Goal: Task Accomplishment & Management: Use online tool/utility

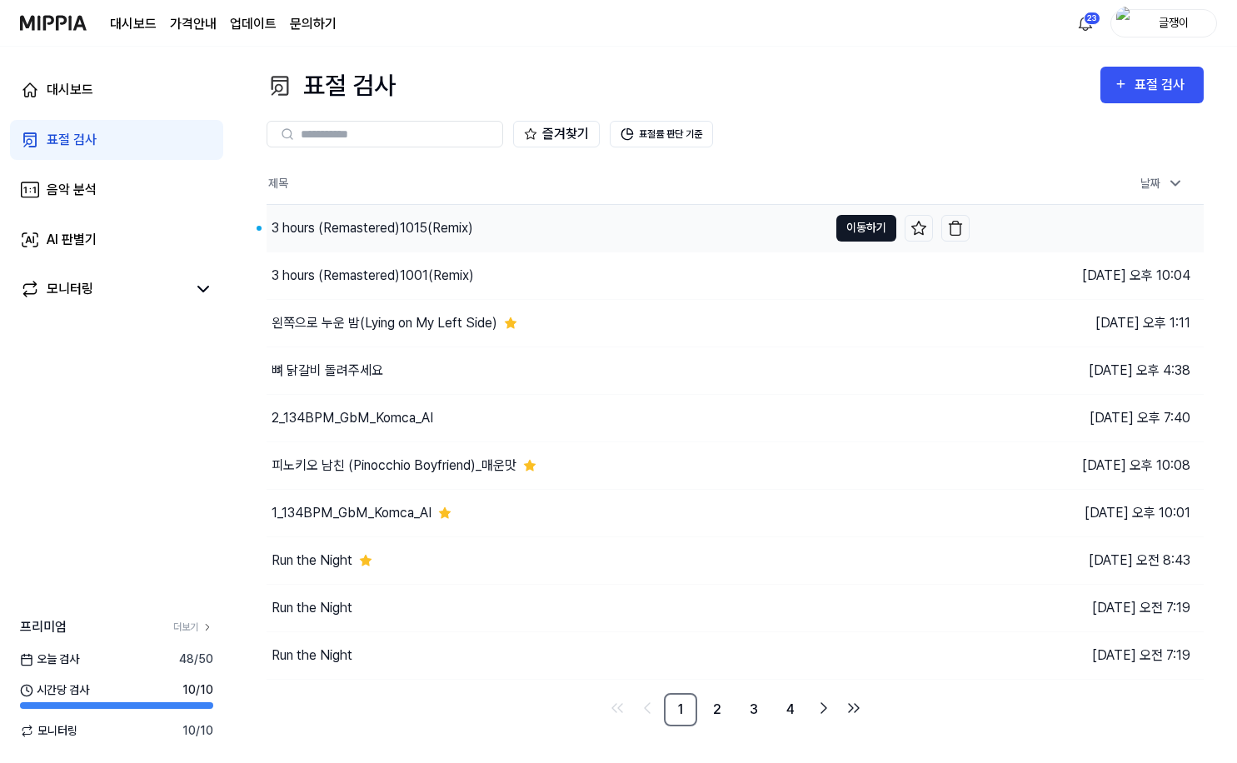
click at [847, 218] on button "이동하기" at bounding box center [866, 228] width 60 height 27
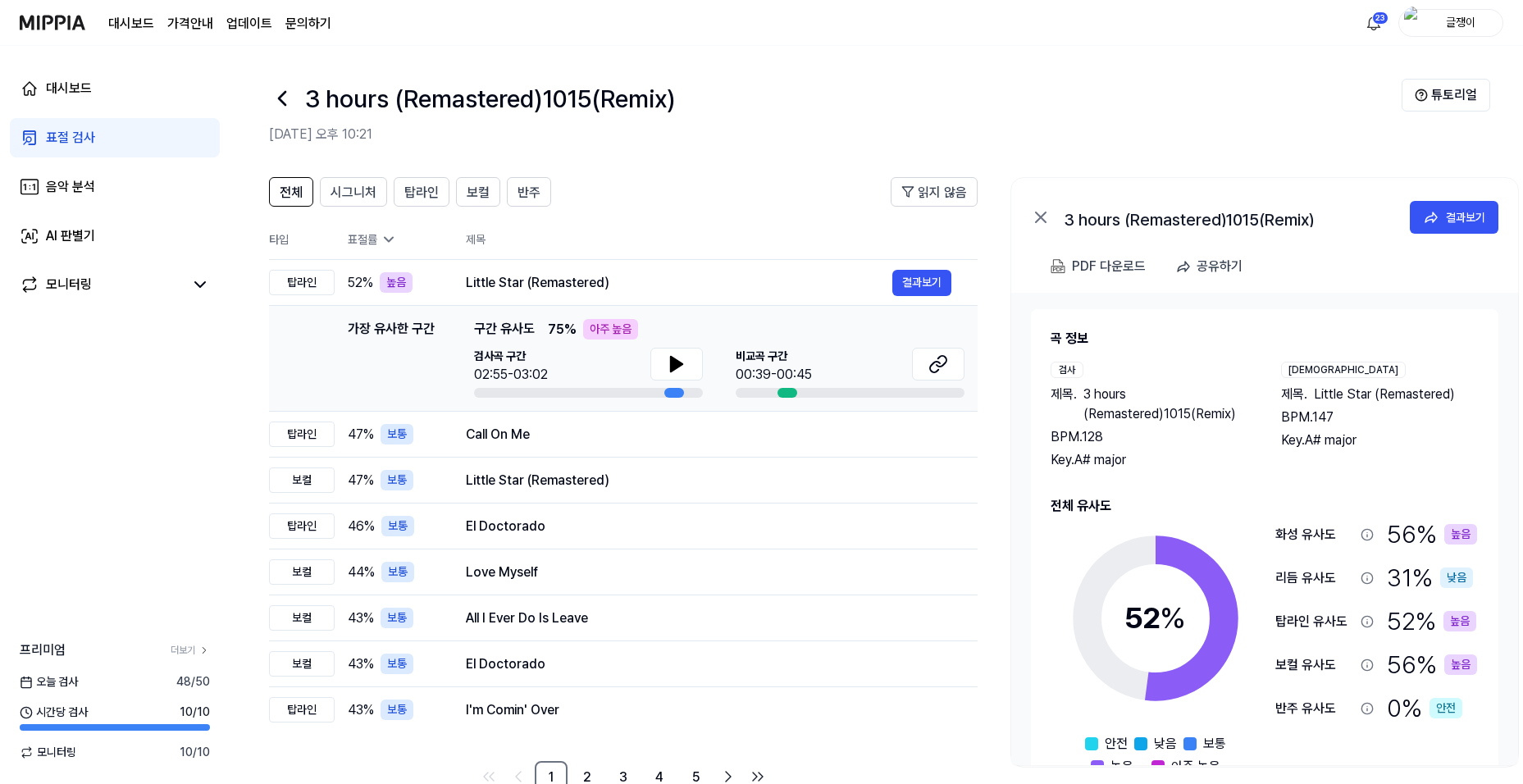
click at [77, 135] on div "표절 검사" at bounding box center [71, 138] width 49 height 20
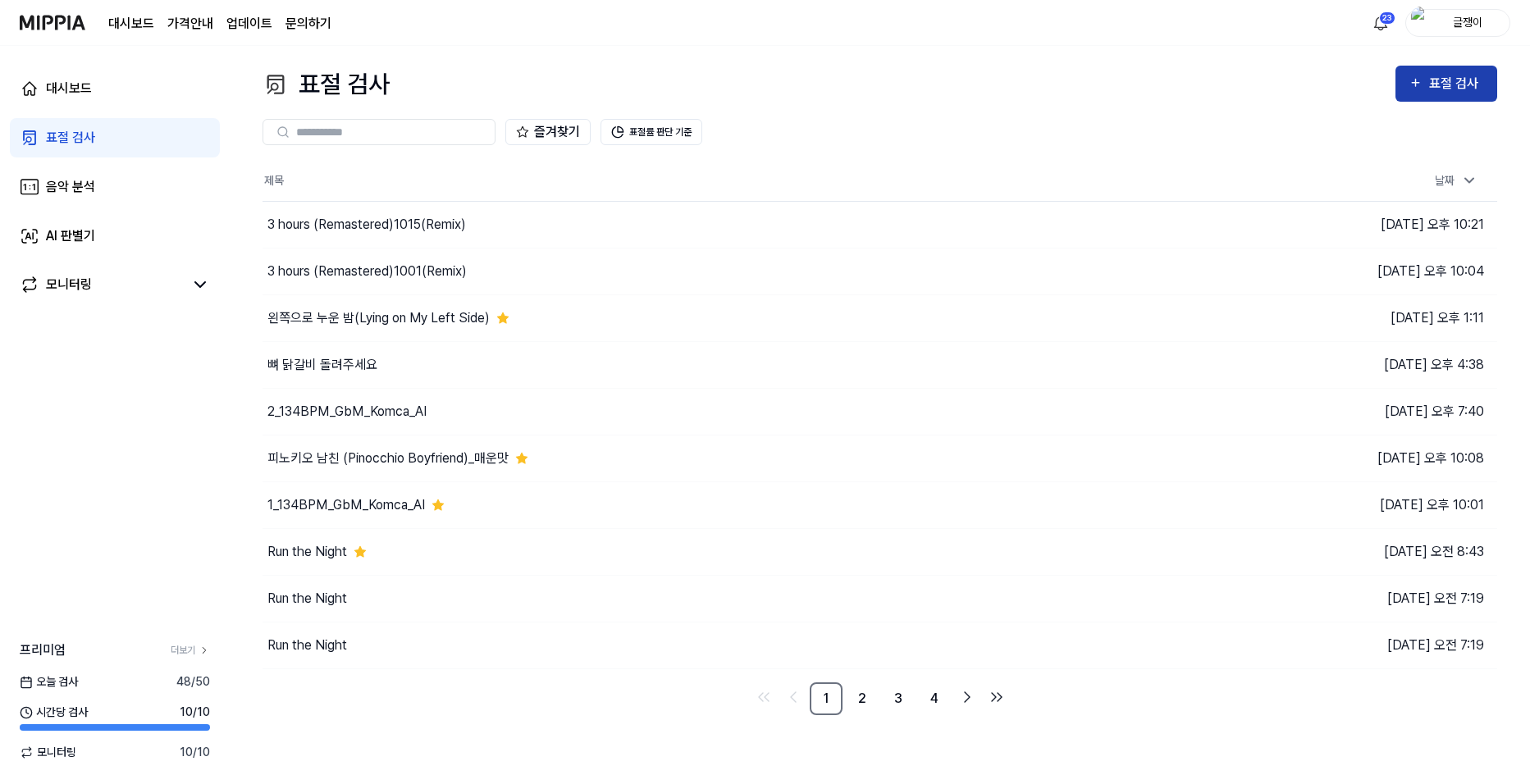
click at [1218, 74] on div "표절 검사" at bounding box center [1457, 84] width 55 height 22
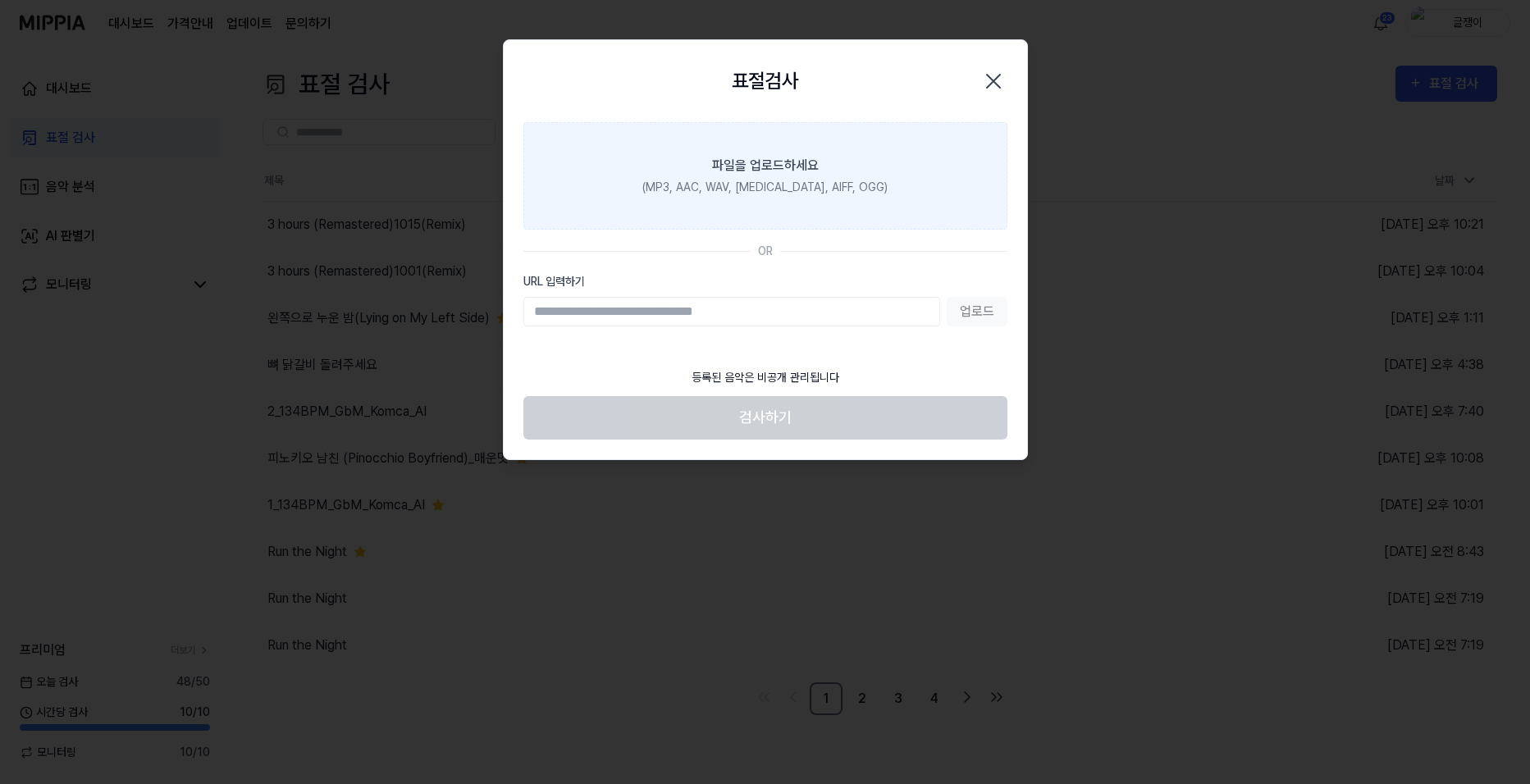
click at [743, 174] on label "파일을 업로드하세요 (MP3, AAC, WAV, [MEDICAL_DATA], AIFF, OGG)" at bounding box center [765, 175] width 484 height 107
click at [0, 0] on input "파일을 업로드하세요 (MP3, AAC, WAV, [MEDICAL_DATA], AIFF, OGG)" at bounding box center [0, 0] width 0 height 0
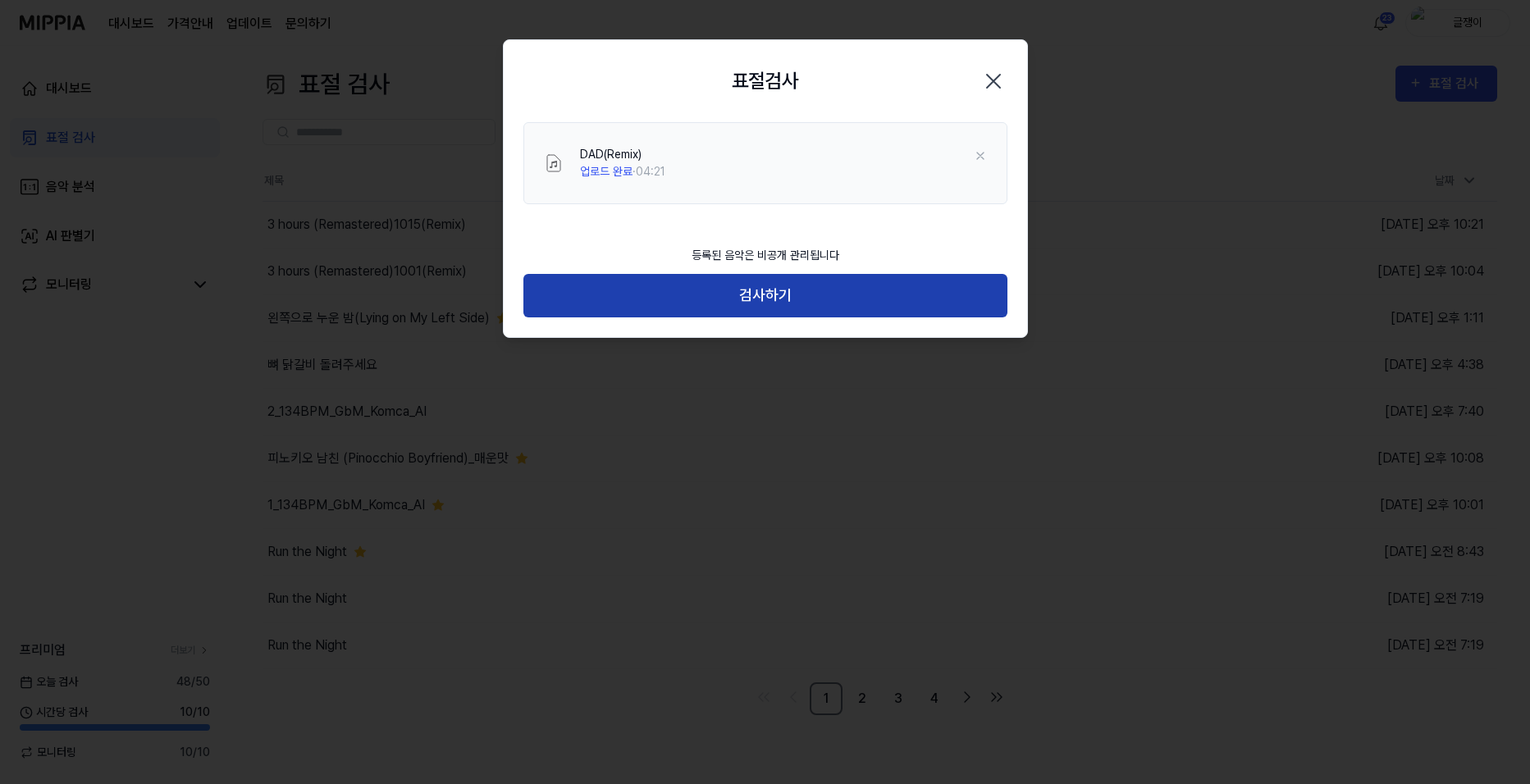
click at [765, 296] on button "검사하기" at bounding box center [765, 295] width 484 height 43
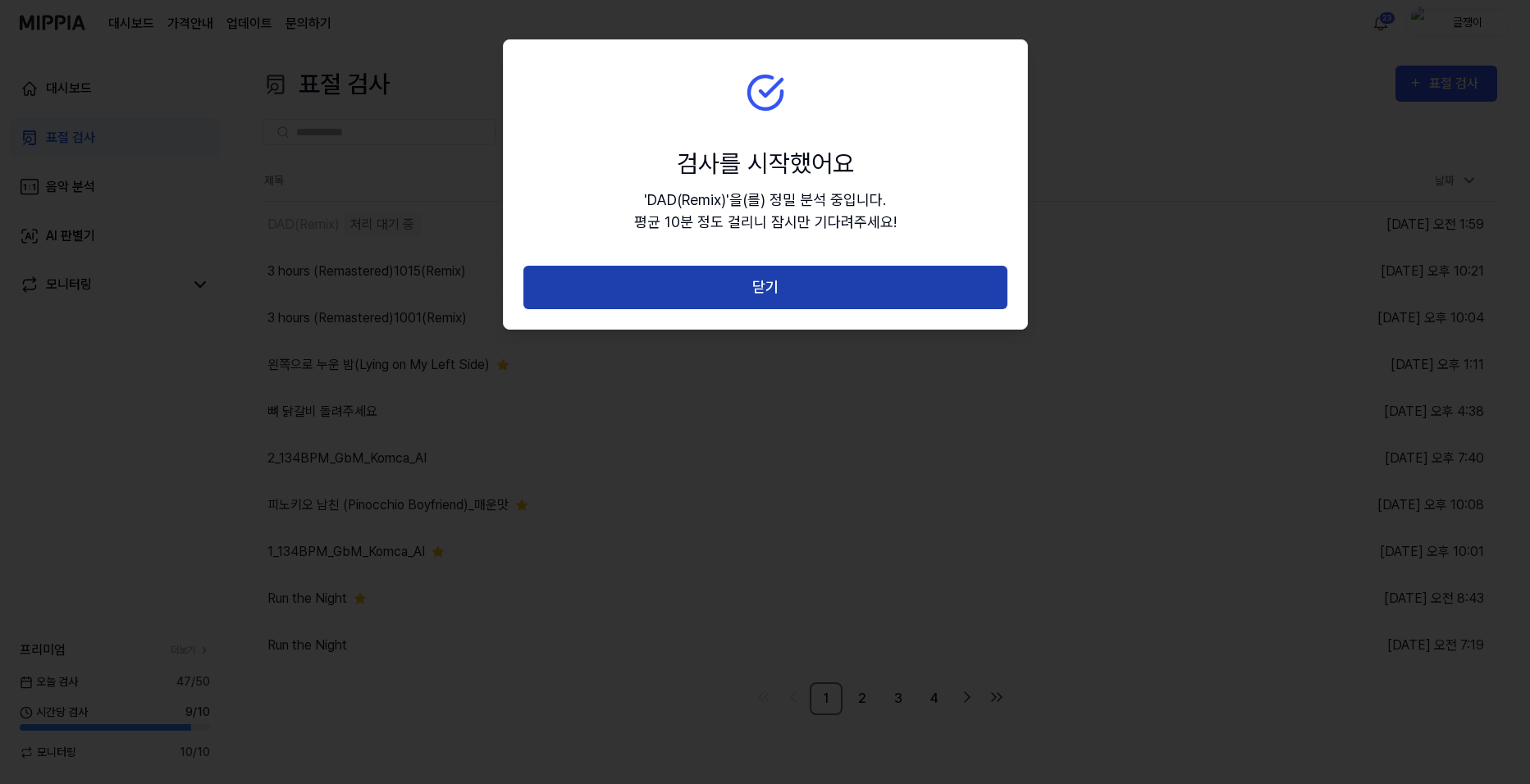
click at [762, 289] on button "닫기" at bounding box center [765, 288] width 484 height 43
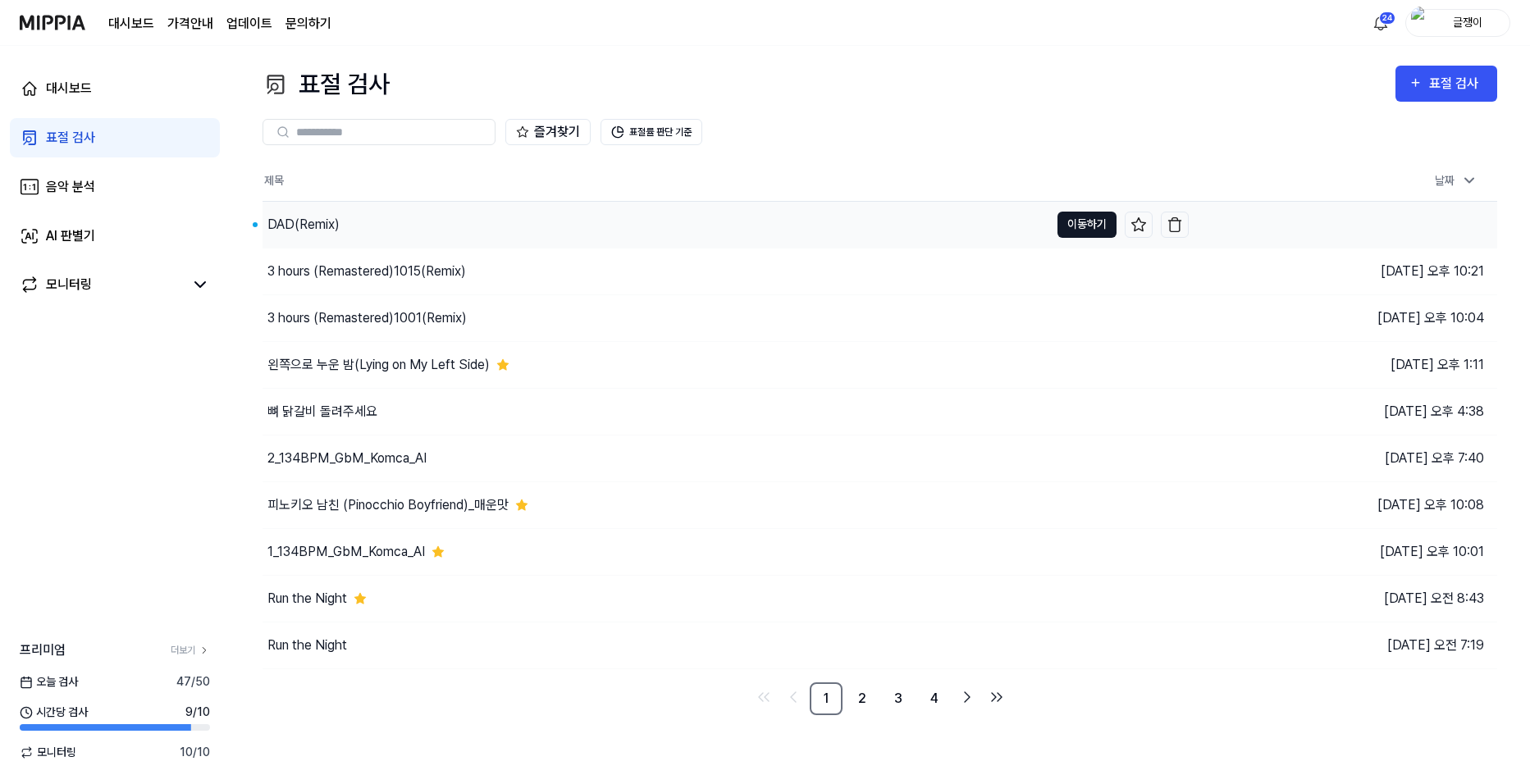
click at [1082, 223] on button "이동하기" at bounding box center [1087, 225] width 59 height 27
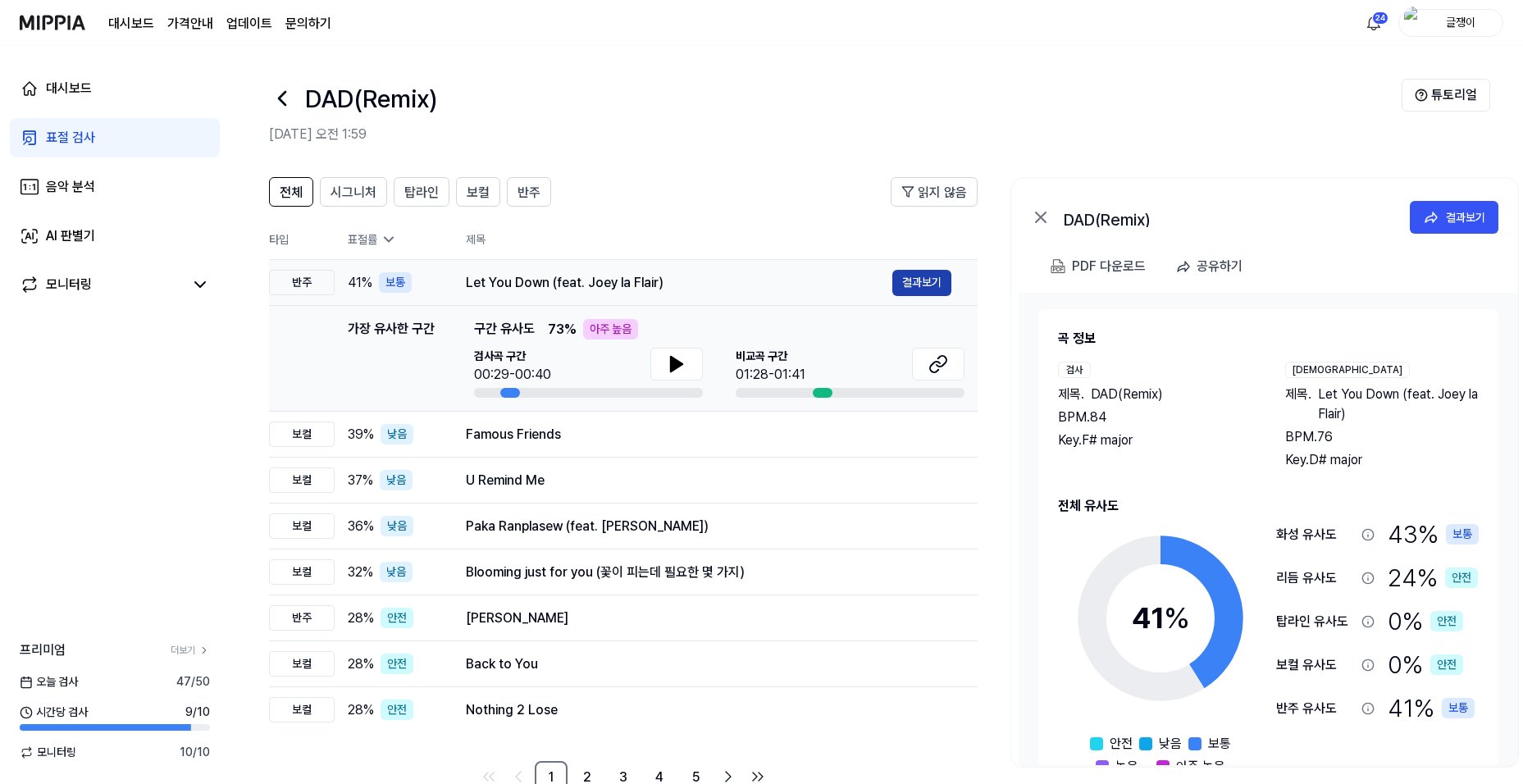
click at [914, 272] on button "결과보기" at bounding box center [922, 283] width 59 height 27
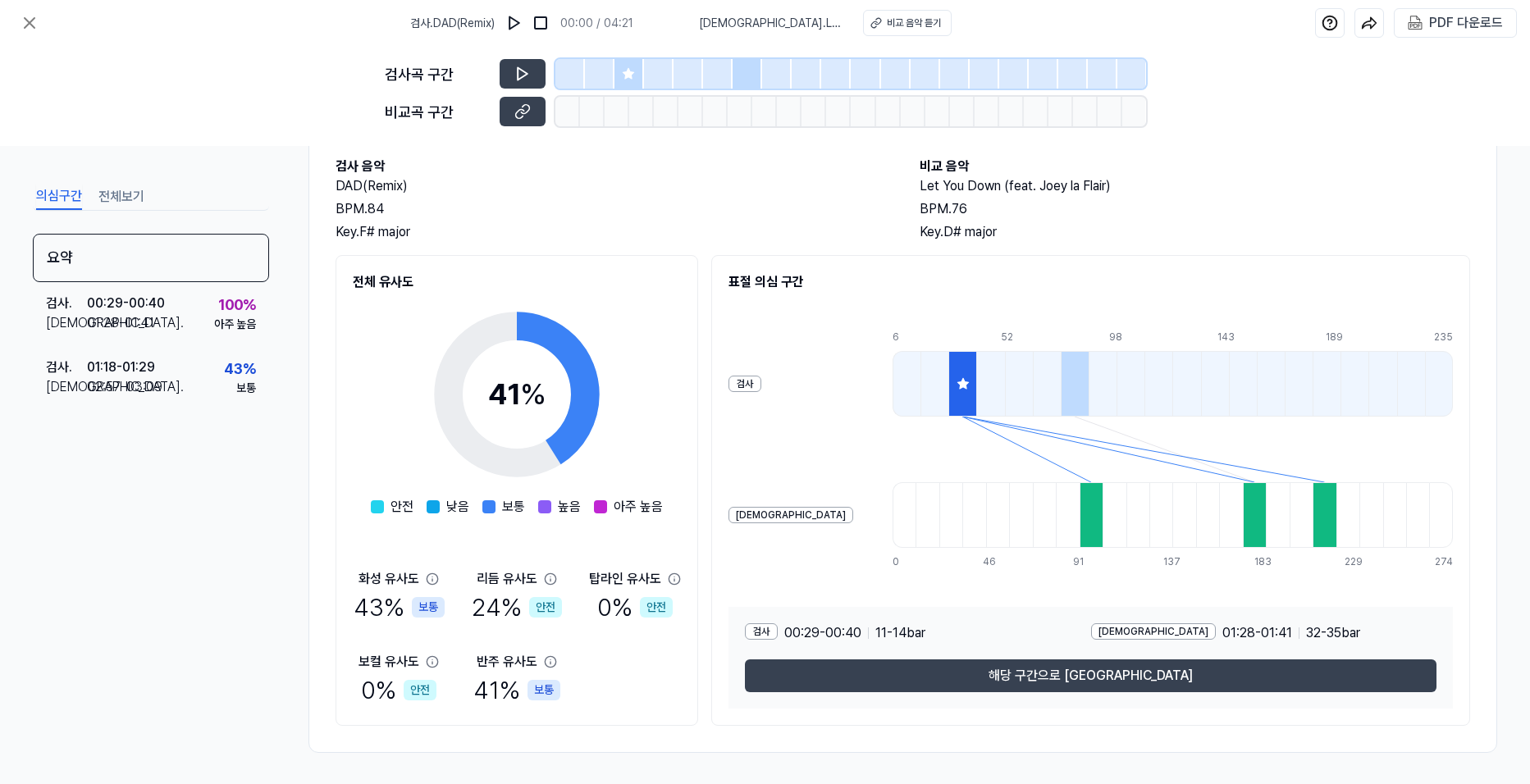
scroll to position [89, 0]
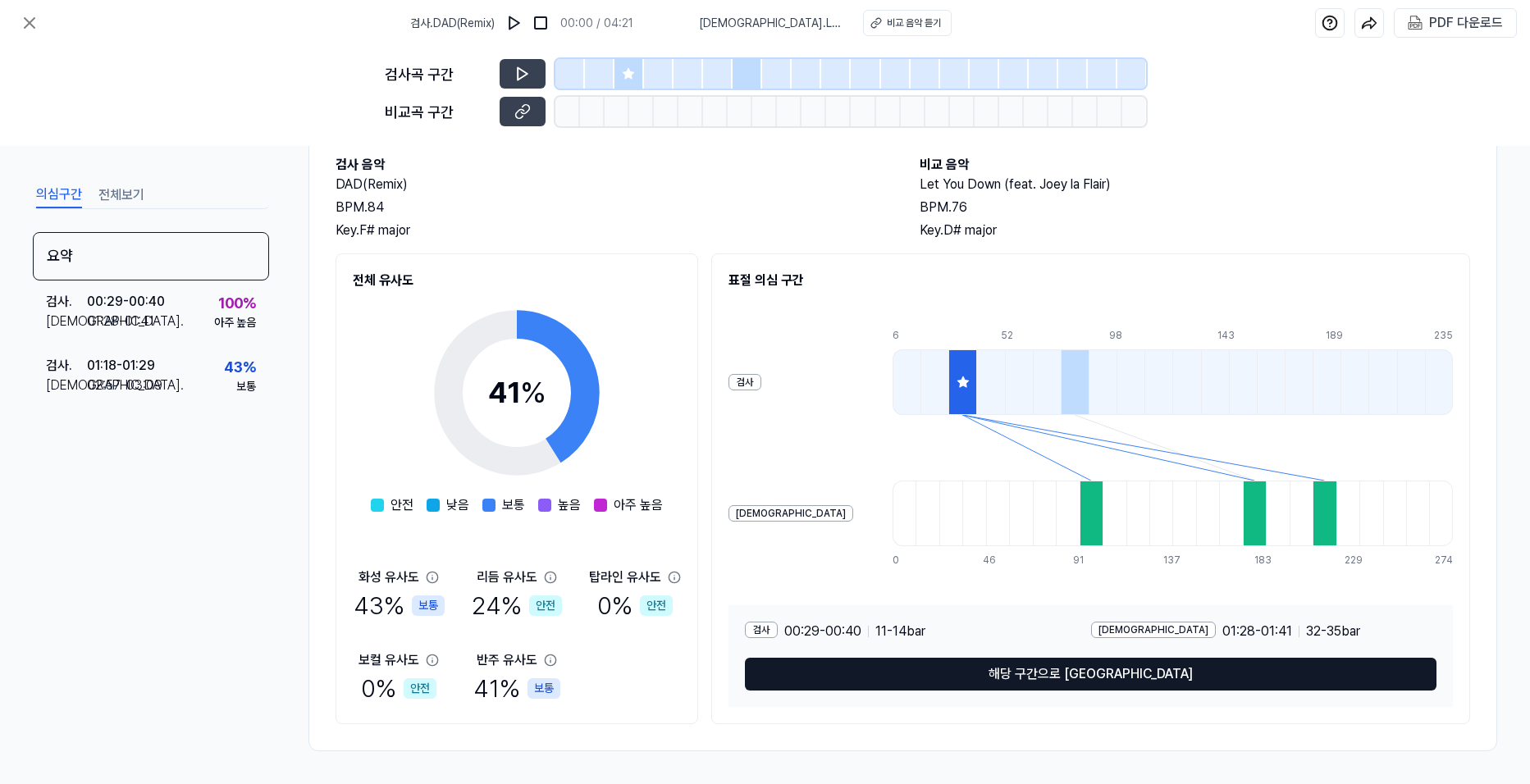
click at [1072, 672] on button "해당 구간으로 [GEOGRAPHIC_DATA]" at bounding box center [1091, 674] width 692 height 33
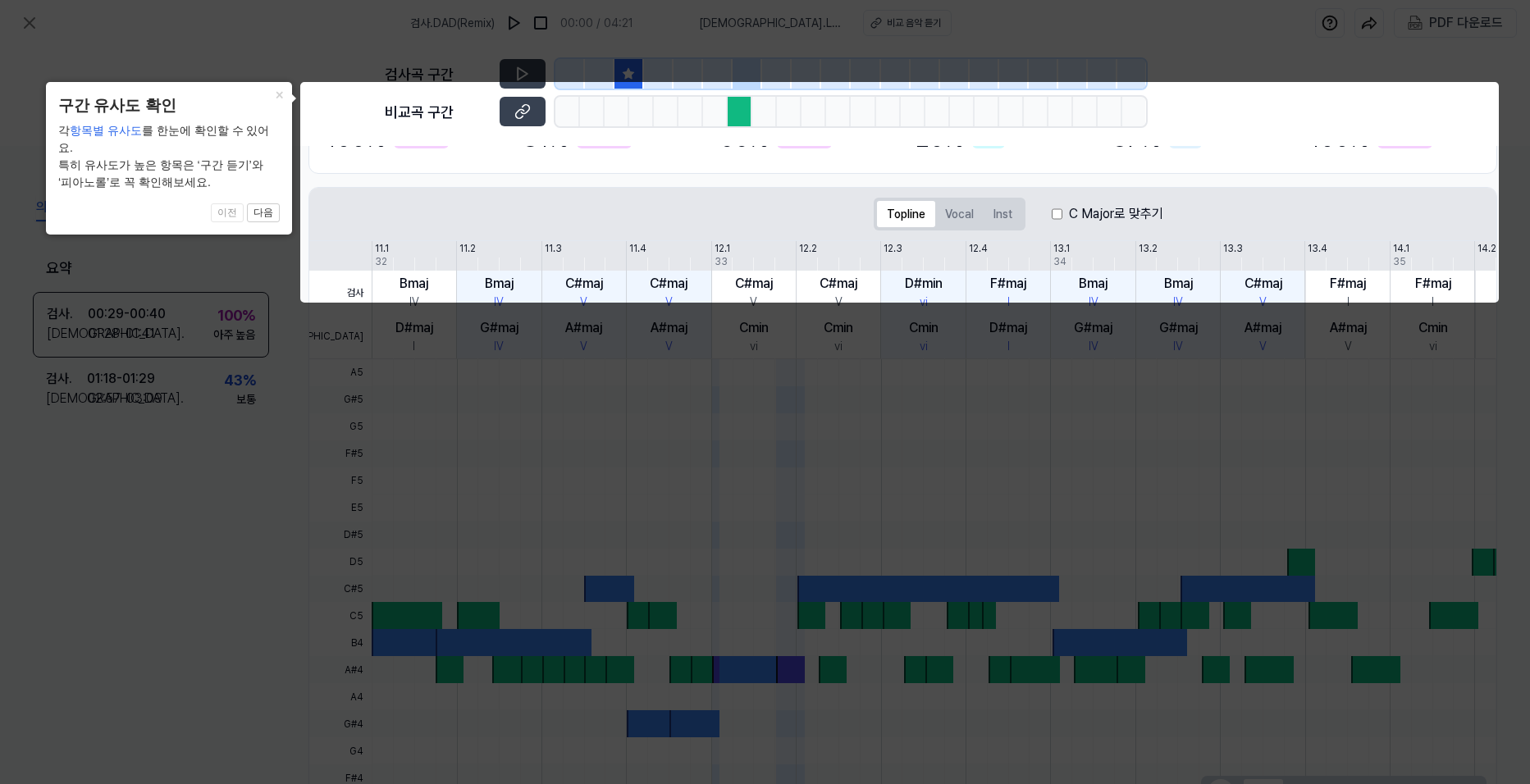
scroll to position [246, 0]
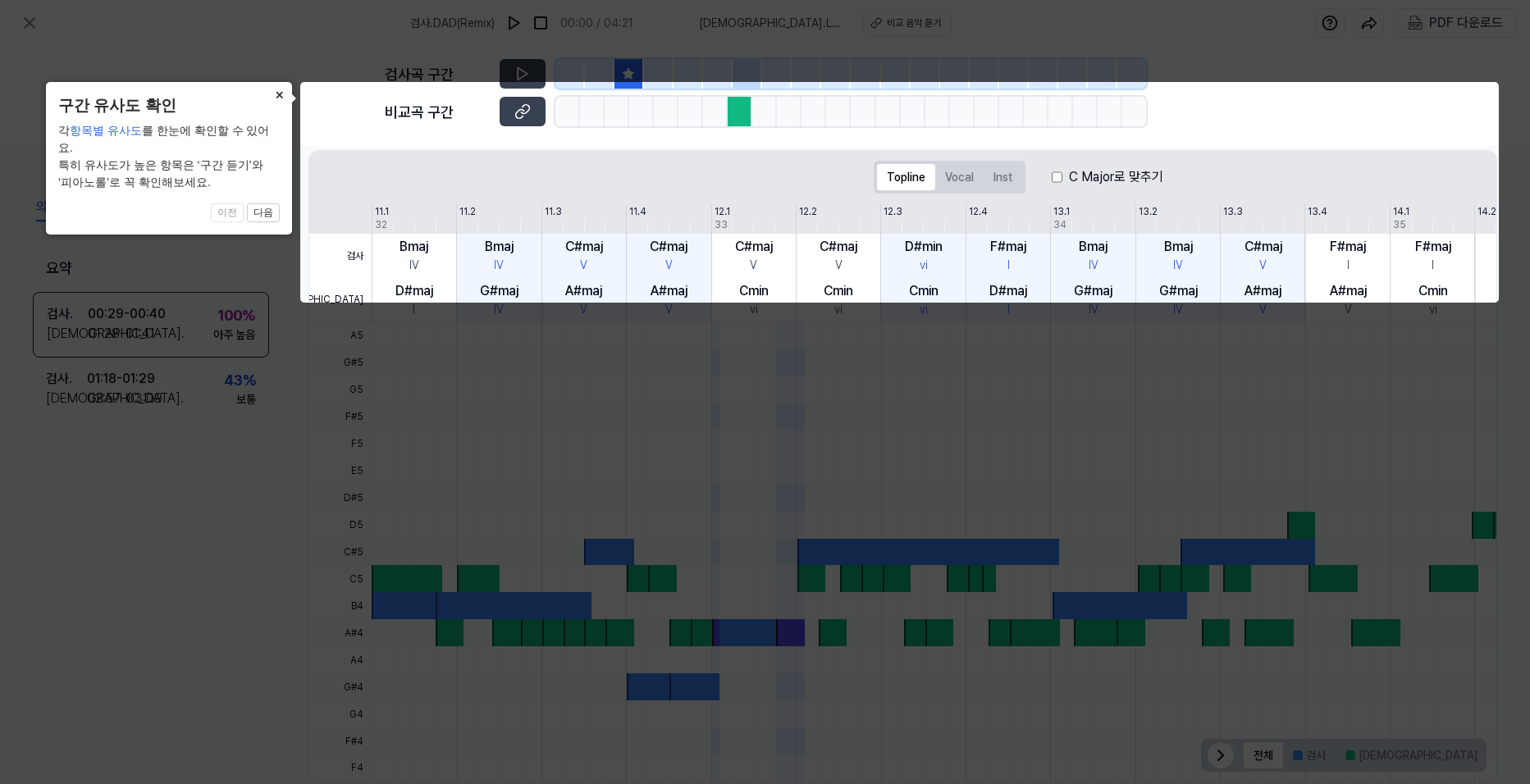
click at [277, 94] on button "×" at bounding box center [279, 93] width 27 height 23
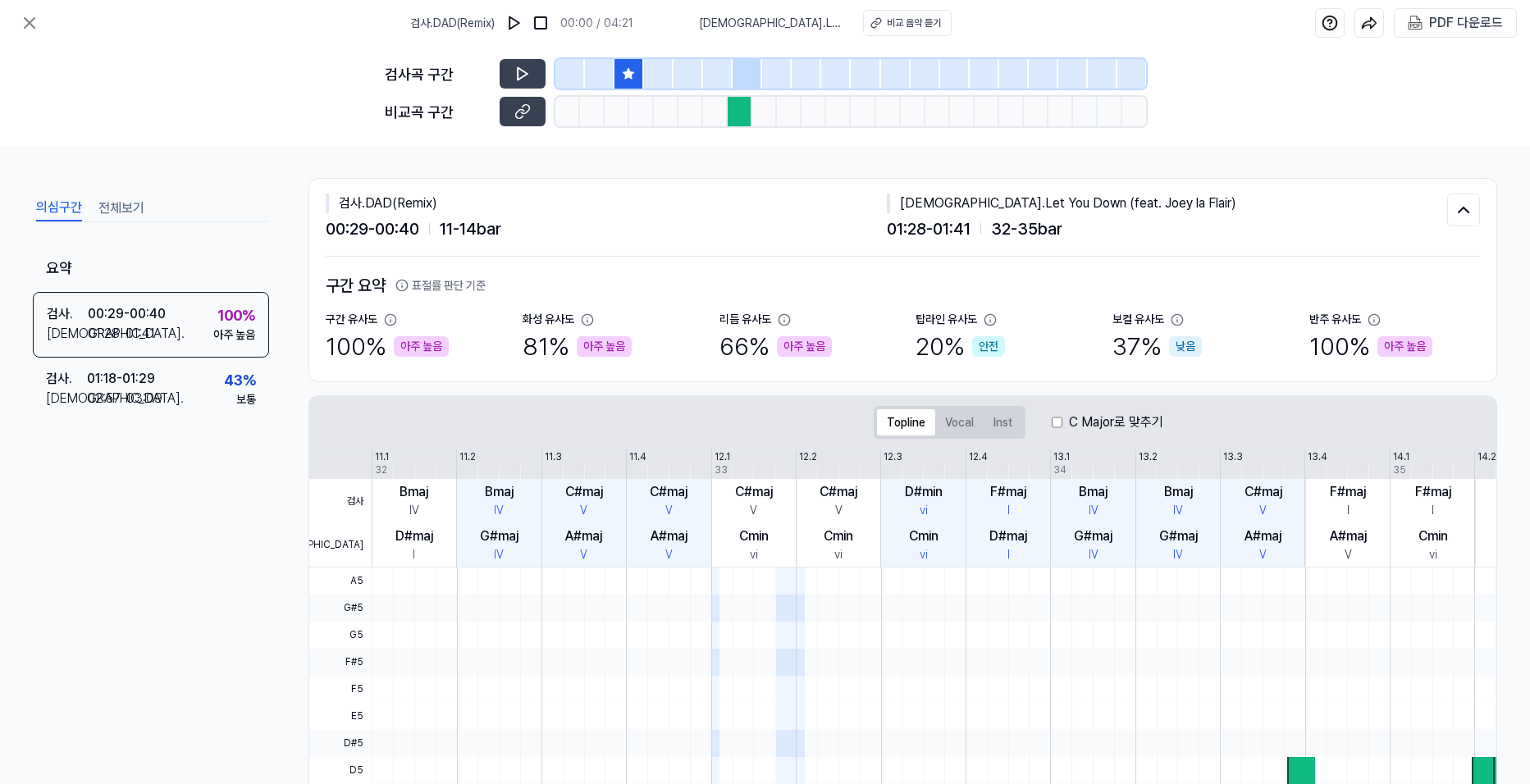
scroll to position [0, 0]
click at [954, 425] on button "Vocal" at bounding box center [959, 423] width 48 height 27
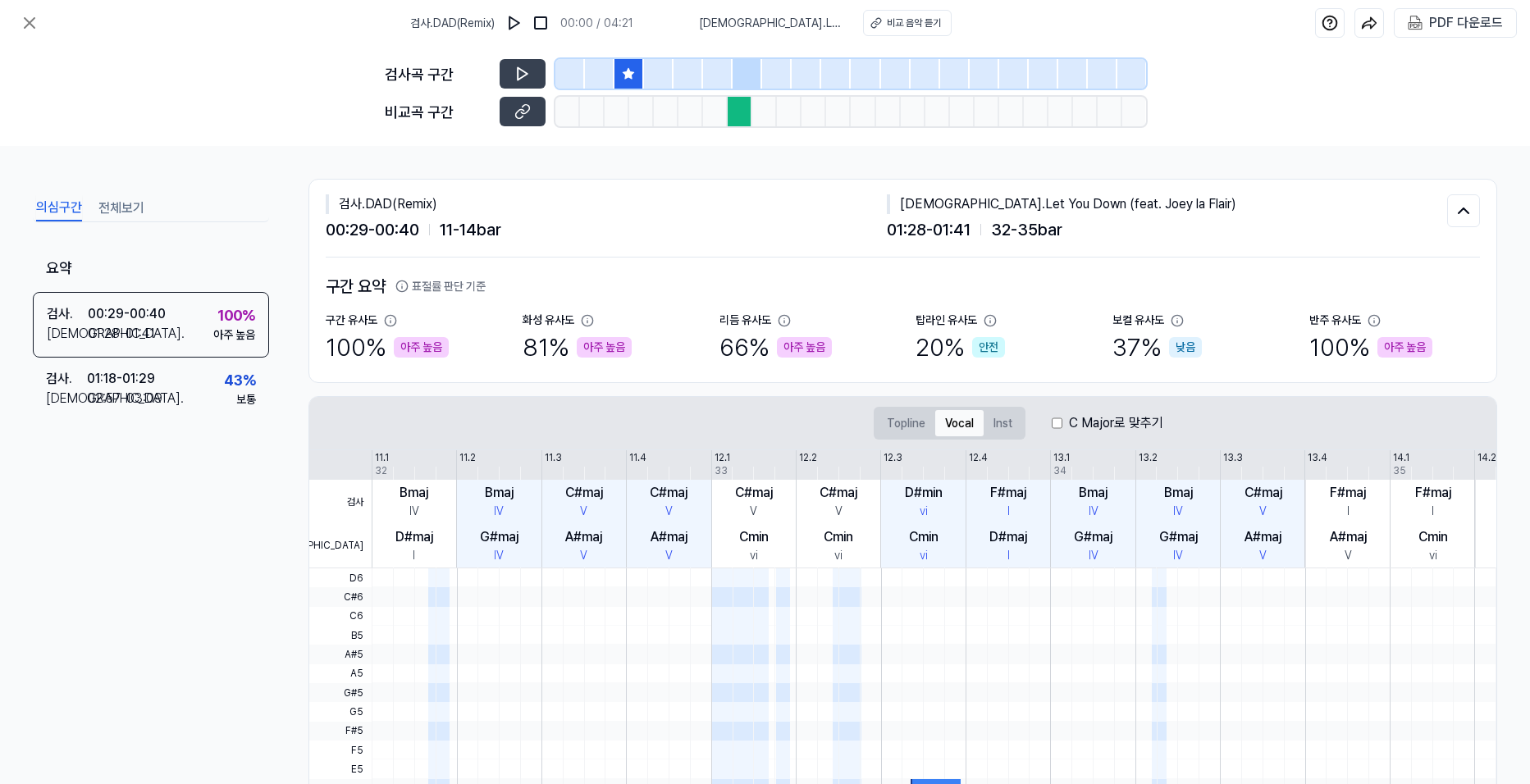
scroll to position [82, 0]
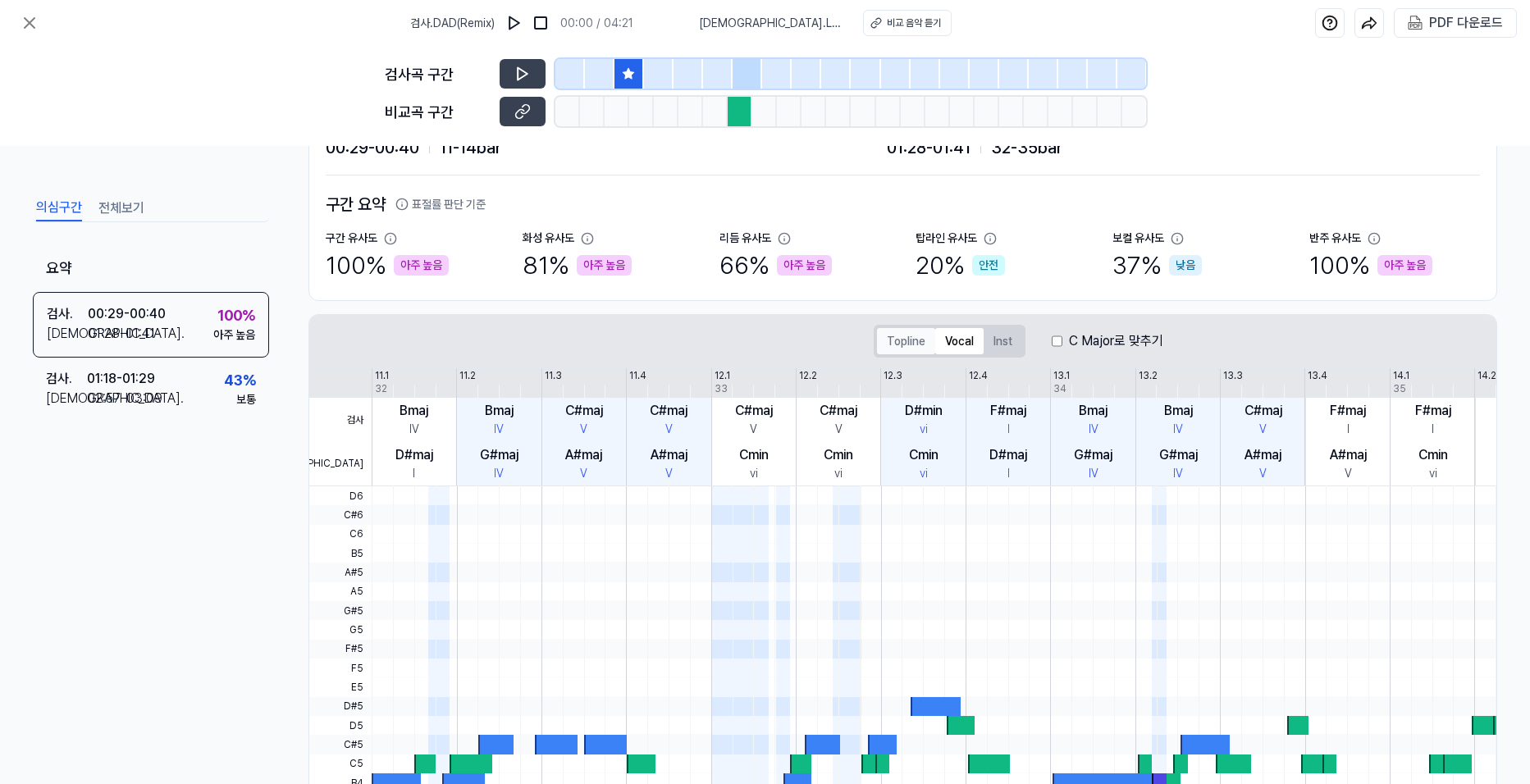
click at [900, 338] on button "Topline" at bounding box center [905, 341] width 58 height 27
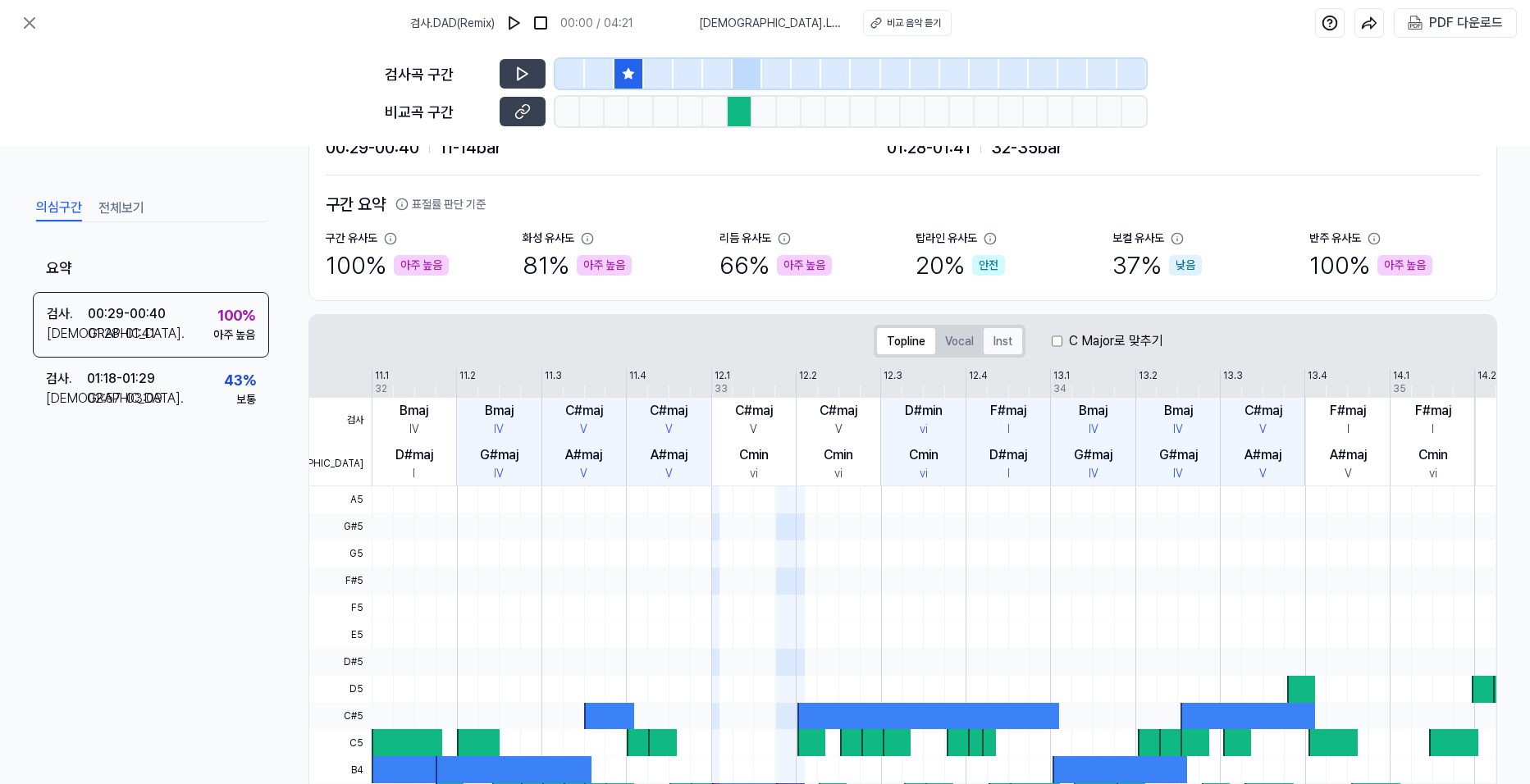
click at [1003, 341] on button "Inst" at bounding box center [1002, 341] width 38 height 27
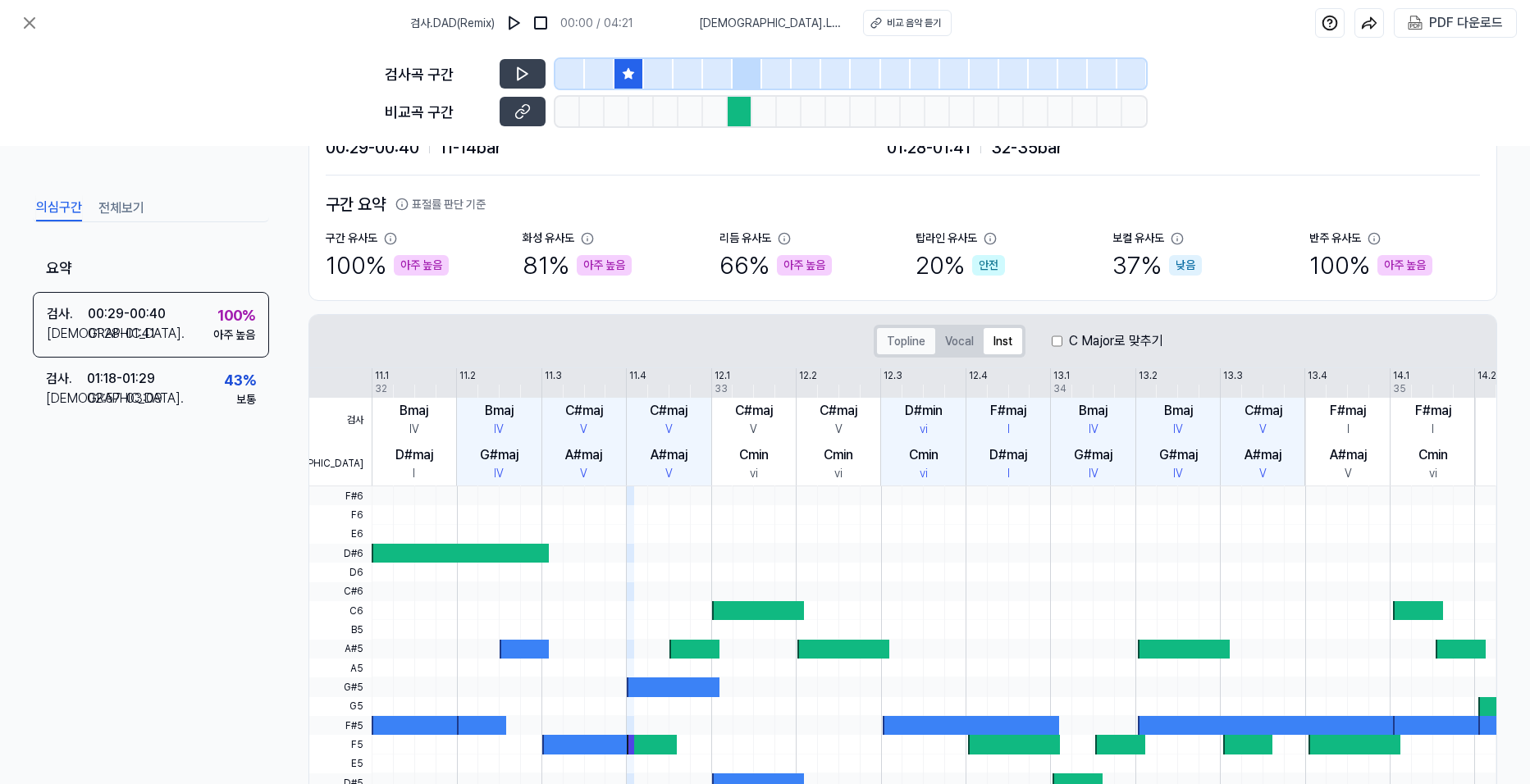
click at [909, 342] on button "Topline" at bounding box center [905, 341] width 58 height 27
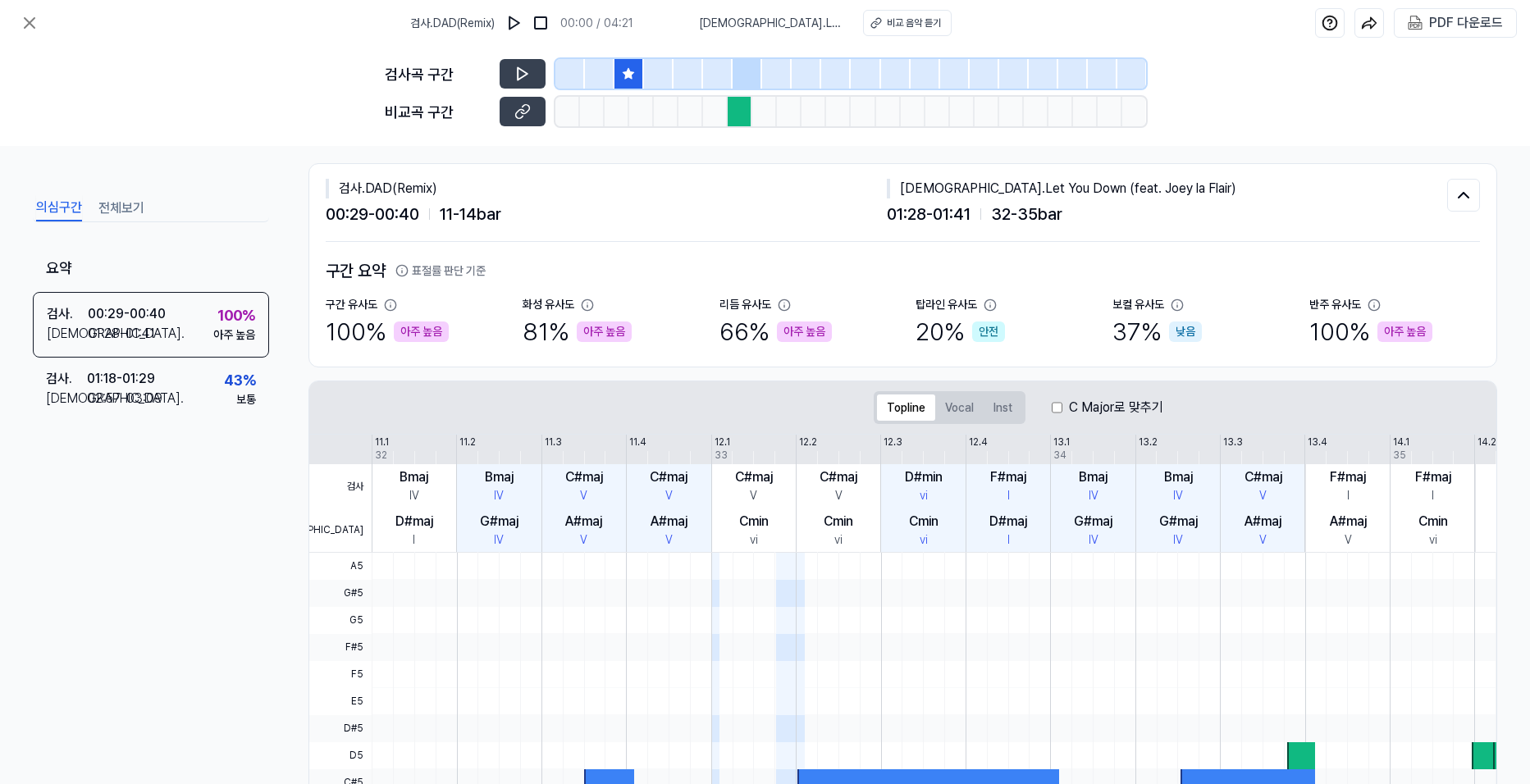
scroll to position [0, 0]
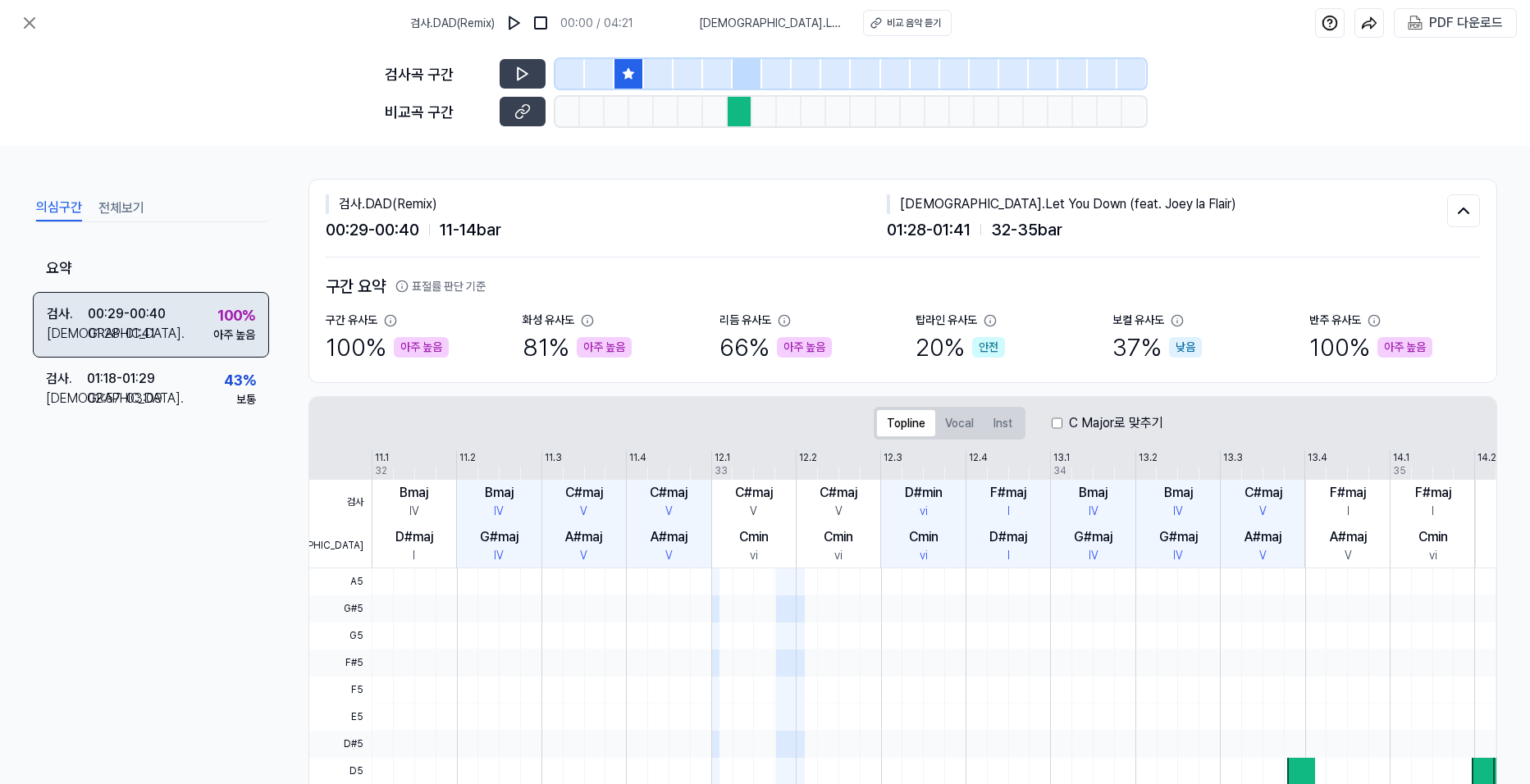
click at [125, 320] on div "00:29 - 00:40" at bounding box center [126, 314] width 78 height 20
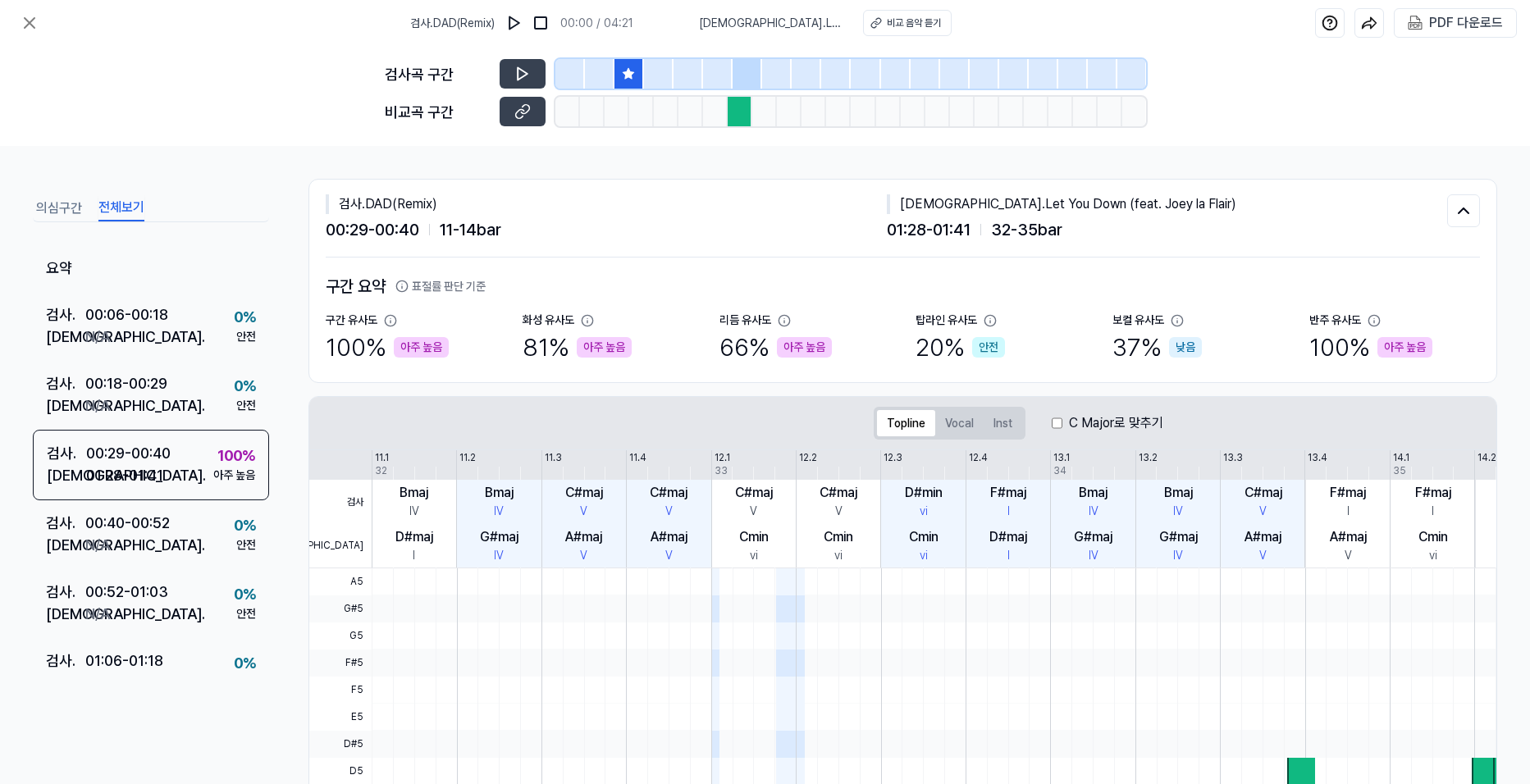
click at [123, 204] on button "전체보기" at bounding box center [121, 208] width 46 height 27
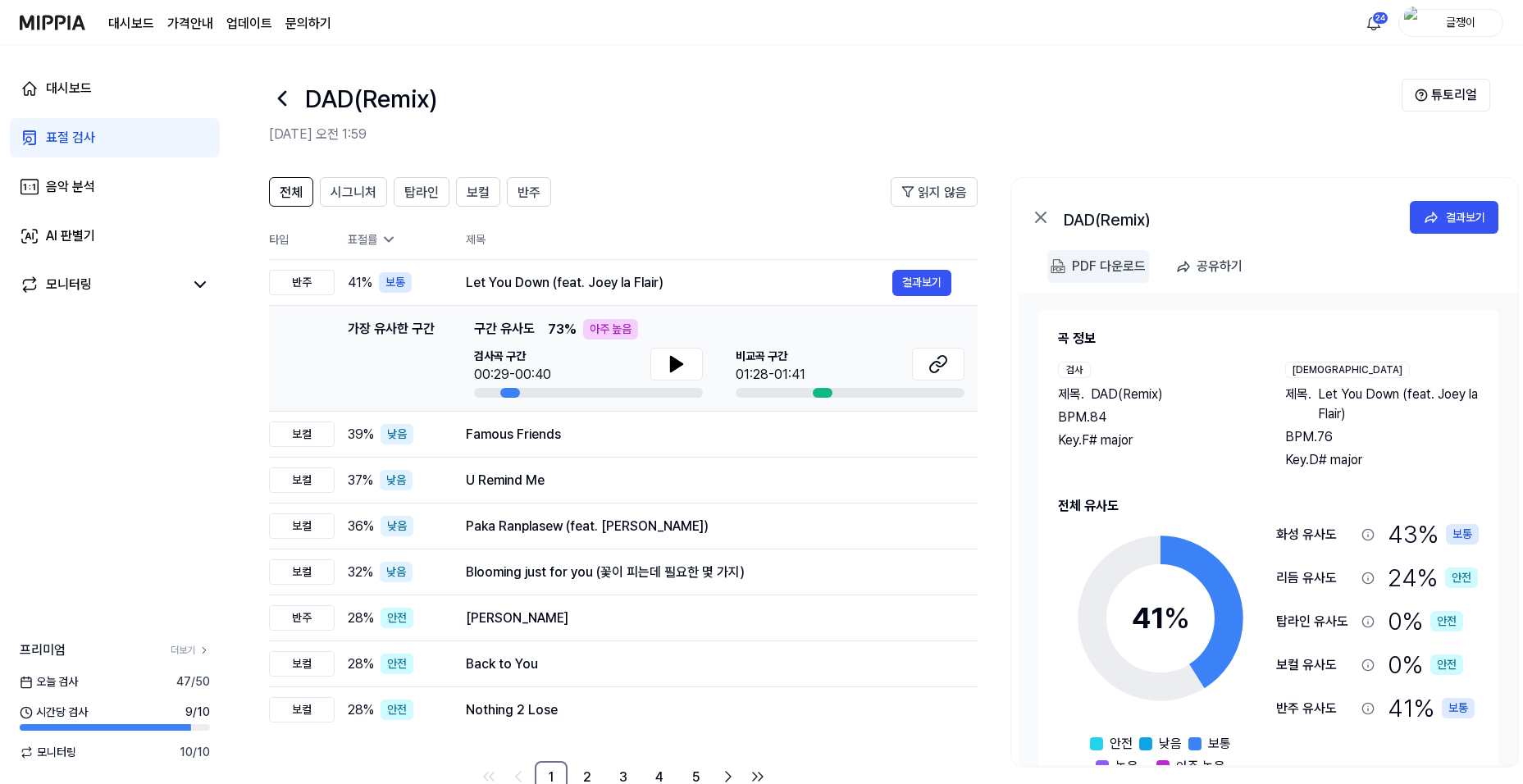
click at [1096, 263] on div "PDF 다운로드" at bounding box center [1108, 267] width 74 height 22
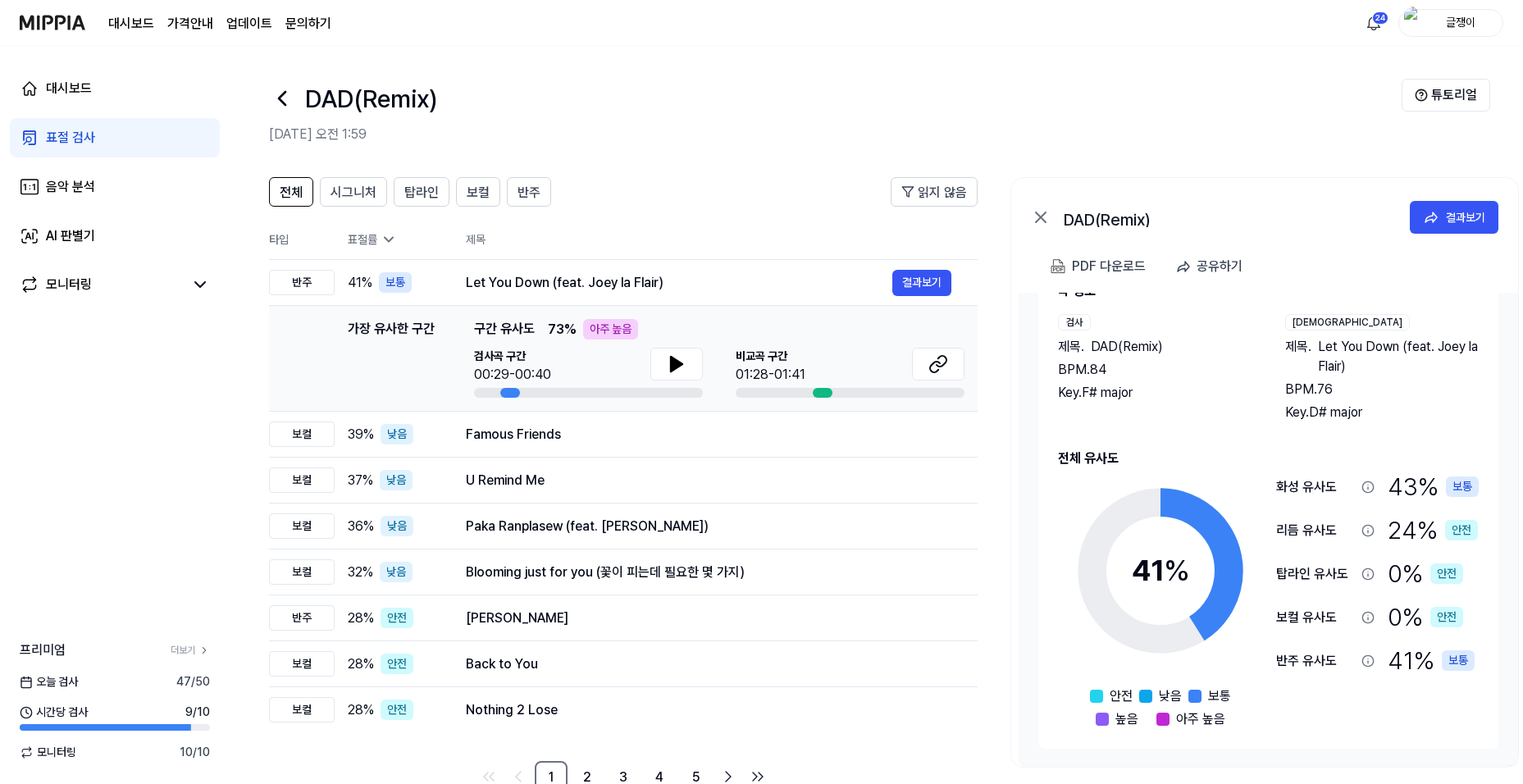
click at [61, 135] on div "표절 검사" at bounding box center [71, 138] width 49 height 20
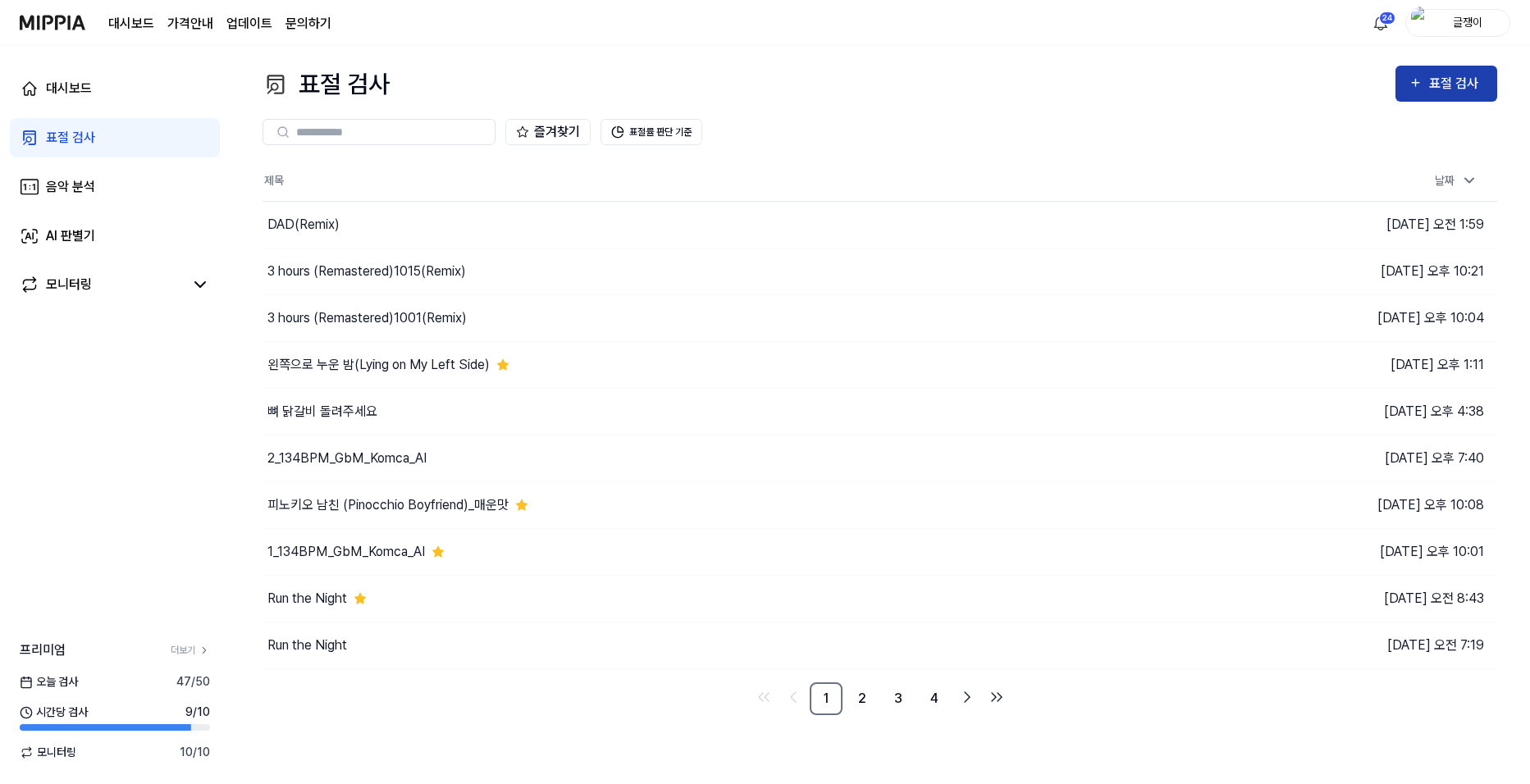
click at [1218, 84] on icon "button" at bounding box center [1416, 83] width 14 height 20
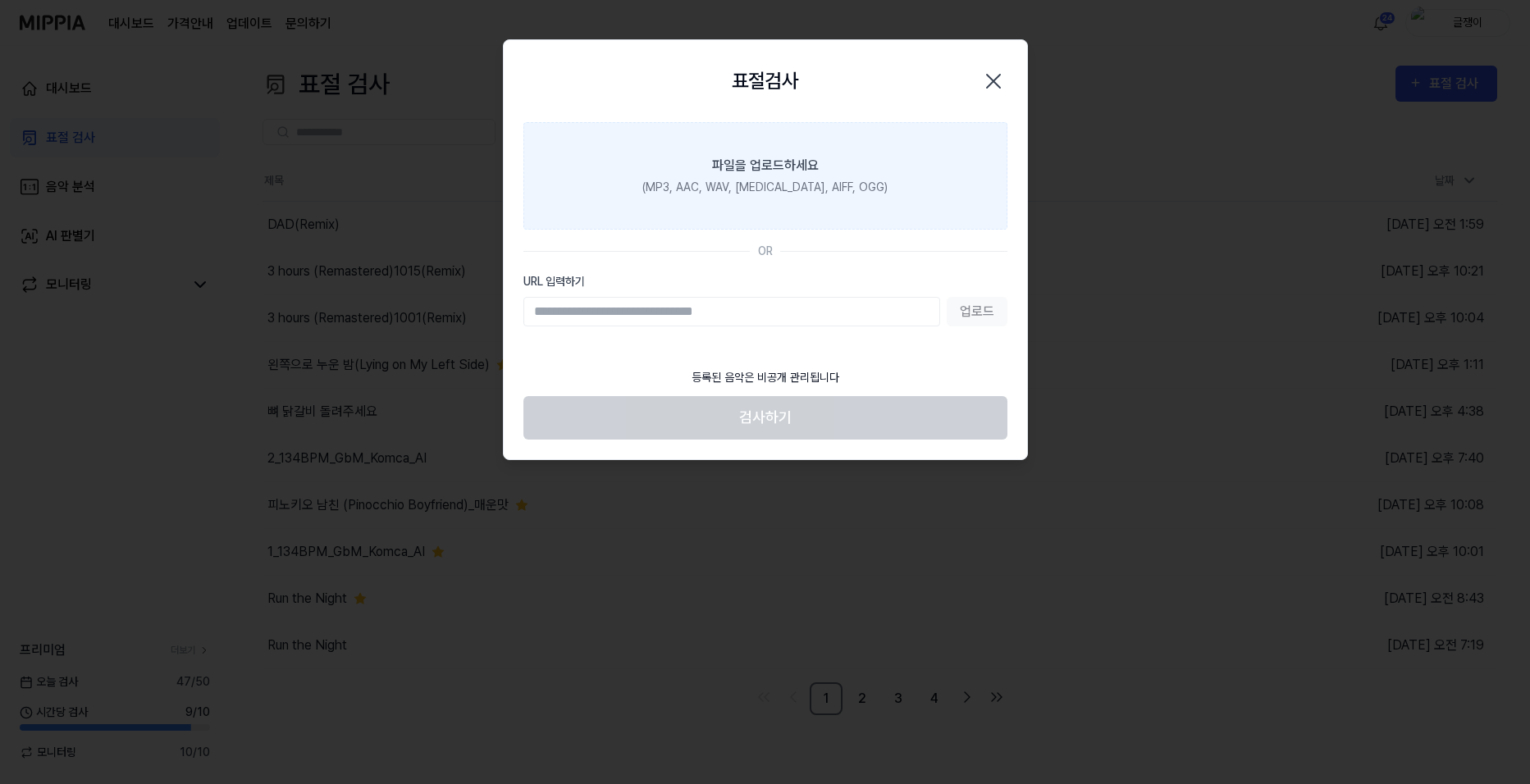
click at [758, 182] on div "(MP3, AAC, WAV, [MEDICAL_DATA], AIFF, OGG)" at bounding box center [765, 187] width 245 height 17
click at [0, 0] on input "파일을 업로드하세요 (MP3, AAC, WAV, [MEDICAL_DATA], AIFF, OGG)" at bounding box center [0, 0] width 0 height 0
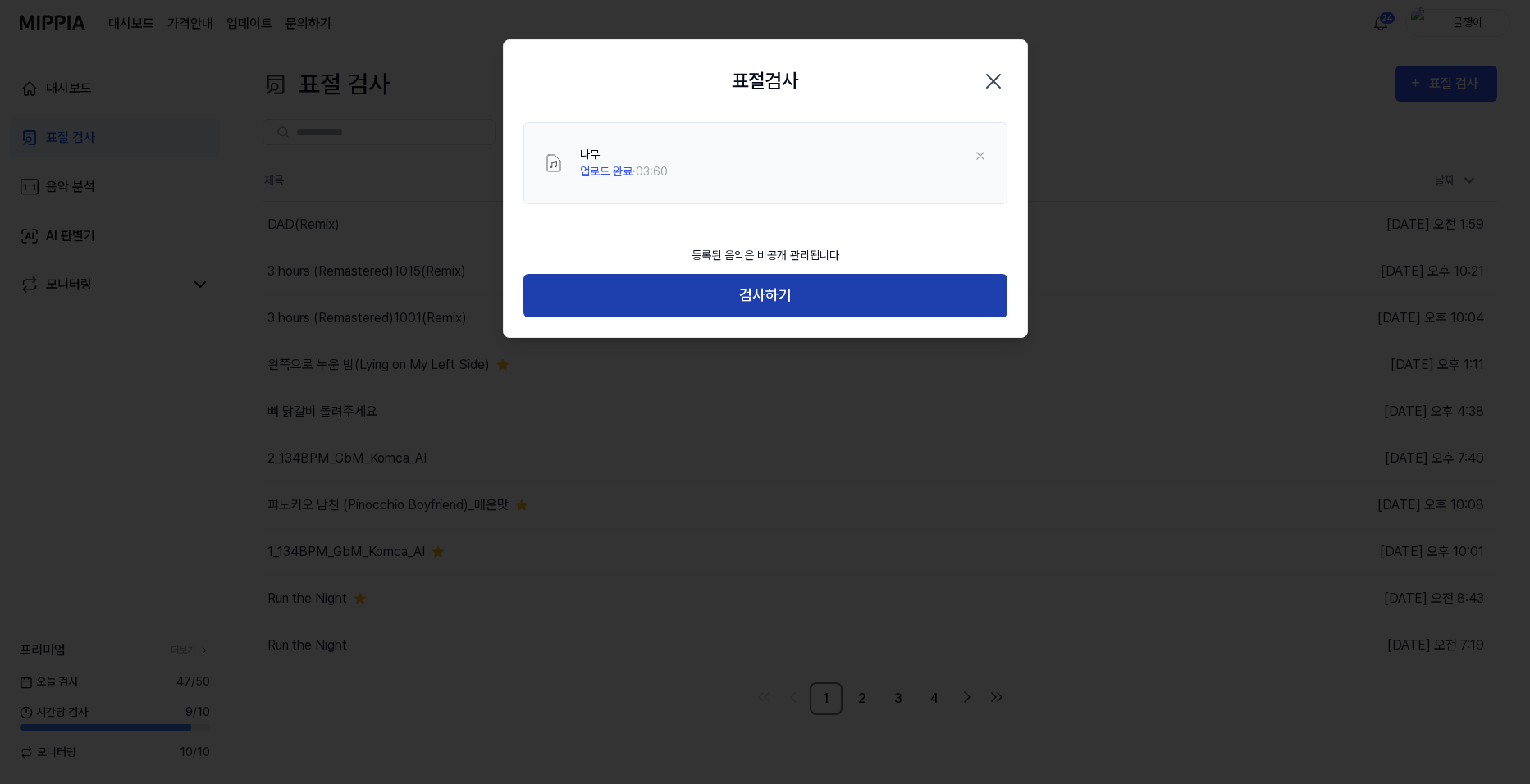
click at [772, 292] on button "검사하기" at bounding box center [765, 295] width 484 height 43
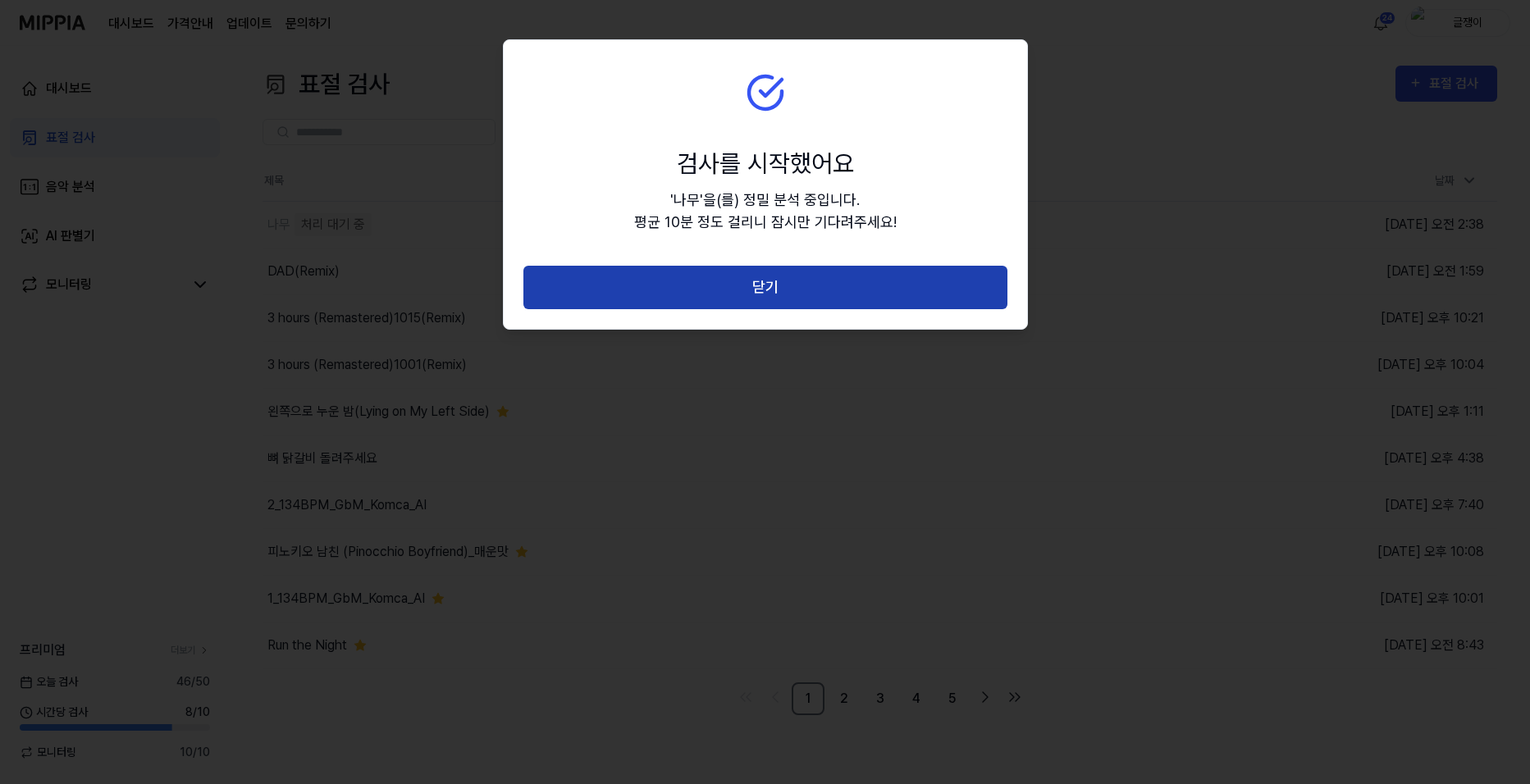
click at [765, 290] on button "닫기" at bounding box center [765, 288] width 484 height 43
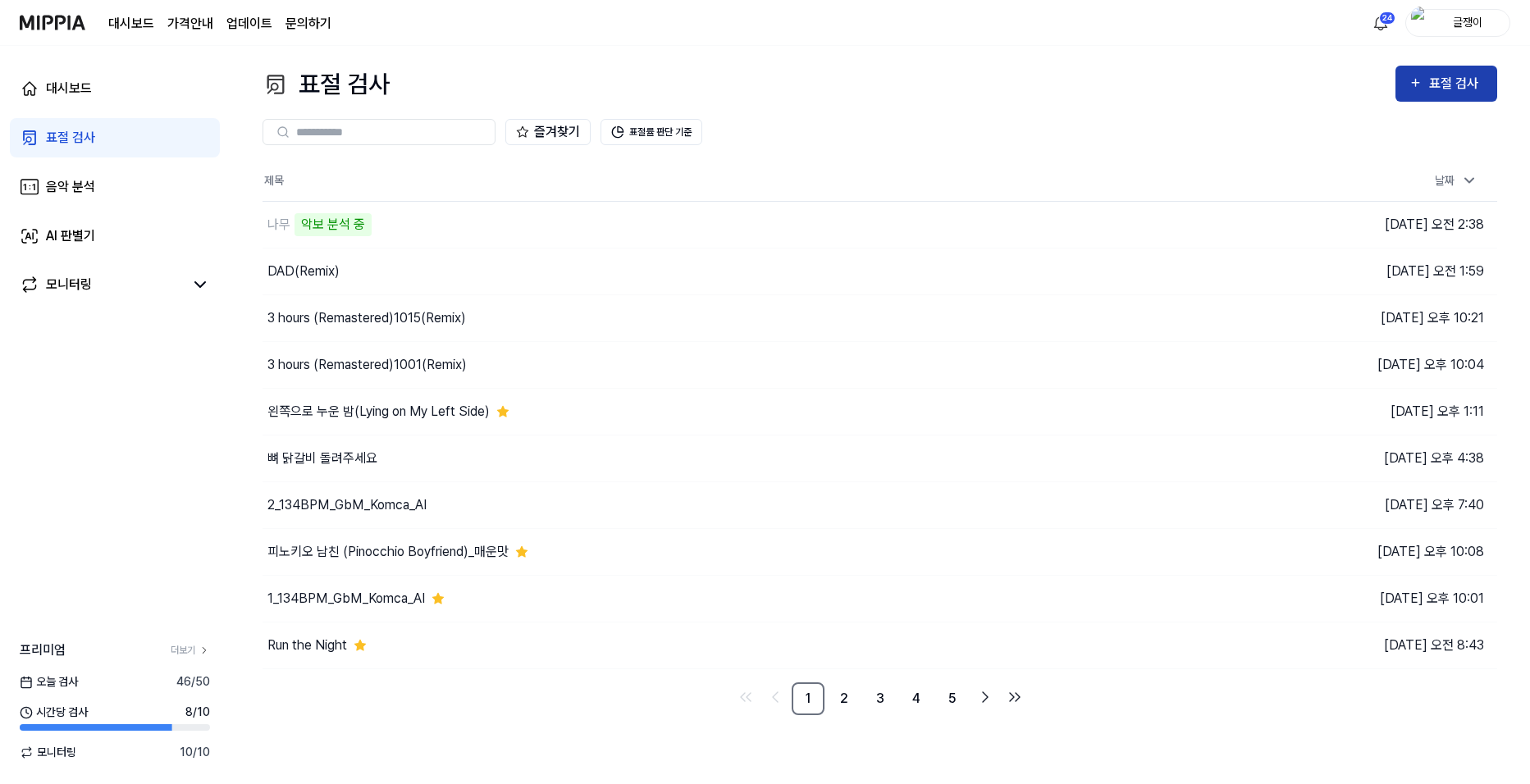
click at [1218, 75] on div "표절 검사" at bounding box center [1457, 84] width 55 height 22
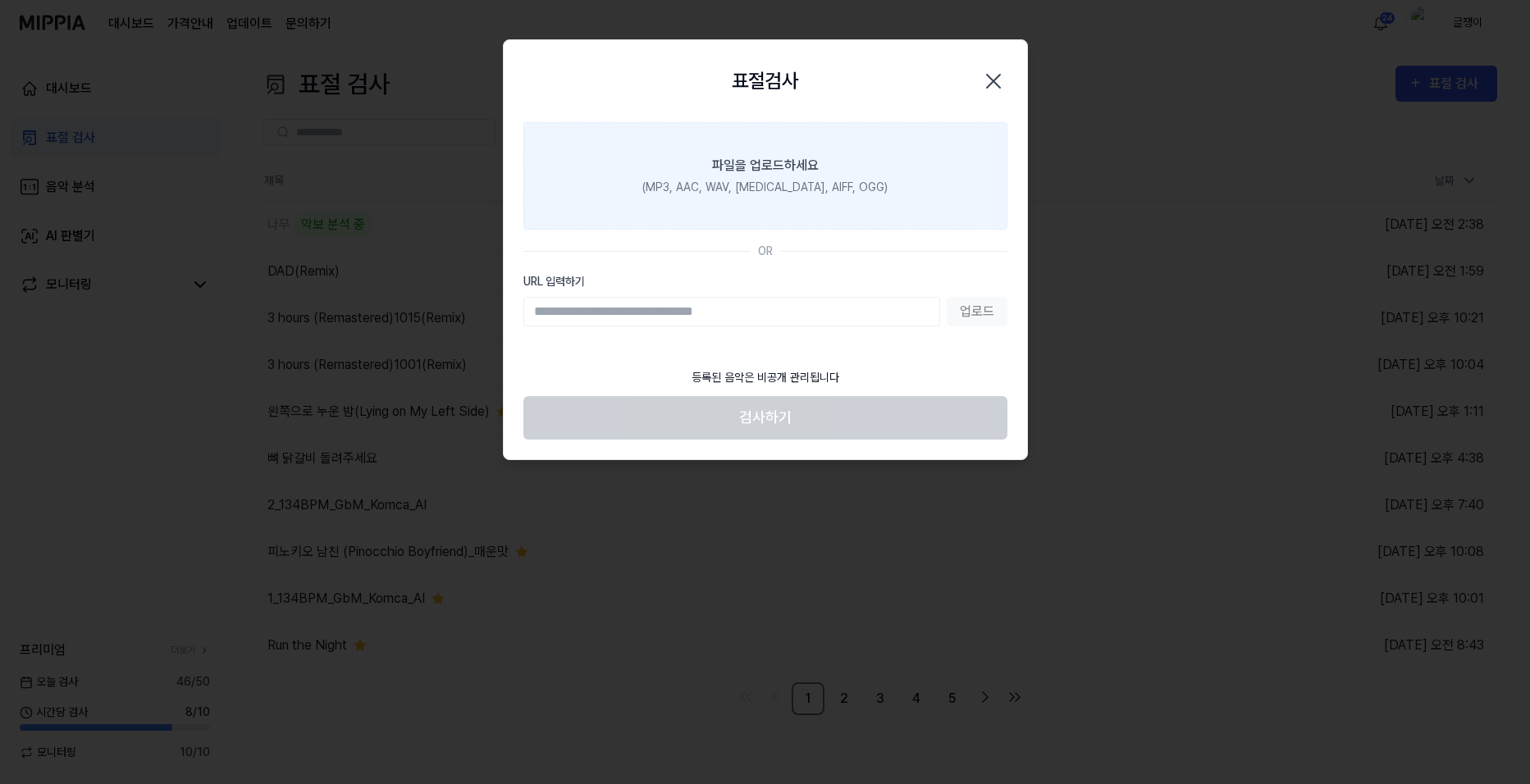
click at [779, 176] on label "파일을 업로드하세요 (MP3, AAC, WAV, [MEDICAL_DATA], AIFF, OGG)" at bounding box center [765, 175] width 484 height 107
click at [0, 0] on input "파일을 업로드하세요 (MP3, AAC, WAV, [MEDICAL_DATA], AIFF, OGG)" at bounding box center [0, 0] width 0 height 0
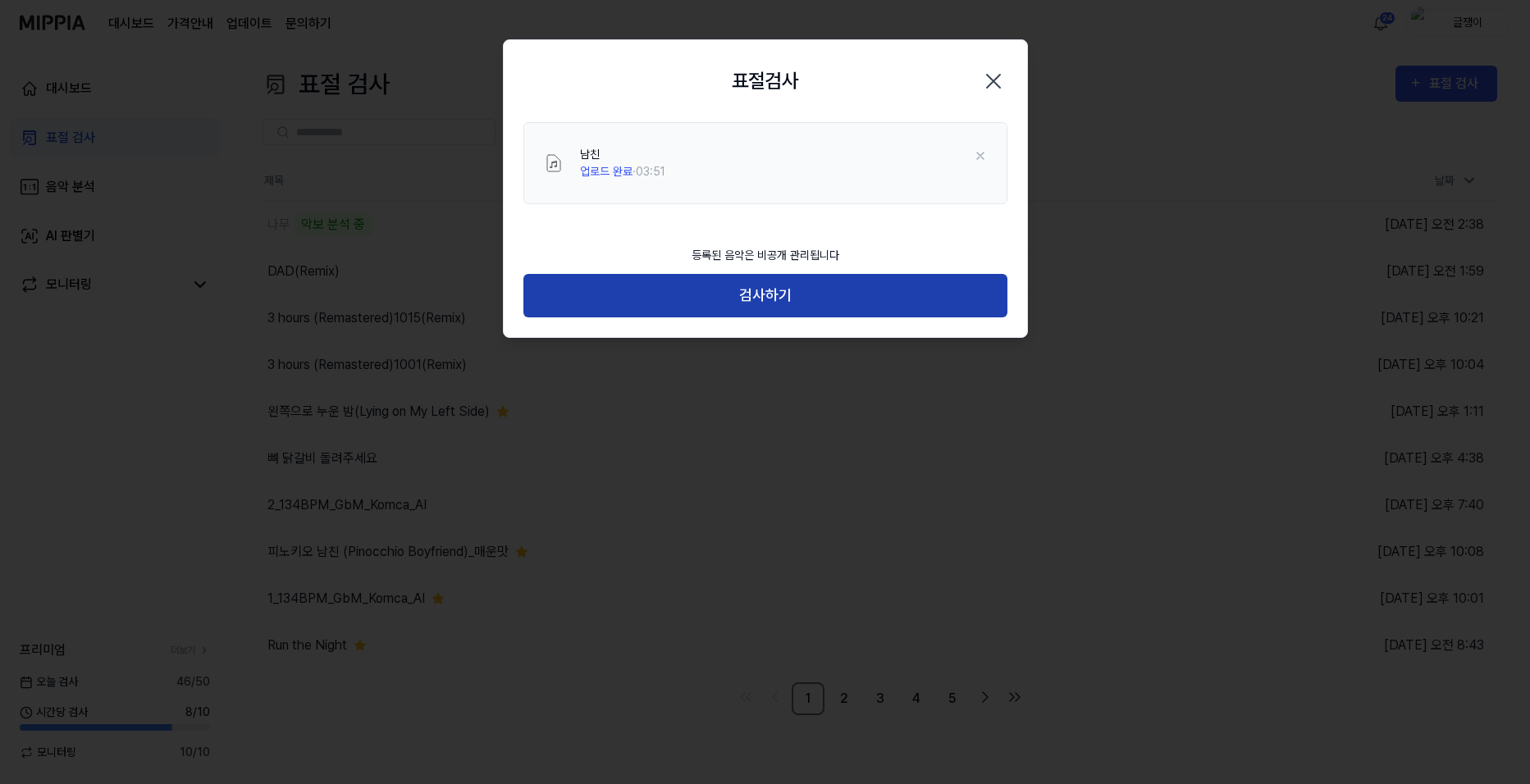
click at [777, 296] on button "검사하기" at bounding box center [765, 295] width 484 height 43
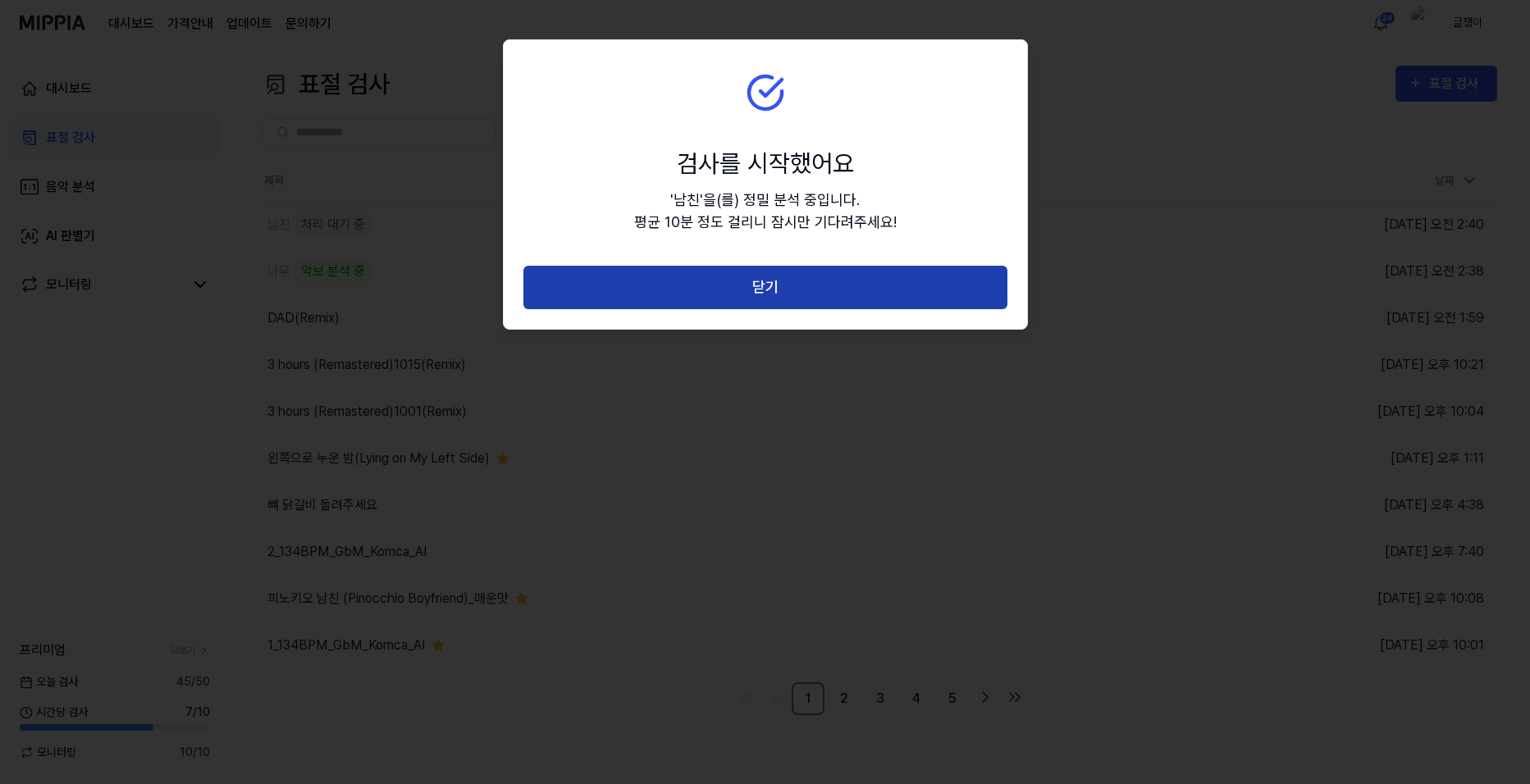
click at [772, 286] on button "닫기" at bounding box center [765, 288] width 484 height 43
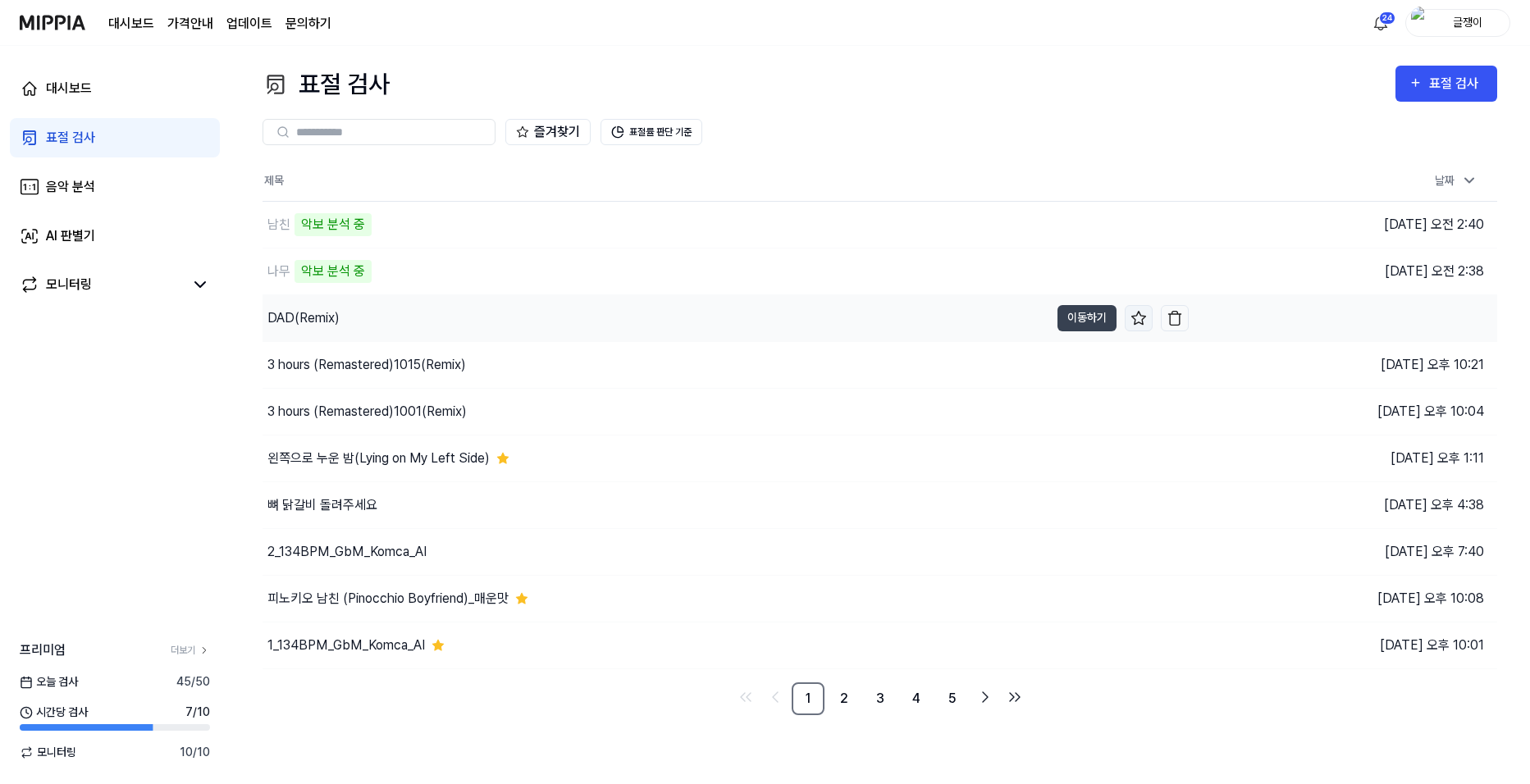
click at [1143, 316] on icon at bounding box center [1138, 318] width 17 height 17
click at [1072, 498] on button "이동하기" at bounding box center [1087, 505] width 59 height 27
click at [1143, 503] on icon at bounding box center [1138, 505] width 17 height 17
click at [1083, 553] on button "이동하기" at bounding box center [1087, 552] width 59 height 27
click at [1075, 649] on button "이동하기" at bounding box center [1087, 645] width 59 height 27
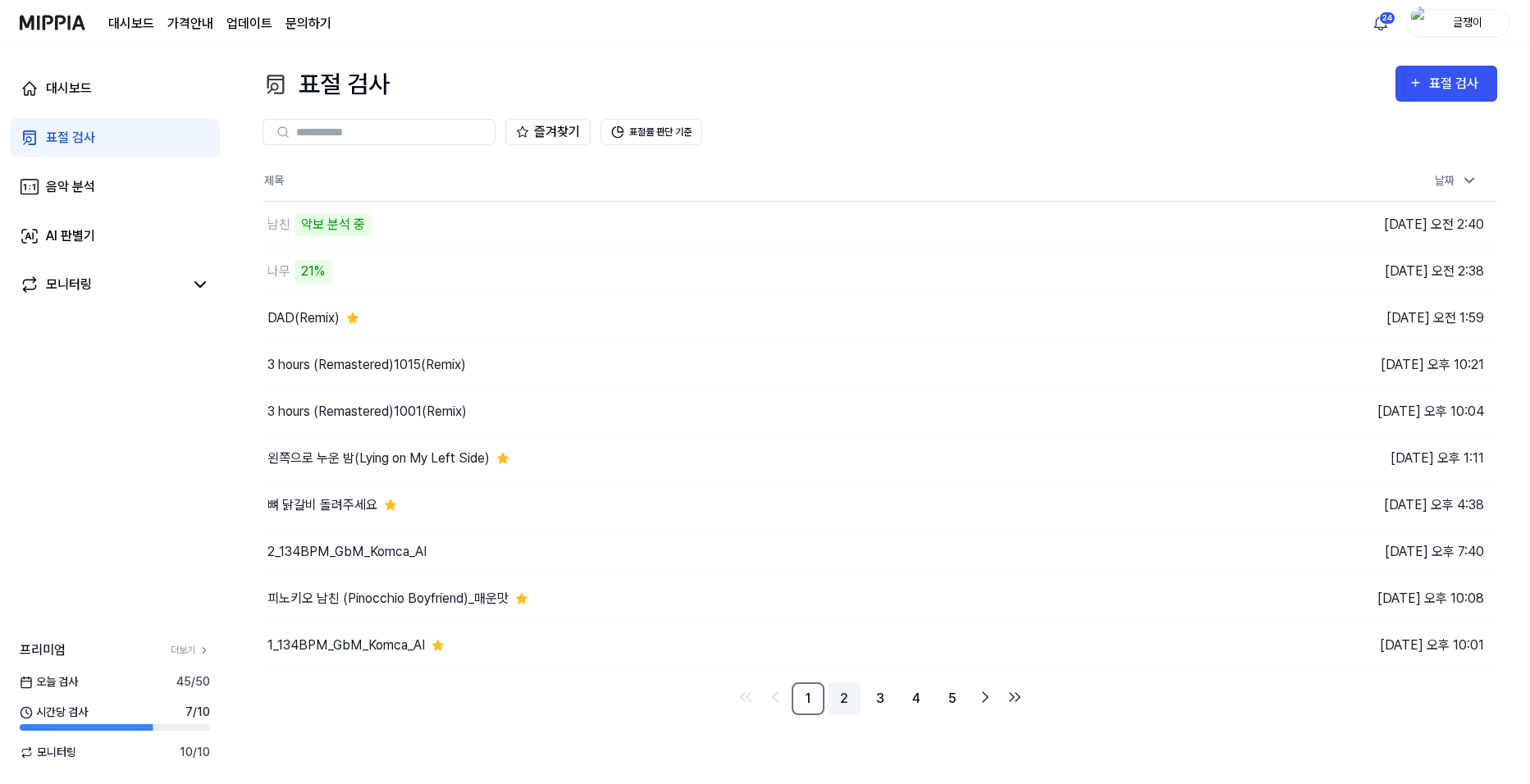
click at [840, 695] on link "2" at bounding box center [843, 698] width 33 height 33
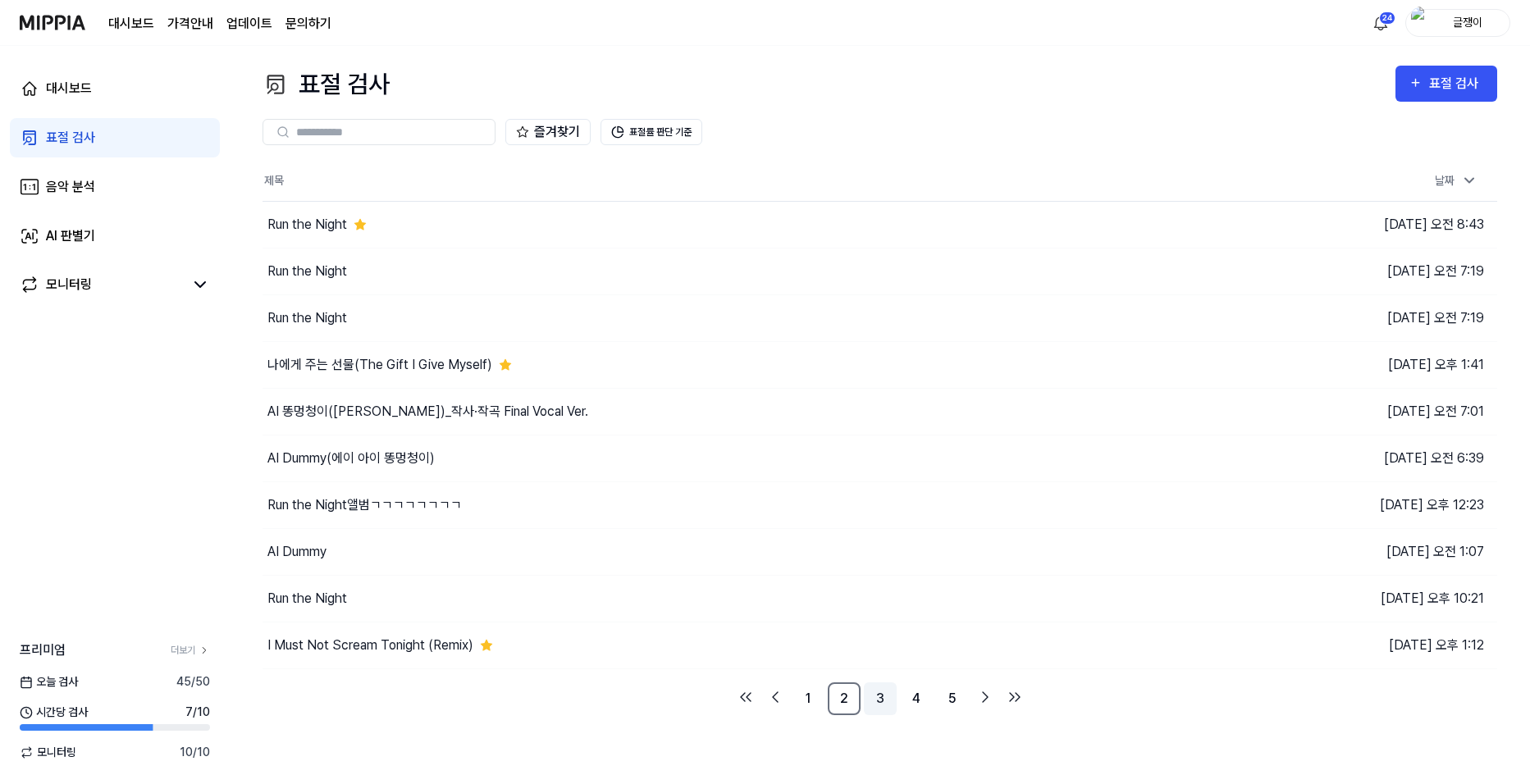
click at [886, 693] on link "3" at bounding box center [880, 698] width 33 height 33
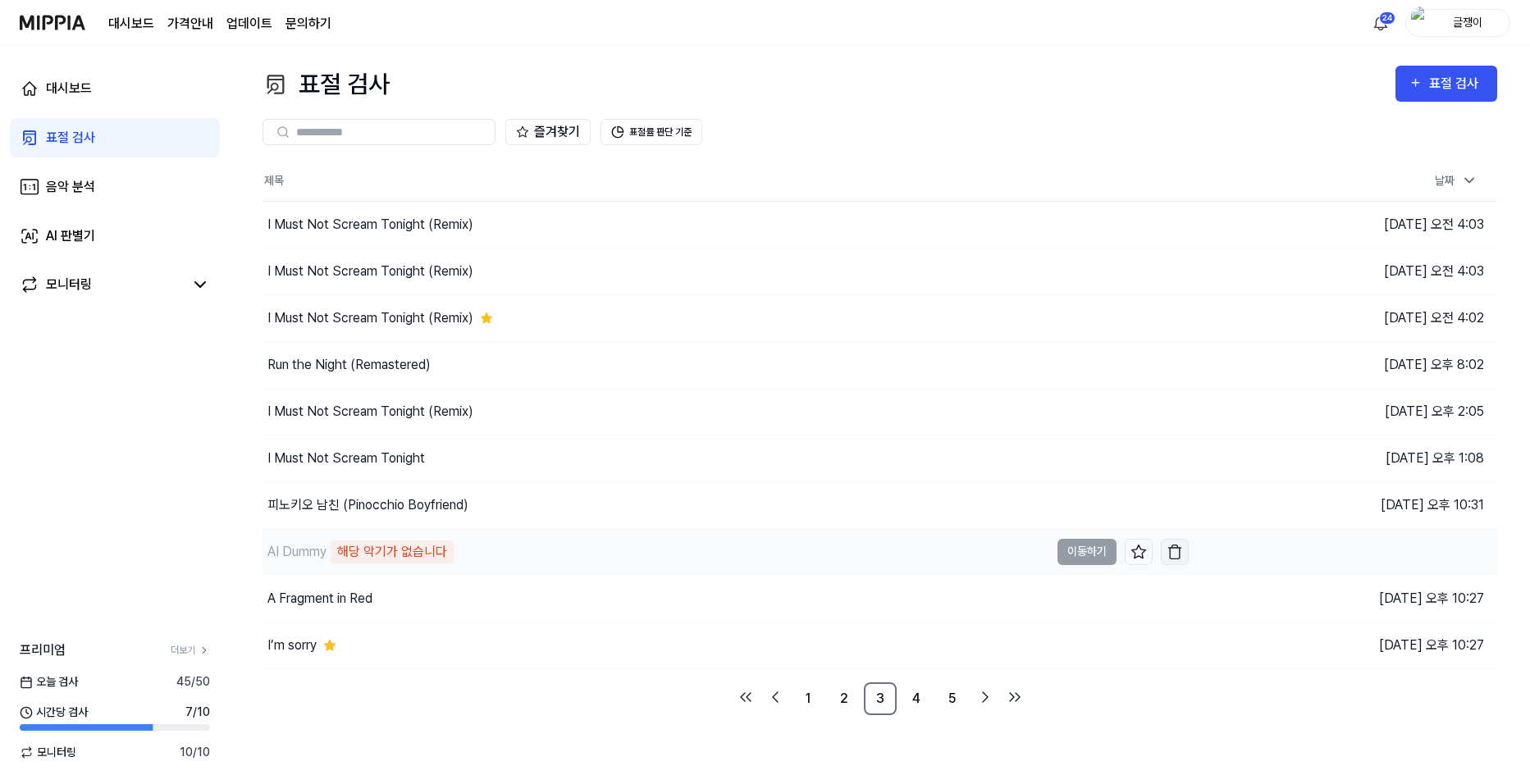
click at [1172, 549] on img "button" at bounding box center [1174, 552] width 17 height 17
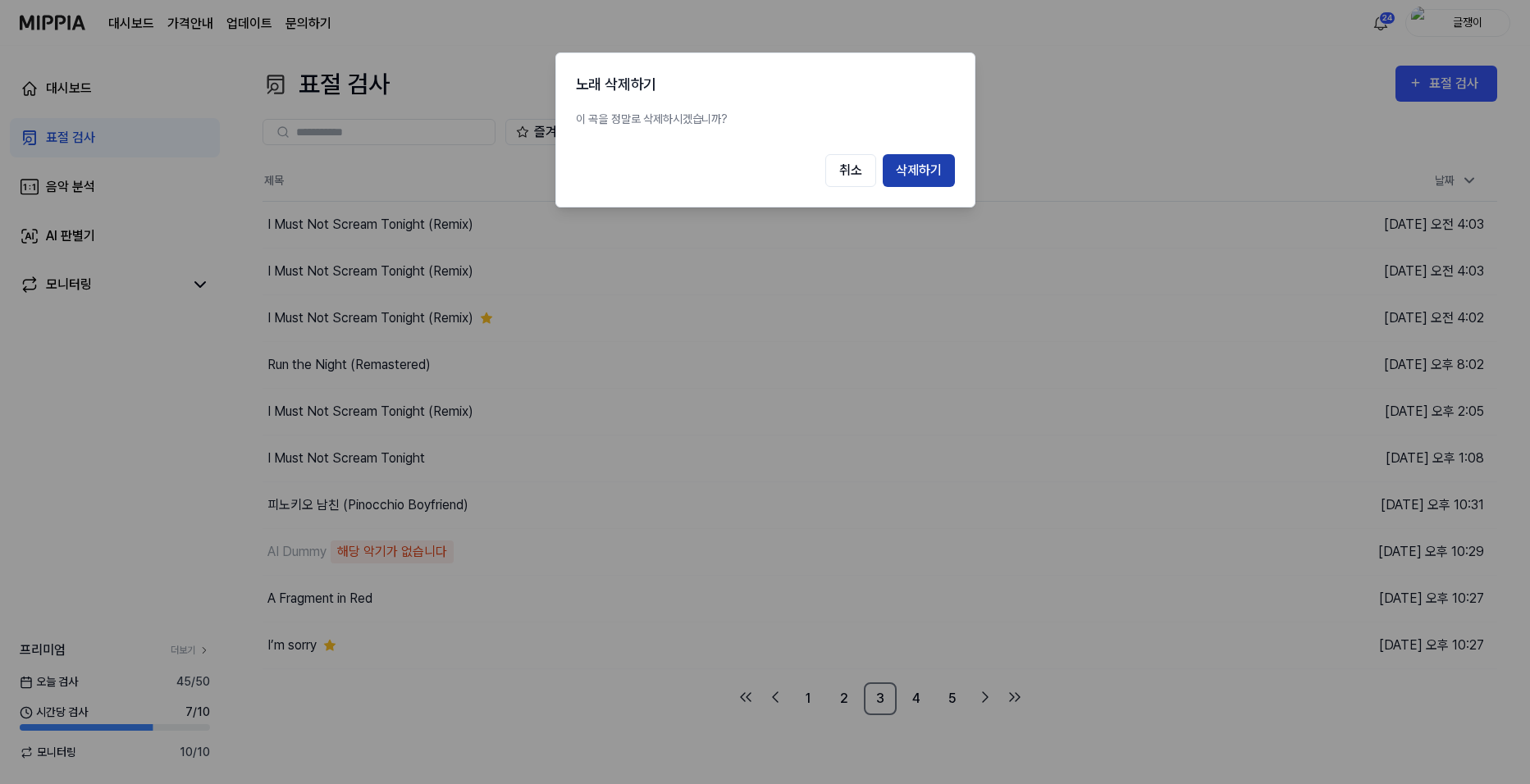
click at [919, 169] on button "삭제하기" at bounding box center [918, 170] width 72 height 33
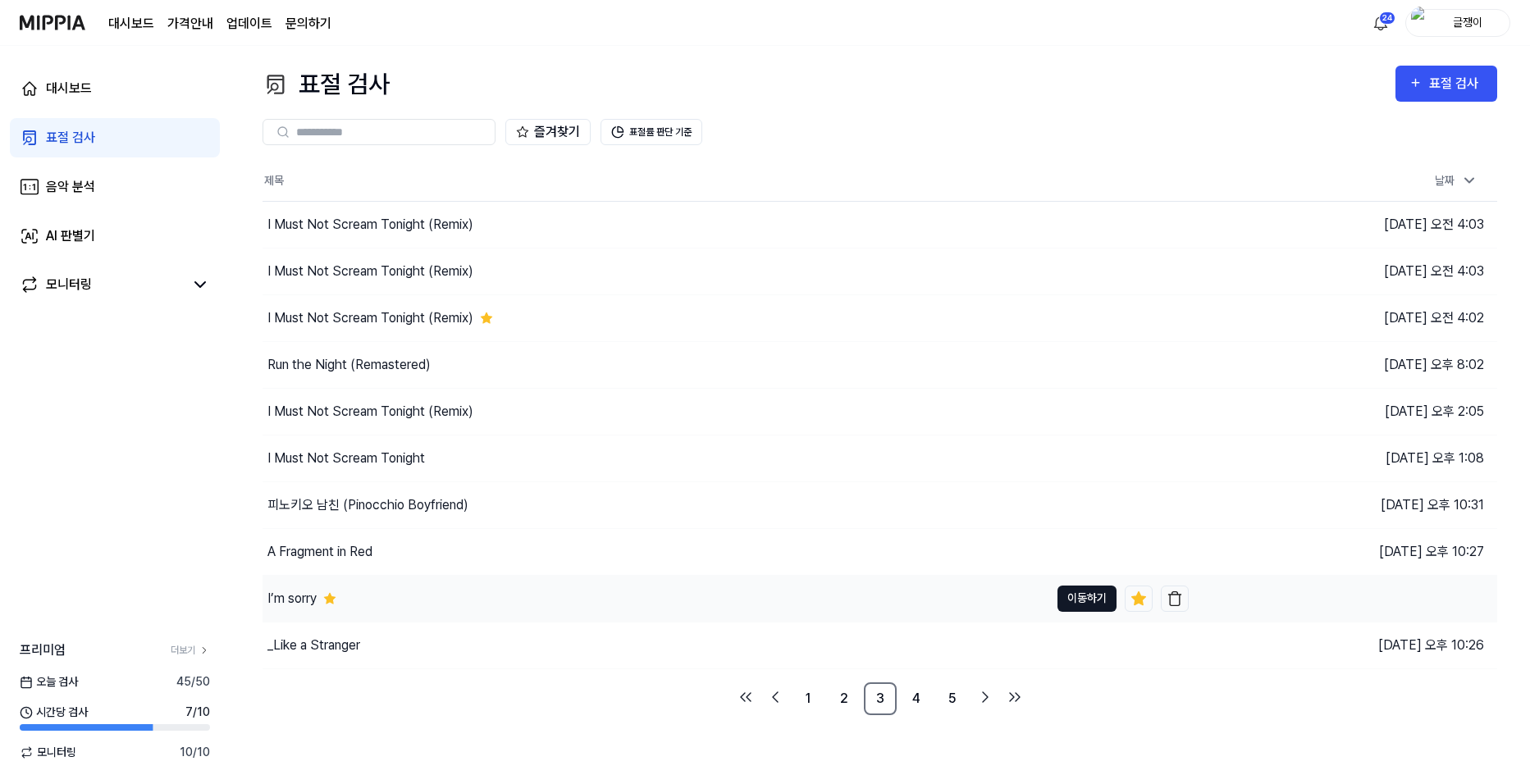
click at [1085, 599] on button "이동하기" at bounding box center [1087, 599] width 59 height 27
click at [812, 704] on link "1" at bounding box center [808, 698] width 33 height 33
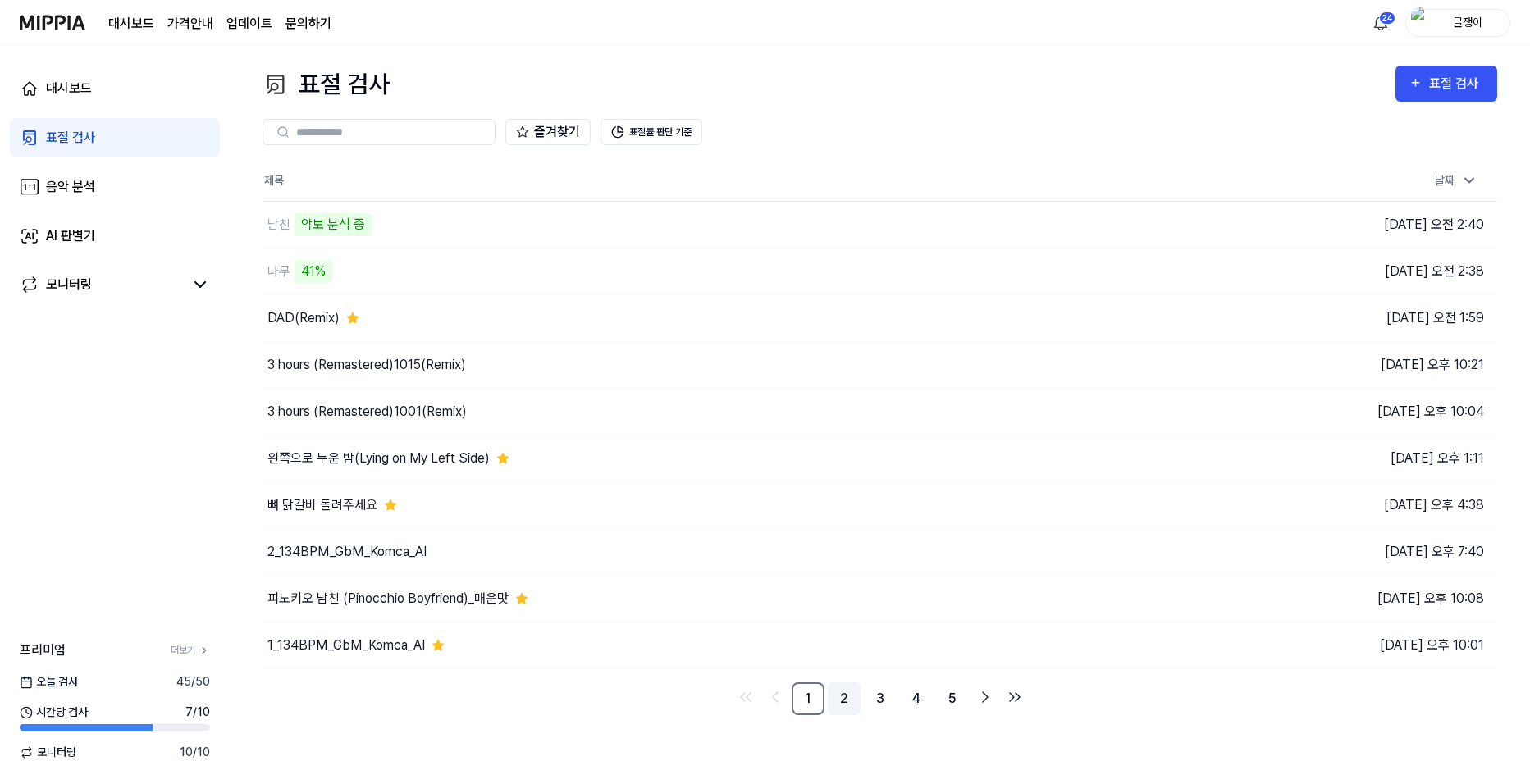
click at [848, 697] on link "2" at bounding box center [843, 698] width 33 height 33
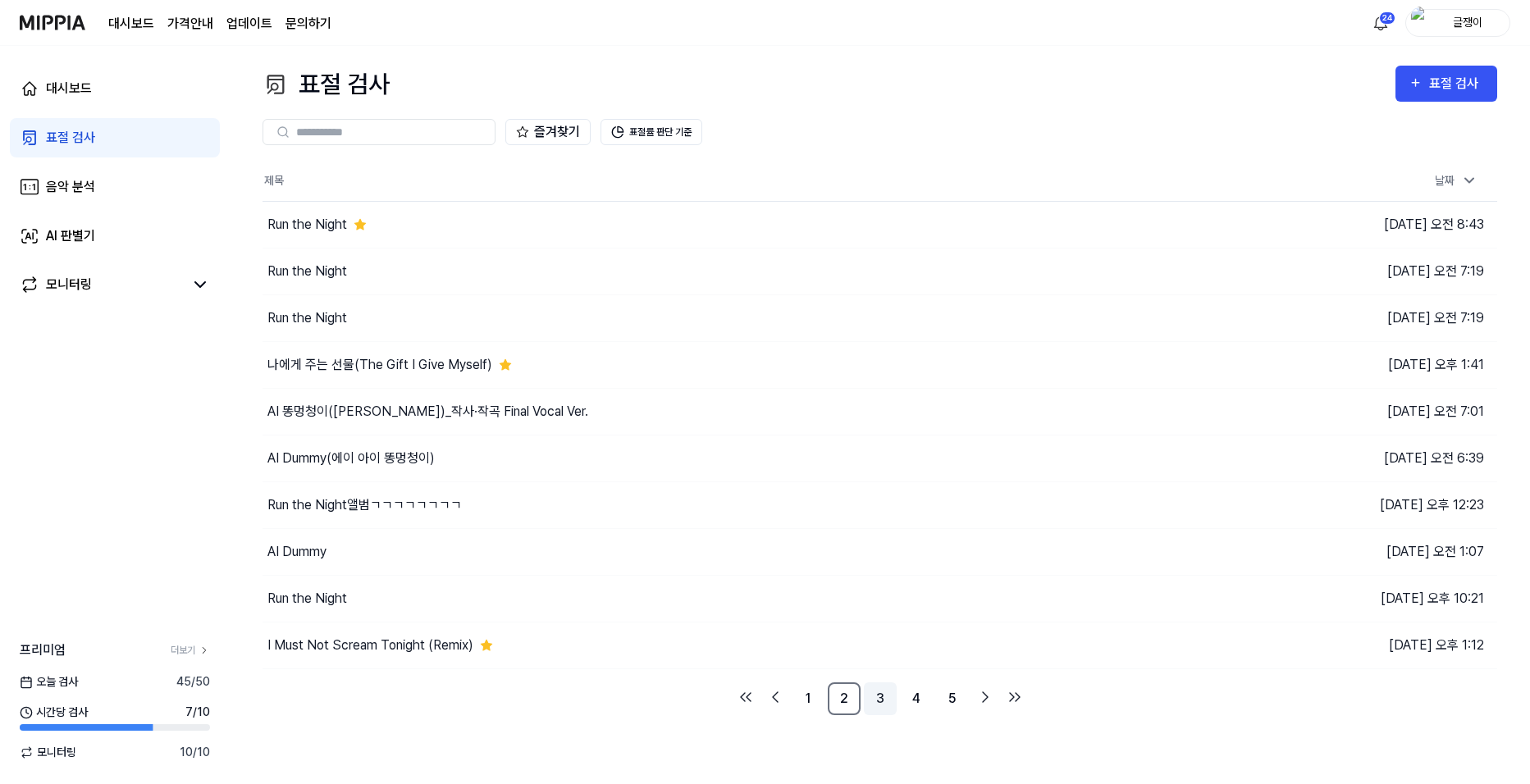
click at [879, 698] on link "3" at bounding box center [880, 698] width 33 height 33
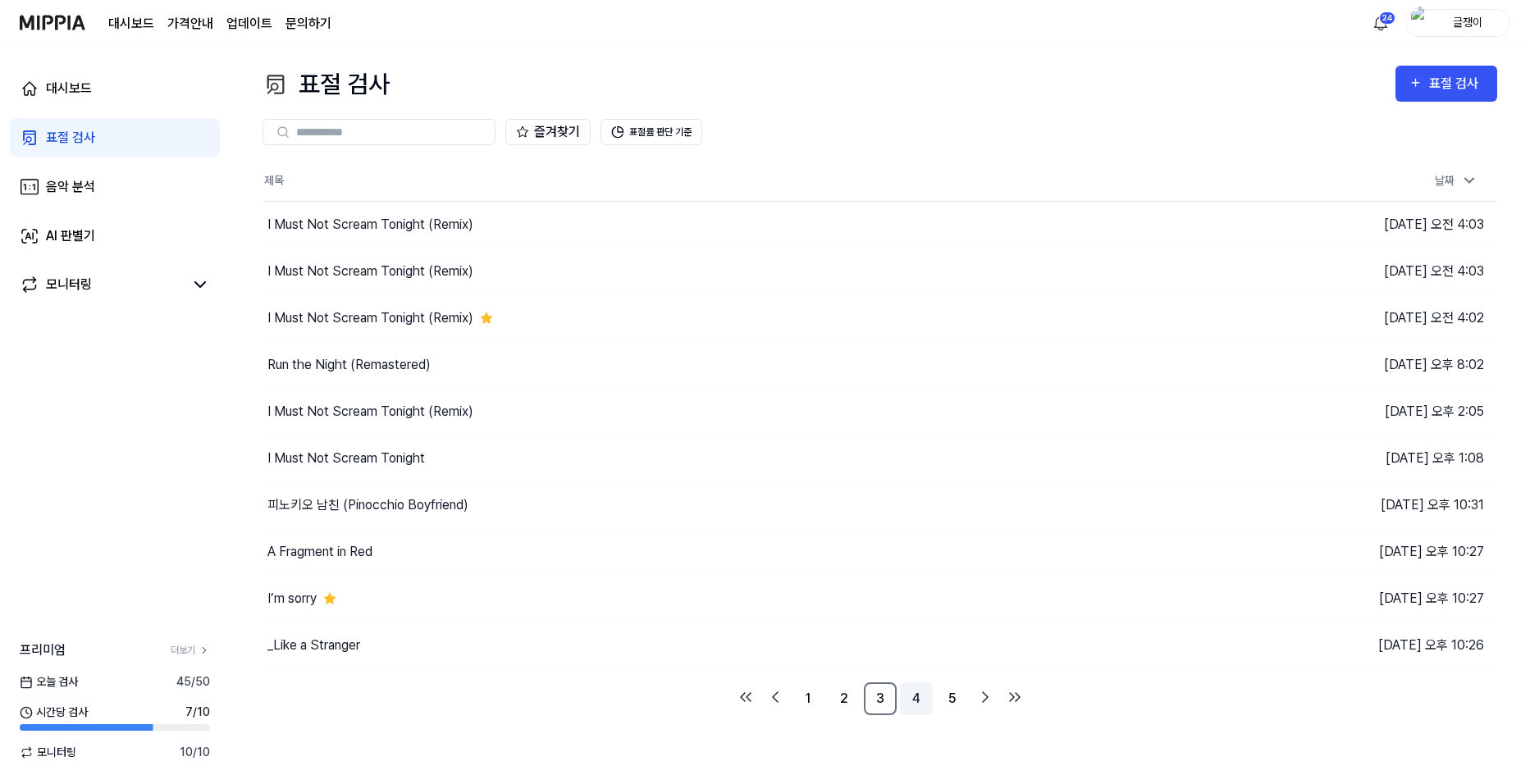
click at [917, 695] on link "4" at bounding box center [915, 698] width 33 height 33
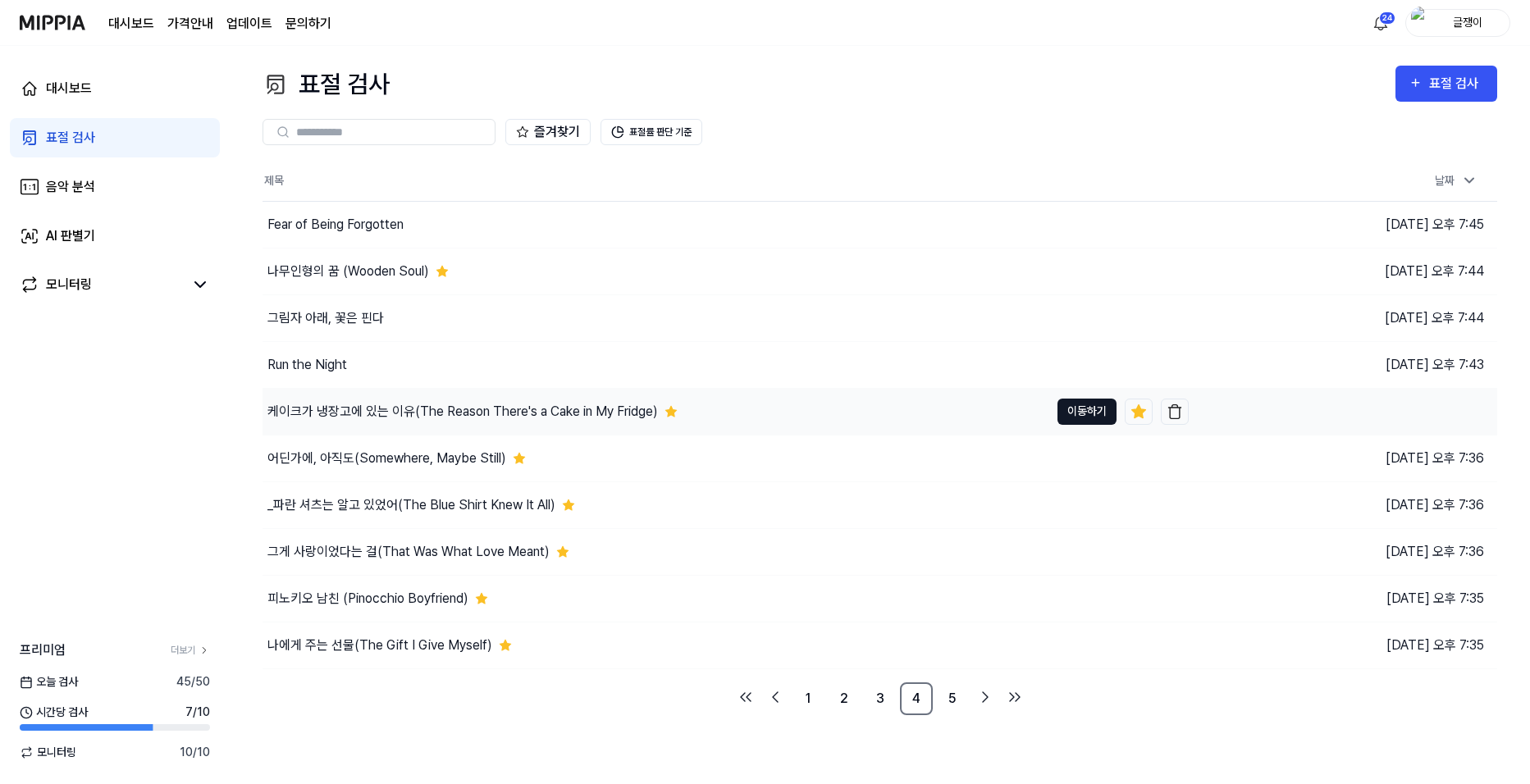
click at [1092, 410] on button "이동하기" at bounding box center [1087, 412] width 59 height 27
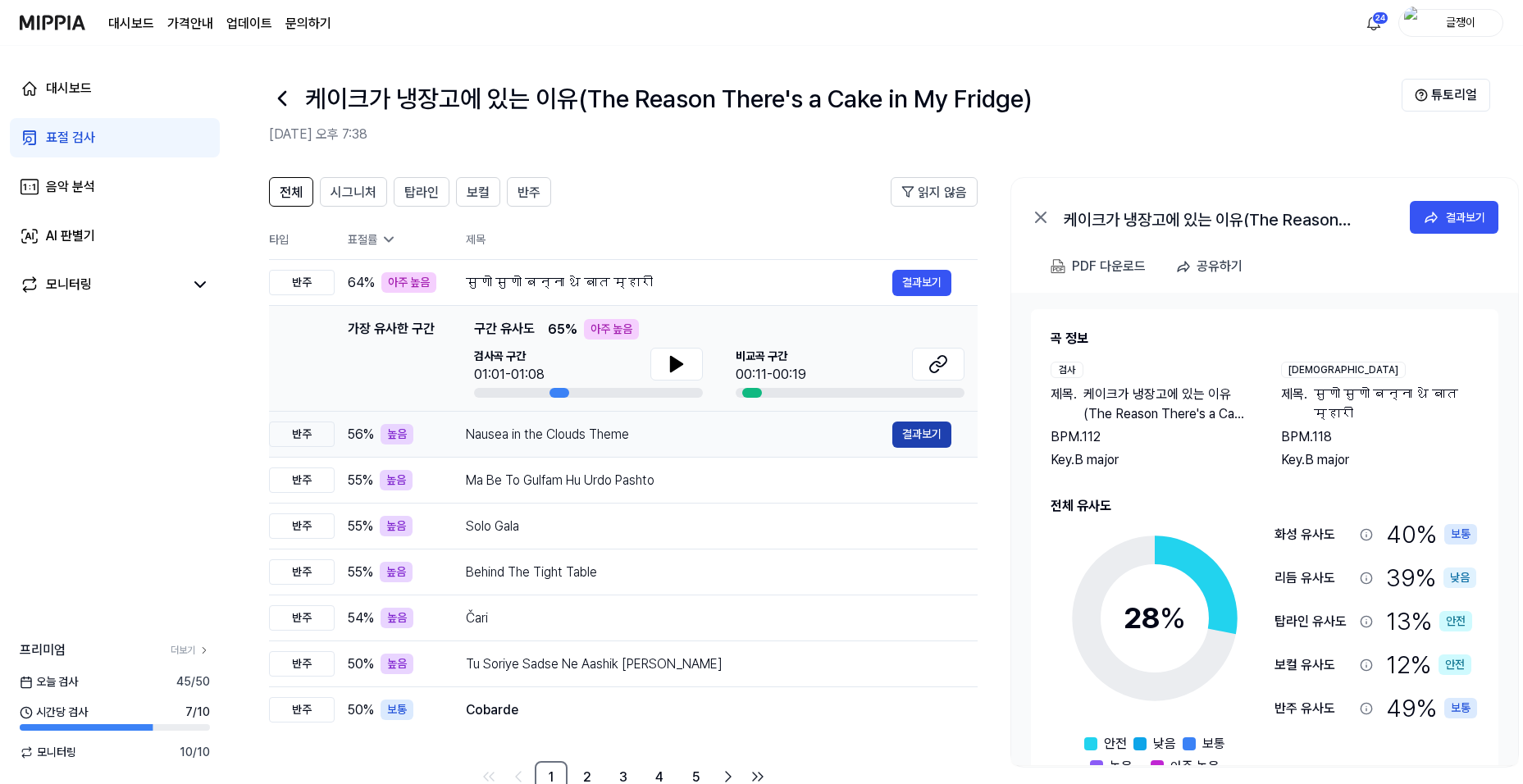
click at [910, 429] on button "결과보기" at bounding box center [922, 434] width 59 height 27
click at [912, 478] on button "결과보기" at bounding box center [922, 481] width 59 height 27
click at [909, 518] on button "결과보기" at bounding box center [922, 526] width 59 height 27
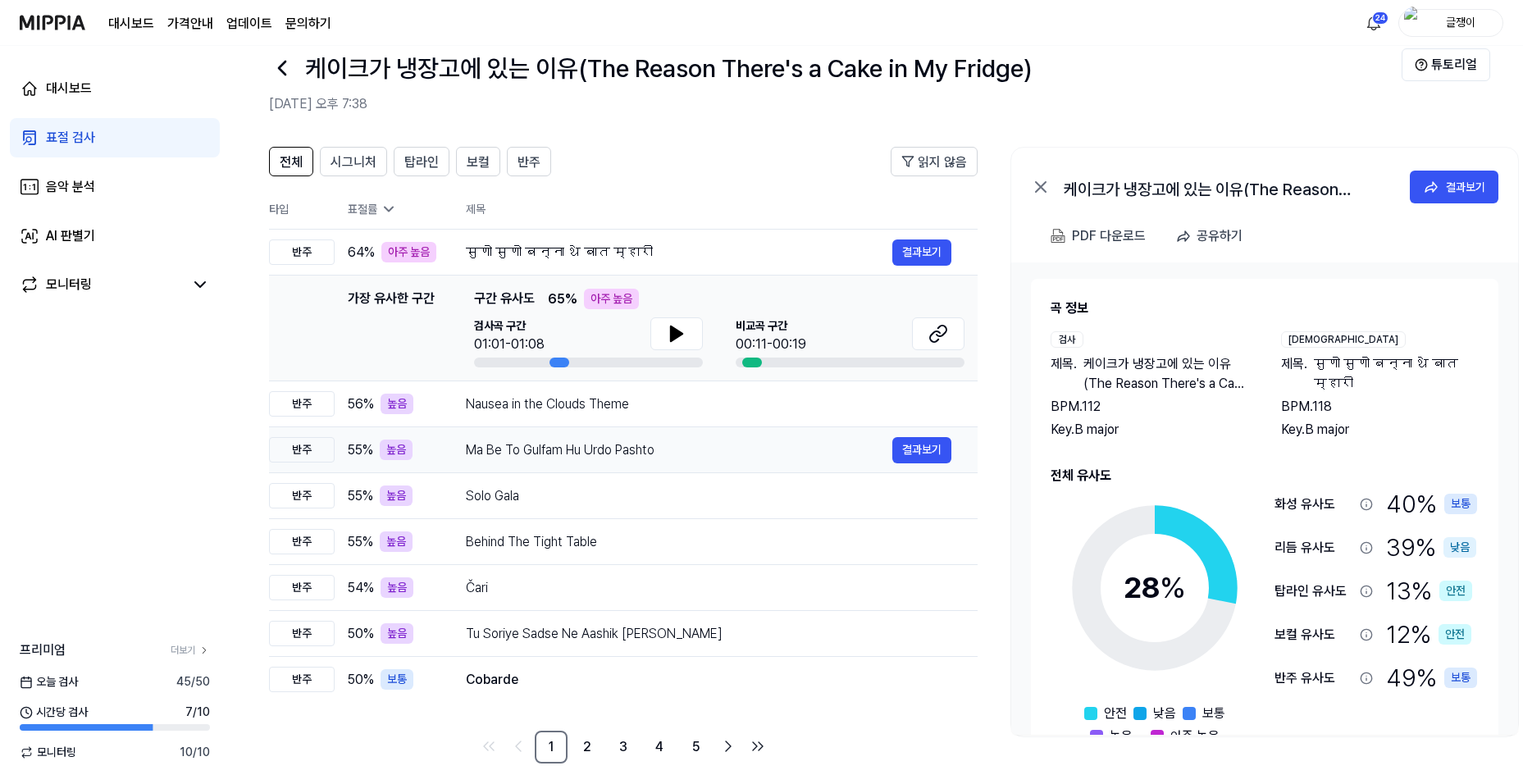
scroll to position [42, 0]
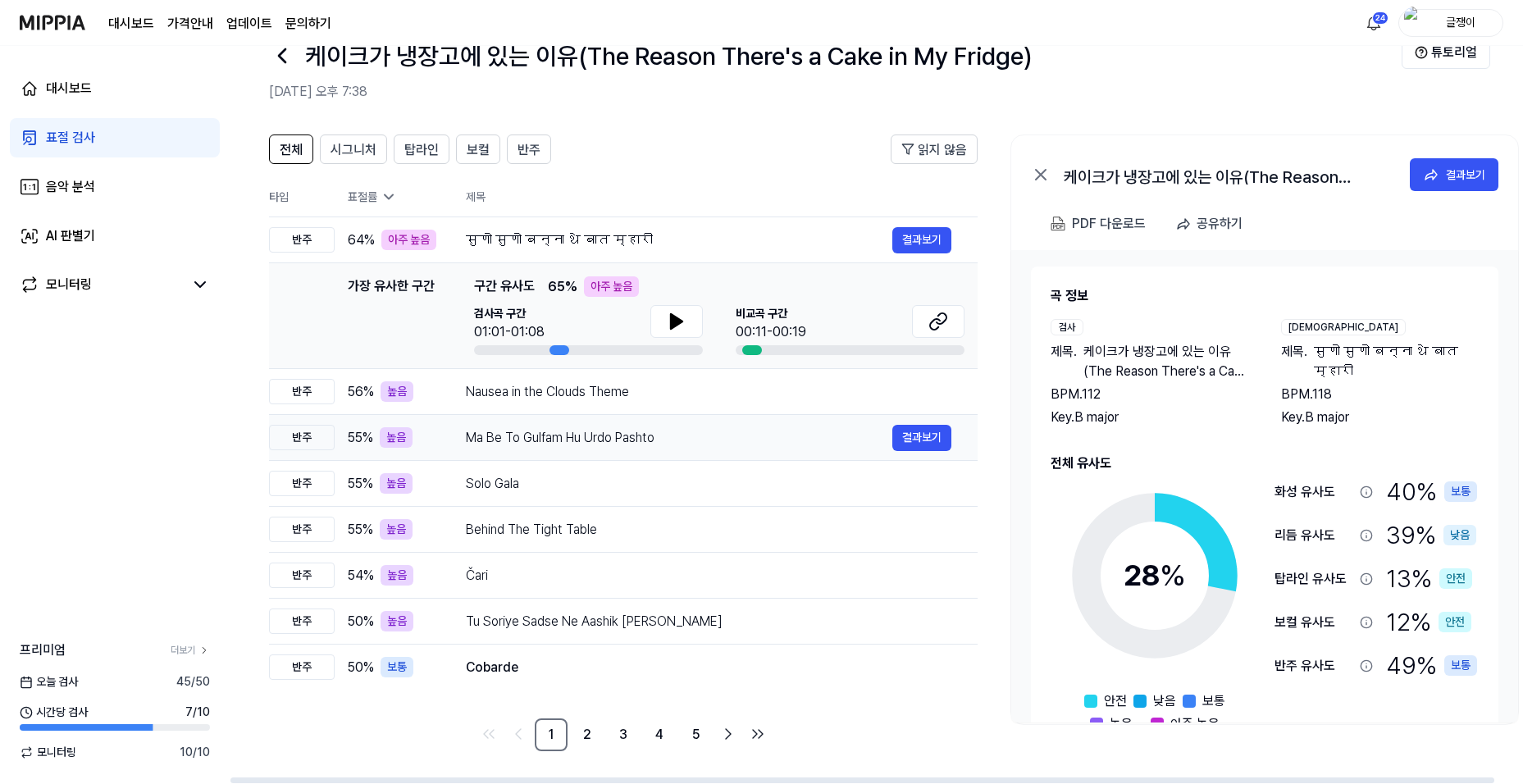
click at [558, 429] on div "Ma Be To Gulfam Hu Urdo Pashto" at bounding box center [679, 438] width 427 height 20
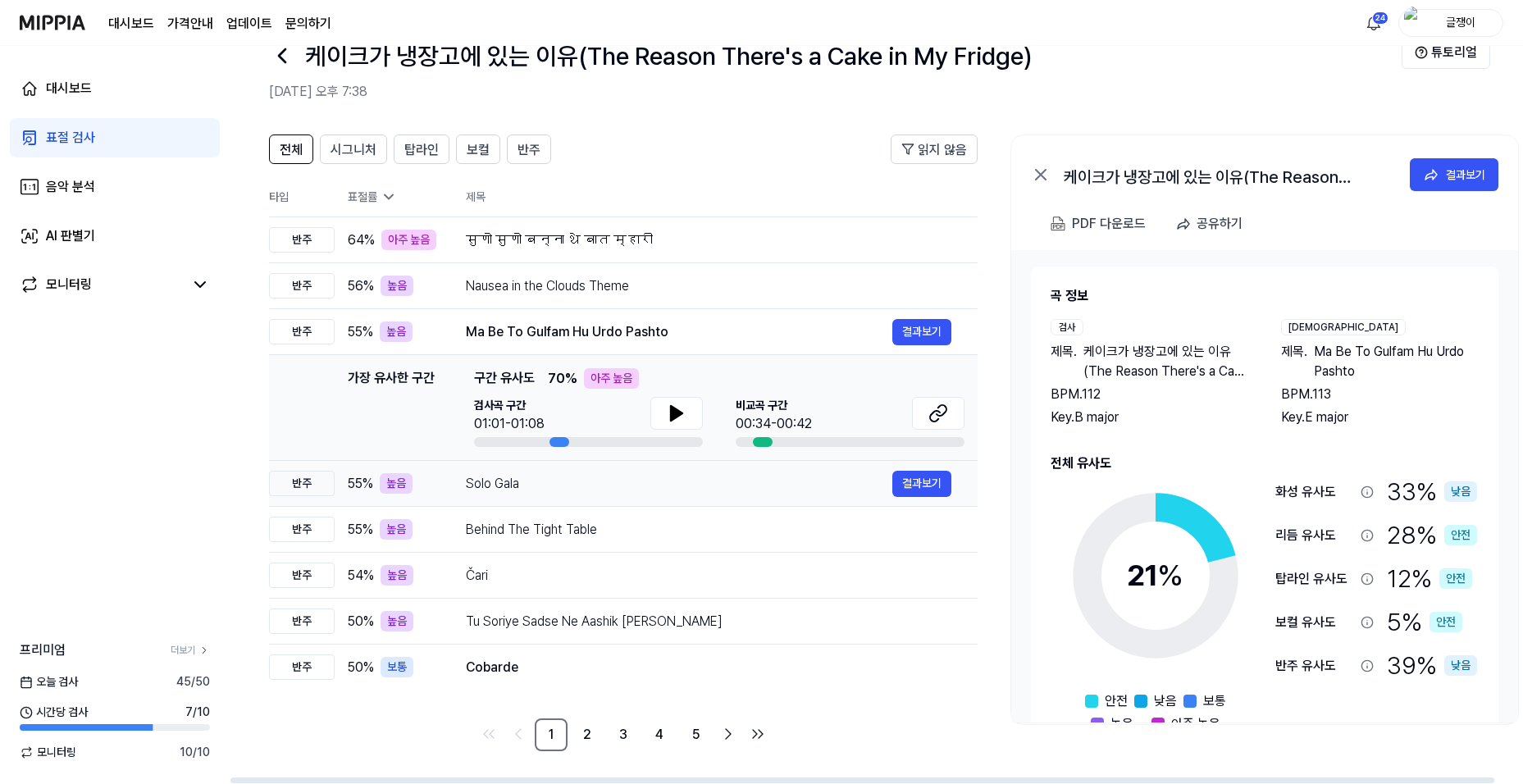
click at [557, 479] on div "Solo Gala" at bounding box center [679, 484] width 427 height 20
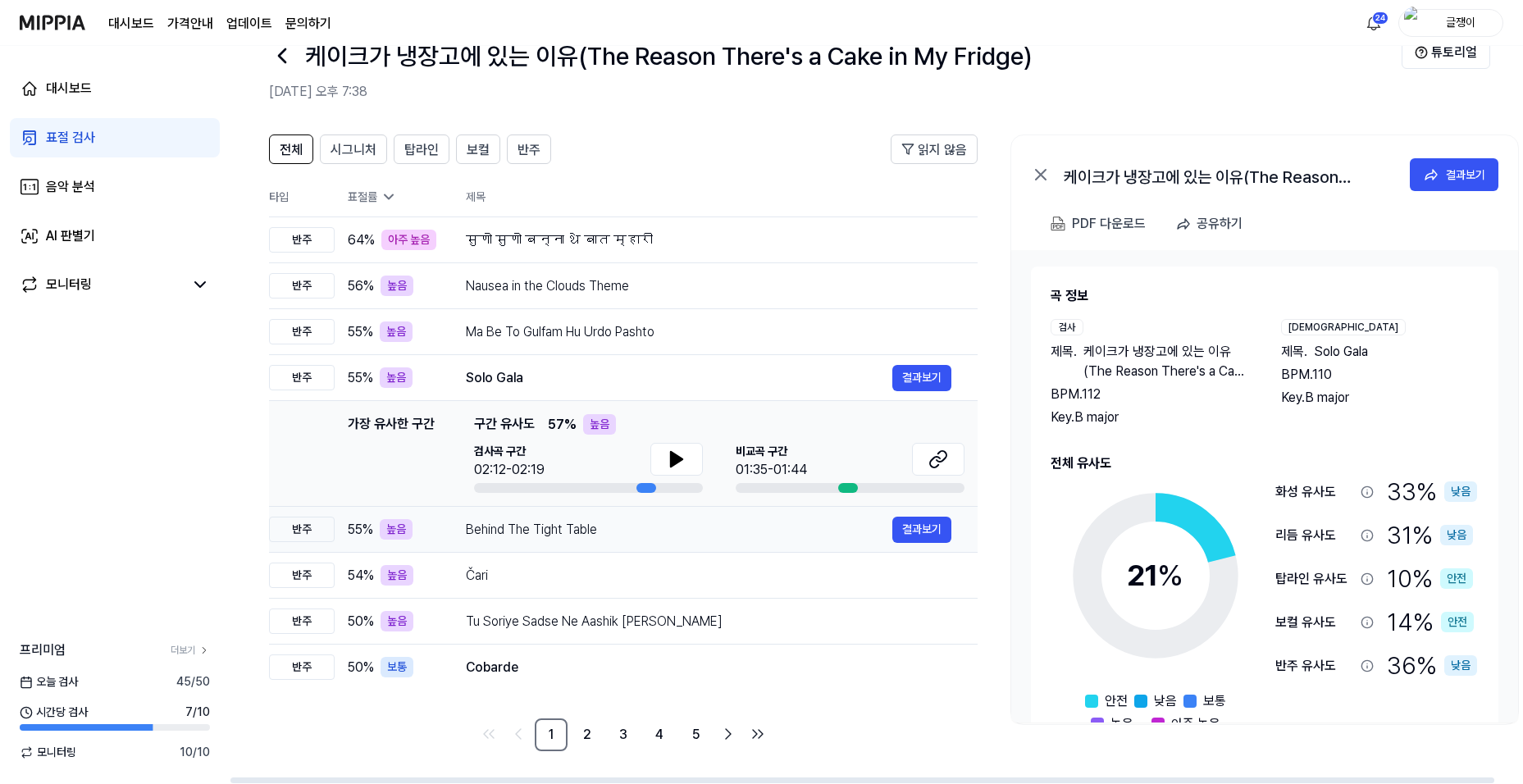
click at [561, 520] on div "Behind The Tight Table" at bounding box center [679, 530] width 427 height 20
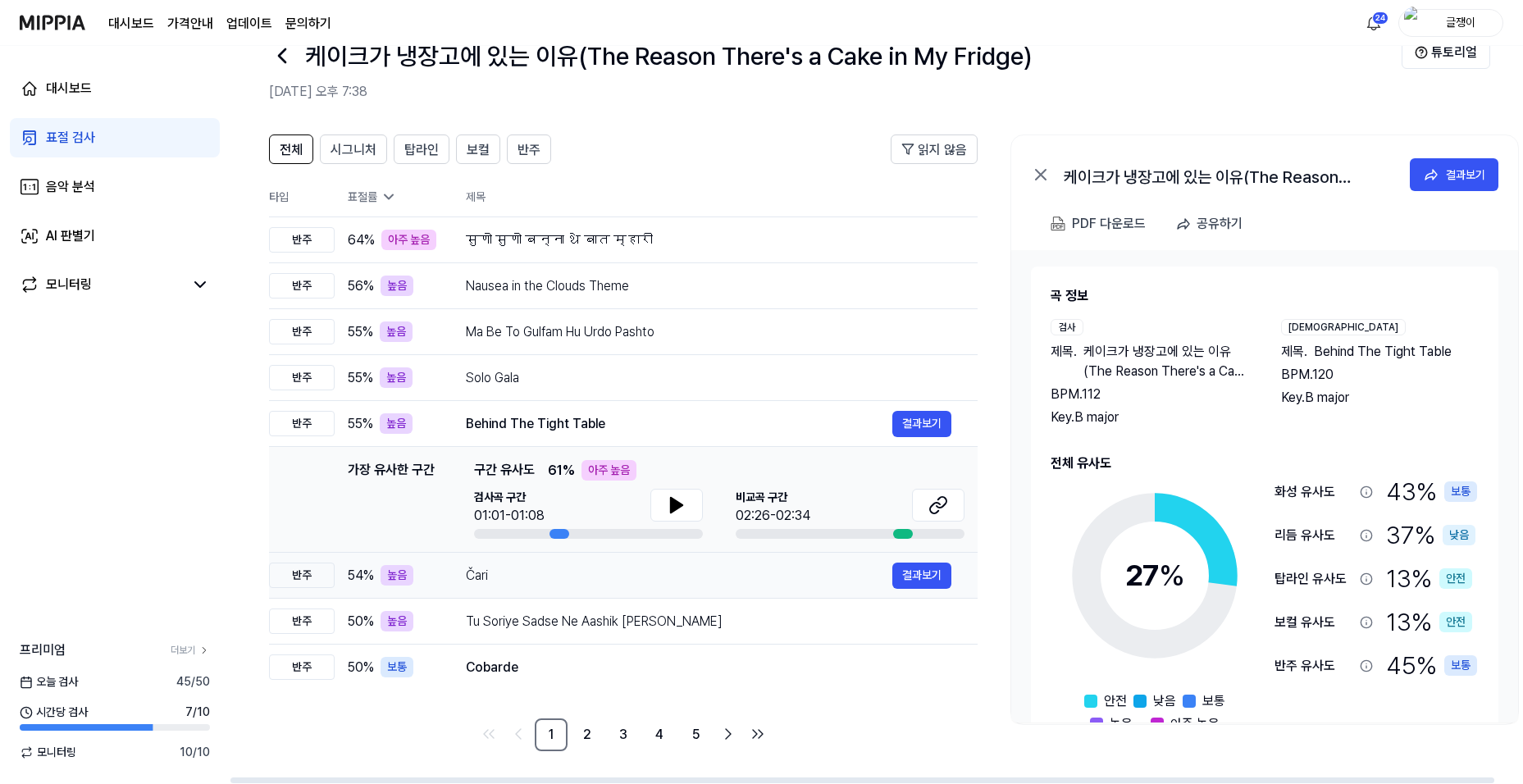
click at [562, 567] on div "Čari" at bounding box center [679, 576] width 427 height 20
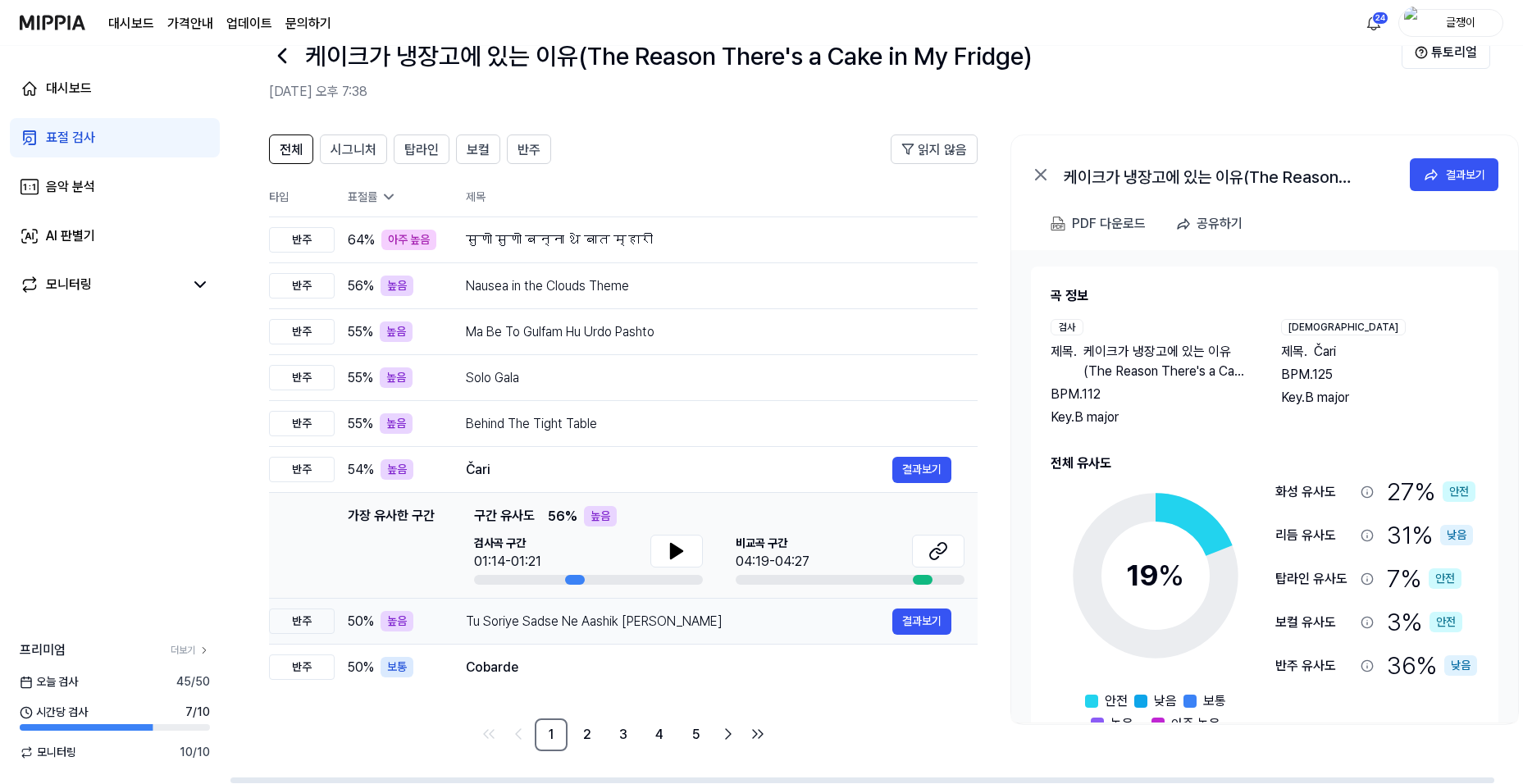
click at [570, 620] on div "Tu Soriye Sadse Ne Aashik [PERSON_NAME]" at bounding box center [679, 621] width 427 height 20
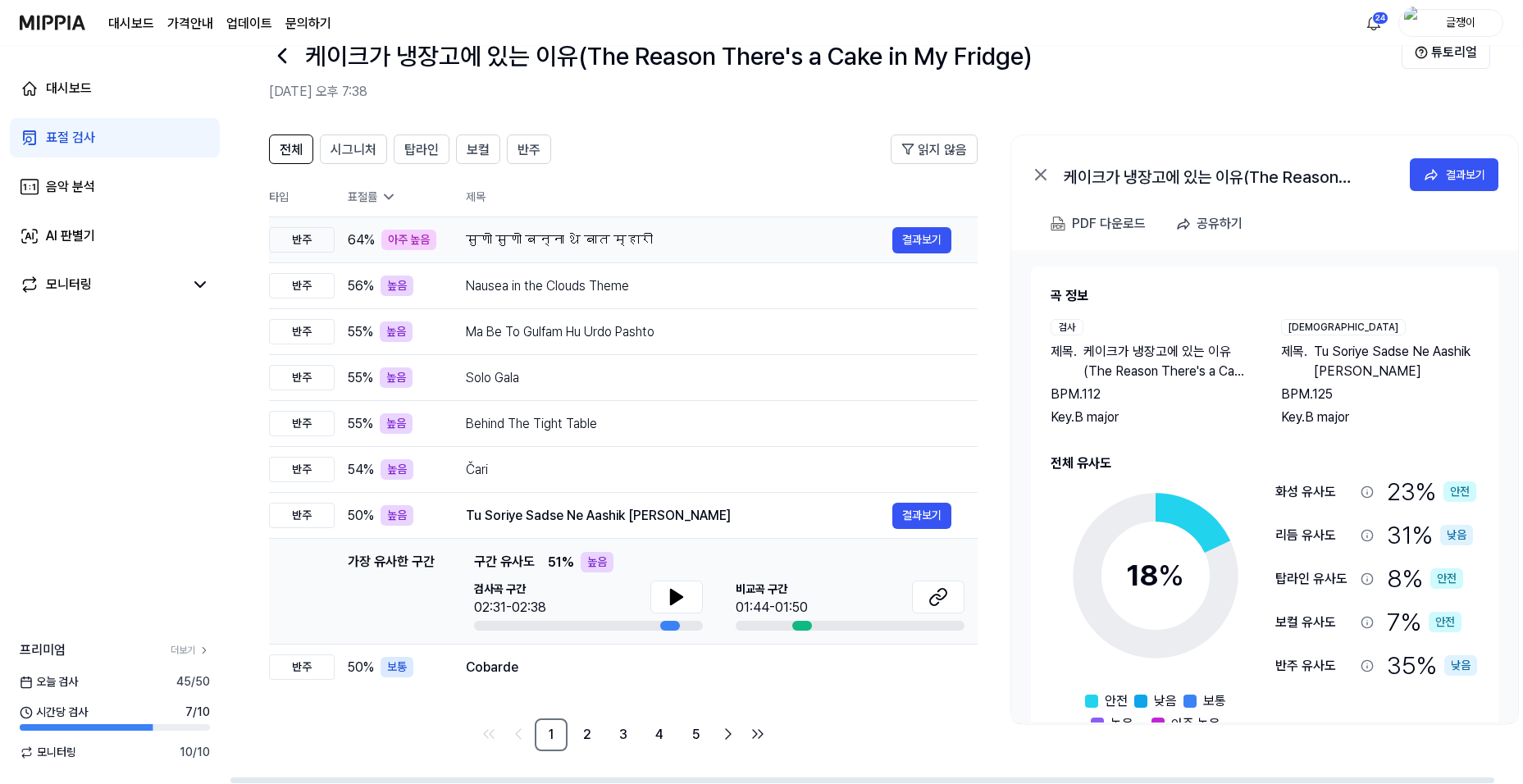
click at [500, 243] on div "सुणो सुणो बन्ना थे बात म्हारी" at bounding box center [679, 240] width 427 height 20
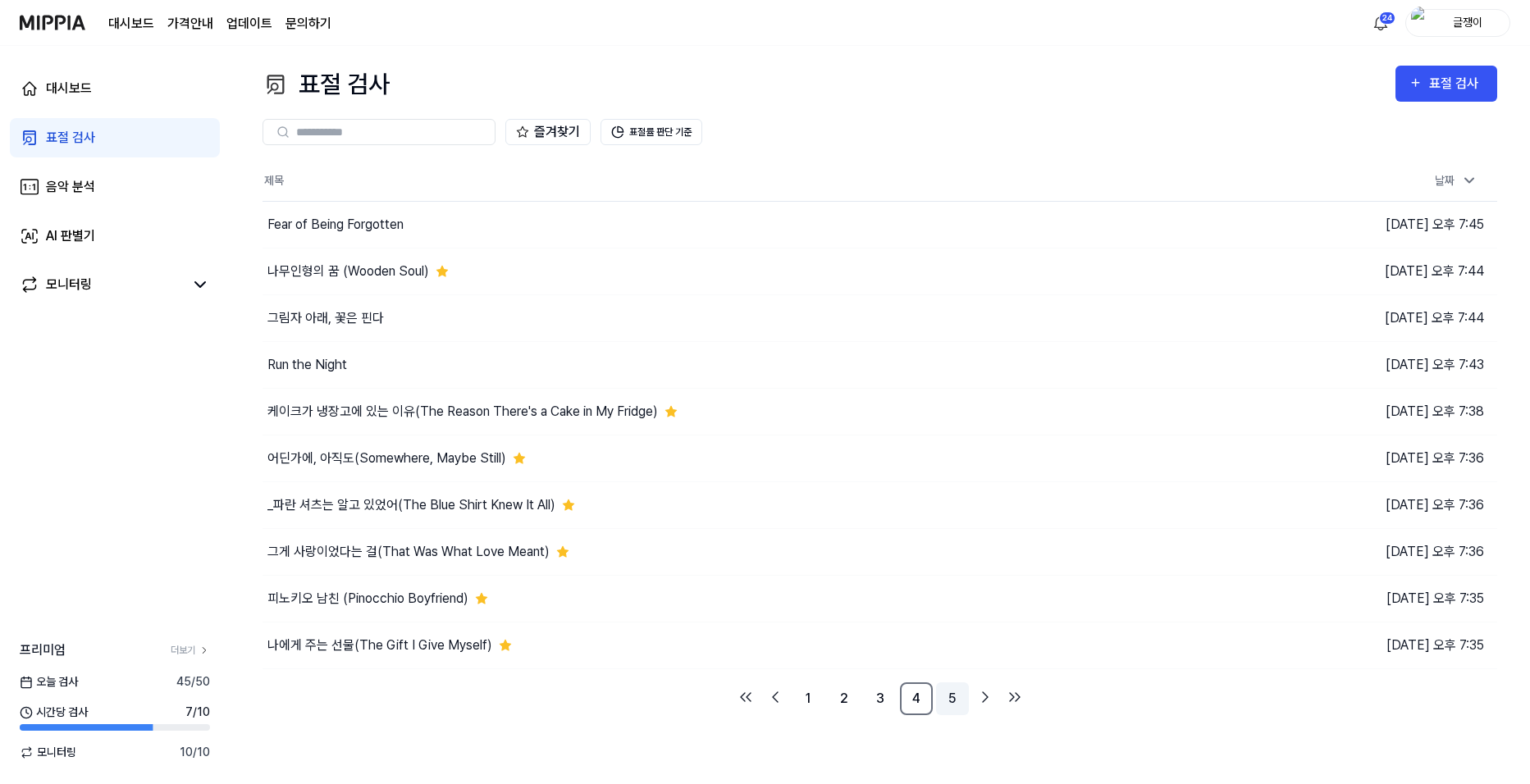
click at [956, 700] on link "5" at bounding box center [952, 698] width 33 height 33
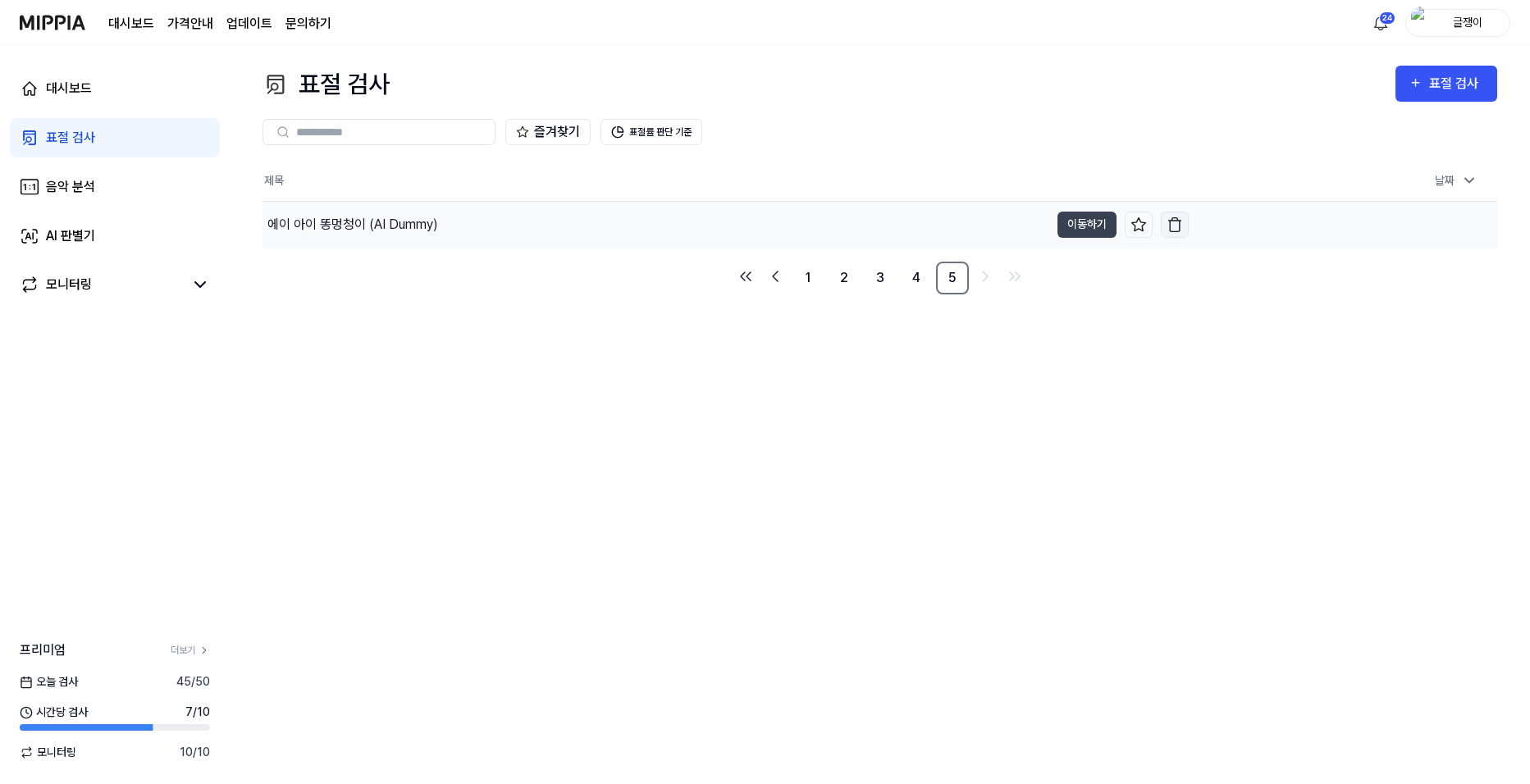
click at [1175, 226] on img "button" at bounding box center [1174, 225] width 17 height 17
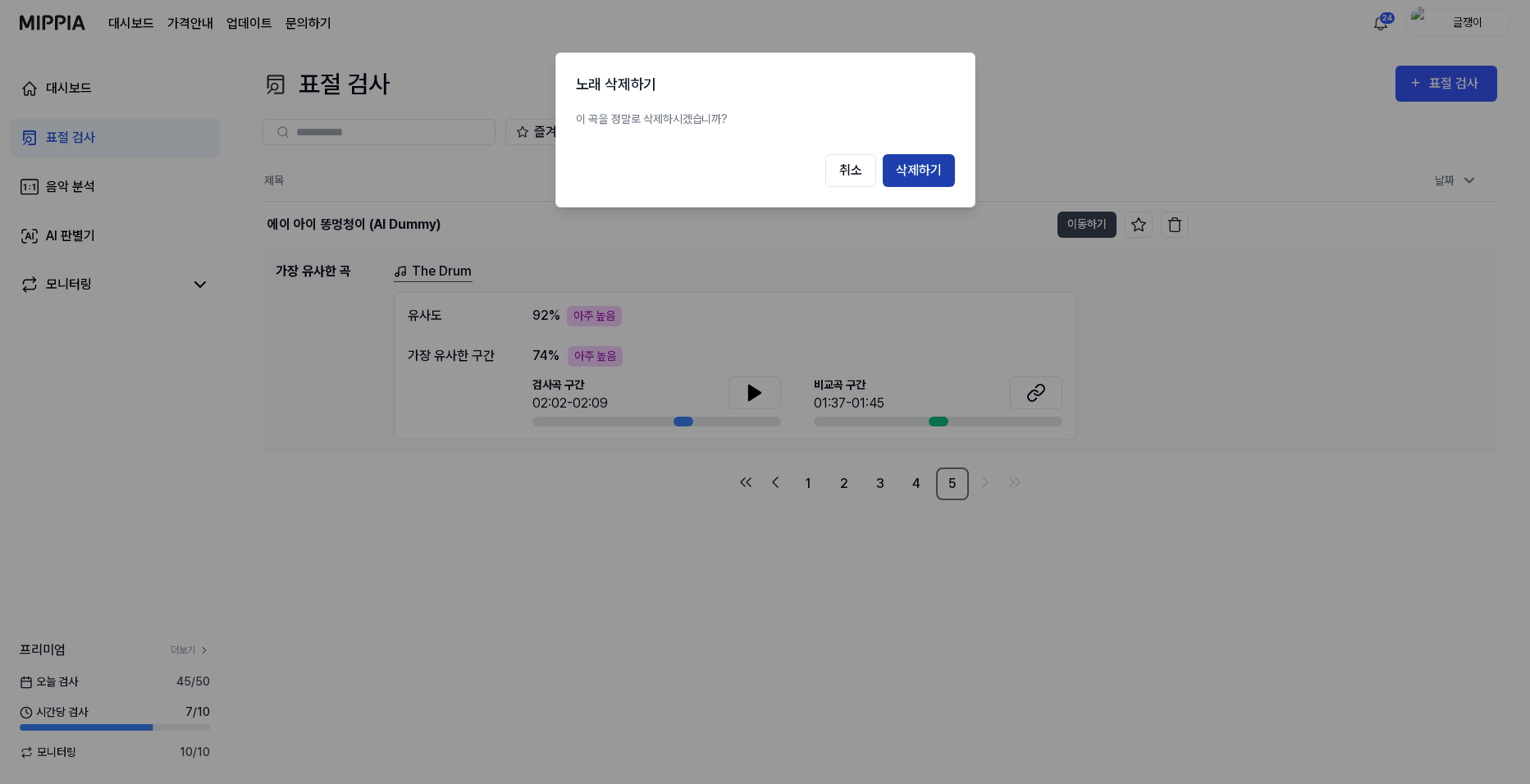
click at [928, 166] on button "삭제하기" at bounding box center [918, 170] width 72 height 33
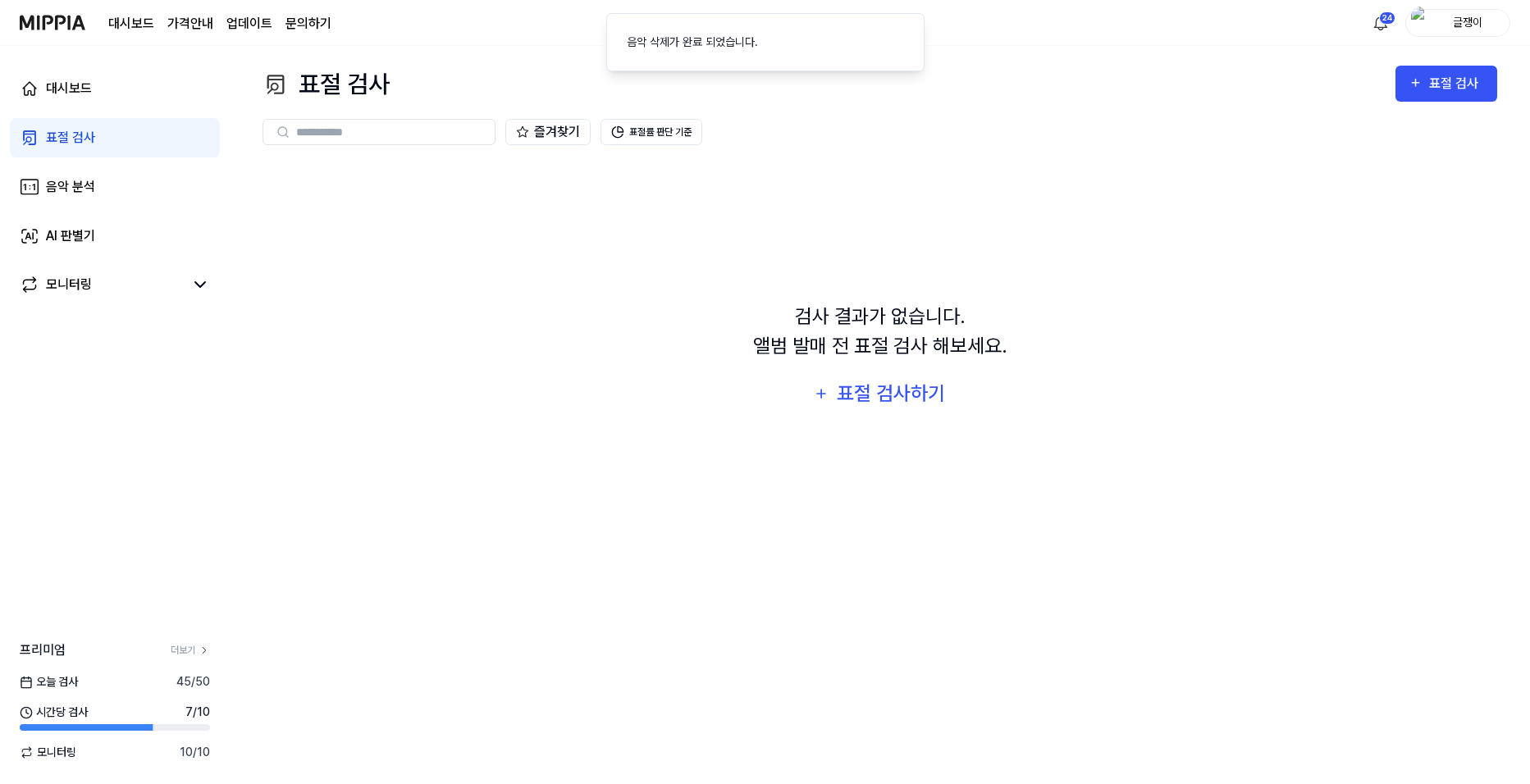
click at [85, 142] on div "표절 검사" at bounding box center [71, 138] width 49 height 20
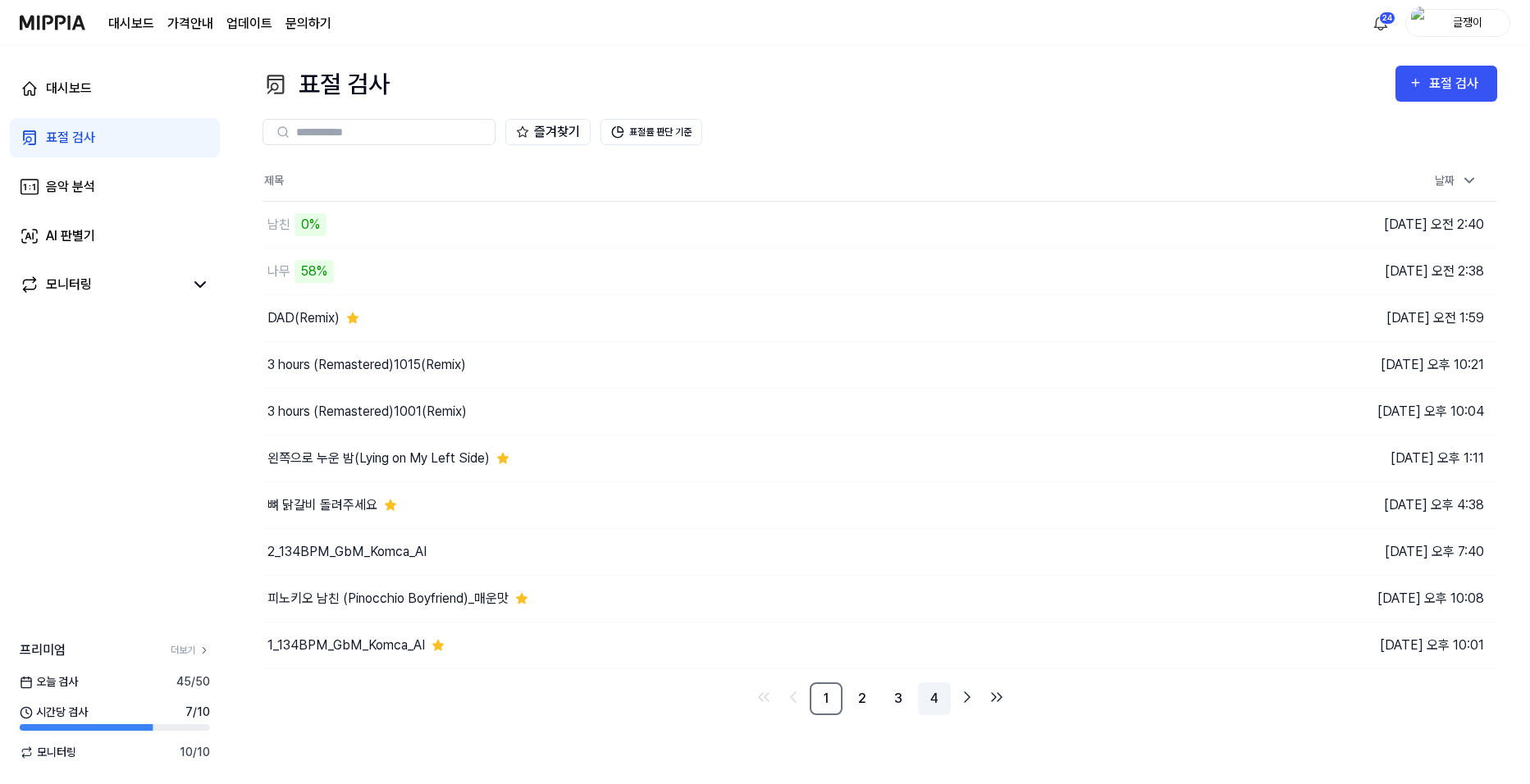
click at [934, 697] on link "4" at bounding box center [934, 698] width 33 height 33
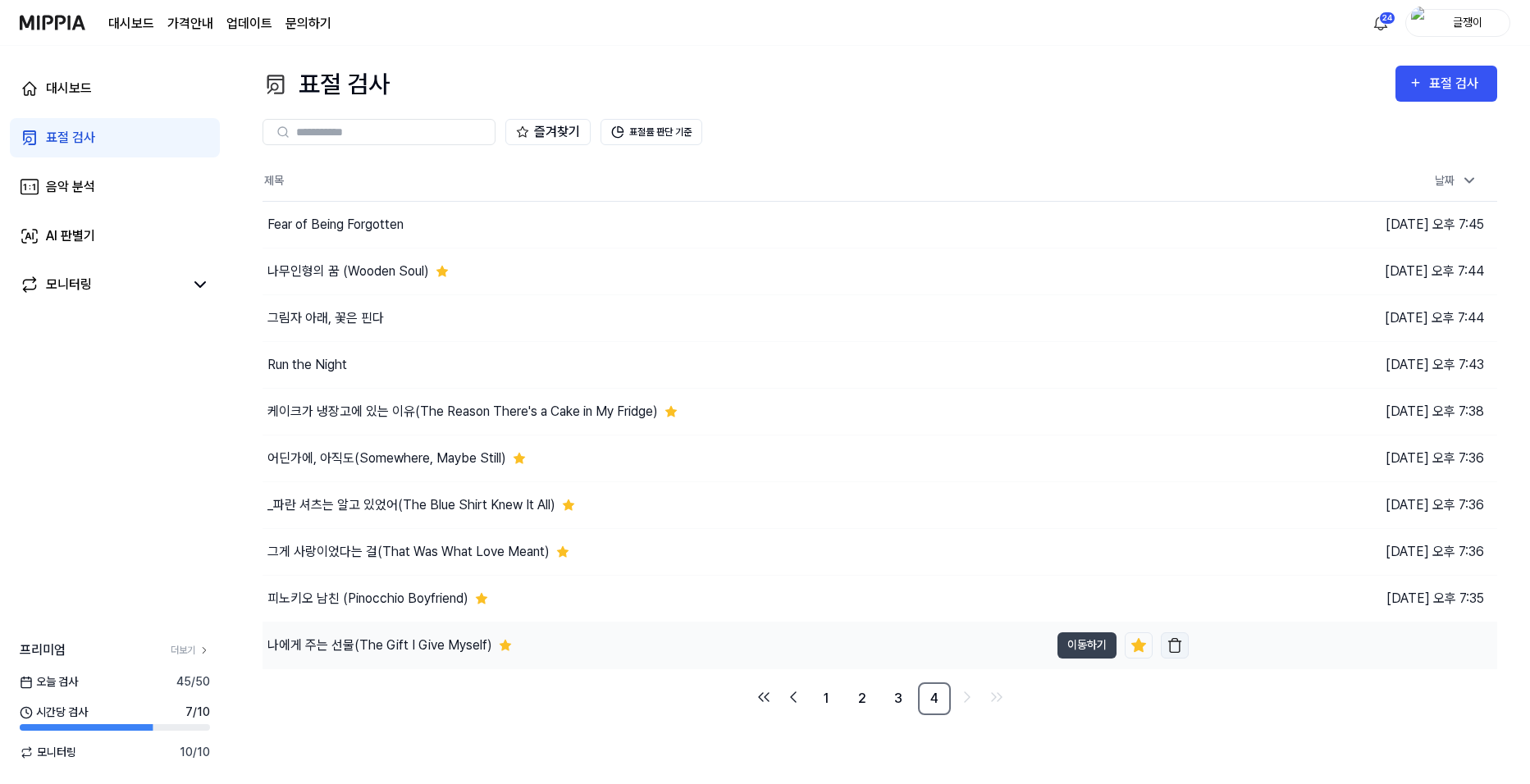
click at [1174, 646] on img "button" at bounding box center [1174, 645] width 17 height 17
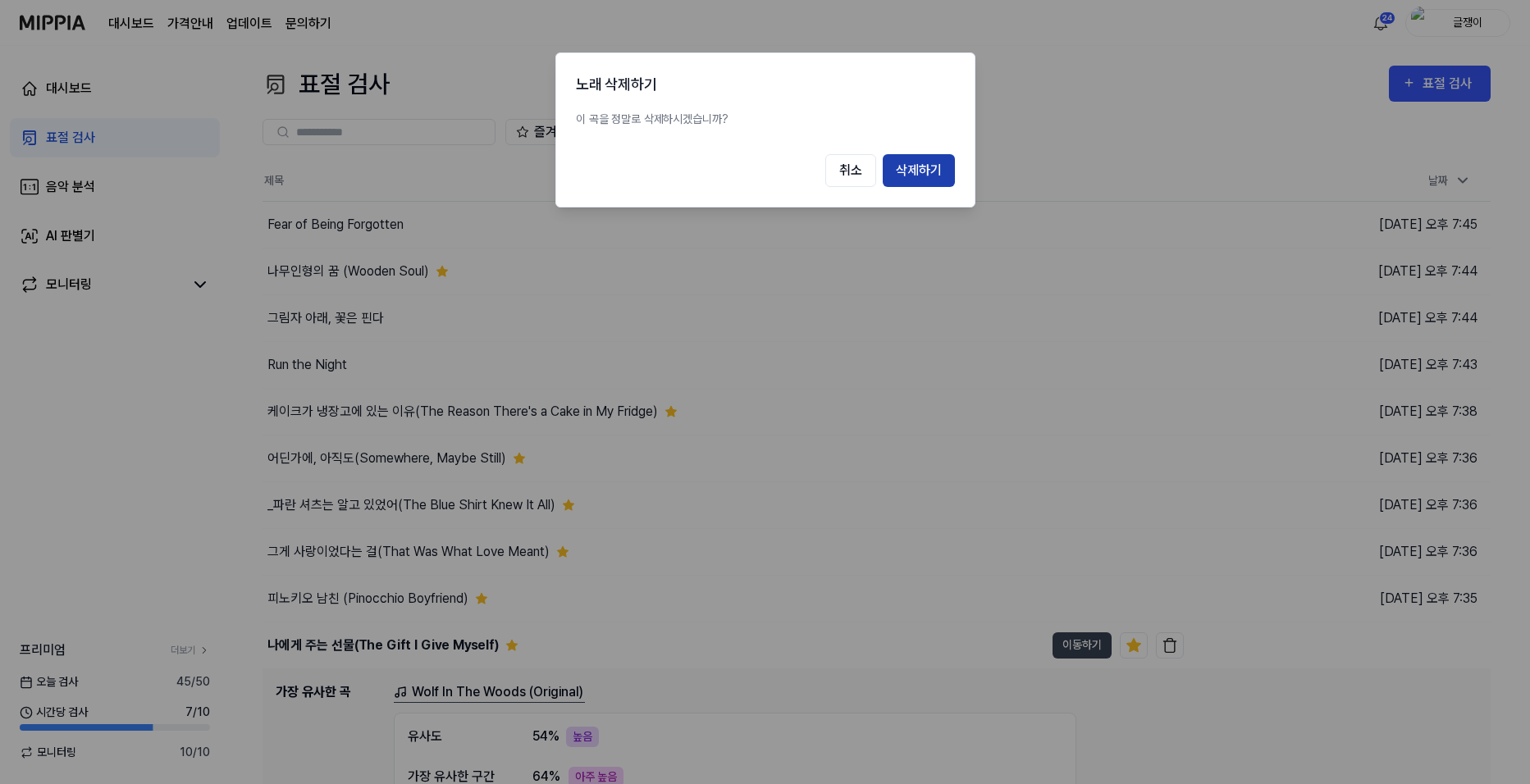
click at [928, 170] on button "삭제하기" at bounding box center [918, 170] width 72 height 33
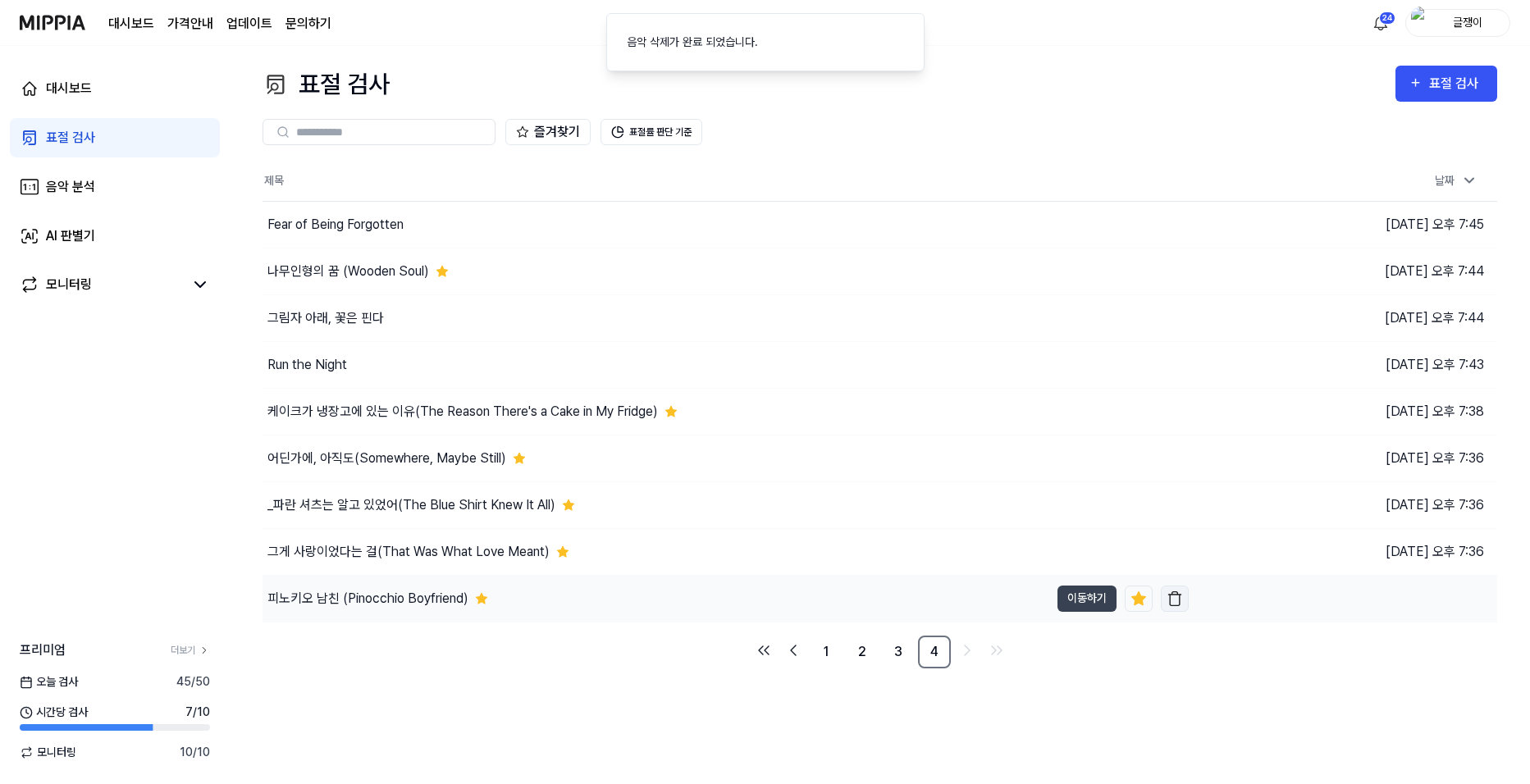
click at [1175, 601] on img "button" at bounding box center [1174, 599] width 17 height 17
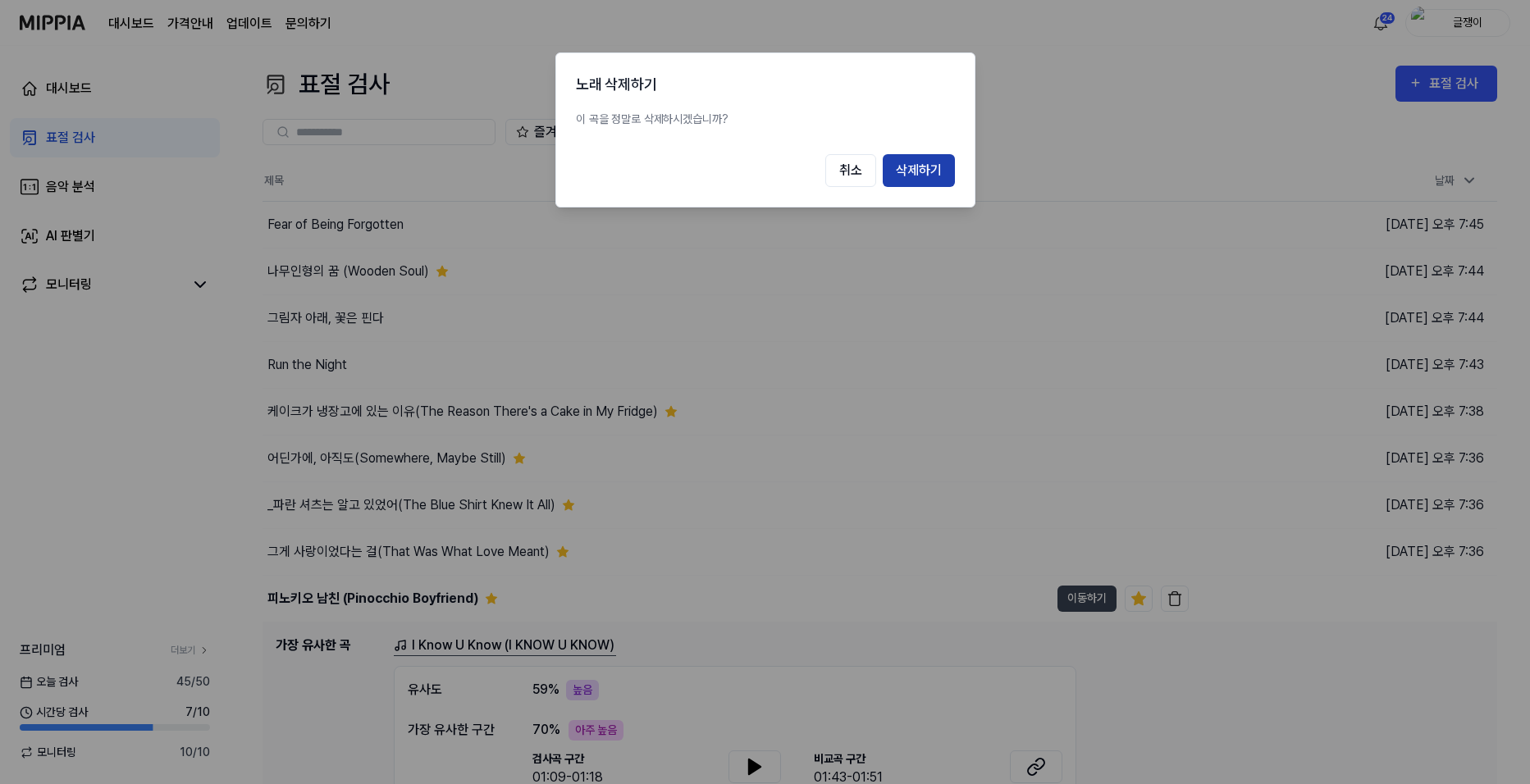
click at [921, 169] on button "삭제하기" at bounding box center [918, 170] width 72 height 33
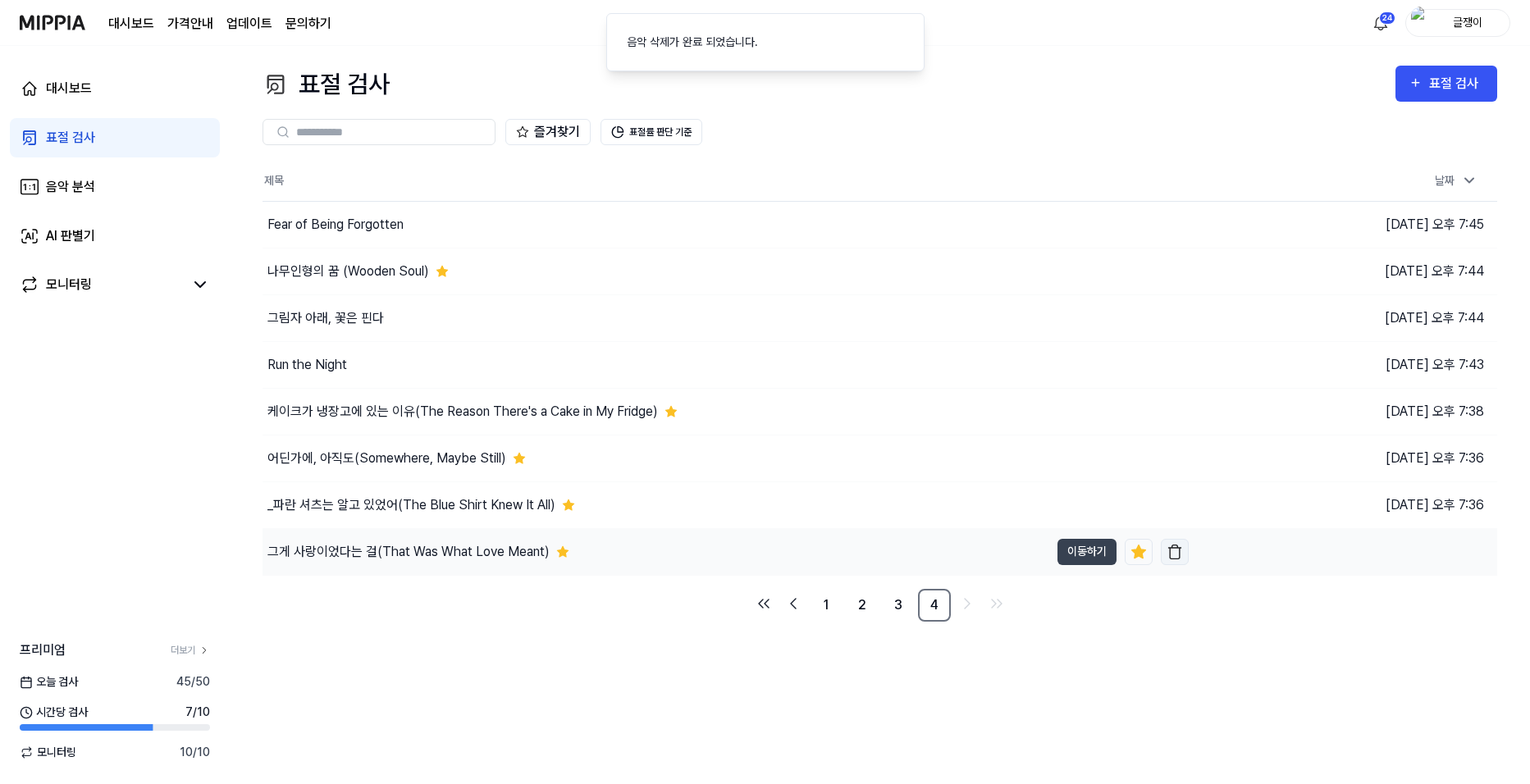
click at [1175, 552] on img "button" at bounding box center [1174, 552] width 17 height 17
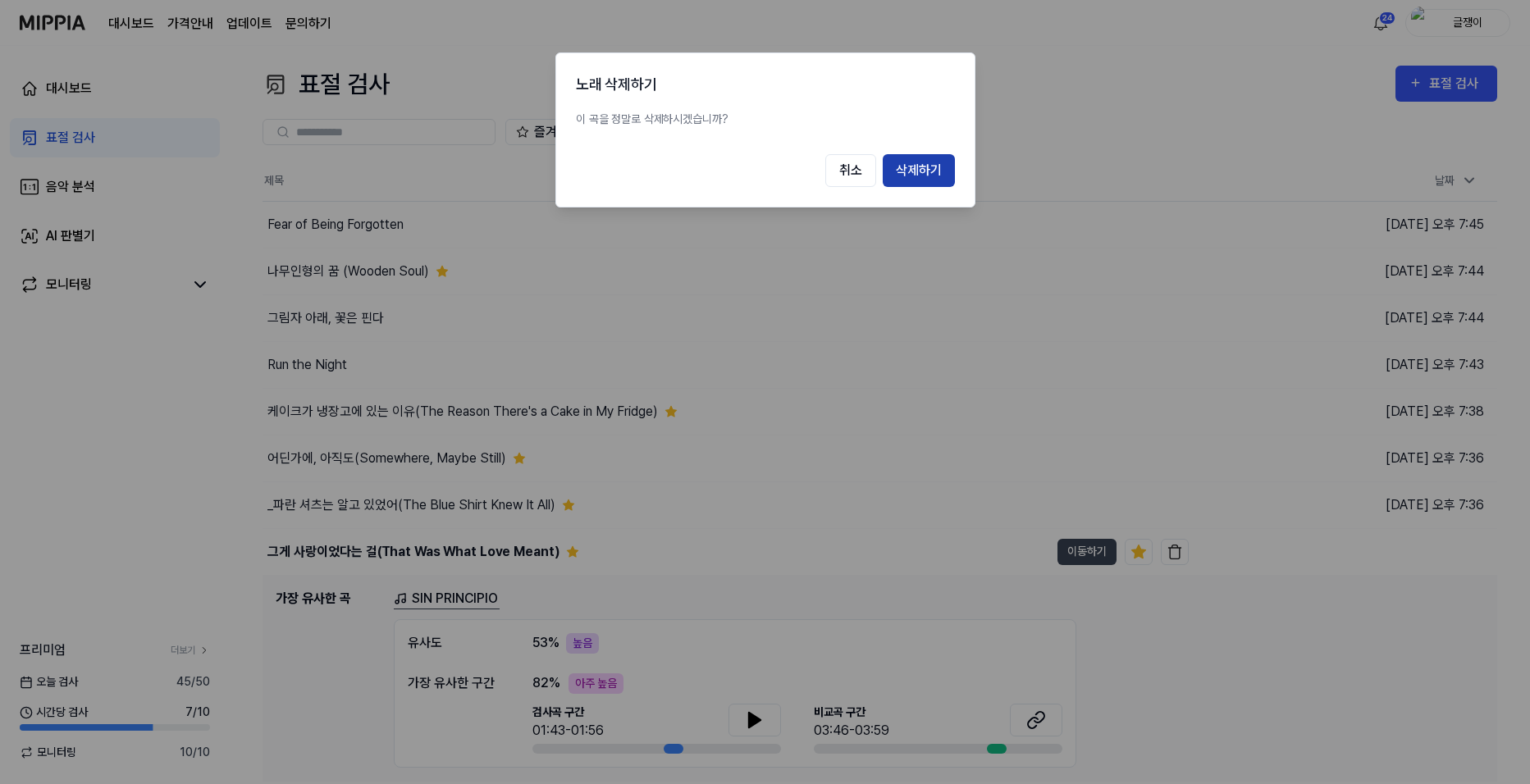
click at [924, 172] on button "삭제하기" at bounding box center [918, 170] width 72 height 33
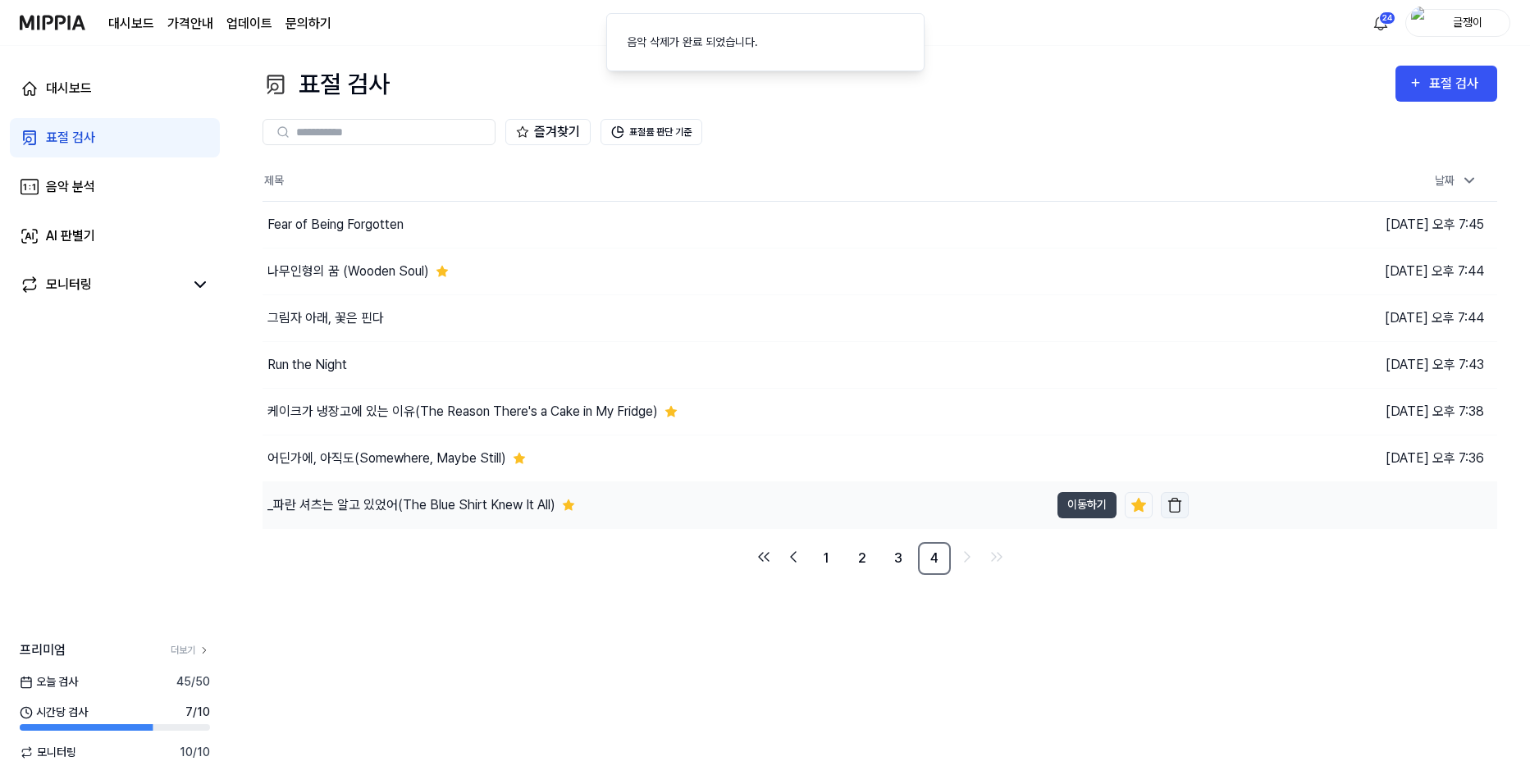
click at [1174, 504] on img "button" at bounding box center [1174, 505] width 17 height 17
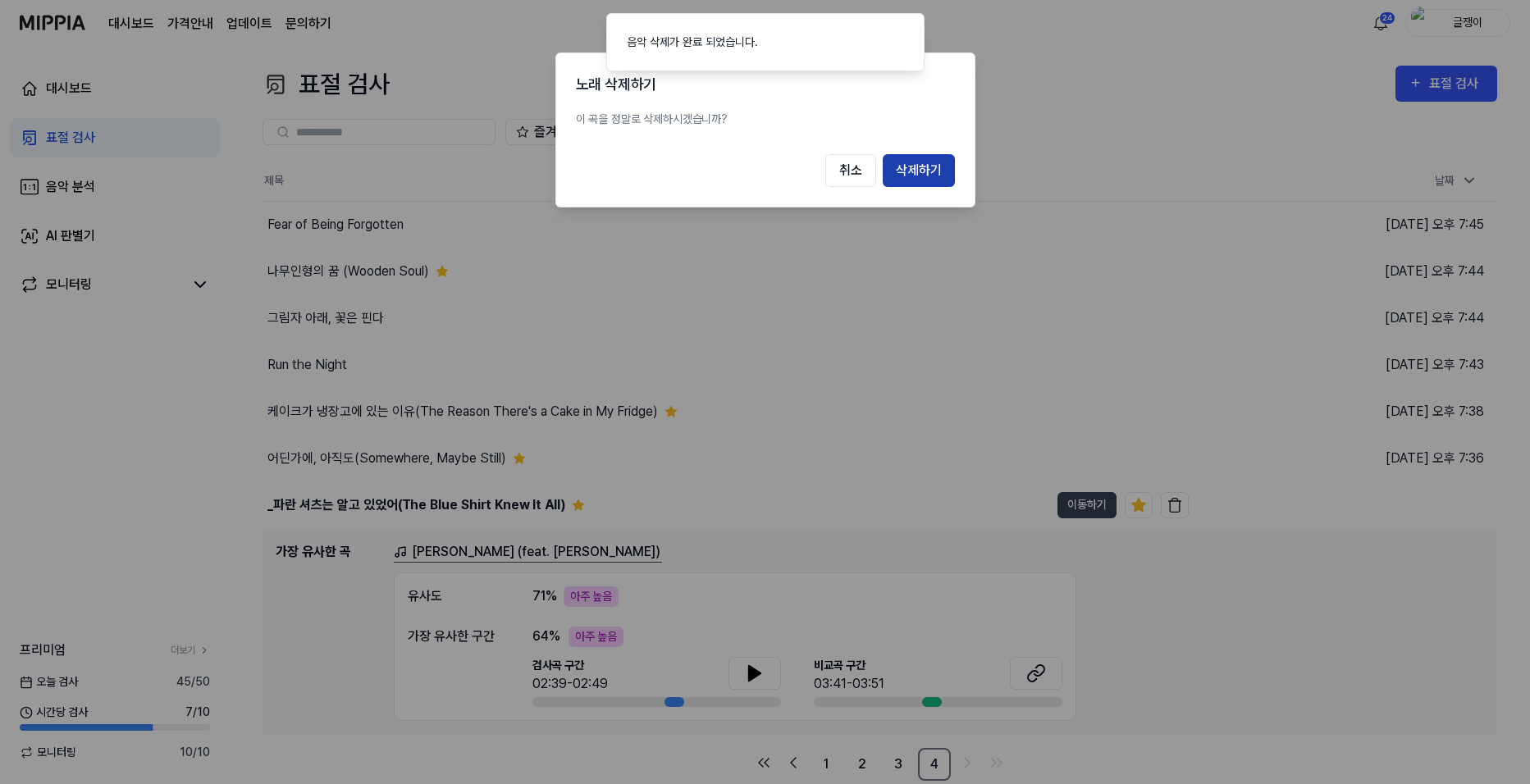
click at [905, 161] on button "삭제하기" at bounding box center [918, 170] width 72 height 33
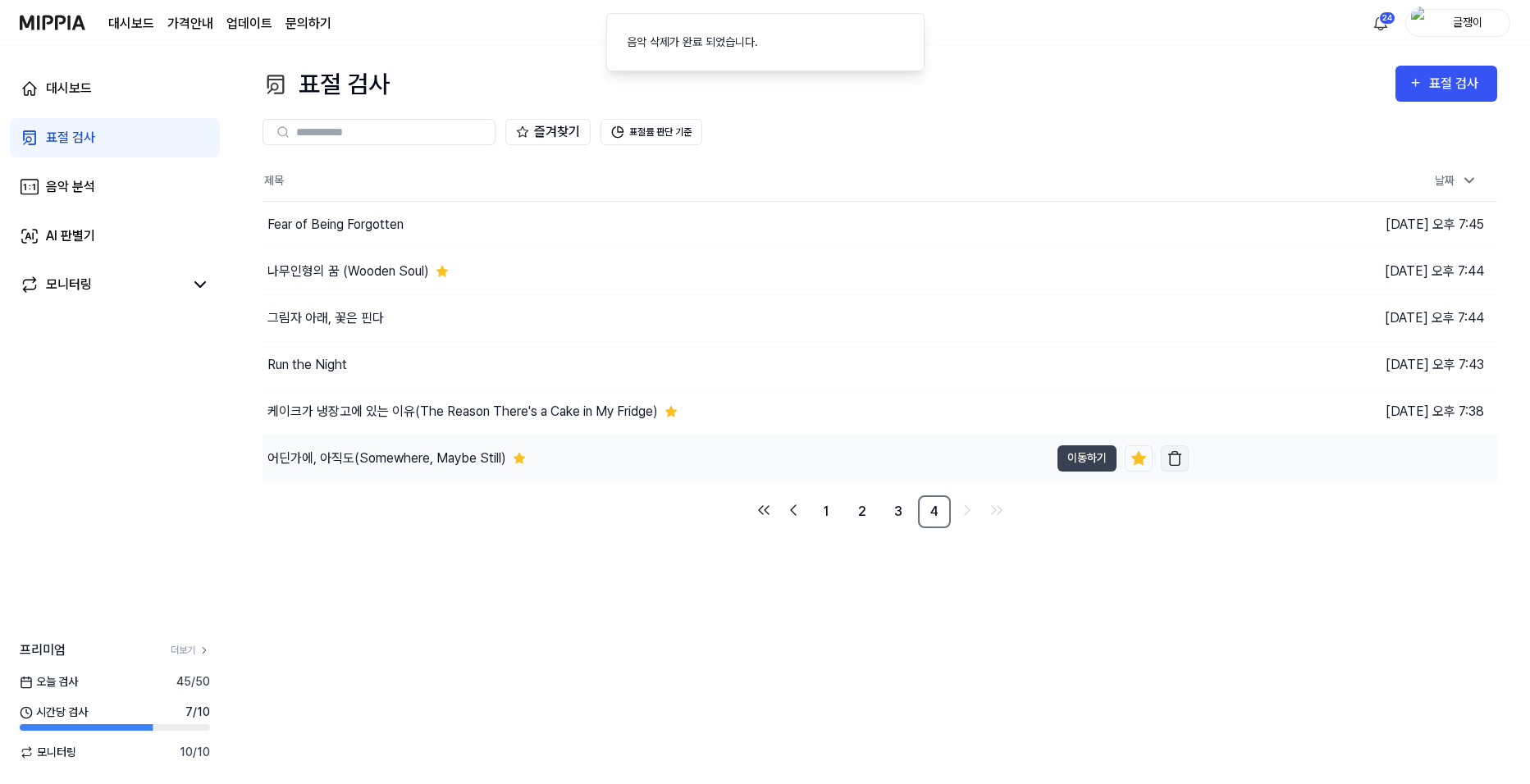
click at [1176, 458] on img "button" at bounding box center [1174, 458] width 17 height 17
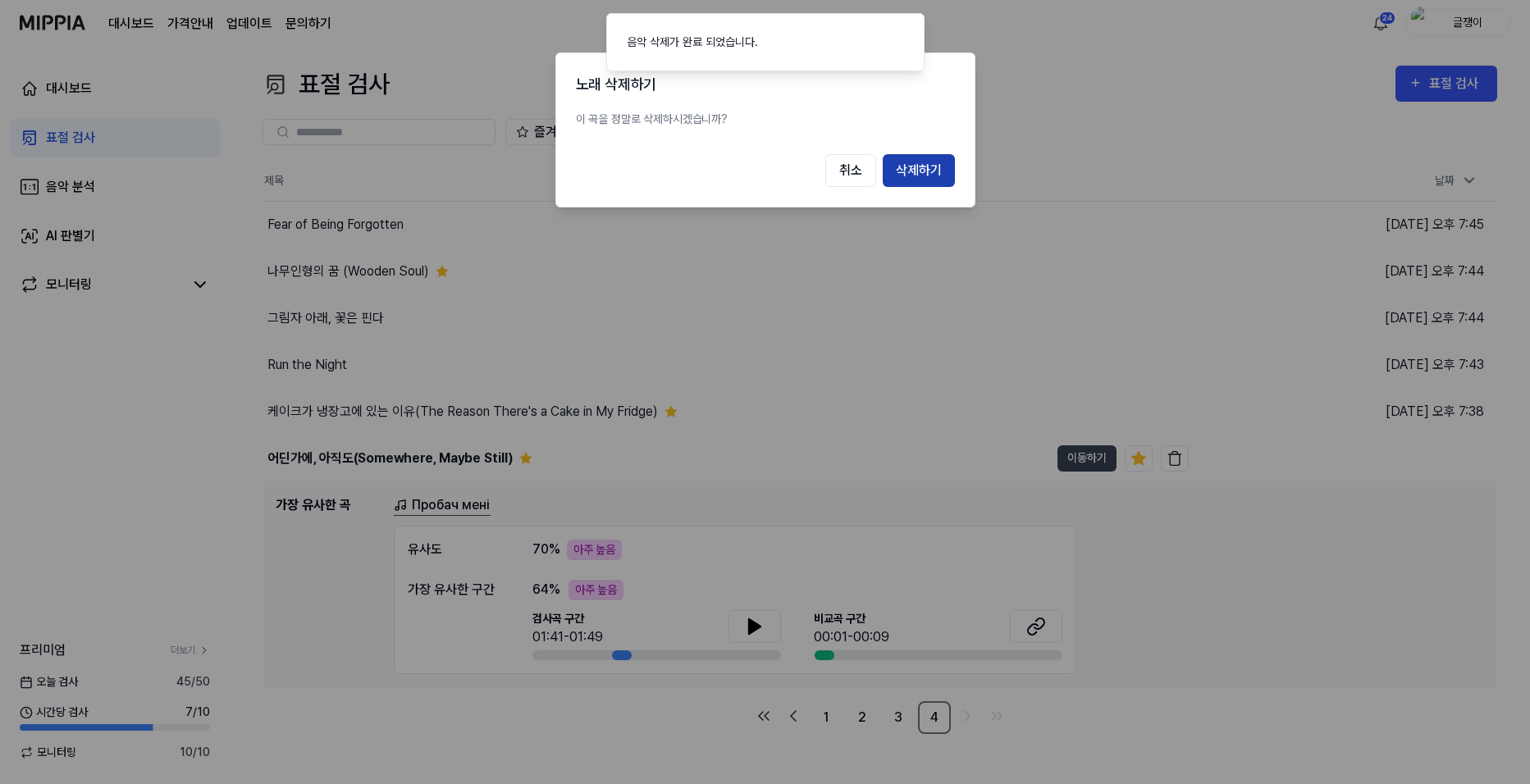
click at [915, 168] on button "삭제하기" at bounding box center [918, 170] width 72 height 33
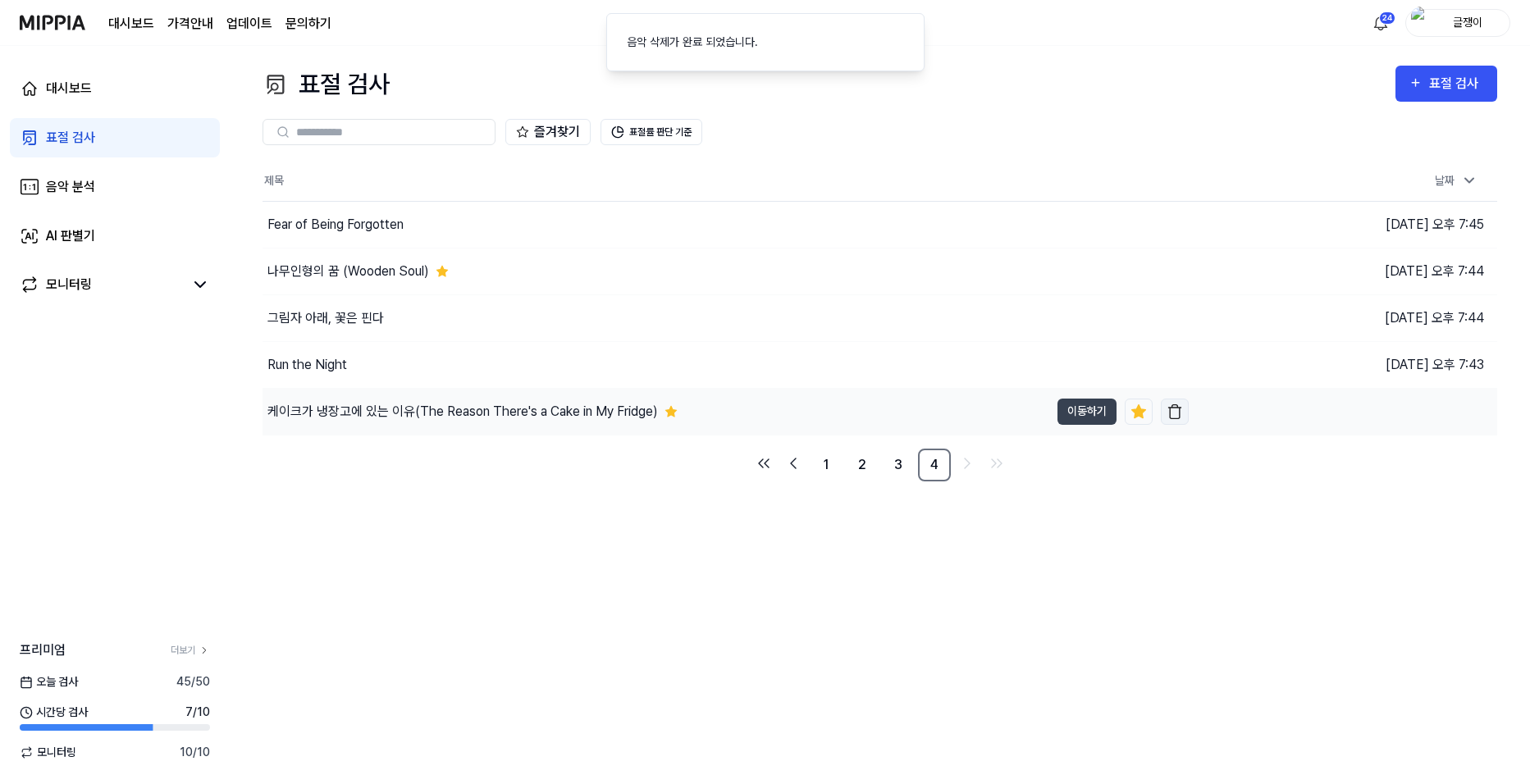
click at [1174, 410] on img "button" at bounding box center [1174, 412] width 17 height 17
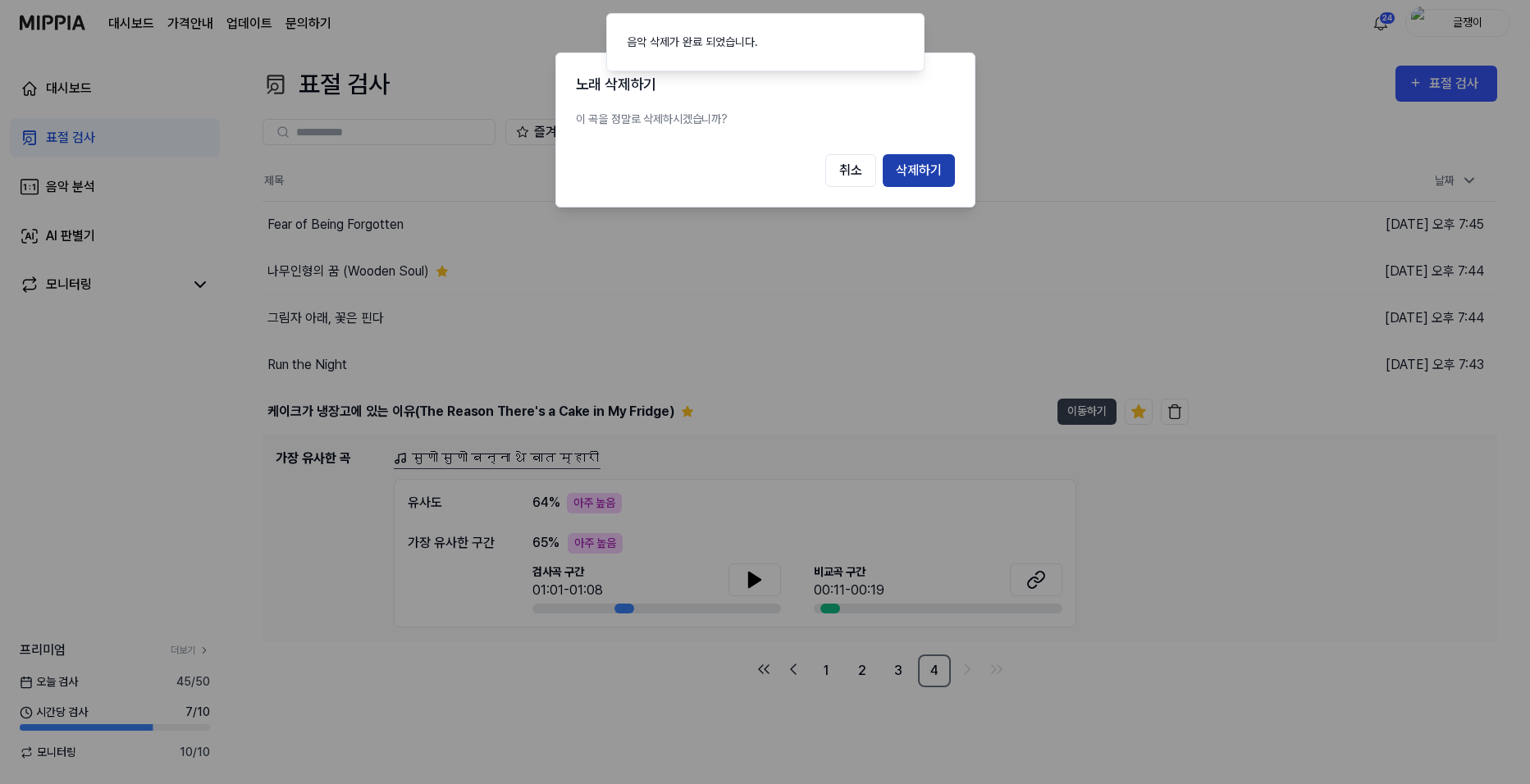
click at [929, 172] on button "삭제하기" at bounding box center [918, 170] width 72 height 33
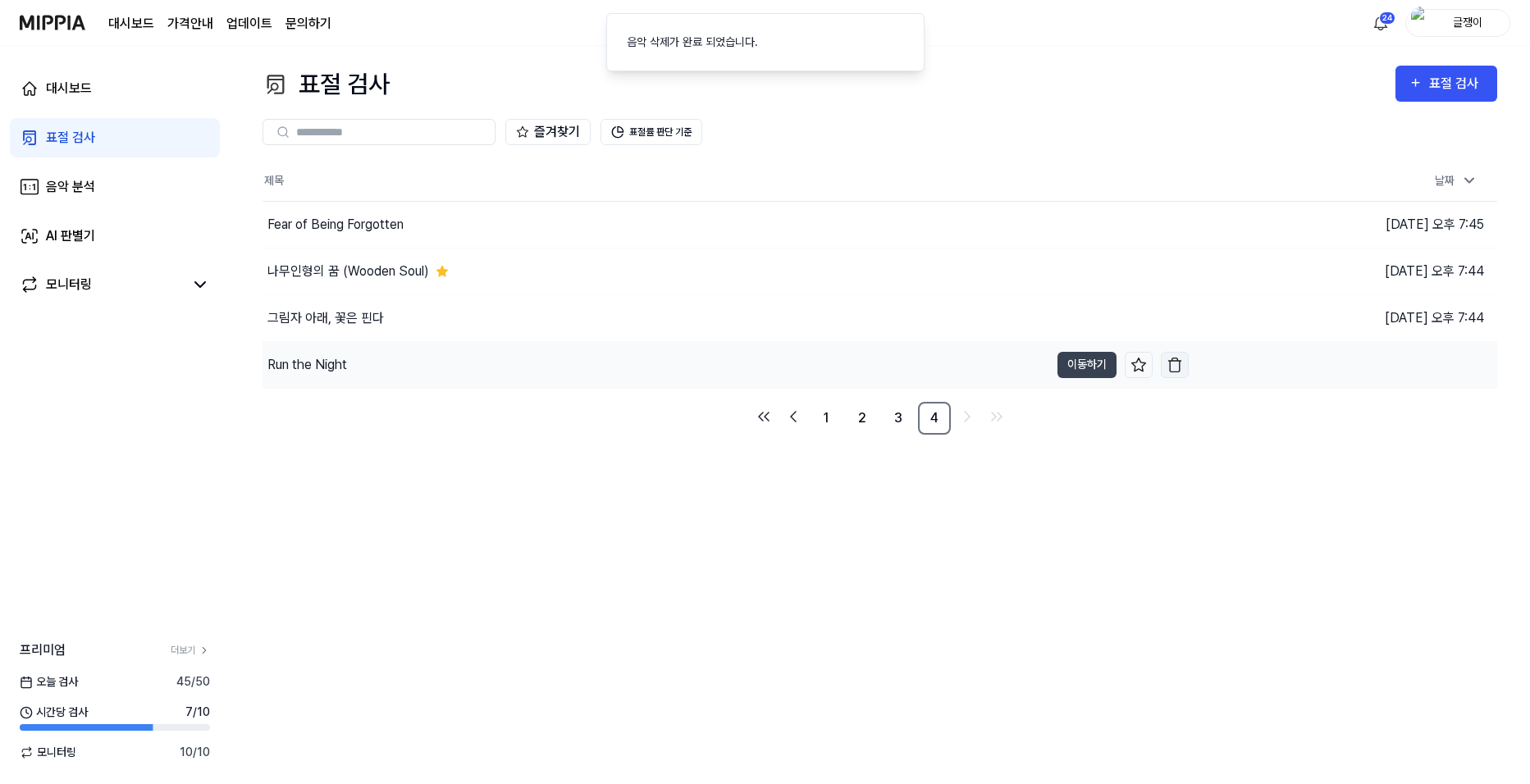
click at [1174, 361] on img "button" at bounding box center [1174, 364] width 17 height 17
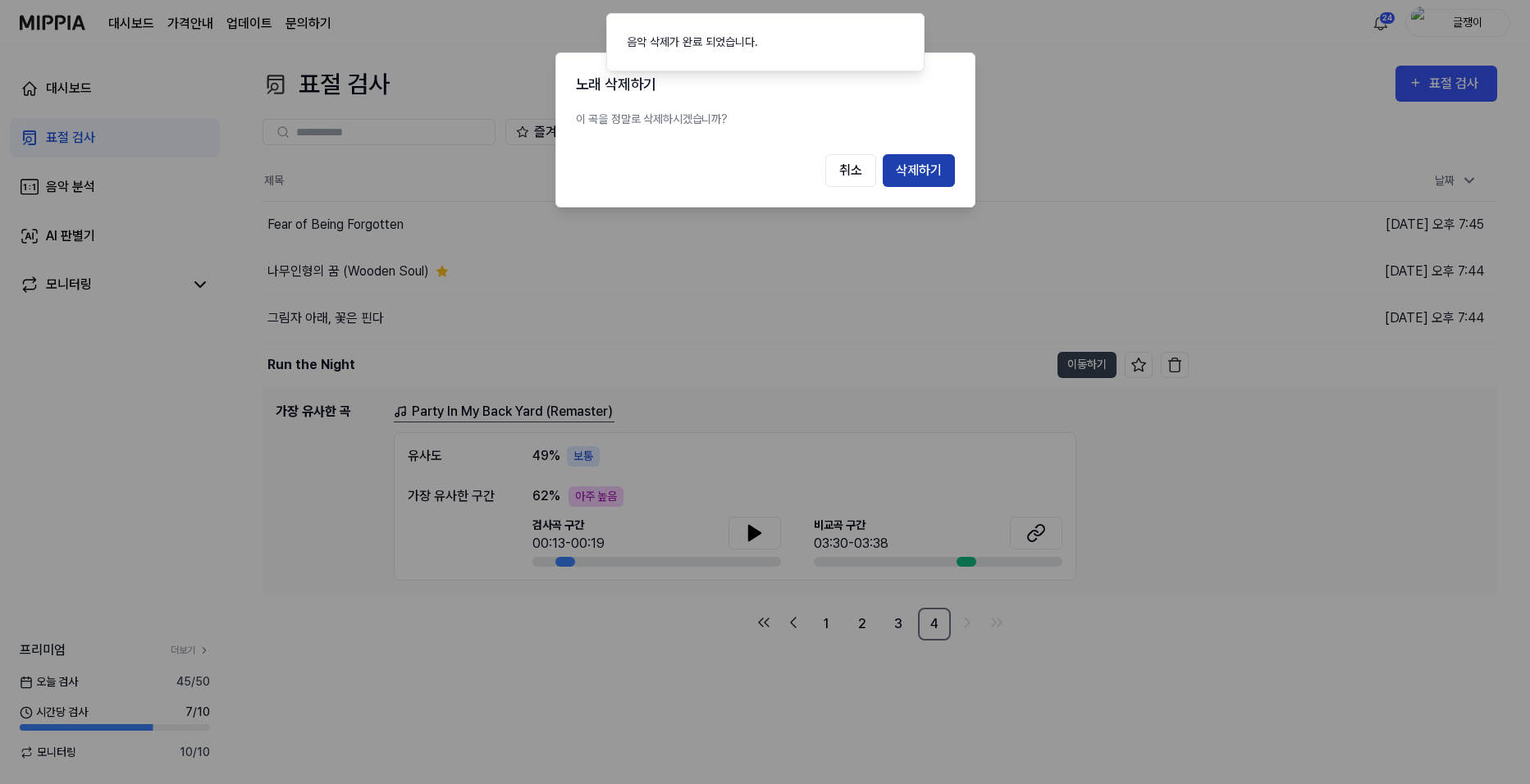
click at [911, 171] on button "삭제하기" at bounding box center [918, 170] width 72 height 33
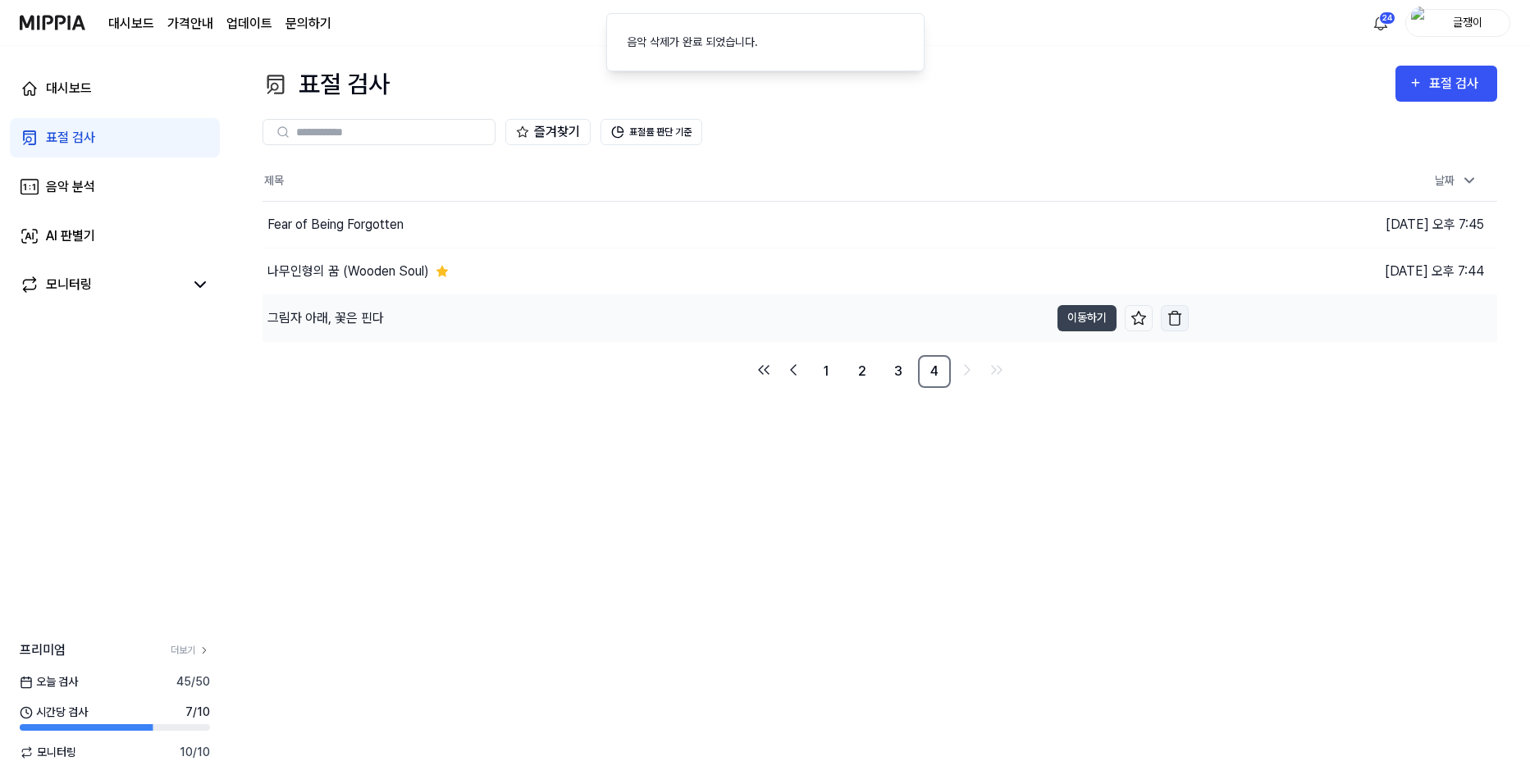
click at [1174, 311] on img "button" at bounding box center [1174, 318] width 17 height 17
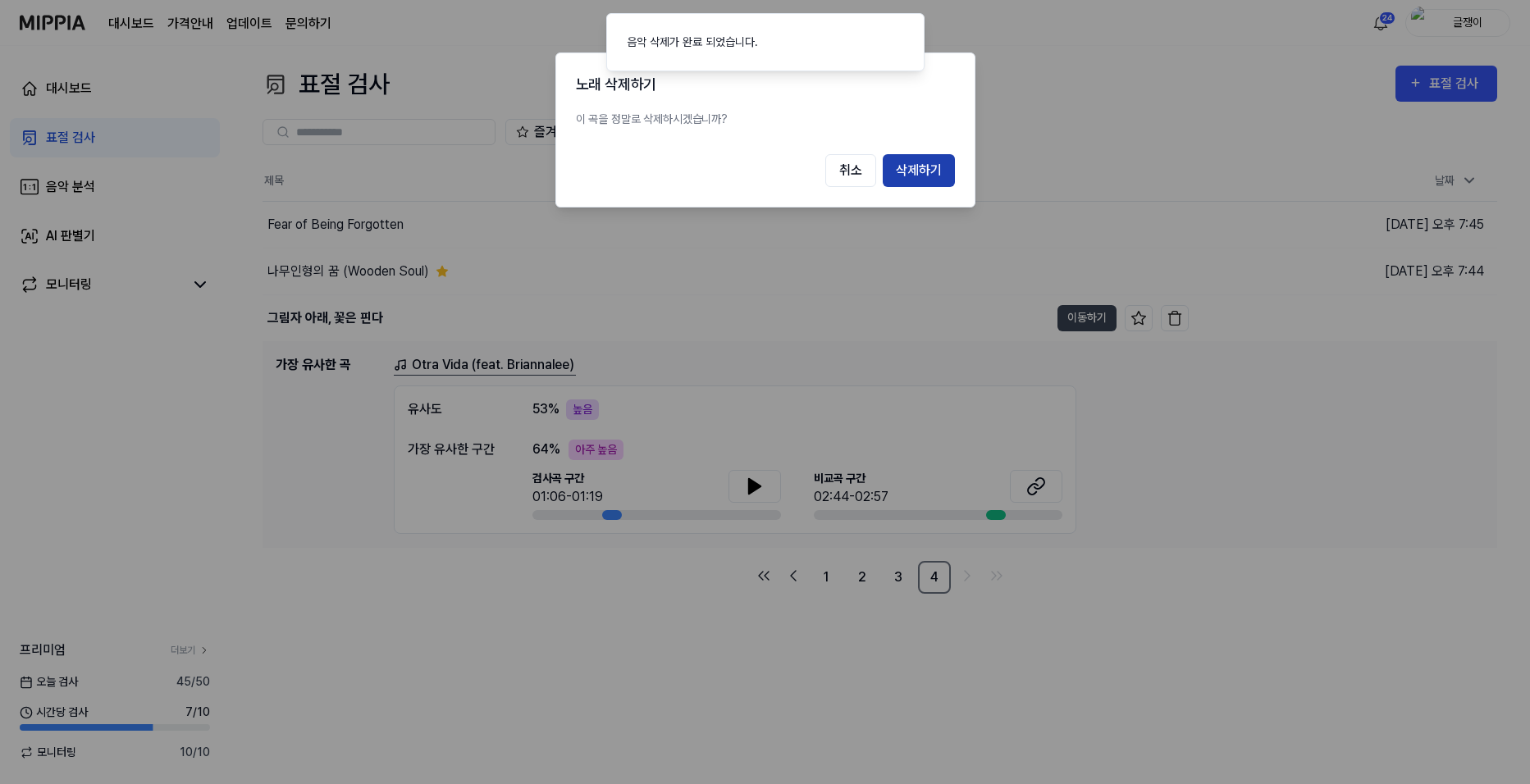
click at [926, 173] on button "삭제하기" at bounding box center [918, 170] width 72 height 33
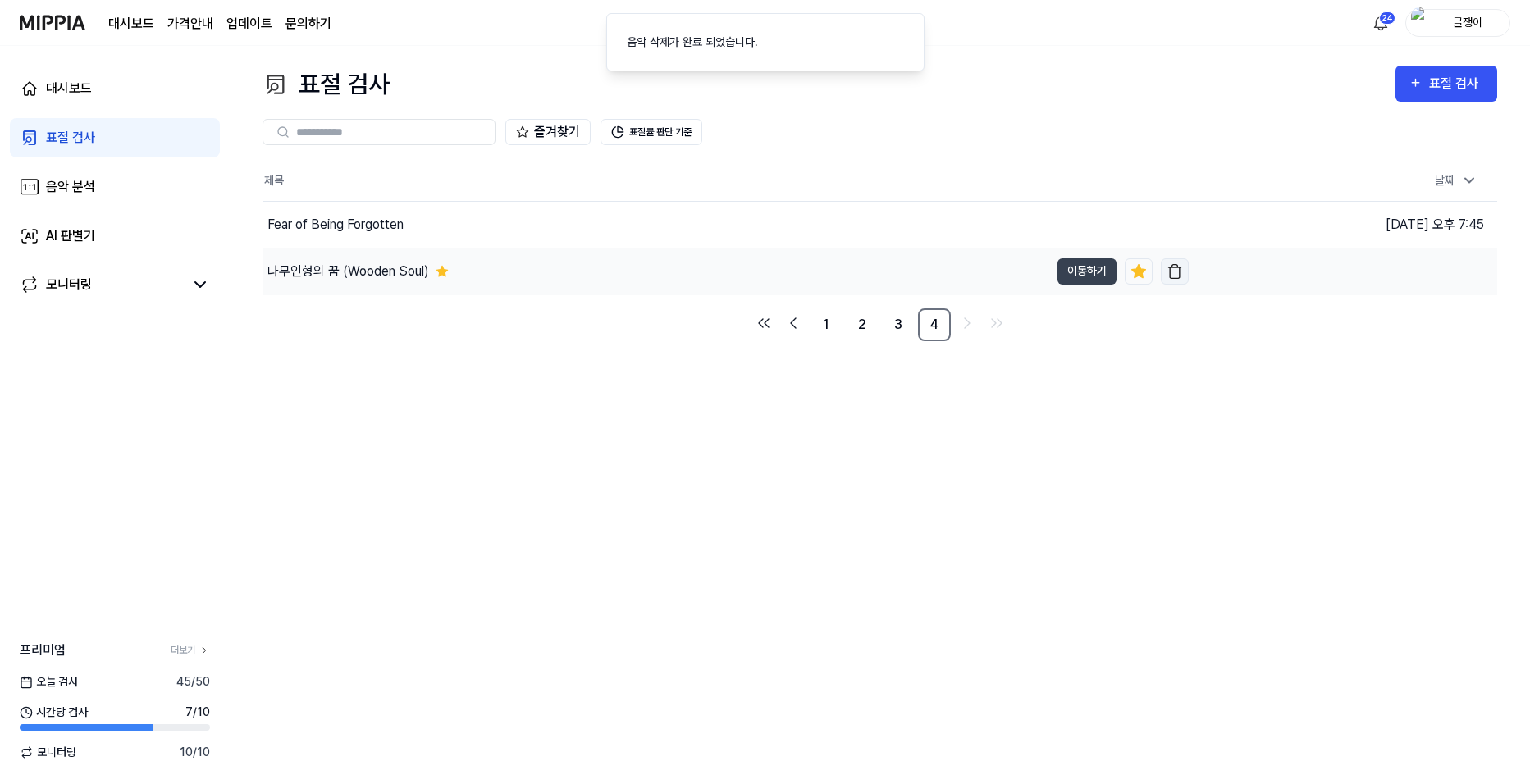
click at [1175, 269] on img "button" at bounding box center [1174, 271] width 17 height 17
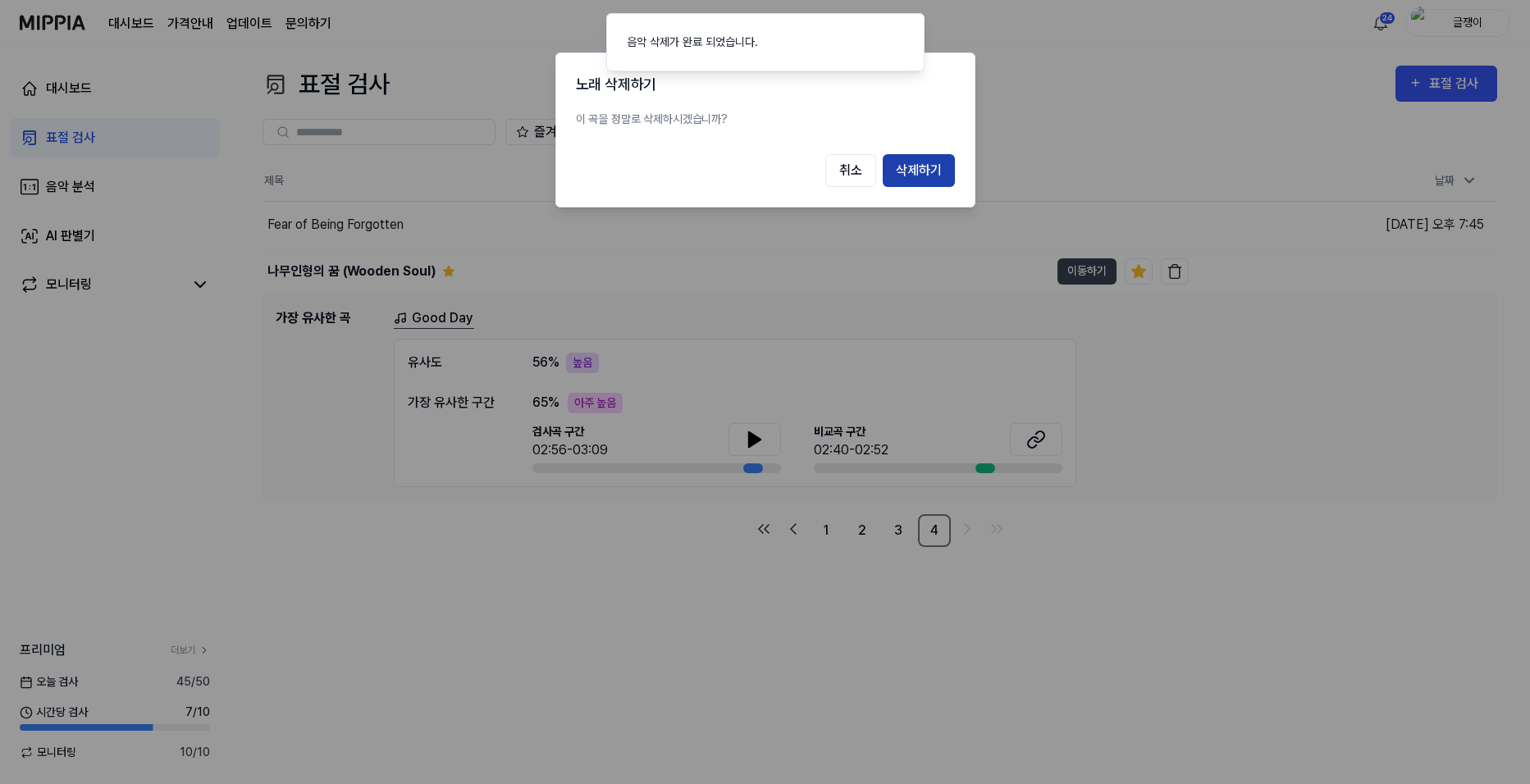
click at [919, 168] on button "삭제하기" at bounding box center [918, 170] width 72 height 33
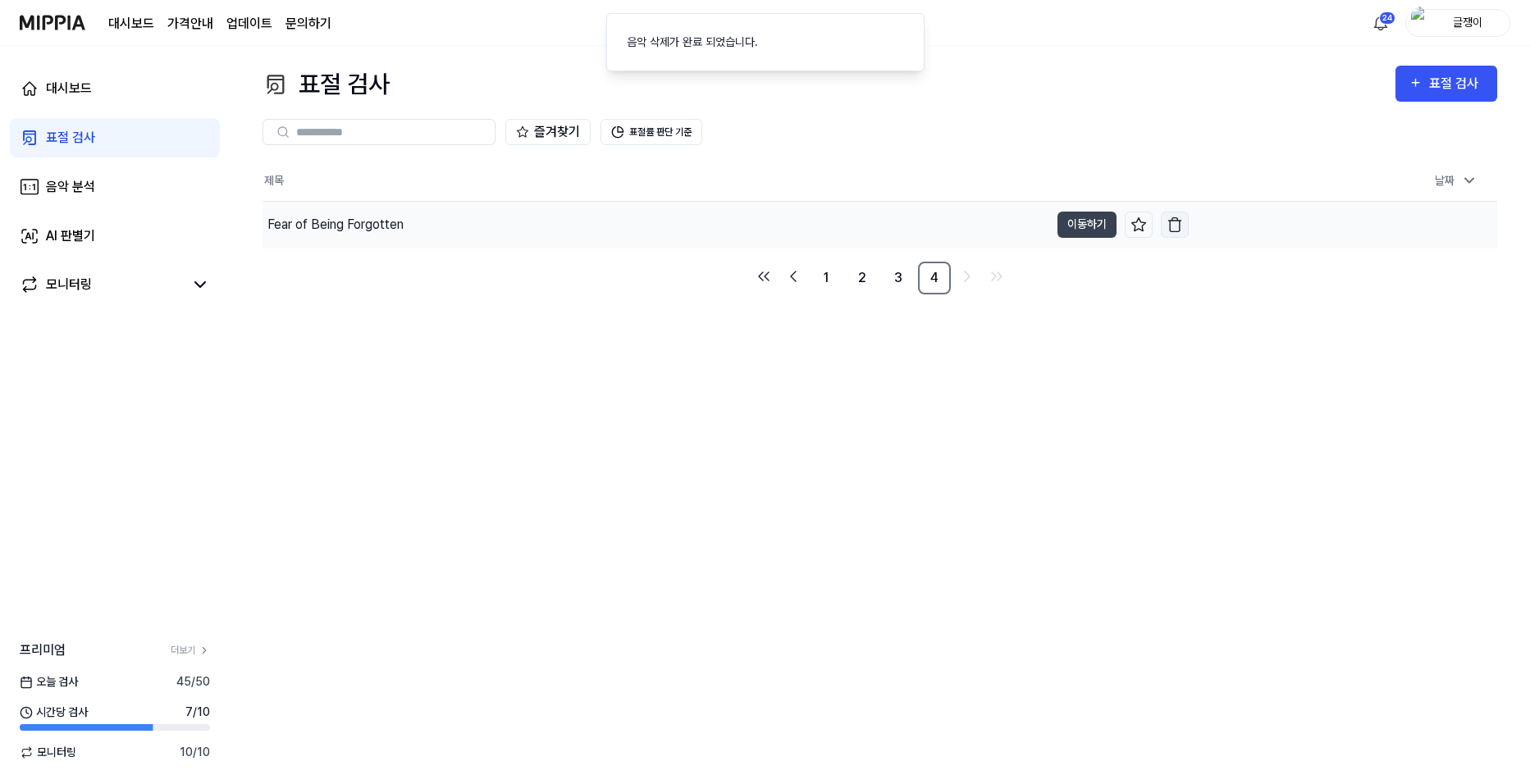
click at [1177, 223] on img "button" at bounding box center [1174, 225] width 17 height 17
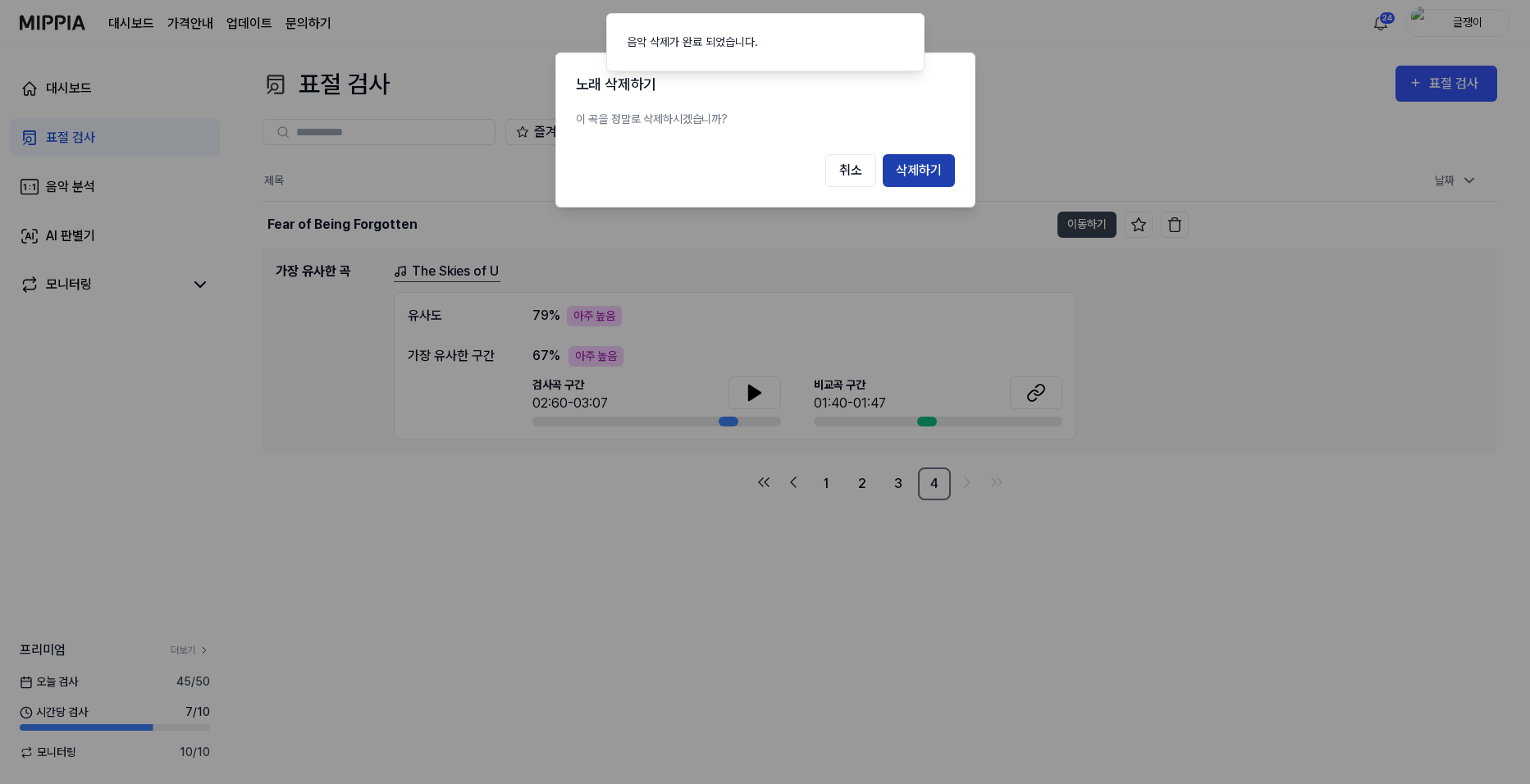
click at [922, 173] on button "삭제하기" at bounding box center [918, 170] width 72 height 33
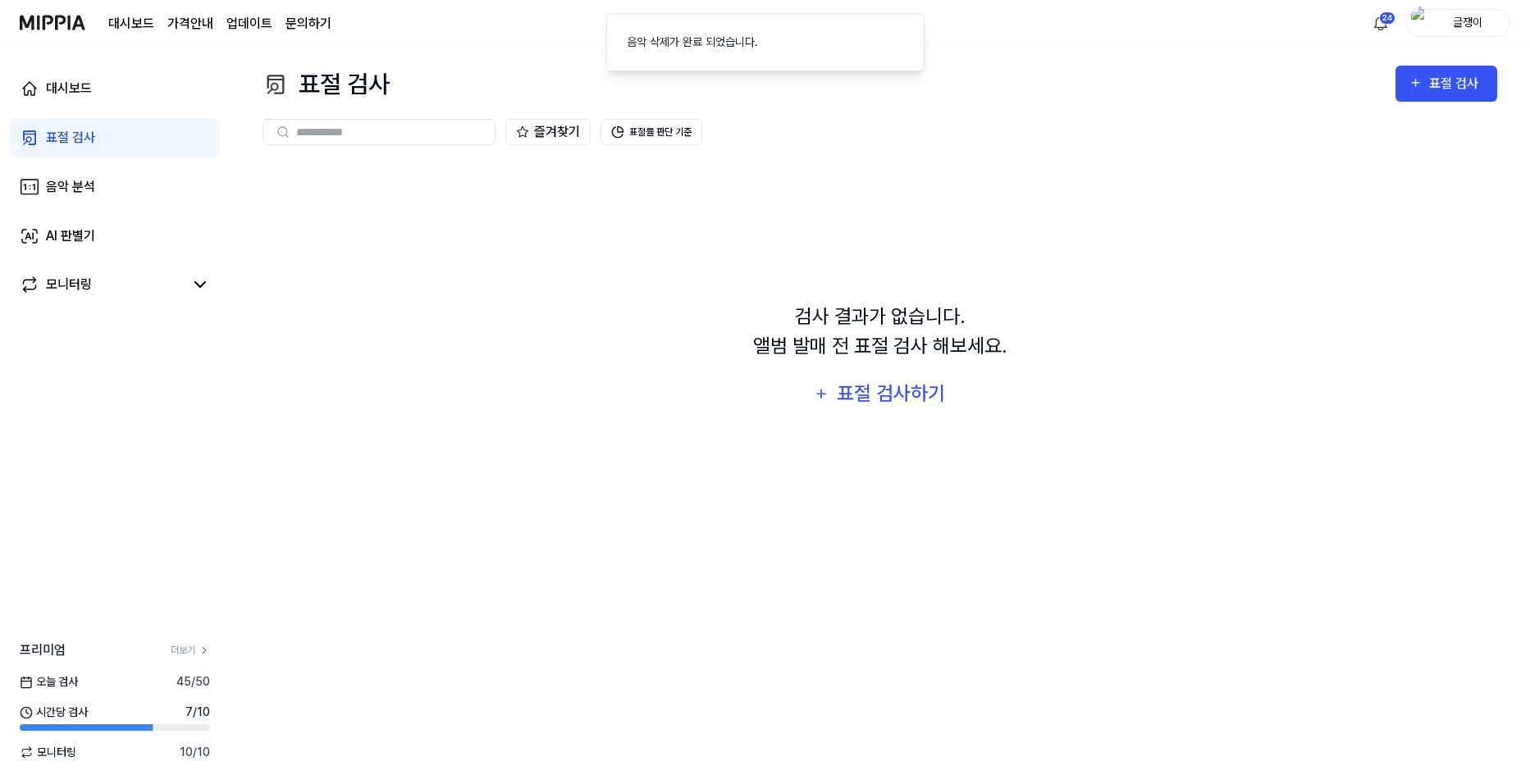
click at [84, 136] on div "표절 검사" at bounding box center [71, 138] width 49 height 20
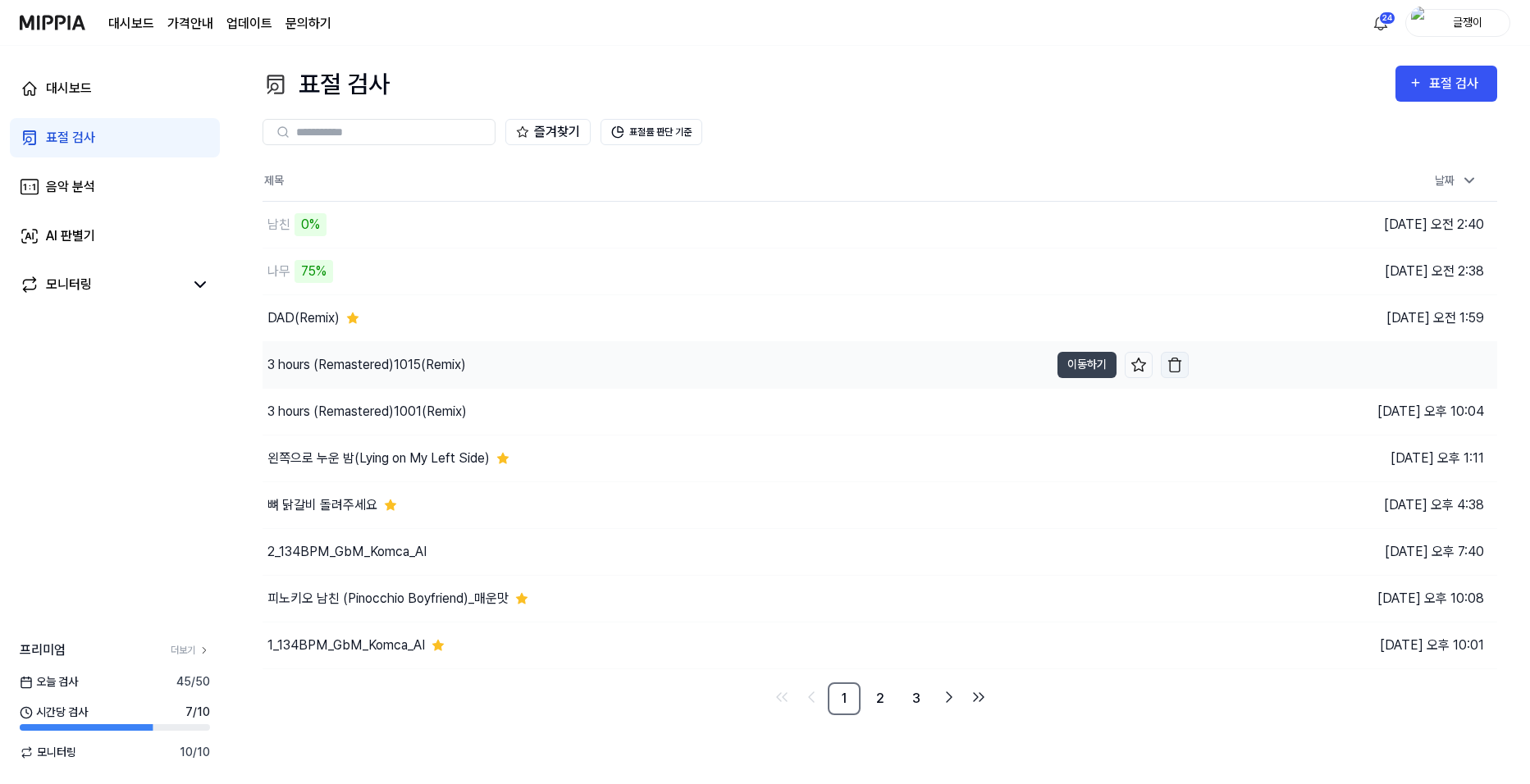
click at [1174, 362] on img "button" at bounding box center [1174, 364] width 17 height 17
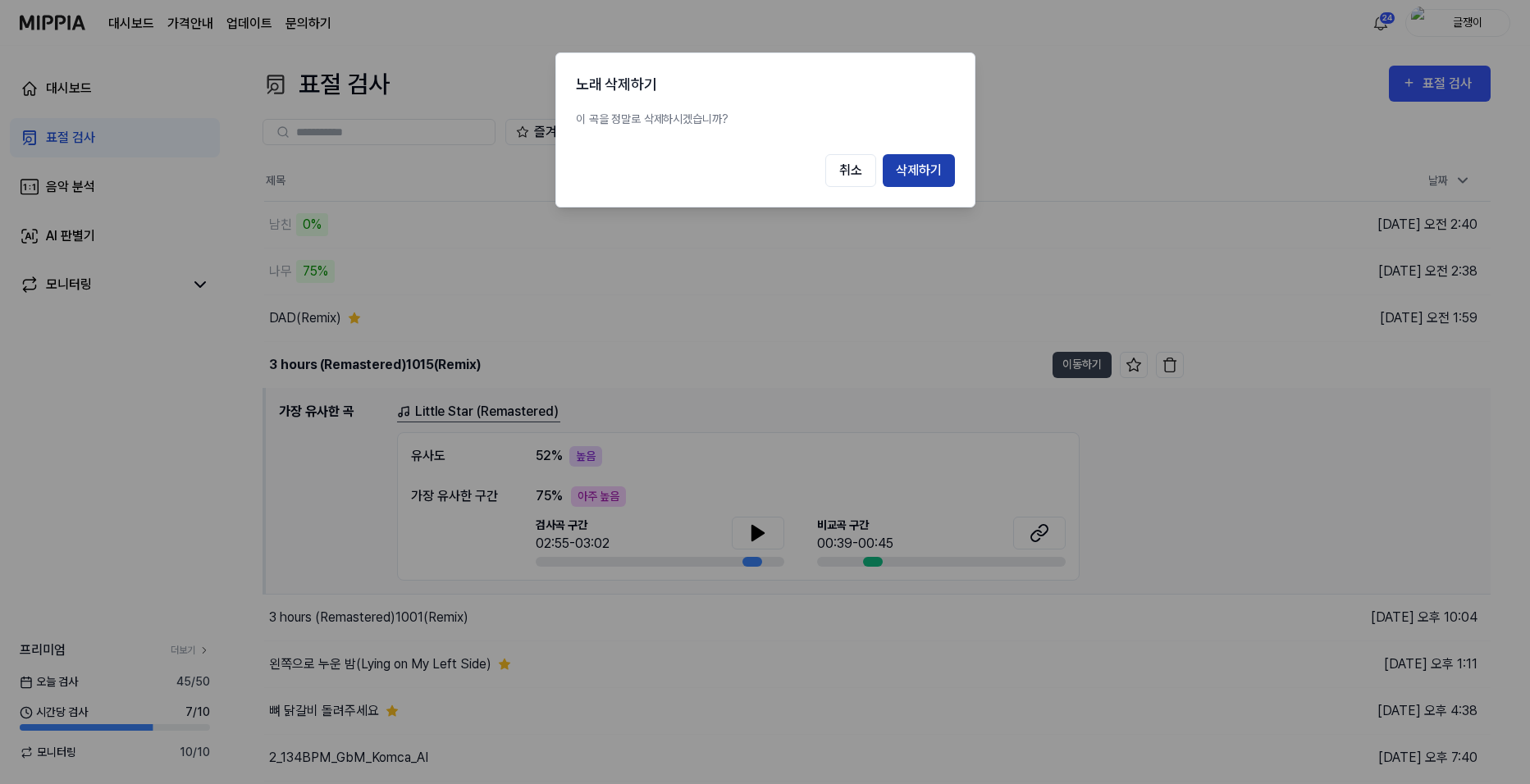
click at [933, 172] on button "삭제하기" at bounding box center [918, 170] width 72 height 33
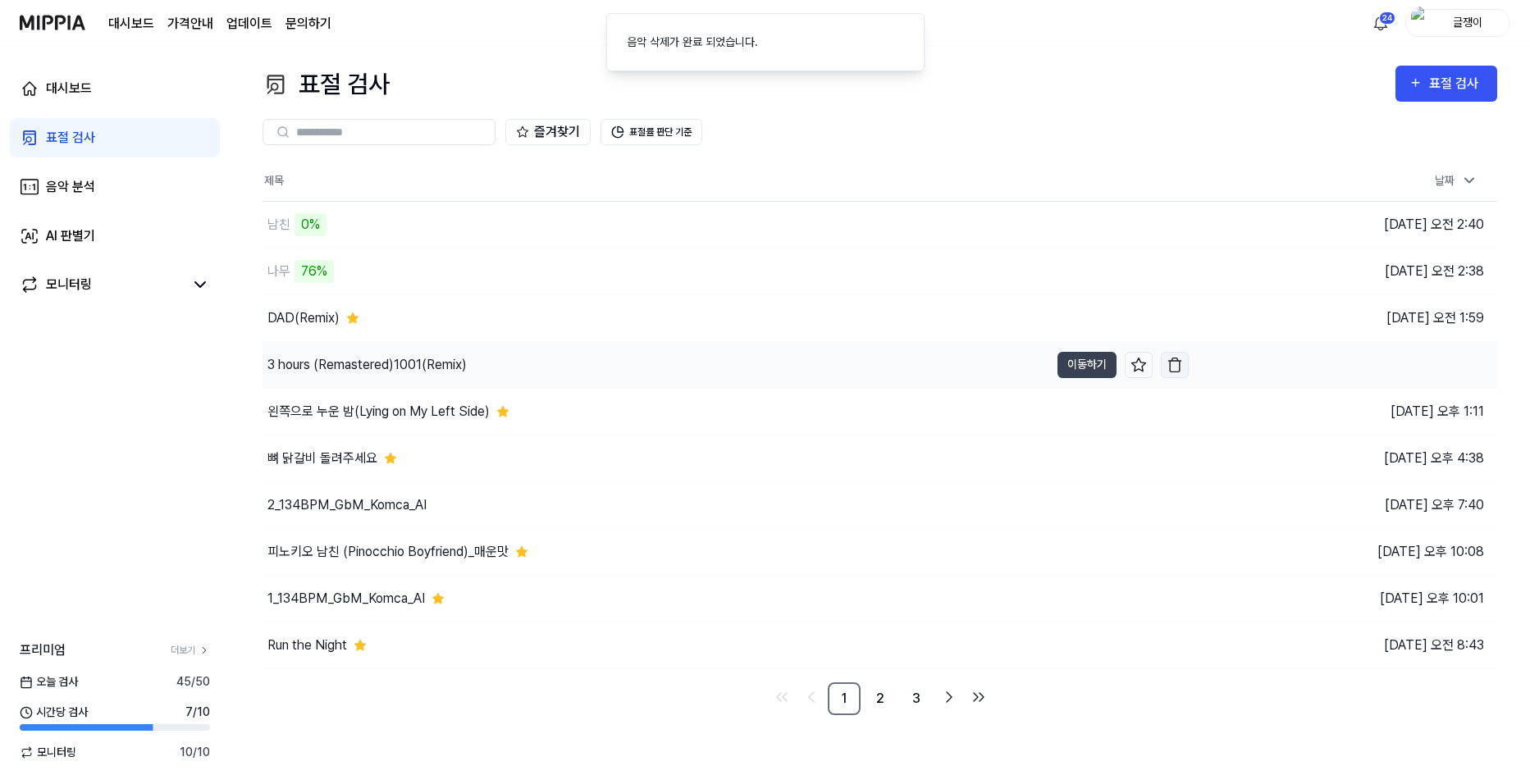
click at [1174, 363] on img "button" at bounding box center [1174, 364] width 17 height 17
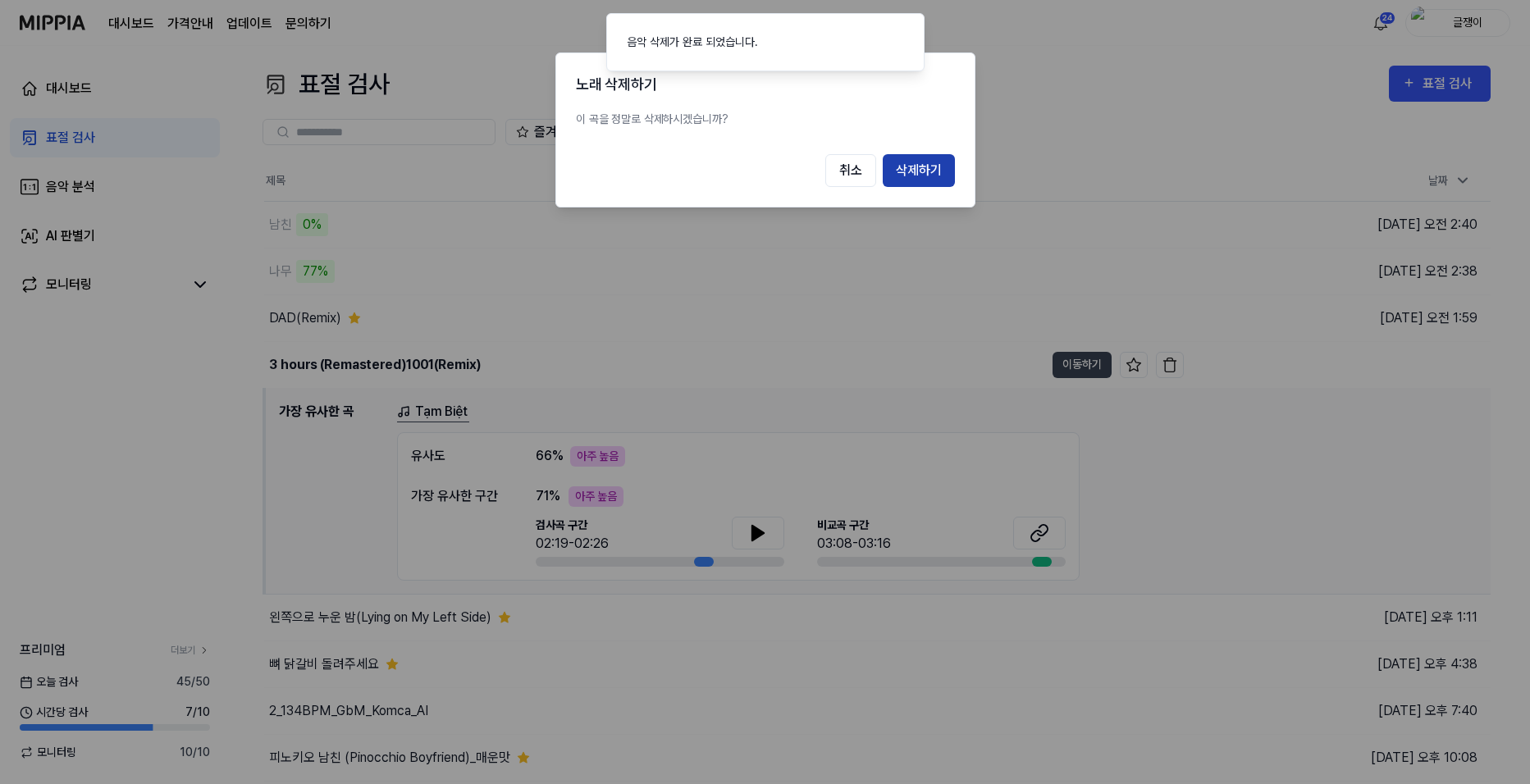
click at [944, 164] on button "삭제하기" at bounding box center [918, 170] width 72 height 33
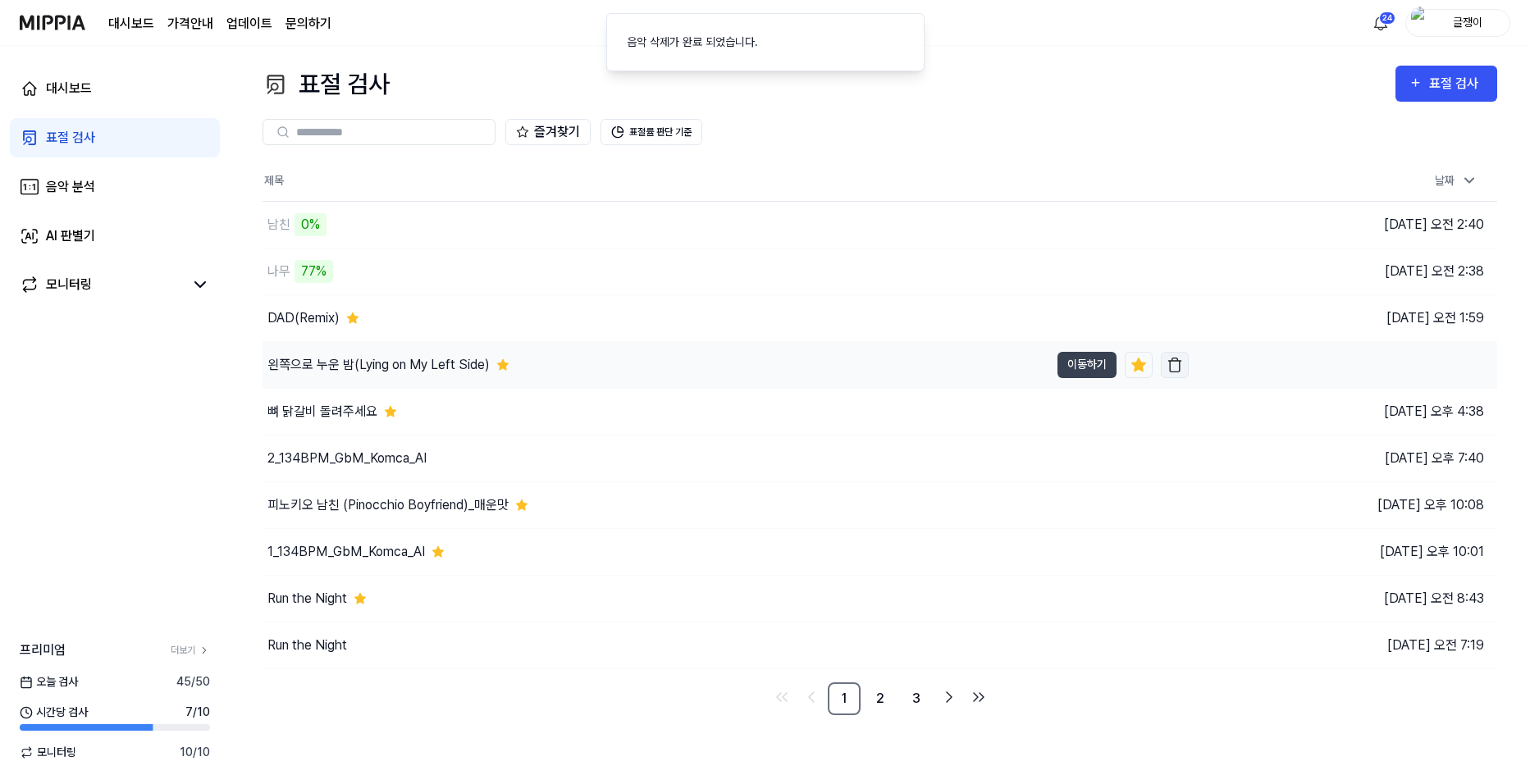
click at [1176, 364] on img "button" at bounding box center [1174, 364] width 17 height 17
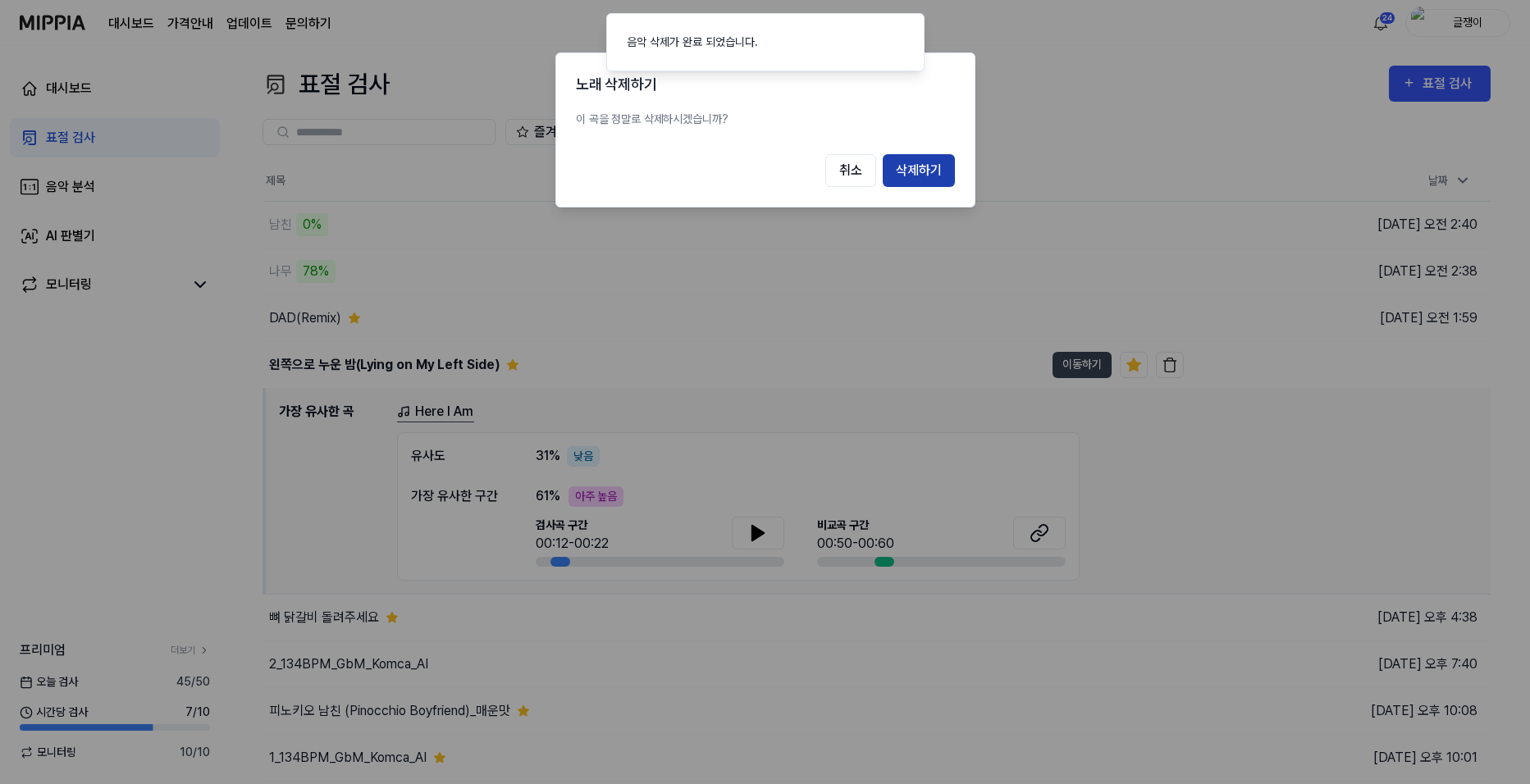
click at [926, 184] on button "삭제하기" at bounding box center [918, 170] width 72 height 33
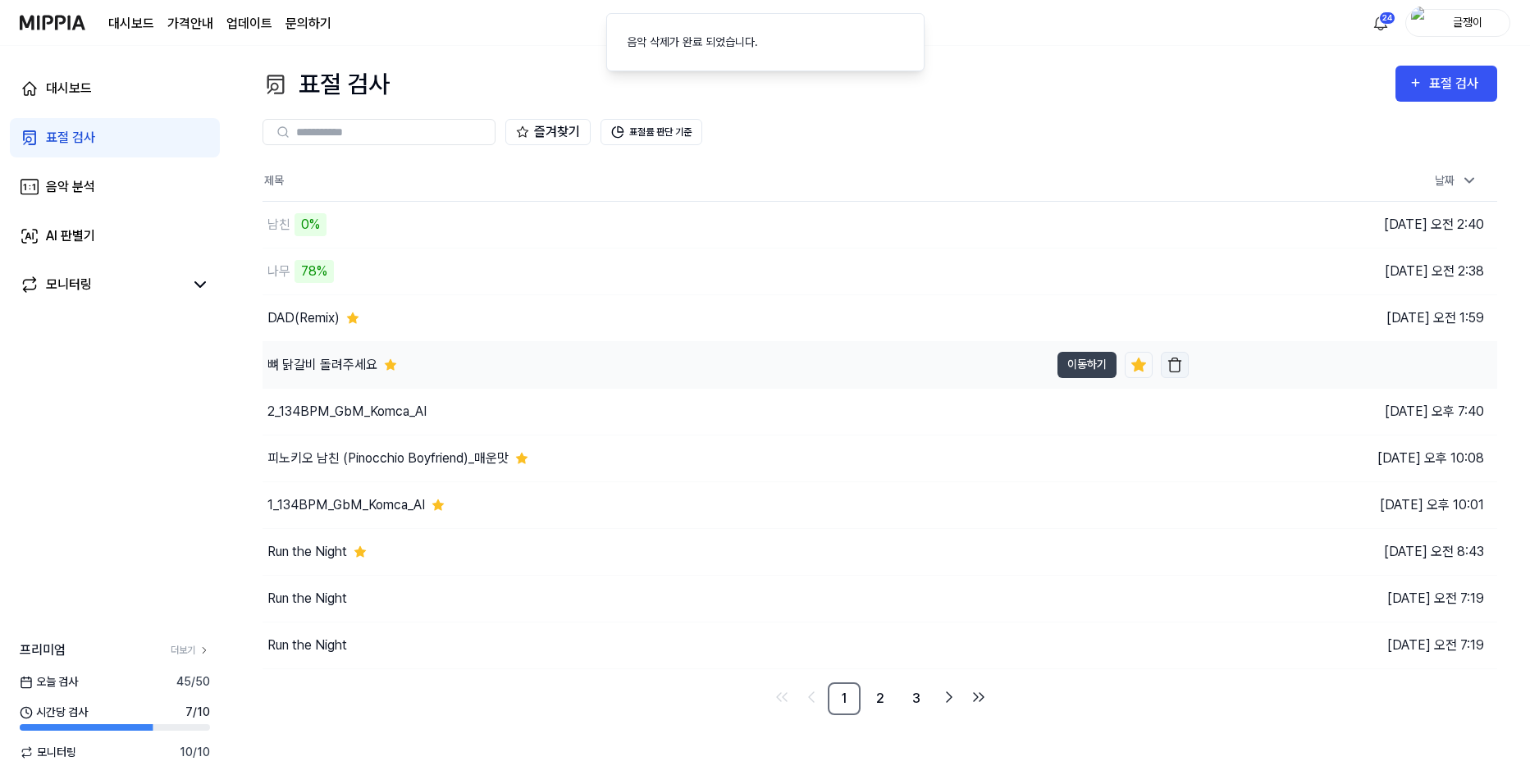
click at [1173, 370] on img "button" at bounding box center [1174, 364] width 17 height 17
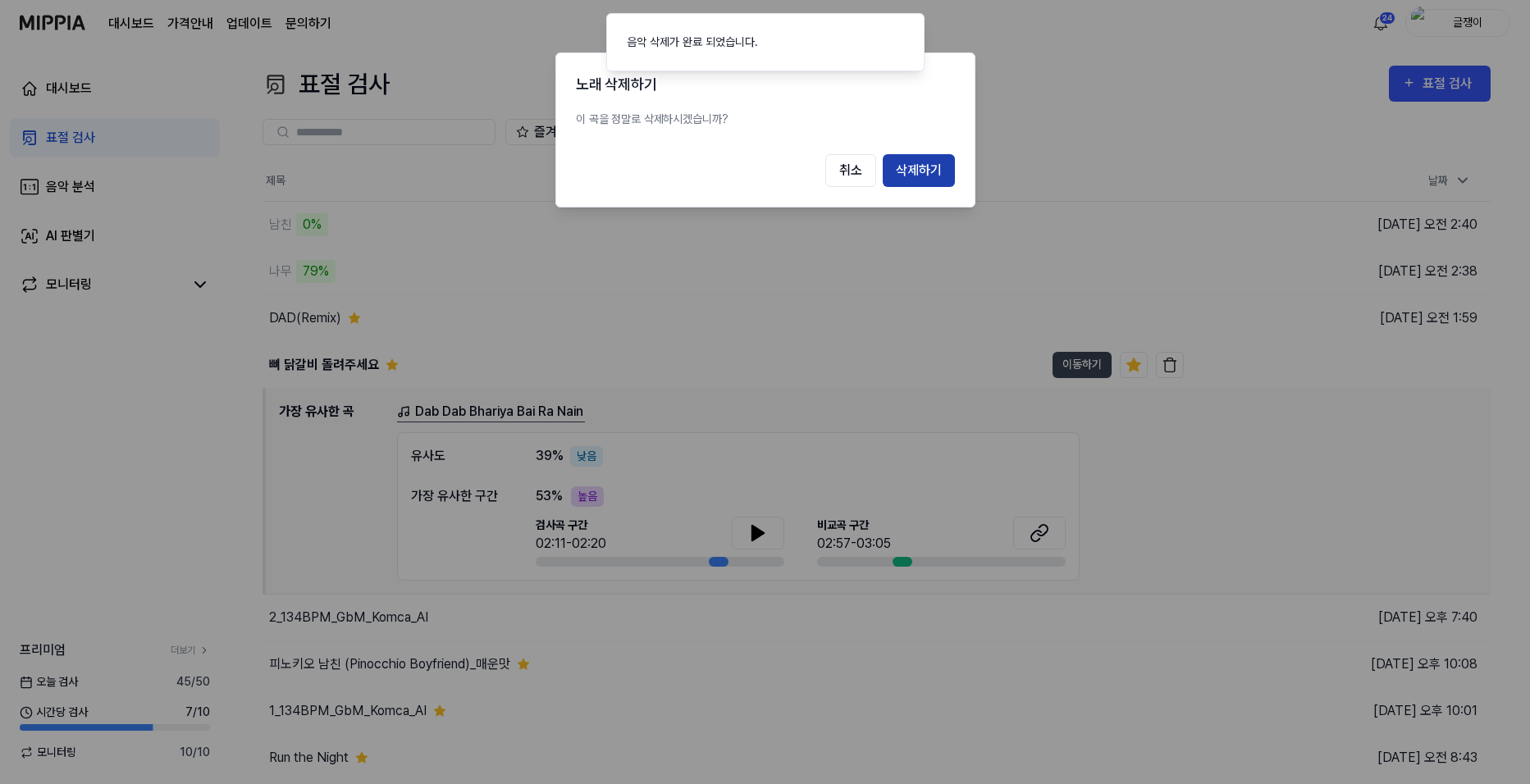
click at [926, 164] on button "삭제하기" at bounding box center [918, 170] width 72 height 33
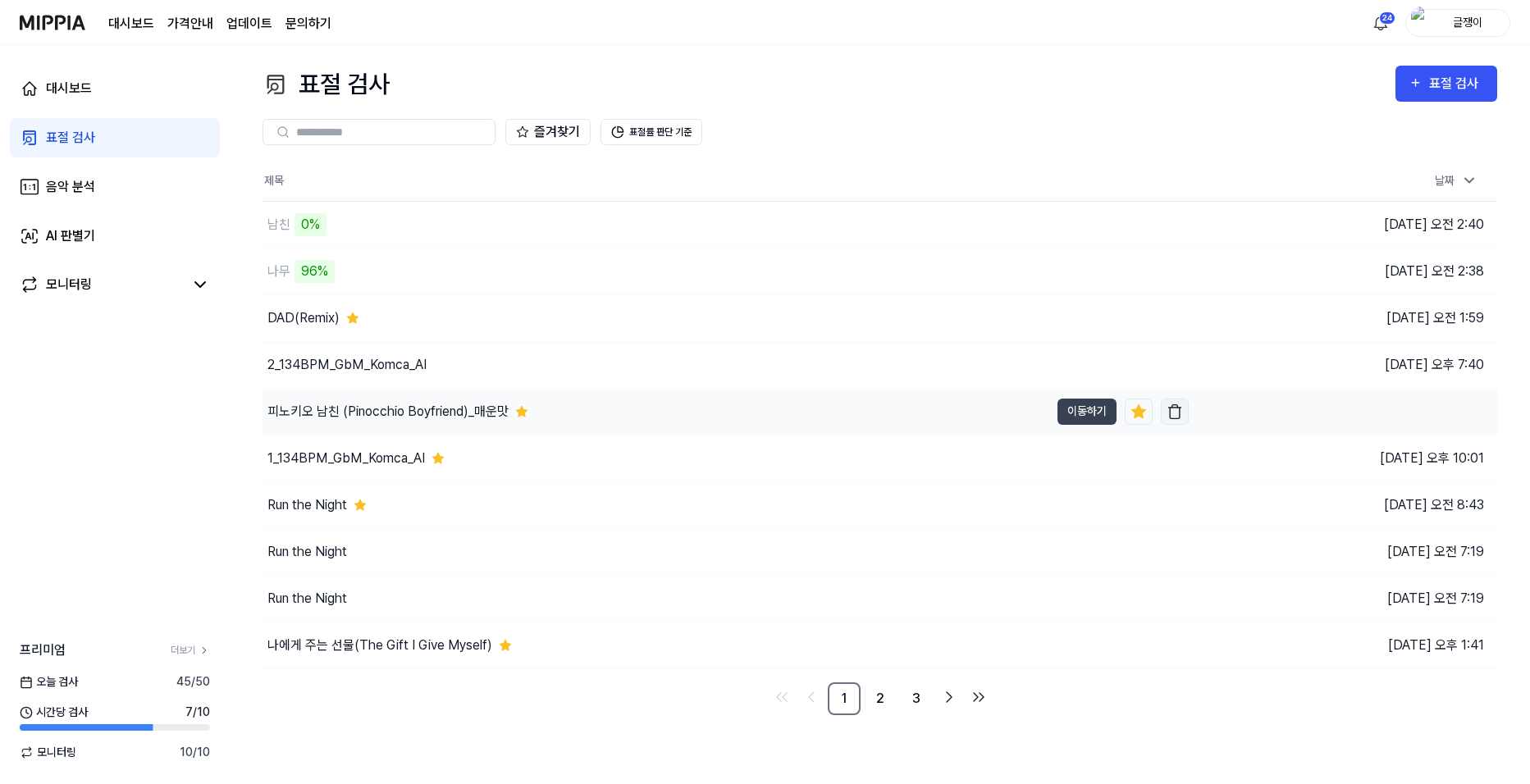
click at [1177, 412] on img "button" at bounding box center [1174, 412] width 17 height 17
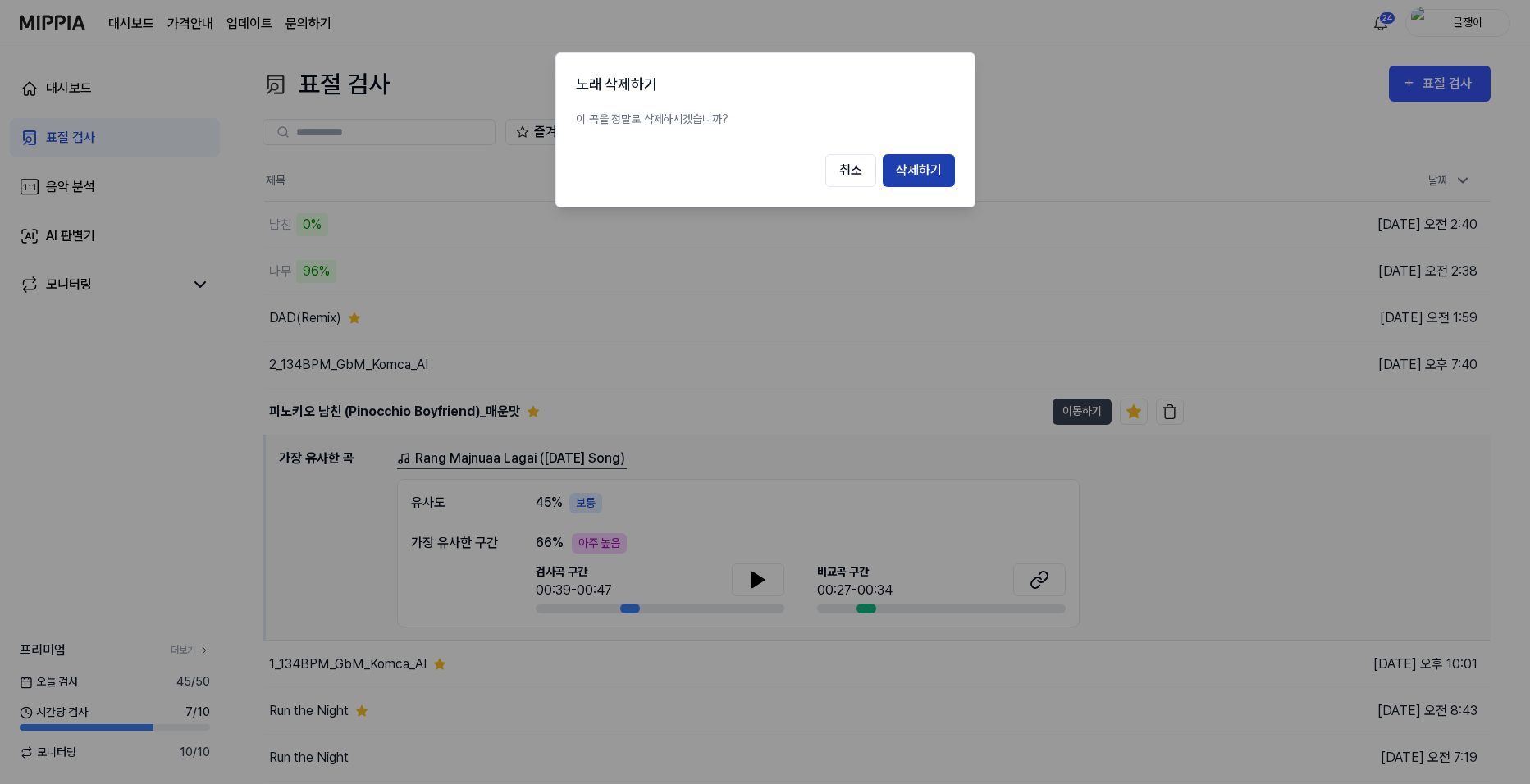
click at [935, 174] on button "삭제하기" at bounding box center [918, 170] width 72 height 33
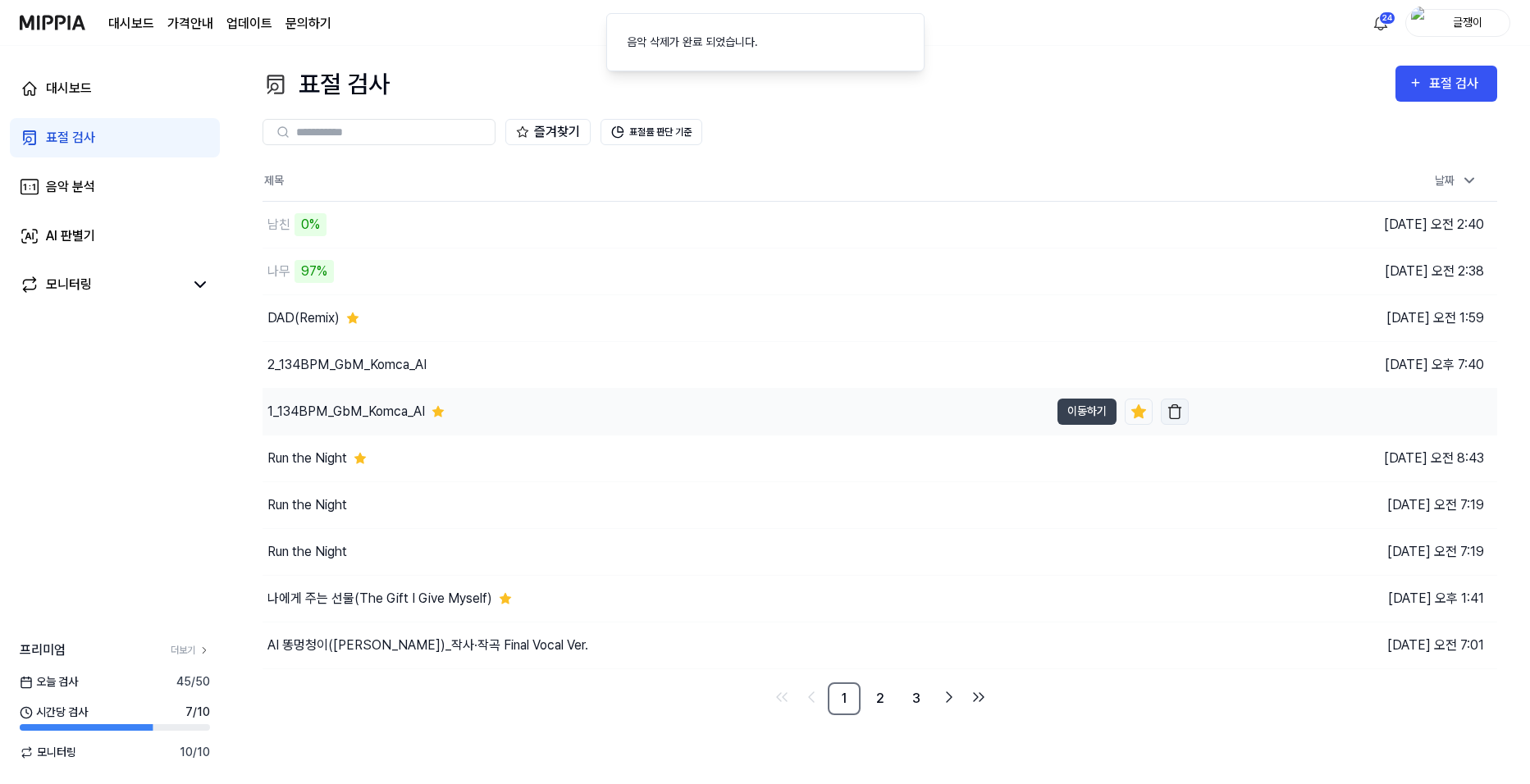
click at [1175, 415] on img "button" at bounding box center [1174, 412] width 17 height 17
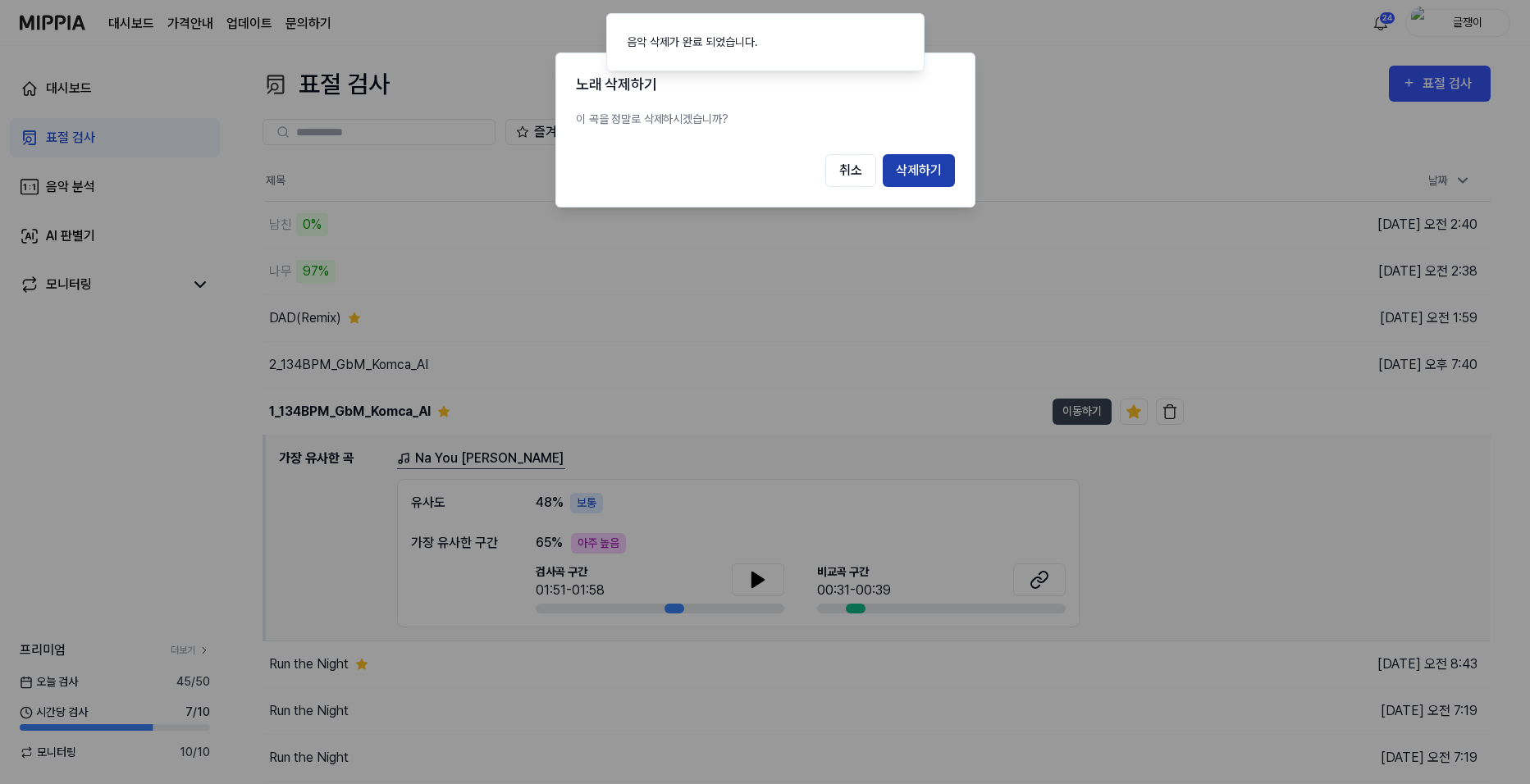
click at [921, 162] on button "삭제하기" at bounding box center [918, 170] width 72 height 33
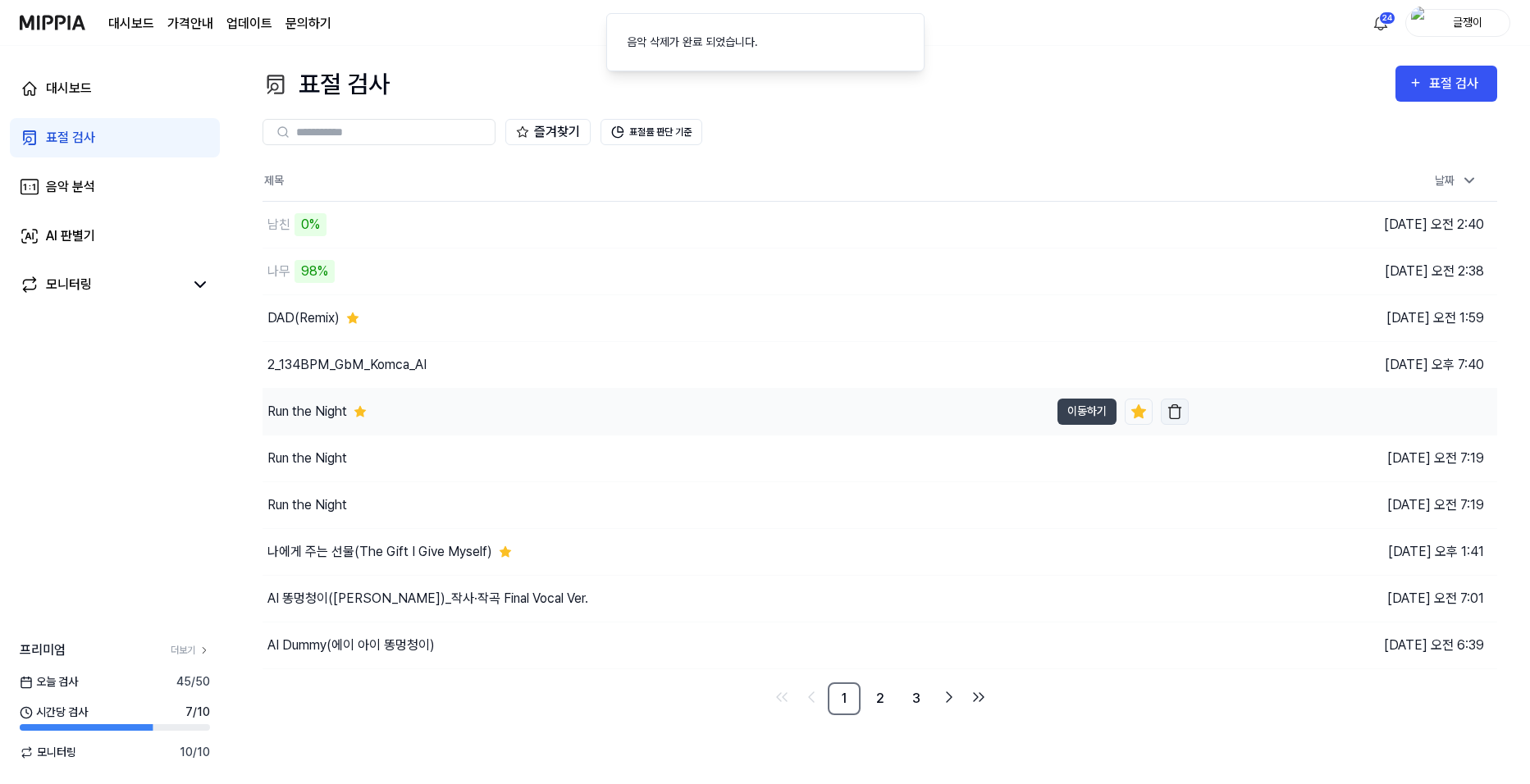
click at [1175, 408] on img "button" at bounding box center [1174, 412] width 17 height 17
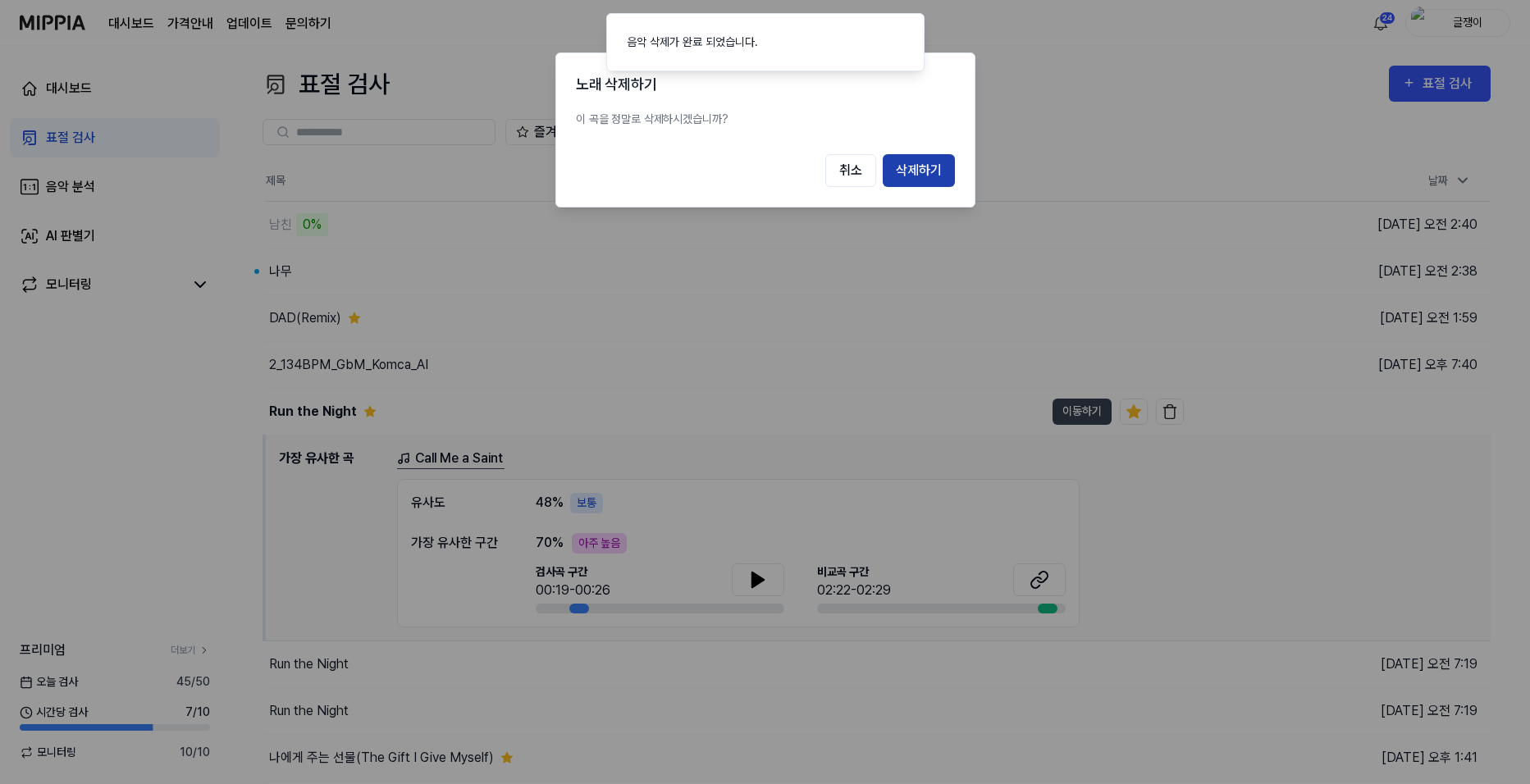
click at [924, 168] on button "삭제하기" at bounding box center [918, 170] width 72 height 33
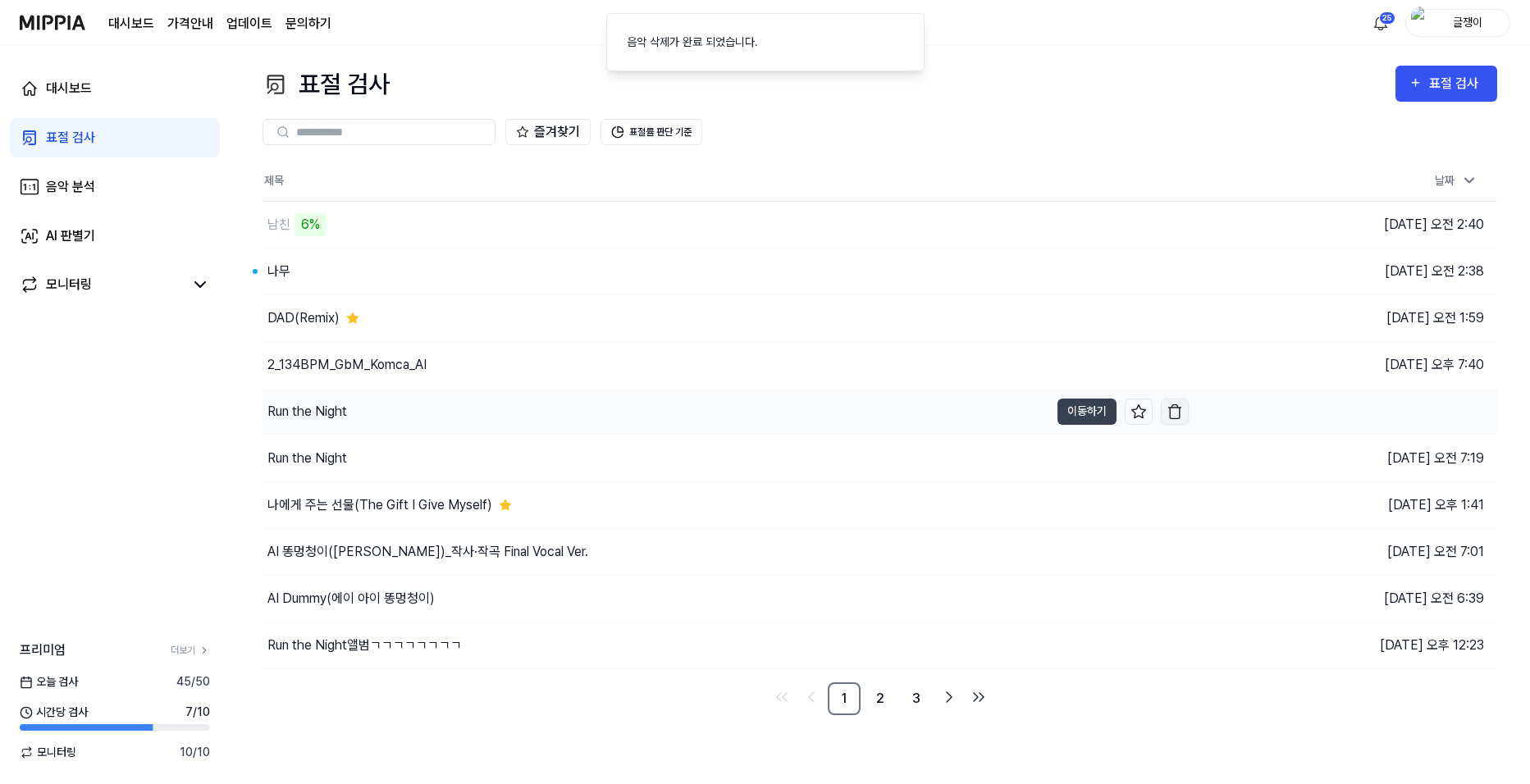
click at [1172, 409] on img "button" at bounding box center [1174, 412] width 17 height 17
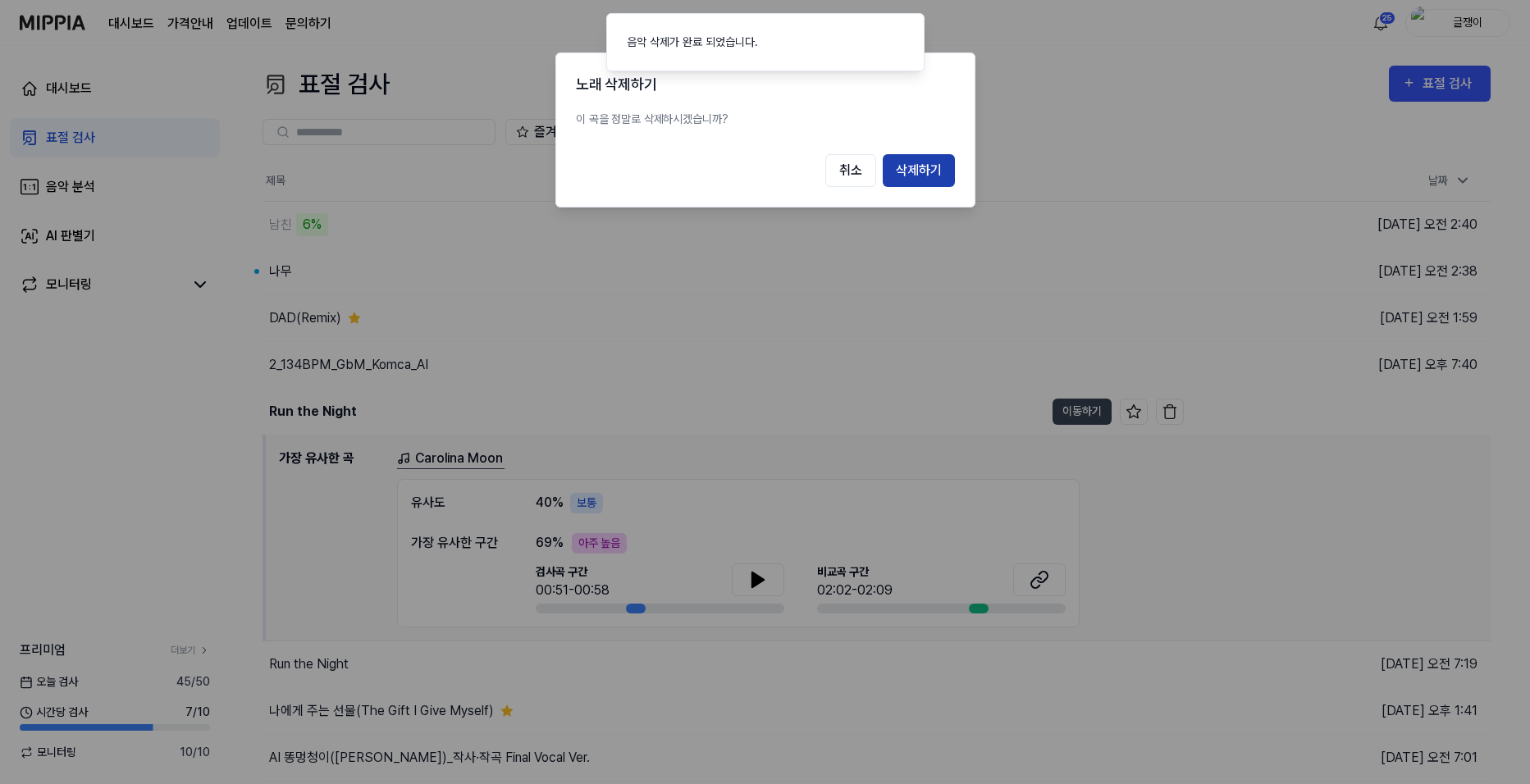
click at [929, 172] on button "삭제하기" at bounding box center [918, 170] width 72 height 33
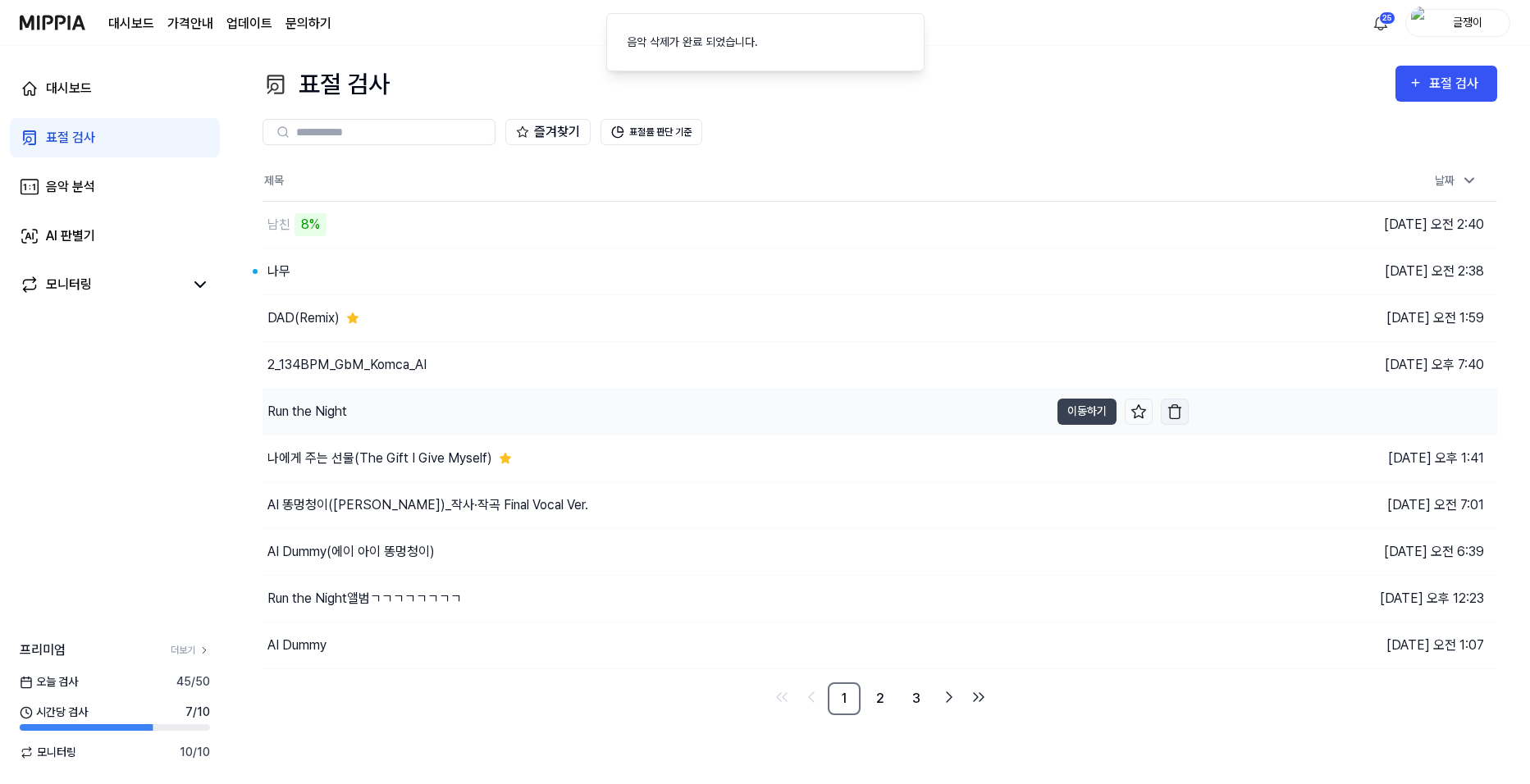
click at [1174, 409] on img "button" at bounding box center [1174, 412] width 17 height 17
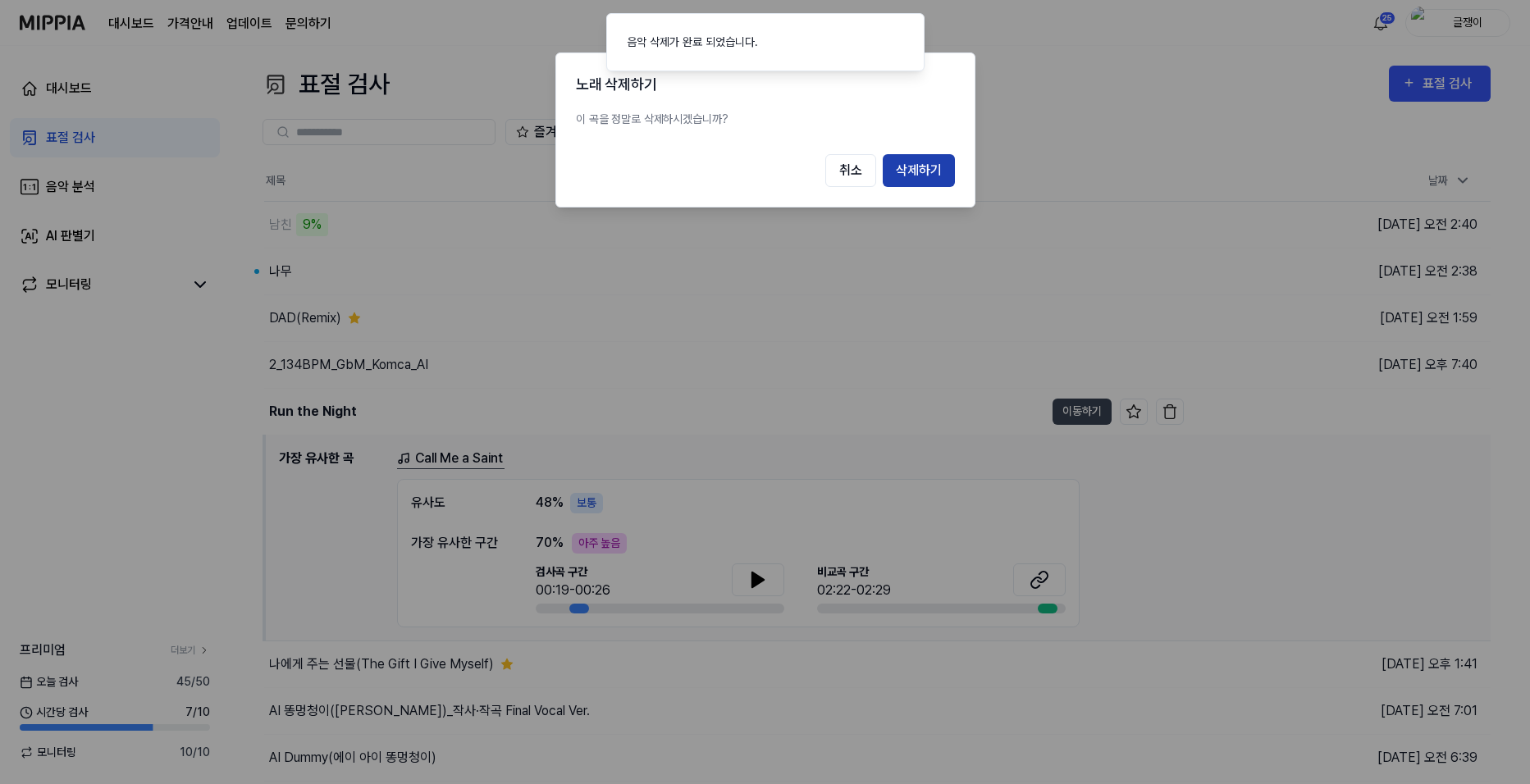
click at [925, 174] on button "삭제하기" at bounding box center [918, 170] width 72 height 33
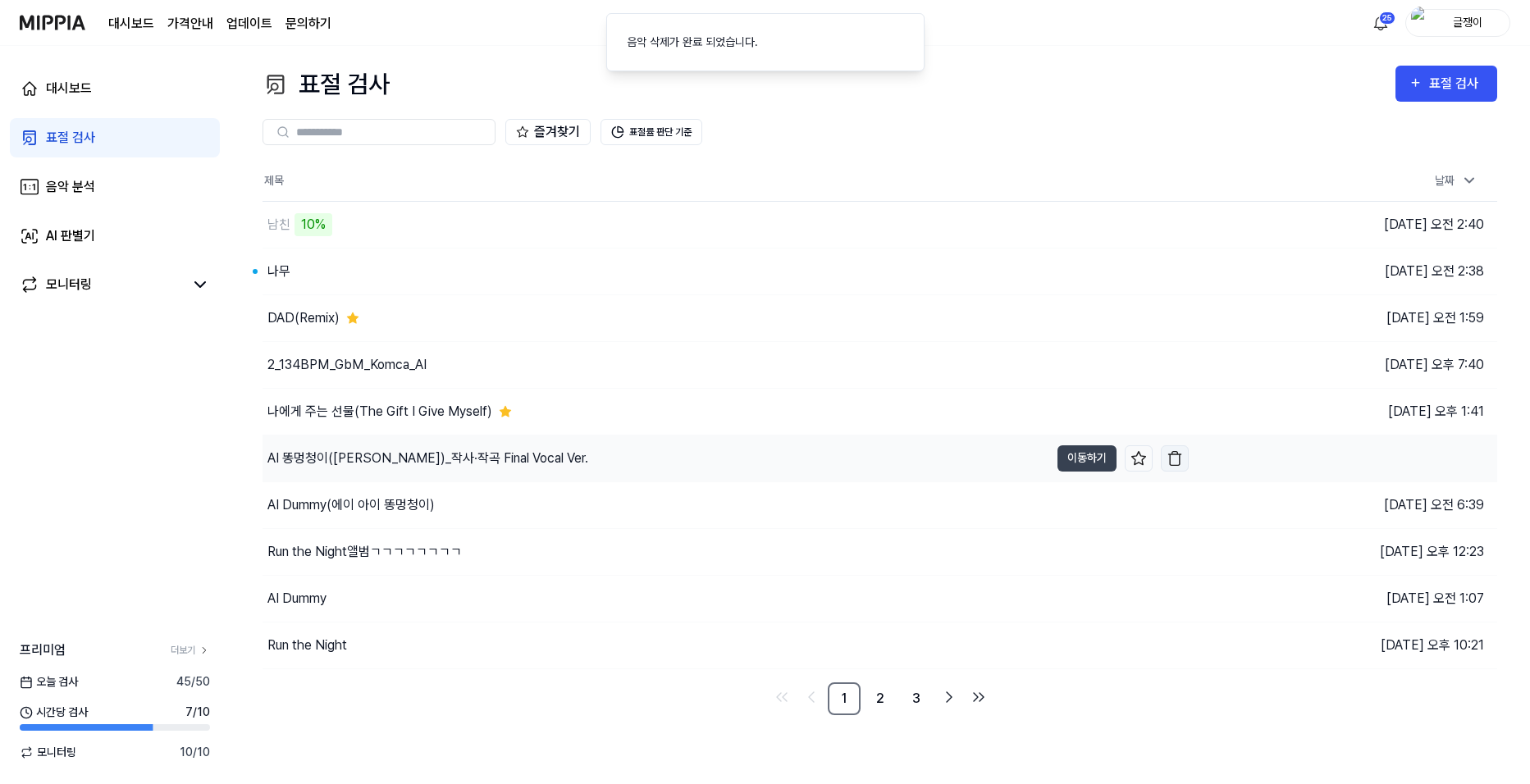
click at [1175, 457] on img "button" at bounding box center [1174, 458] width 17 height 17
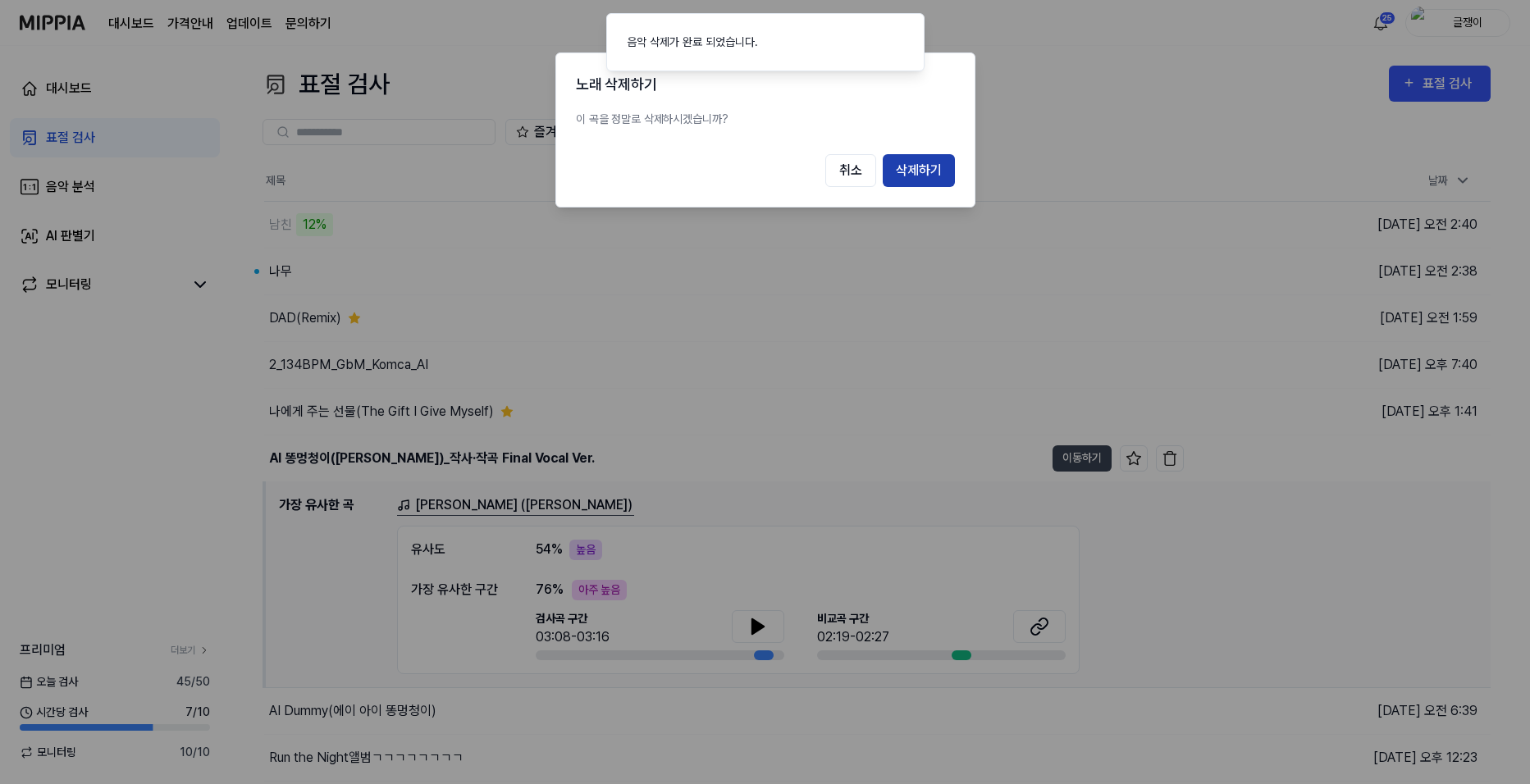
click at [928, 163] on button "삭제하기" at bounding box center [918, 170] width 72 height 33
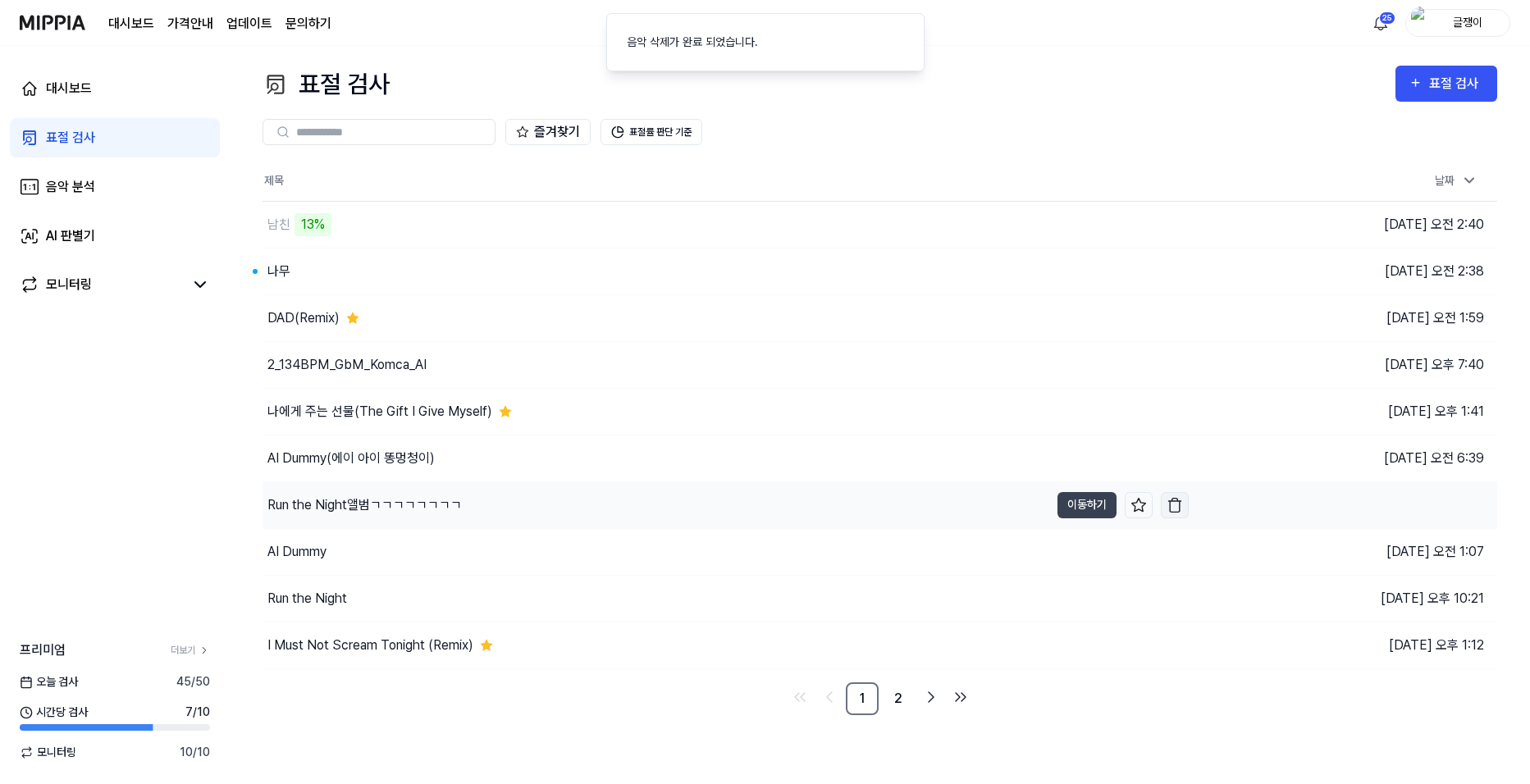
click at [1168, 501] on img "button" at bounding box center [1174, 505] width 17 height 17
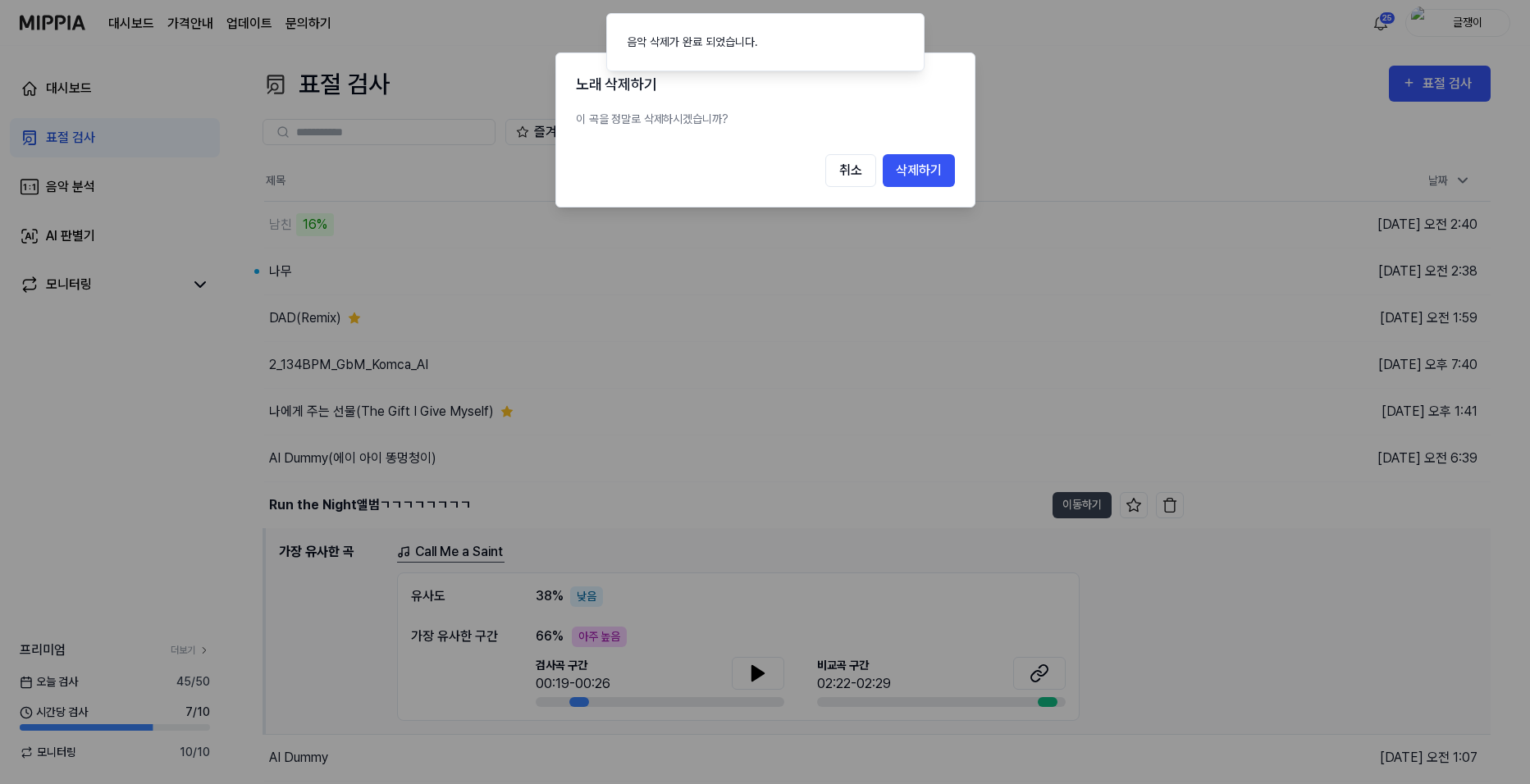
click at [929, 168] on button "삭제하기" at bounding box center [918, 170] width 72 height 33
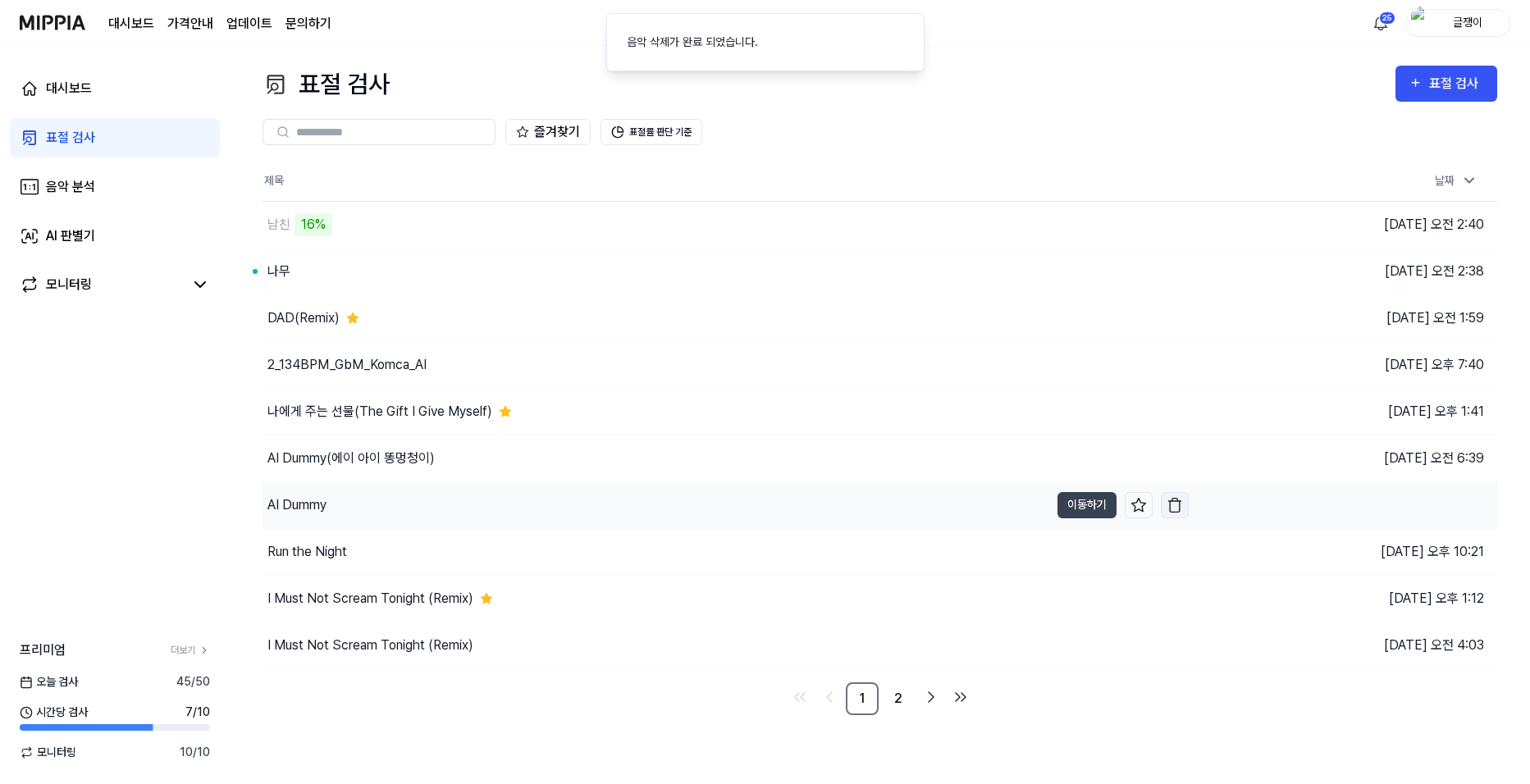
click at [1176, 507] on img "button" at bounding box center [1174, 505] width 17 height 17
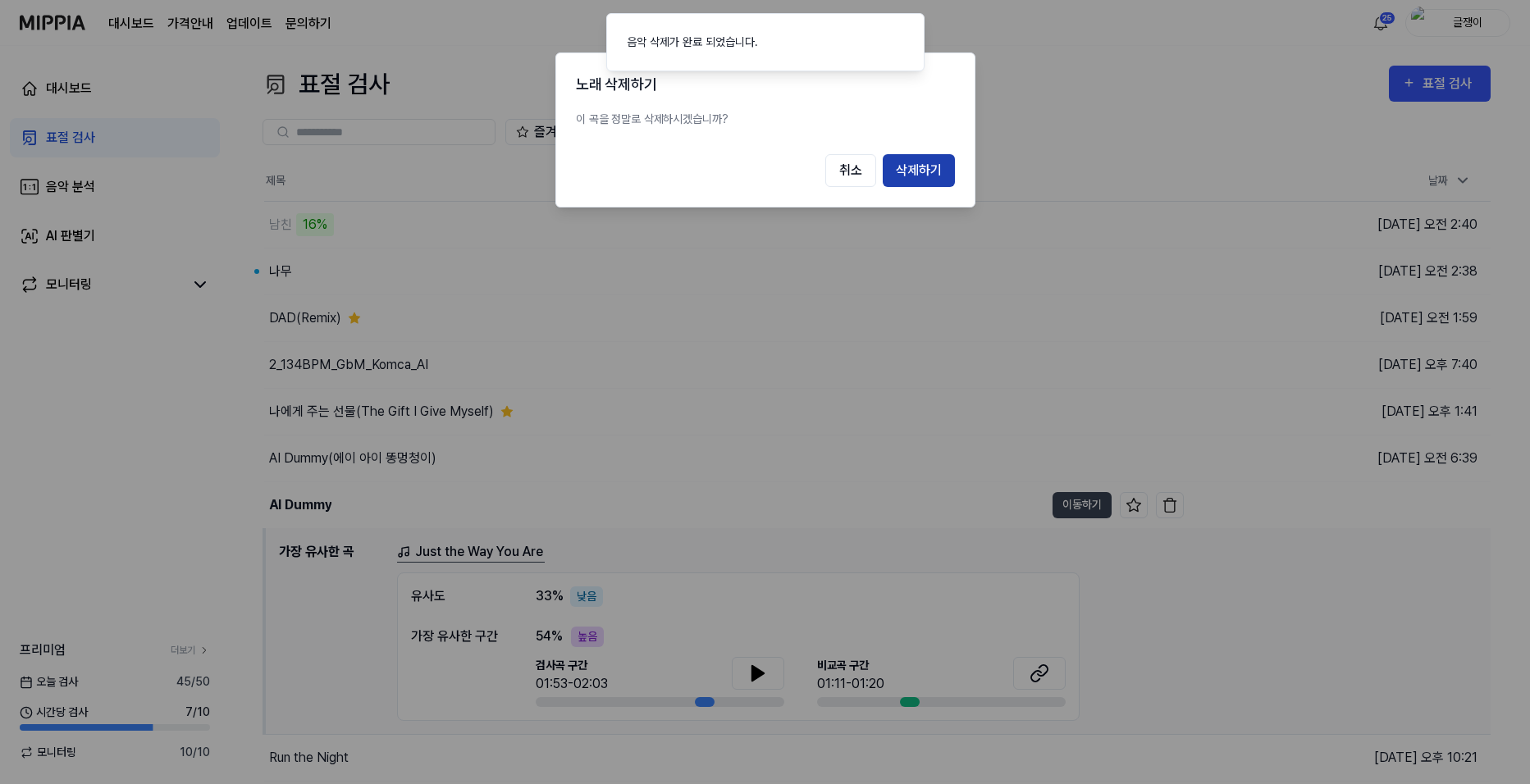
click at [920, 169] on button "삭제하기" at bounding box center [918, 170] width 72 height 33
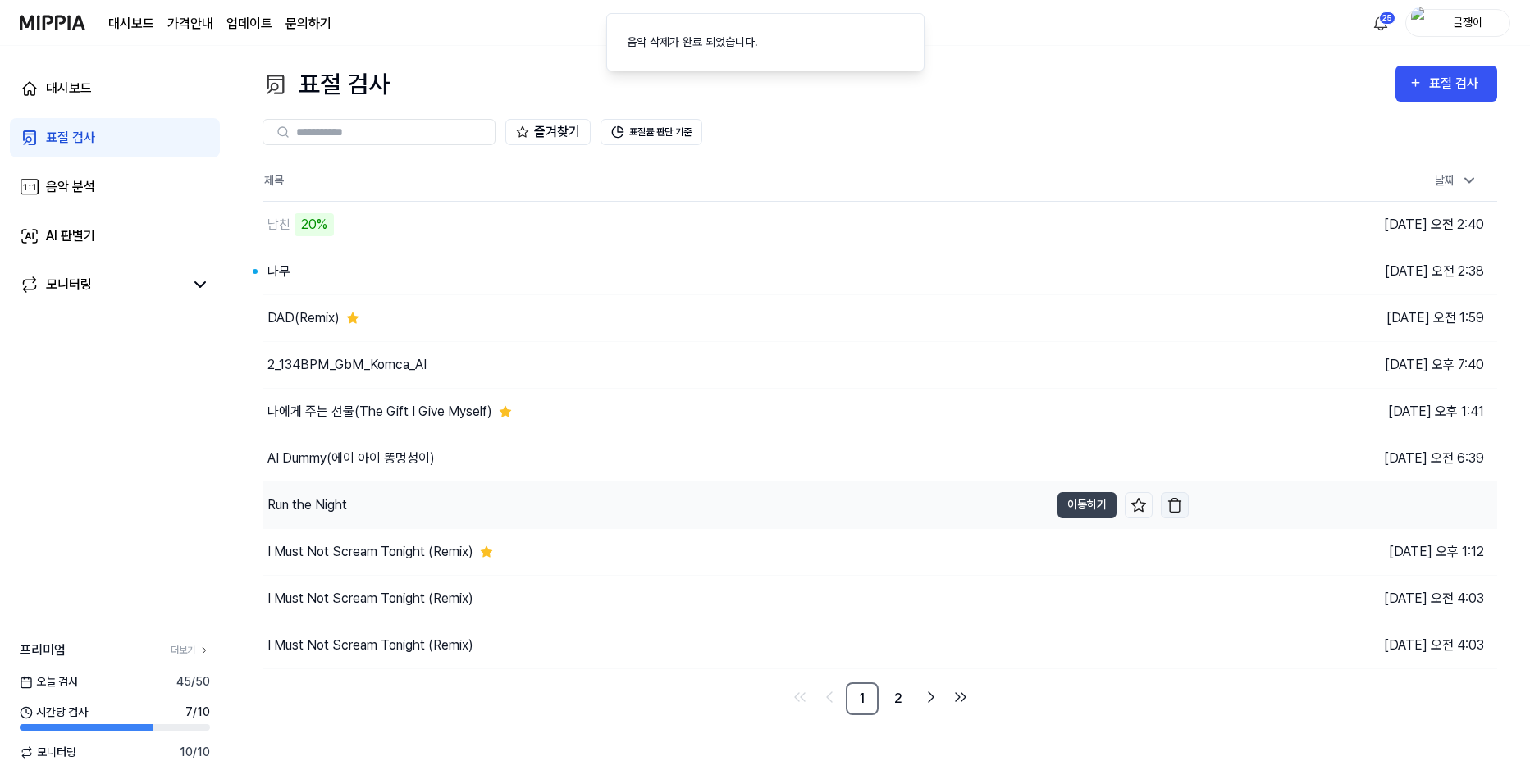
click at [1170, 507] on img "button" at bounding box center [1174, 505] width 17 height 17
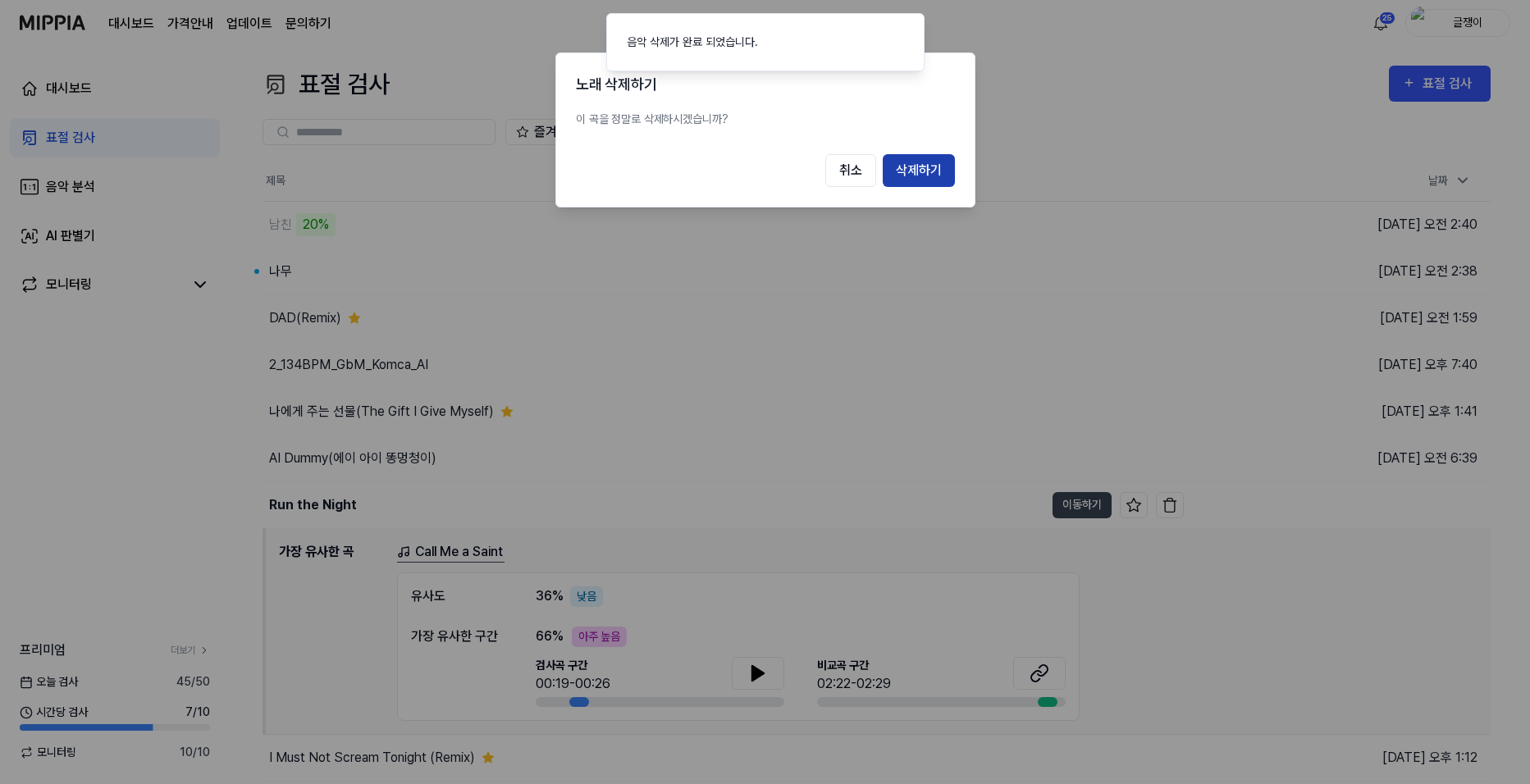
click at [927, 163] on button "삭제하기" at bounding box center [918, 170] width 72 height 33
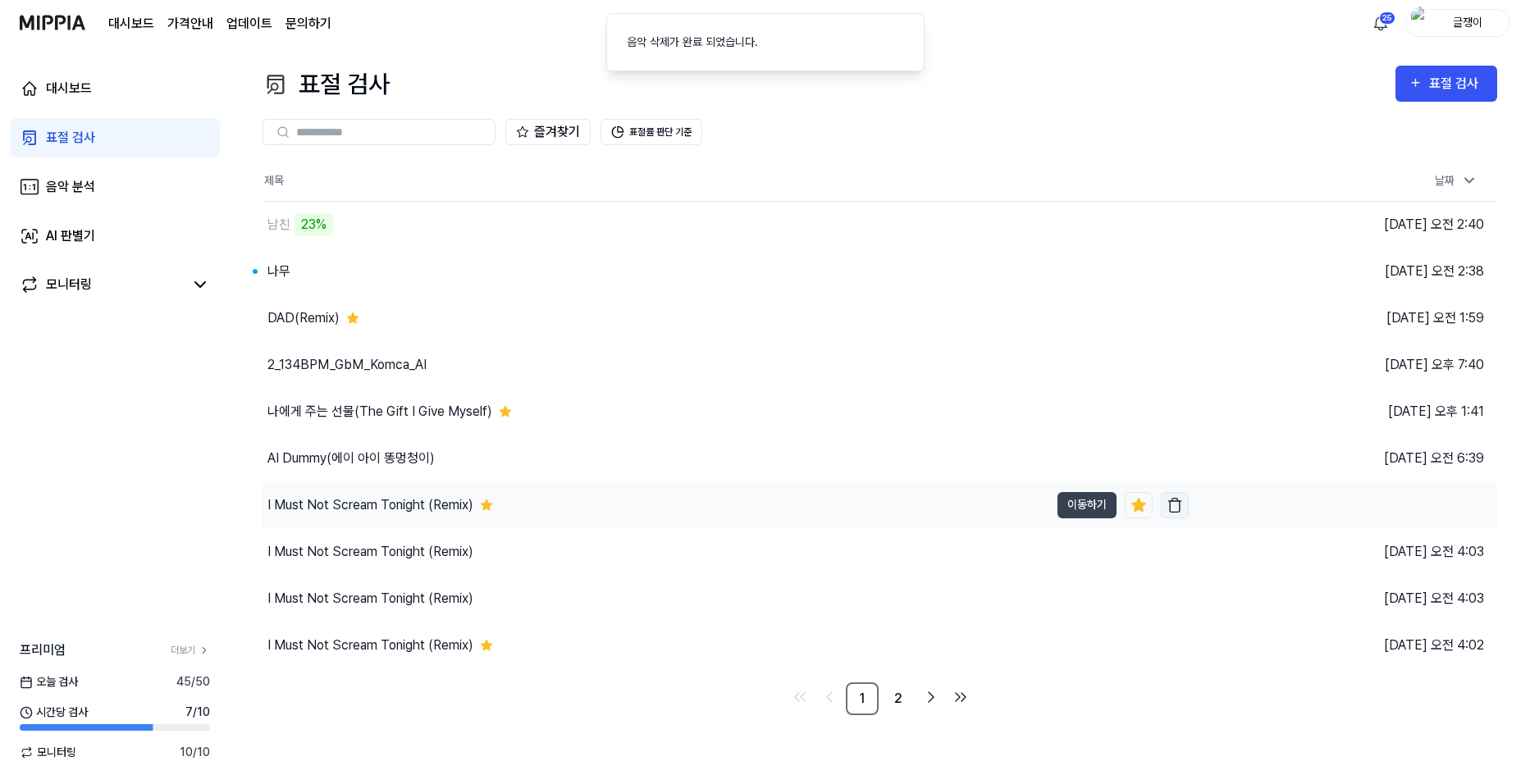
click at [1176, 503] on img "button" at bounding box center [1174, 505] width 17 height 17
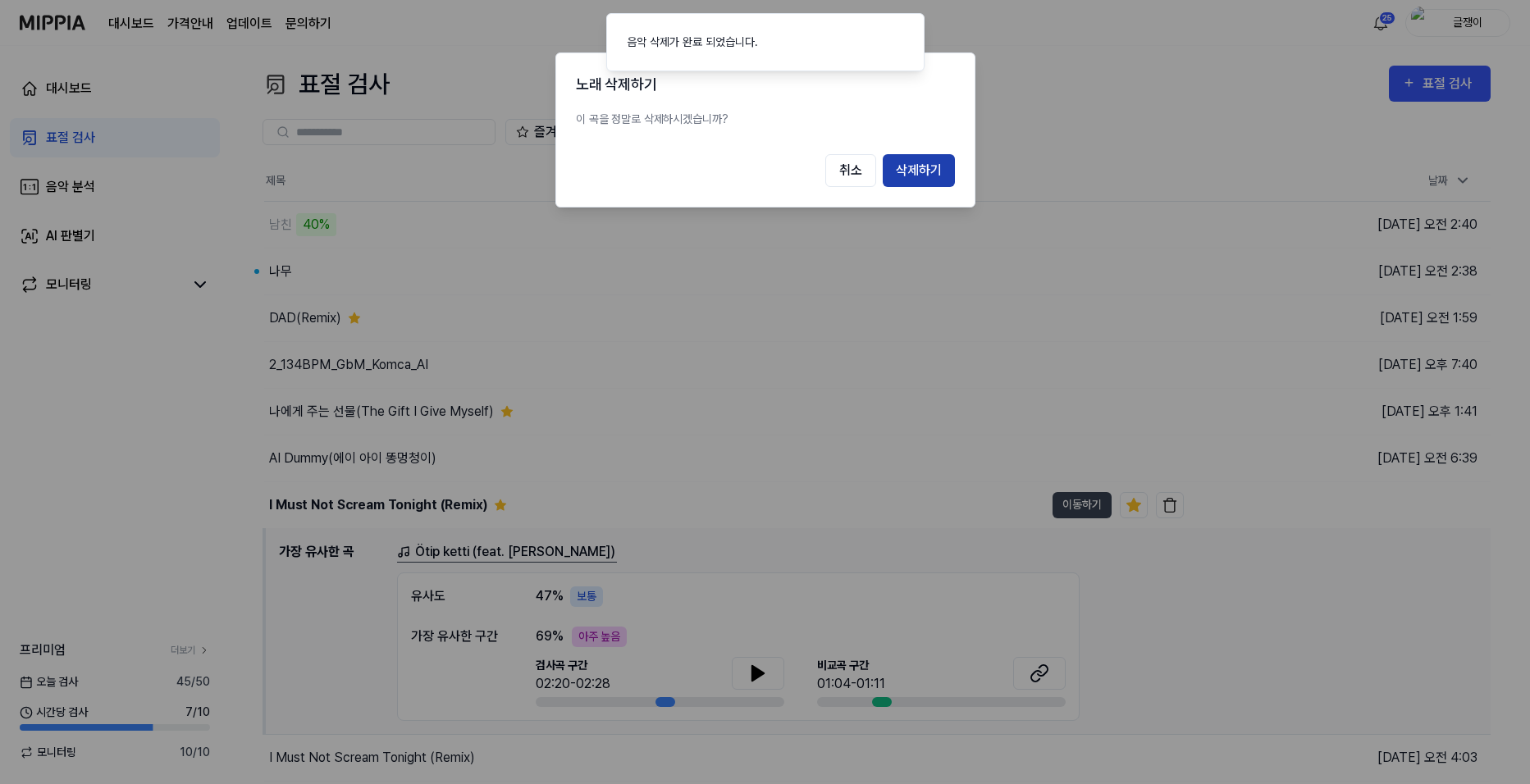
click at [932, 174] on button "삭제하기" at bounding box center [918, 170] width 72 height 33
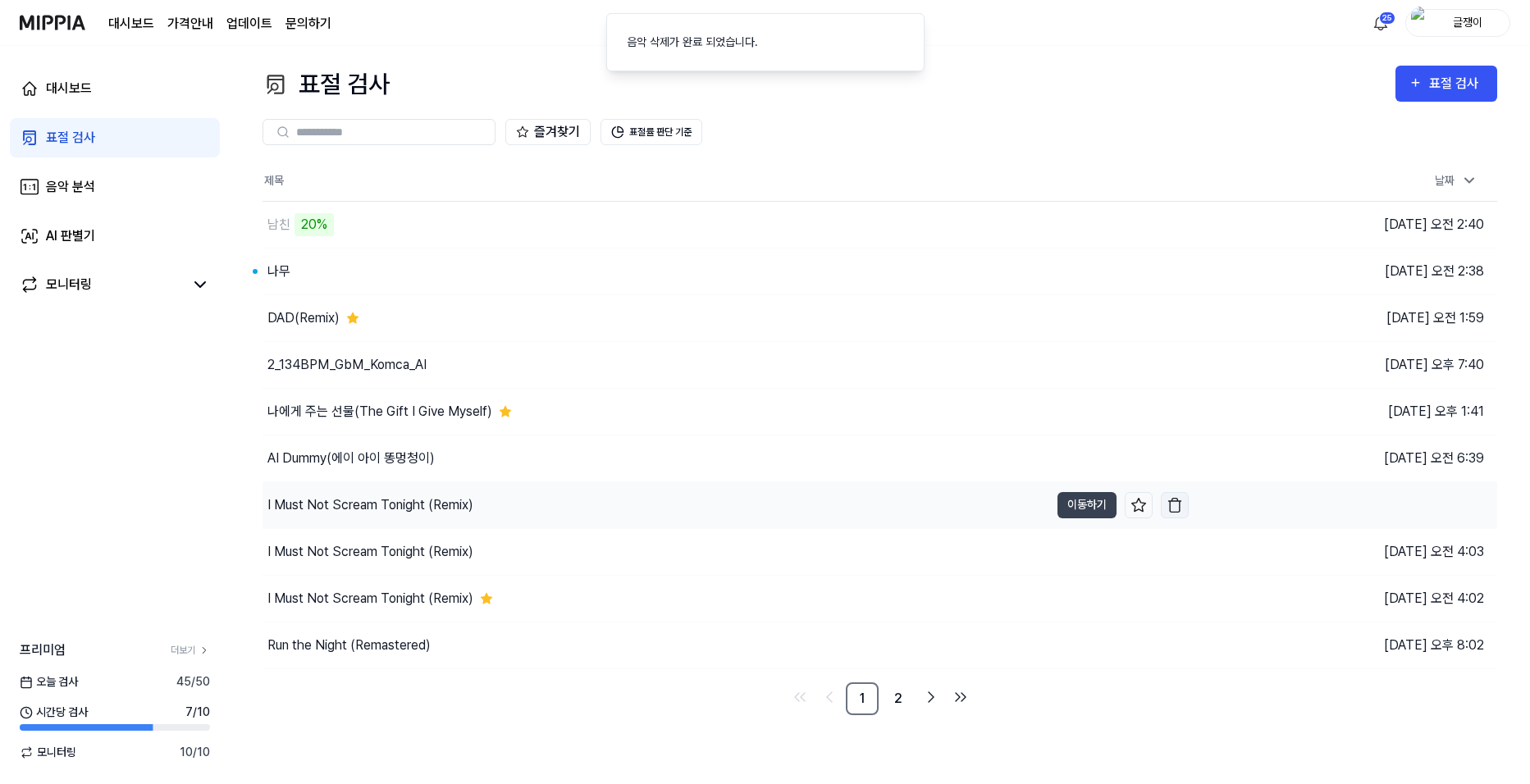
click at [1176, 507] on img "button" at bounding box center [1174, 505] width 17 height 17
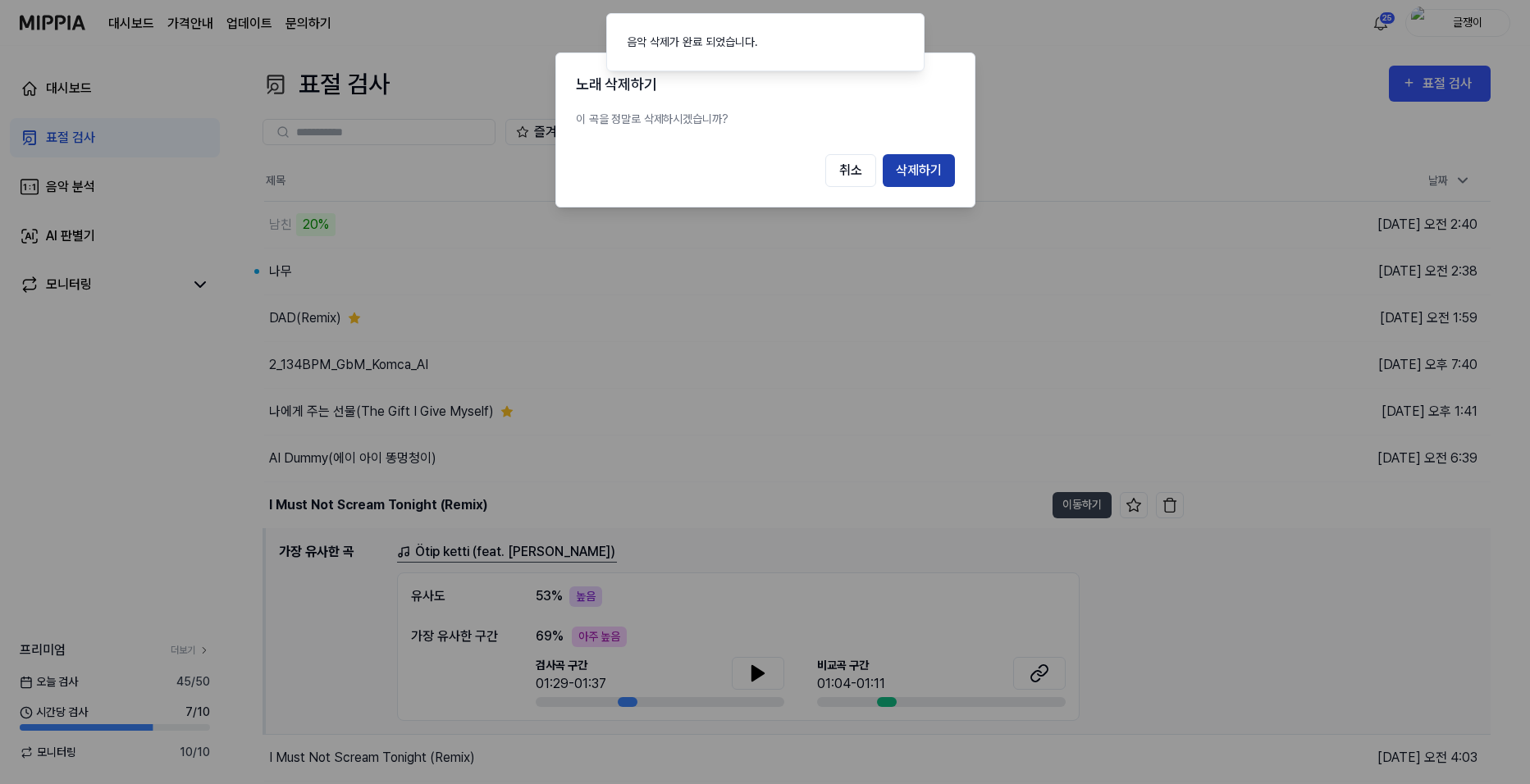
click at [915, 183] on button "삭제하기" at bounding box center [918, 170] width 72 height 33
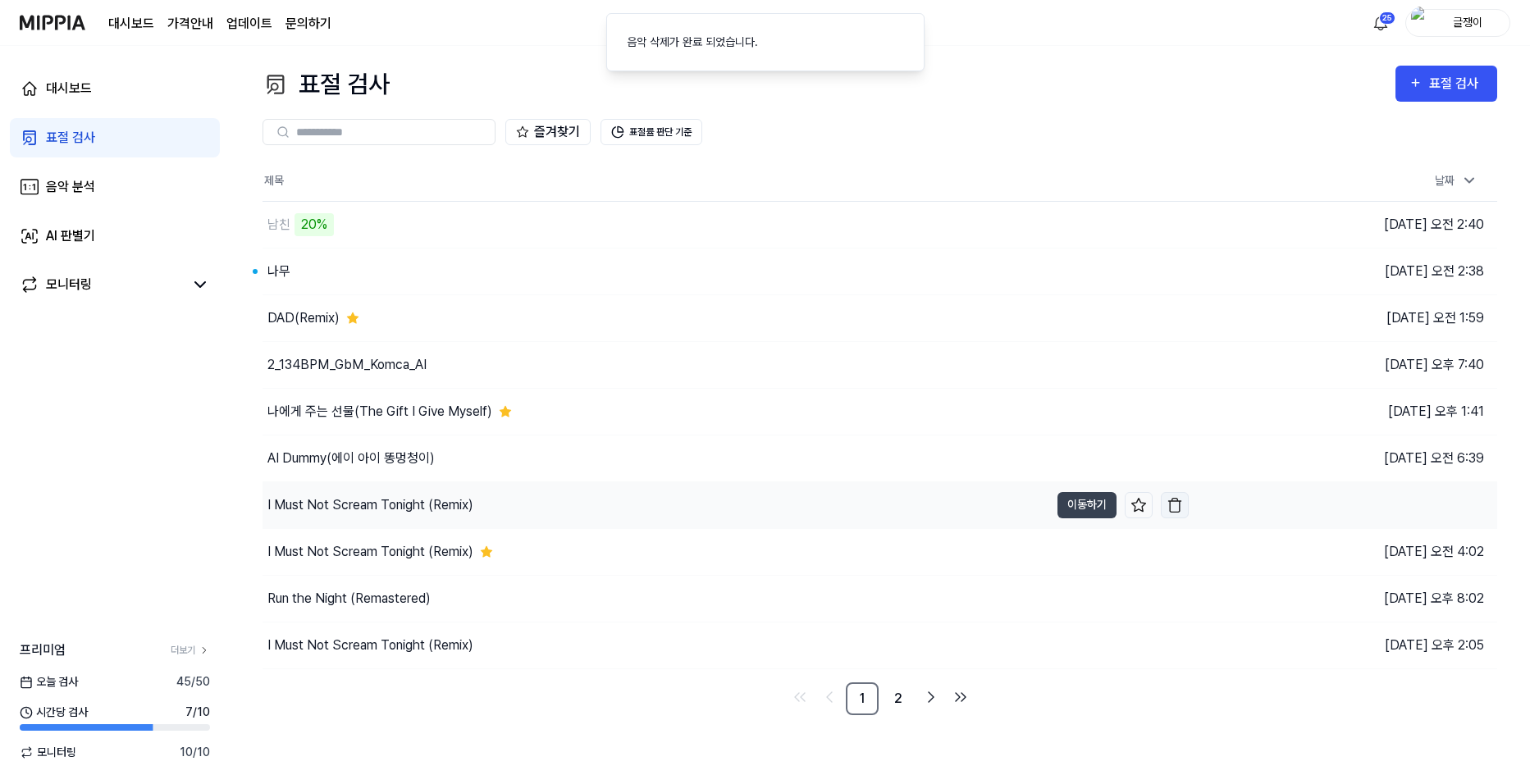
click at [1170, 505] on img "button" at bounding box center [1174, 505] width 17 height 17
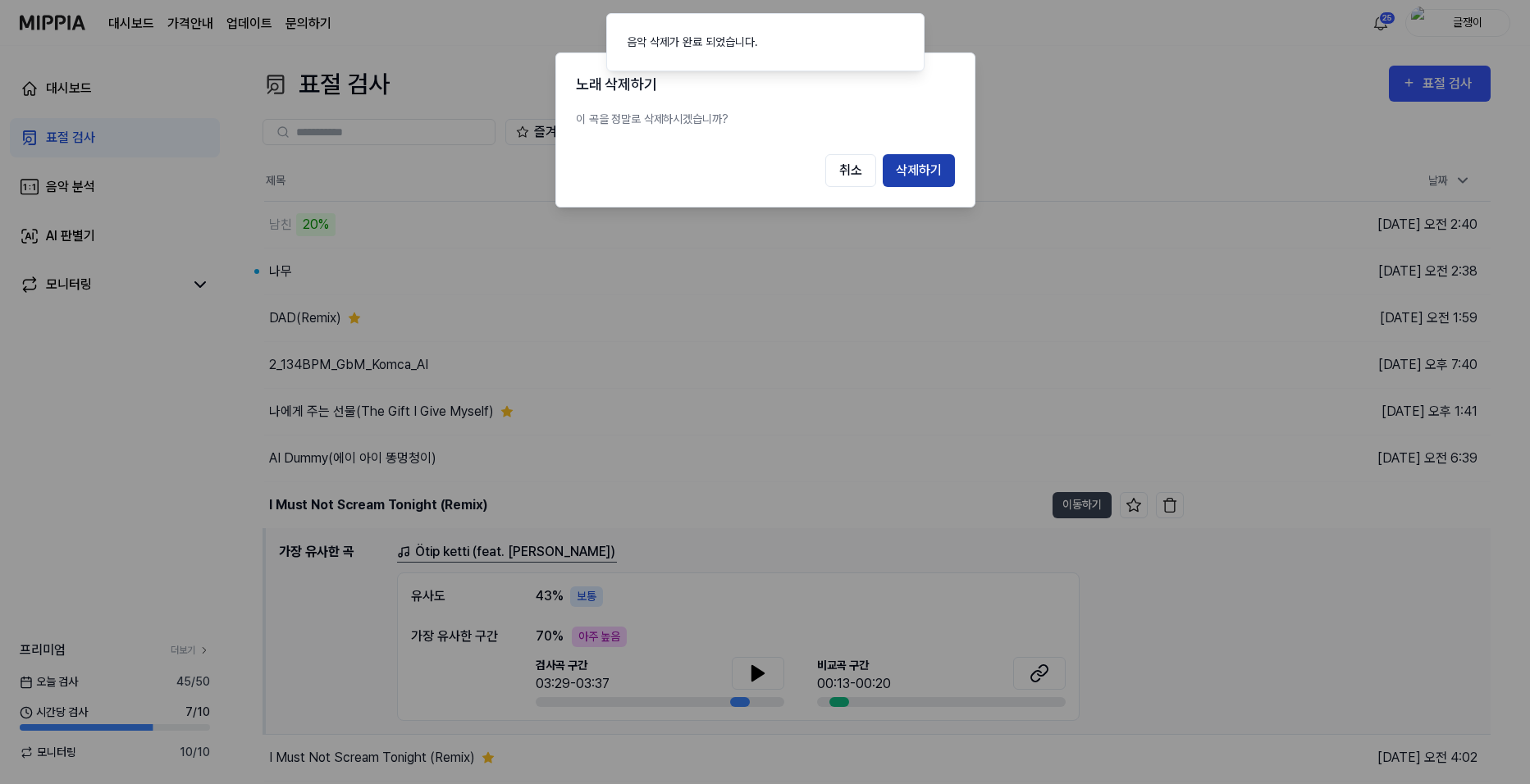
click at [916, 158] on button "삭제하기" at bounding box center [918, 170] width 72 height 33
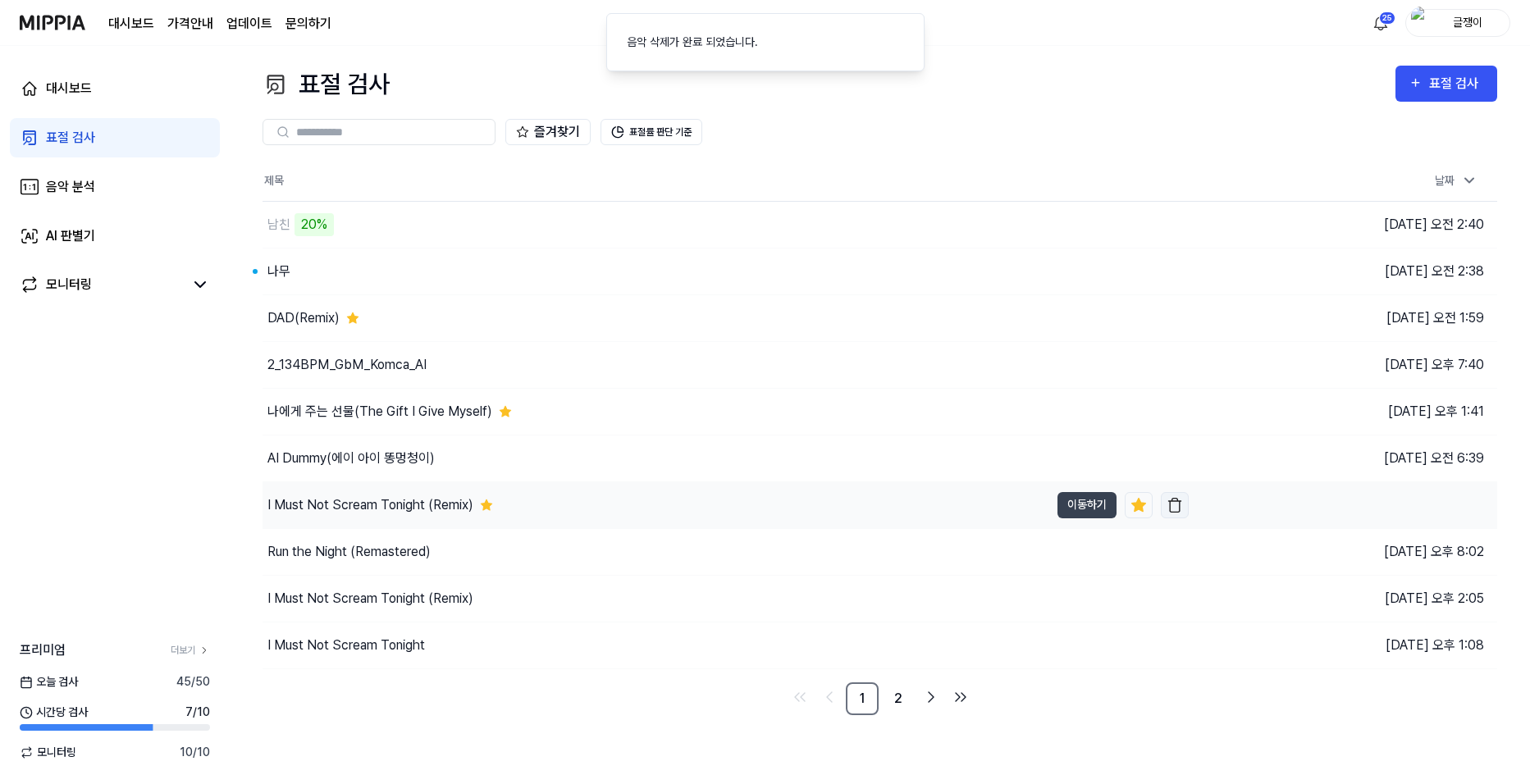
click at [1175, 503] on img "button" at bounding box center [1174, 505] width 17 height 17
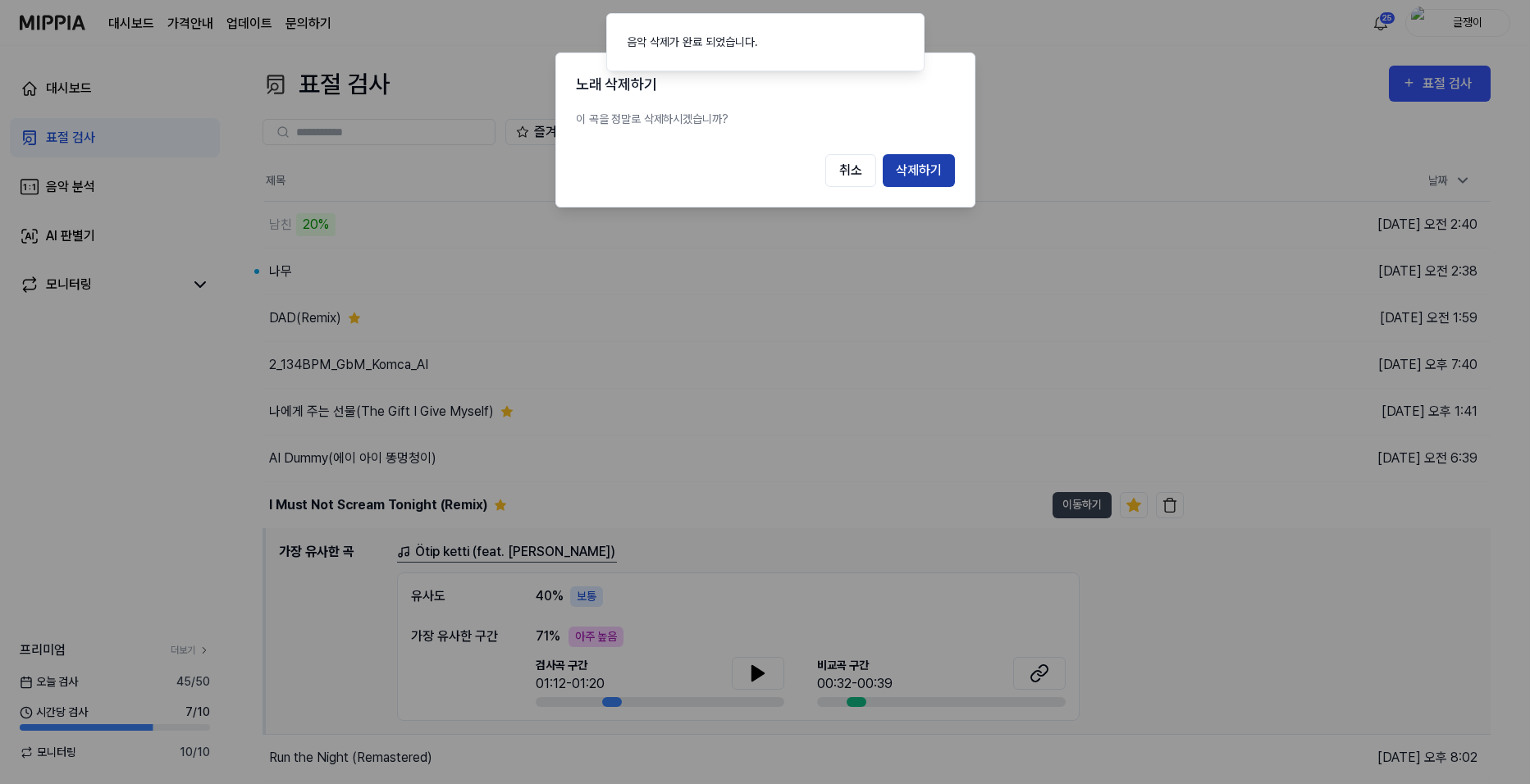
click at [924, 159] on button "삭제하기" at bounding box center [918, 170] width 72 height 33
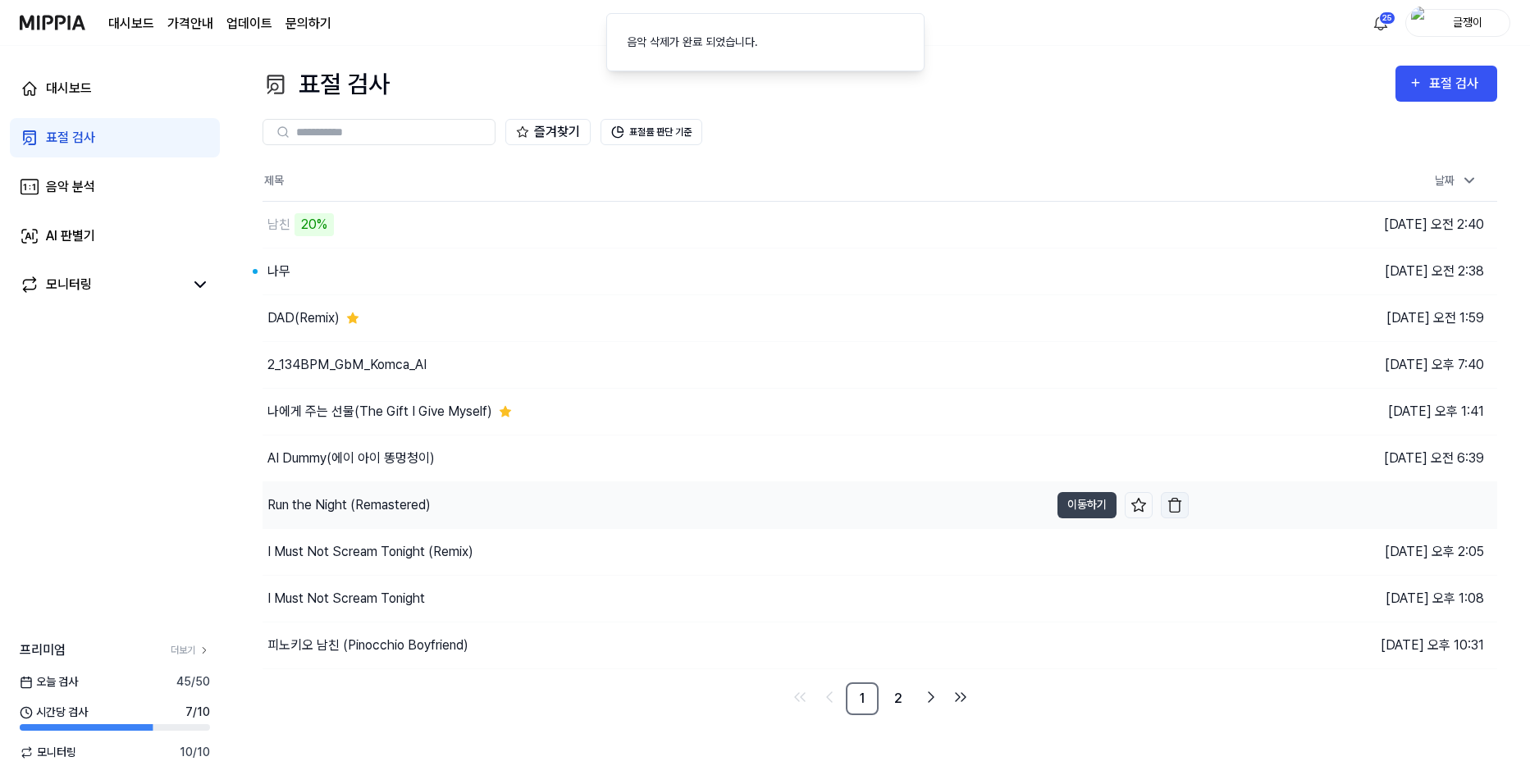
click at [1178, 502] on img "button" at bounding box center [1174, 505] width 17 height 17
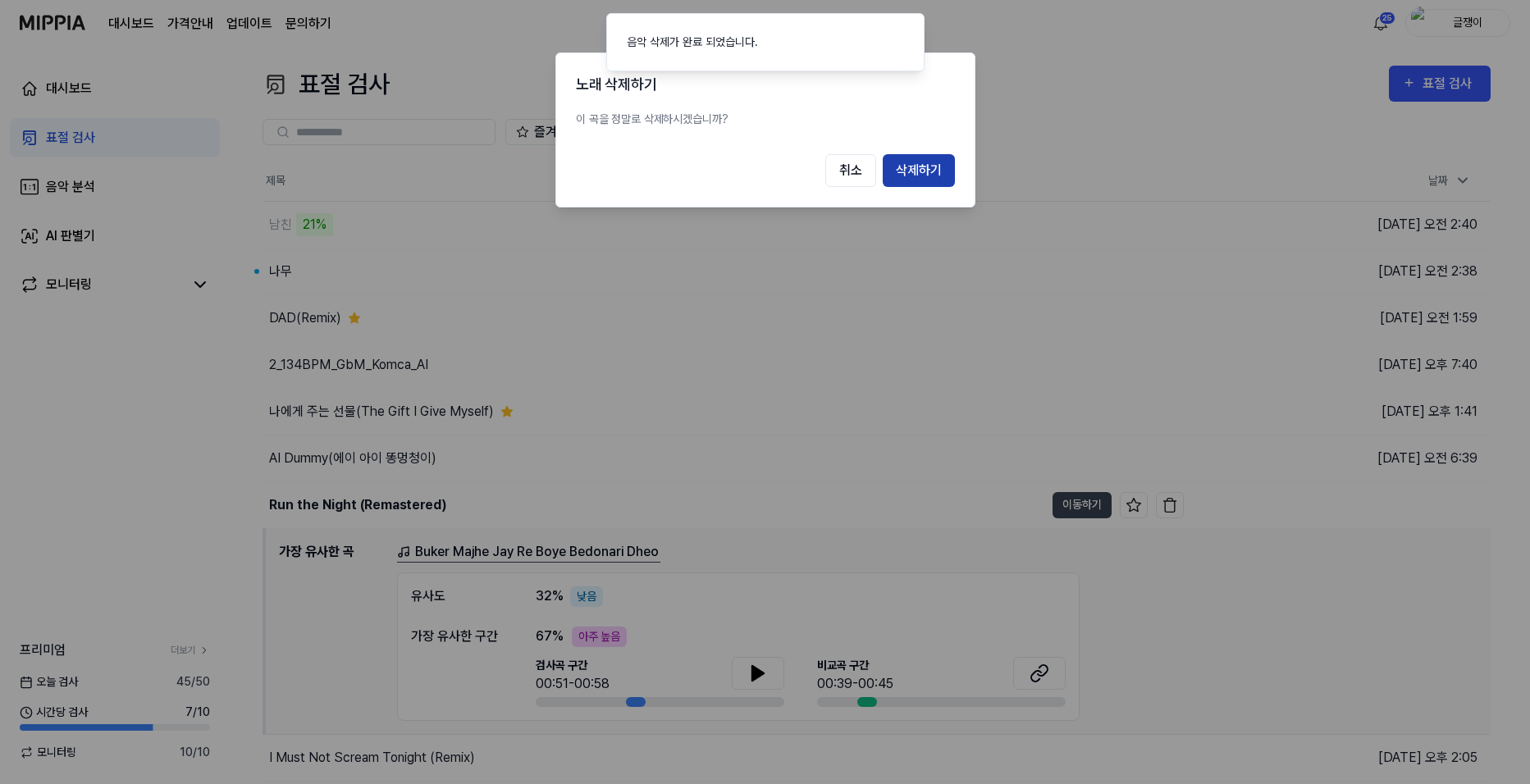
click at [923, 173] on button "삭제하기" at bounding box center [918, 170] width 72 height 33
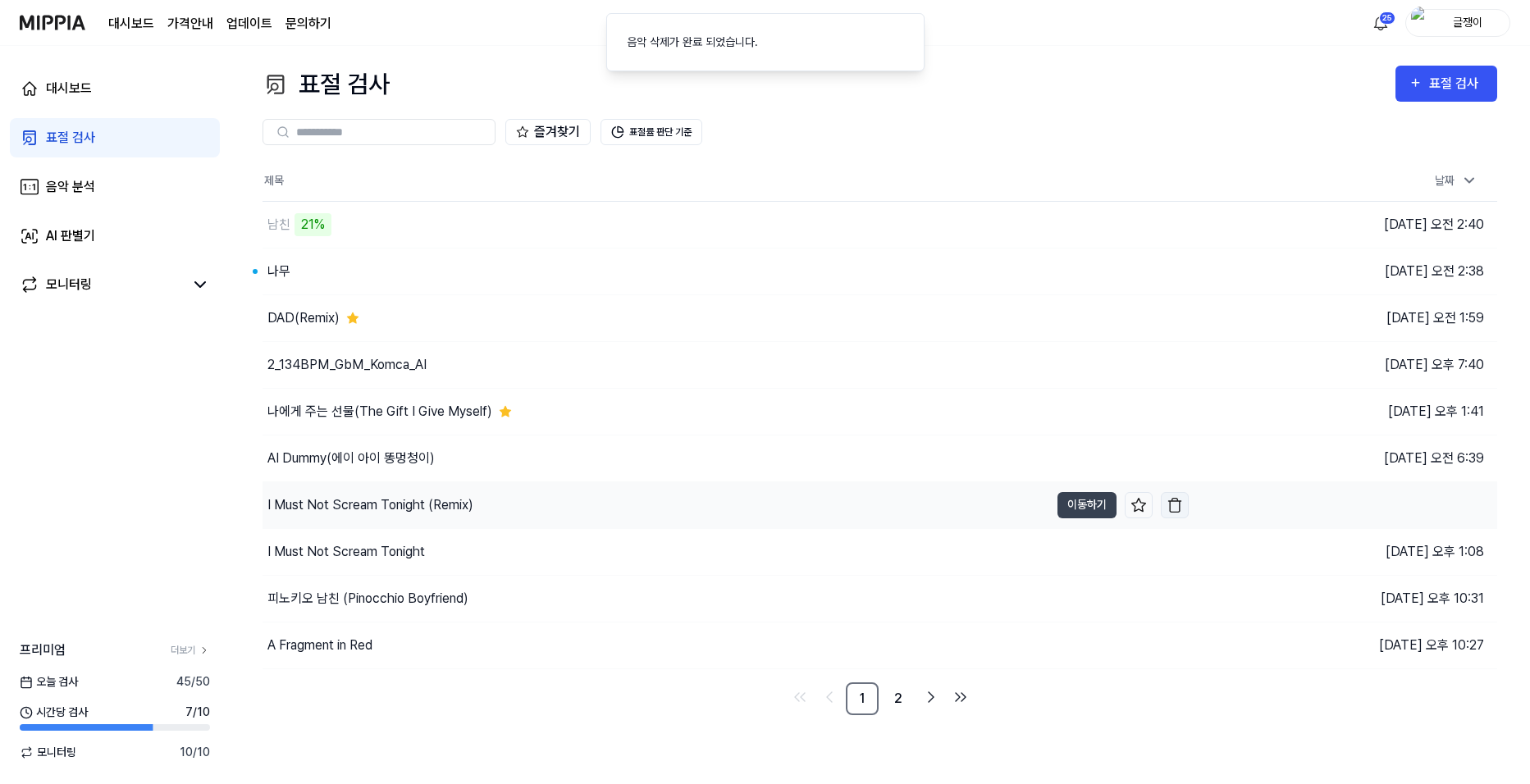
click at [1175, 504] on img "button" at bounding box center [1174, 505] width 17 height 17
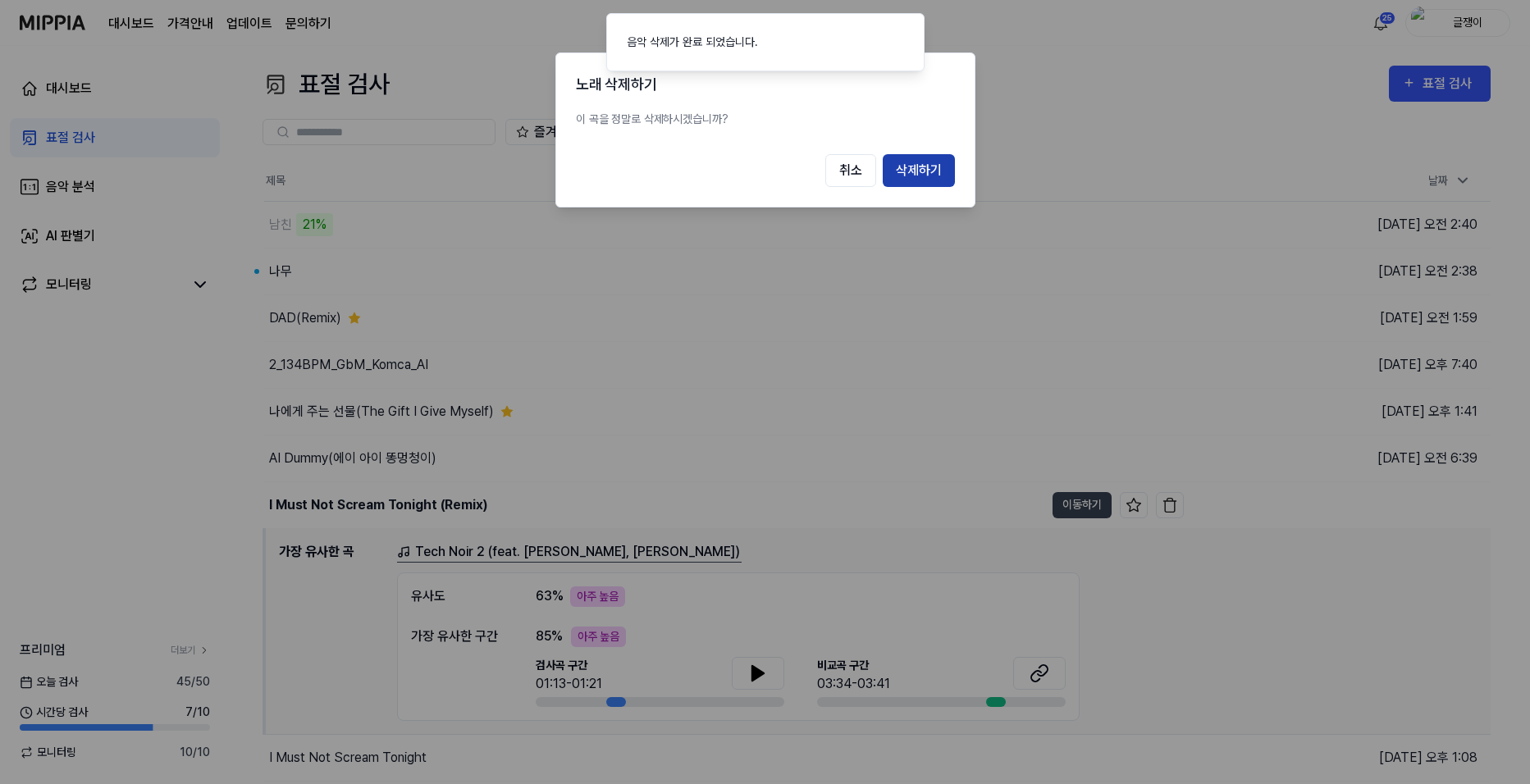
click at [944, 170] on button "삭제하기" at bounding box center [918, 170] width 72 height 33
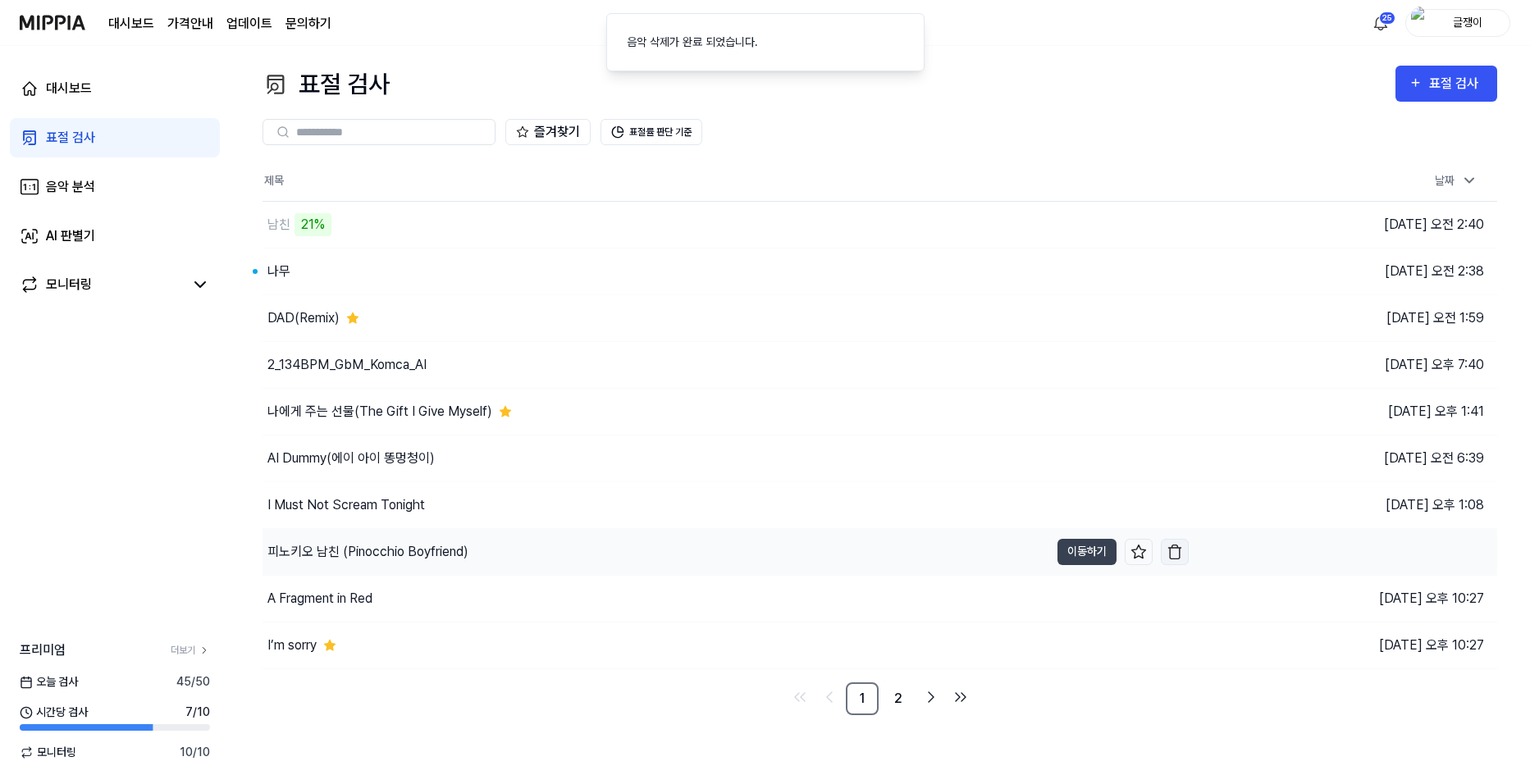
click at [1183, 554] on button "button" at bounding box center [1174, 552] width 28 height 27
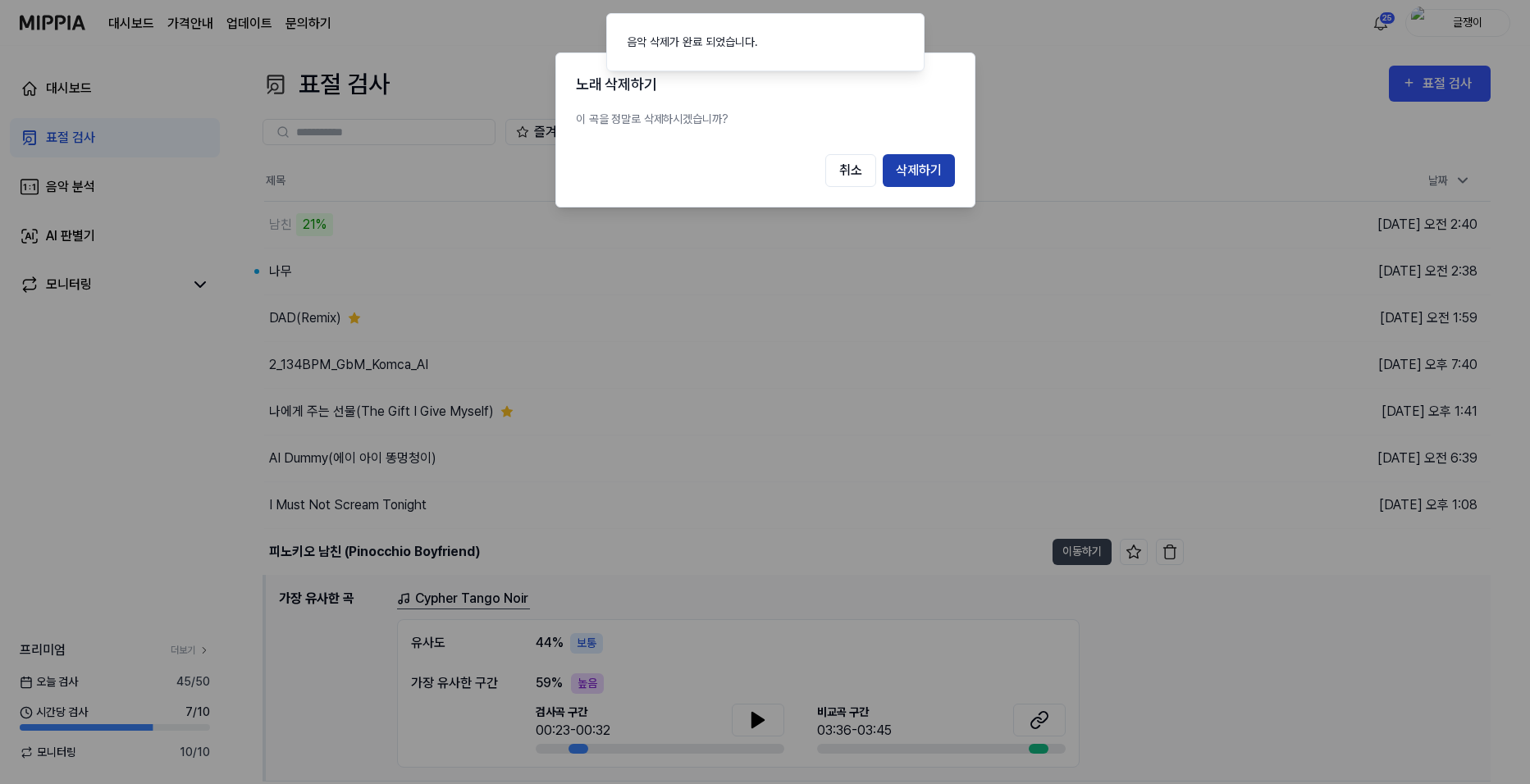
click at [928, 169] on button "삭제하기" at bounding box center [918, 170] width 72 height 33
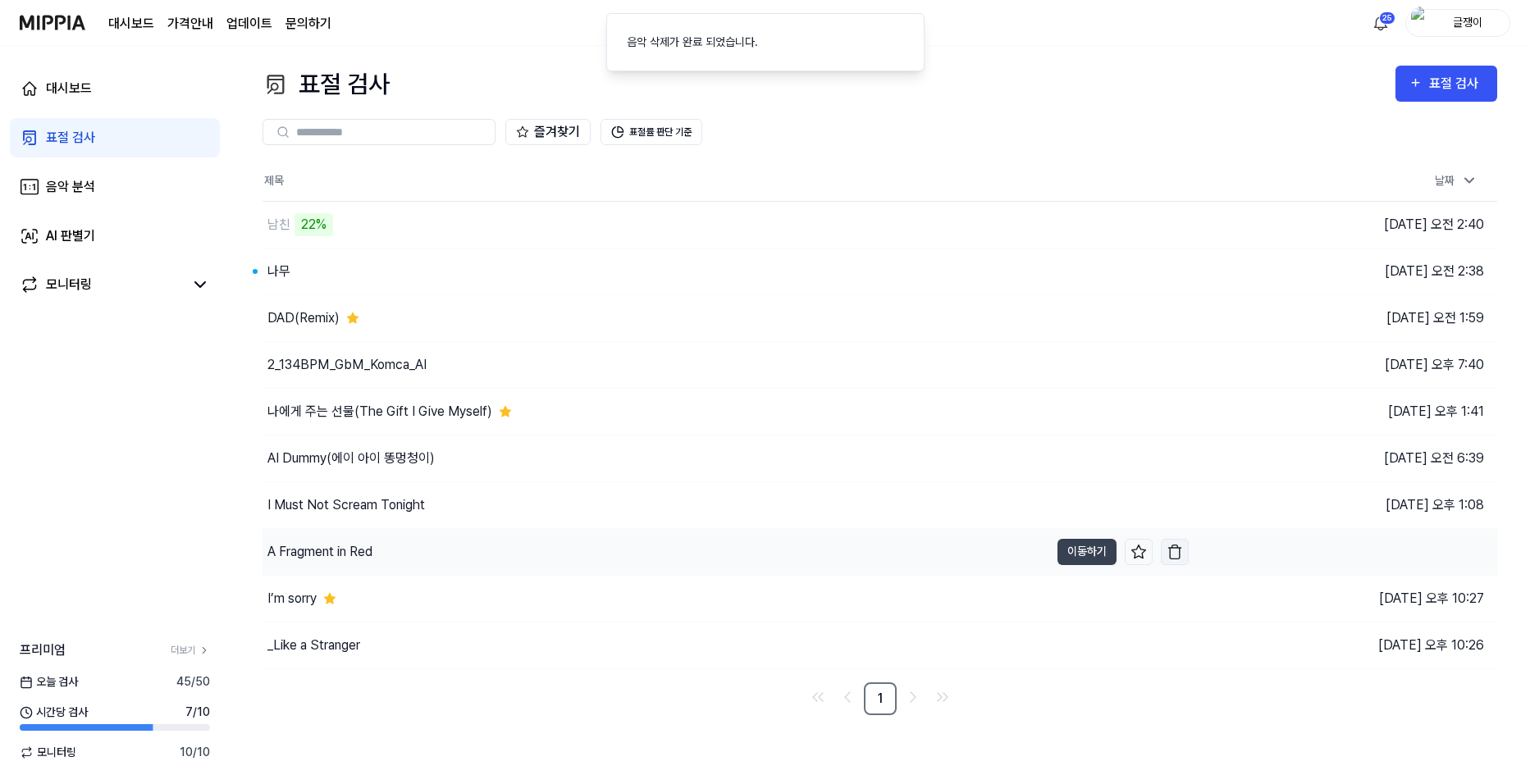
click at [1174, 554] on img "button" at bounding box center [1174, 552] width 17 height 17
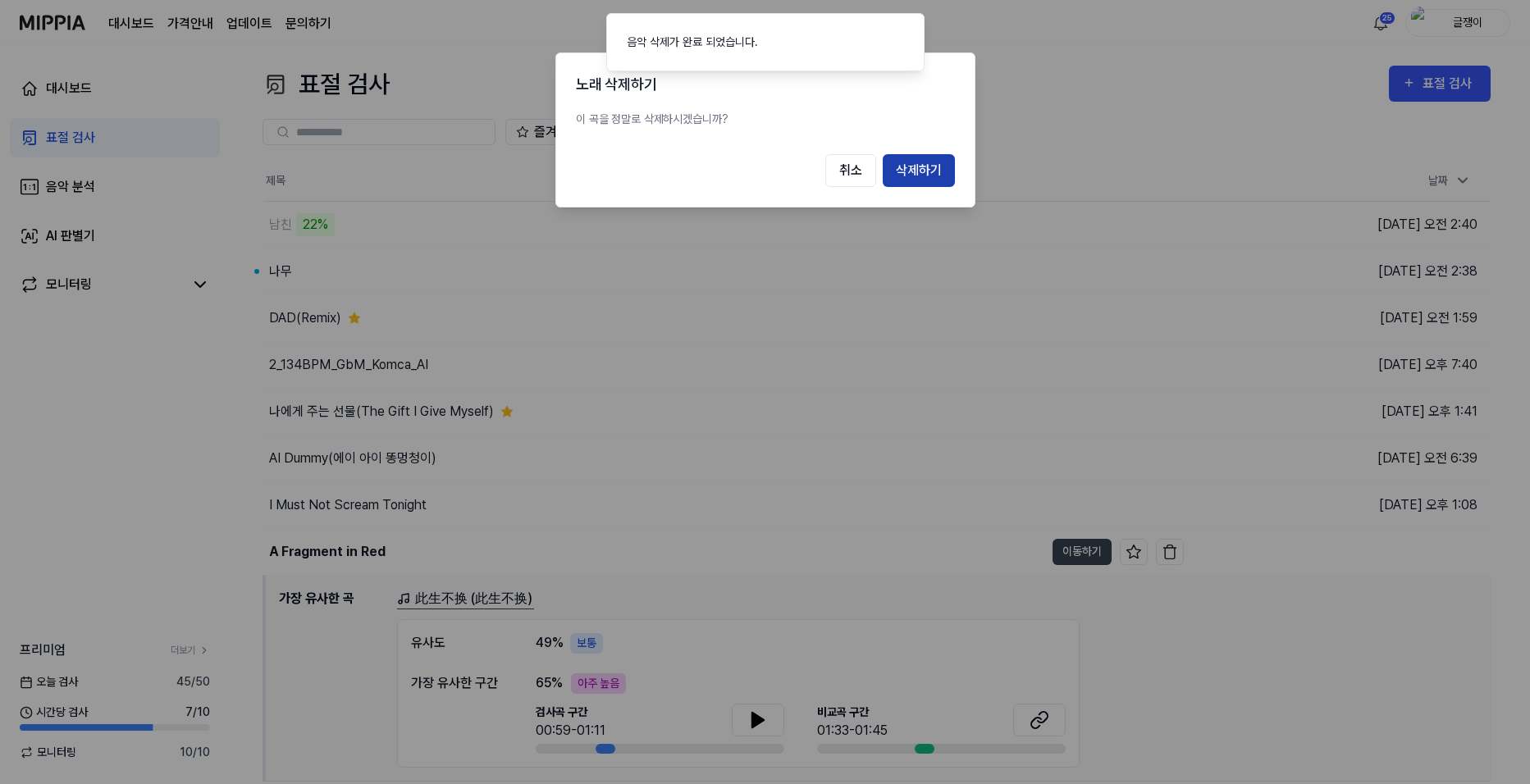
click at [929, 177] on button "삭제하기" at bounding box center [918, 170] width 72 height 33
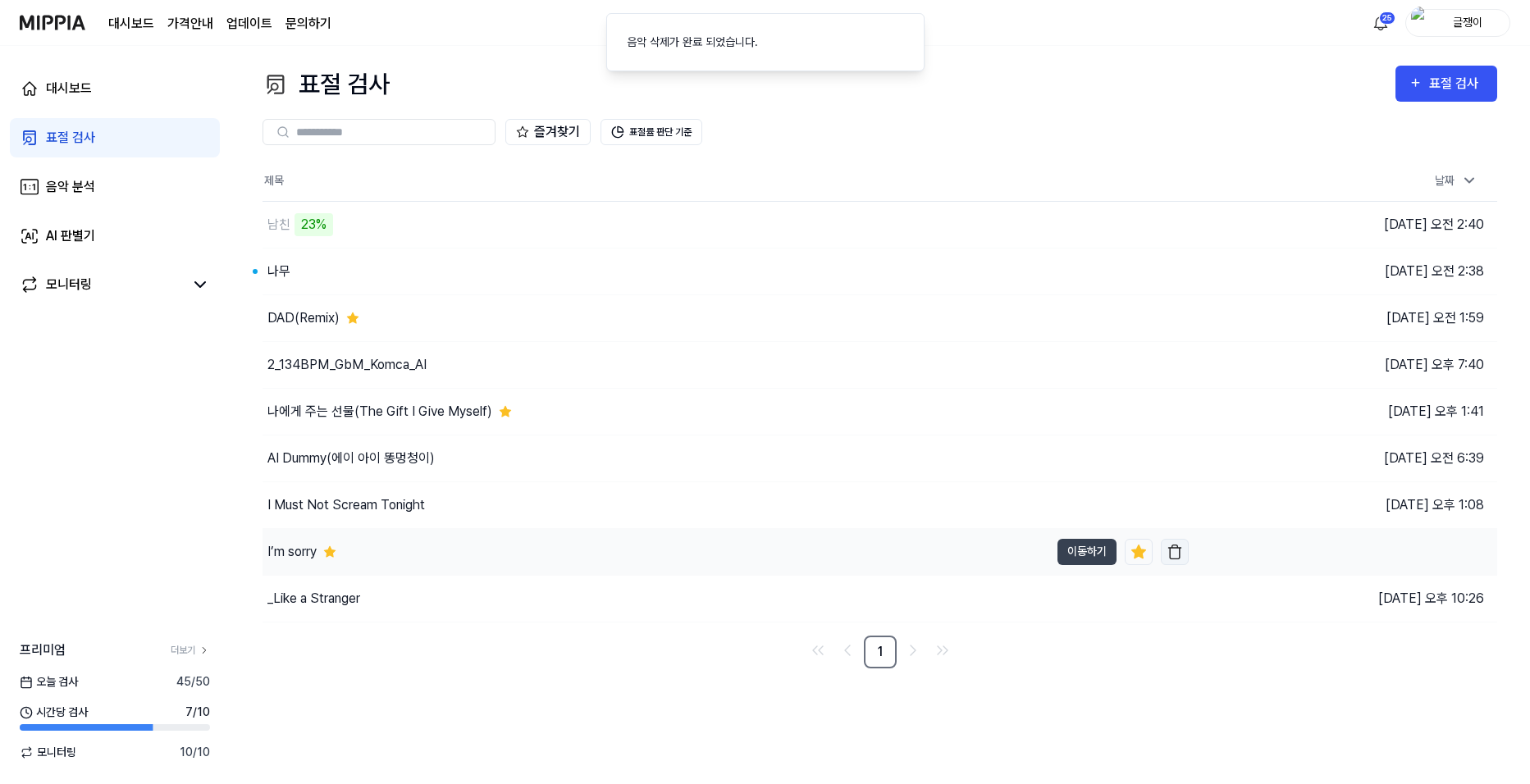
click at [1175, 548] on img "button" at bounding box center [1174, 552] width 17 height 17
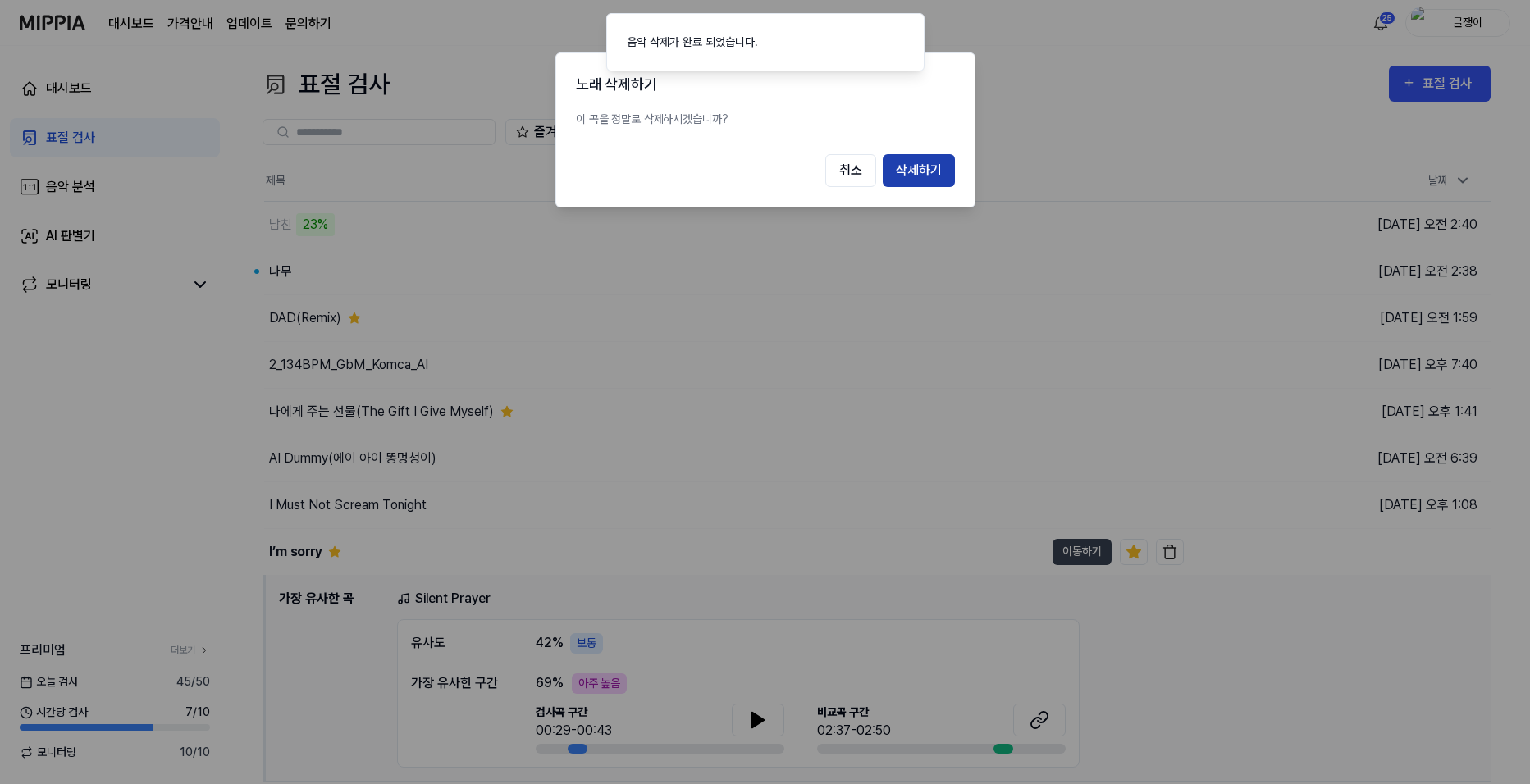
click at [922, 173] on button "삭제하기" at bounding box center [918, 170] width 72 height 33
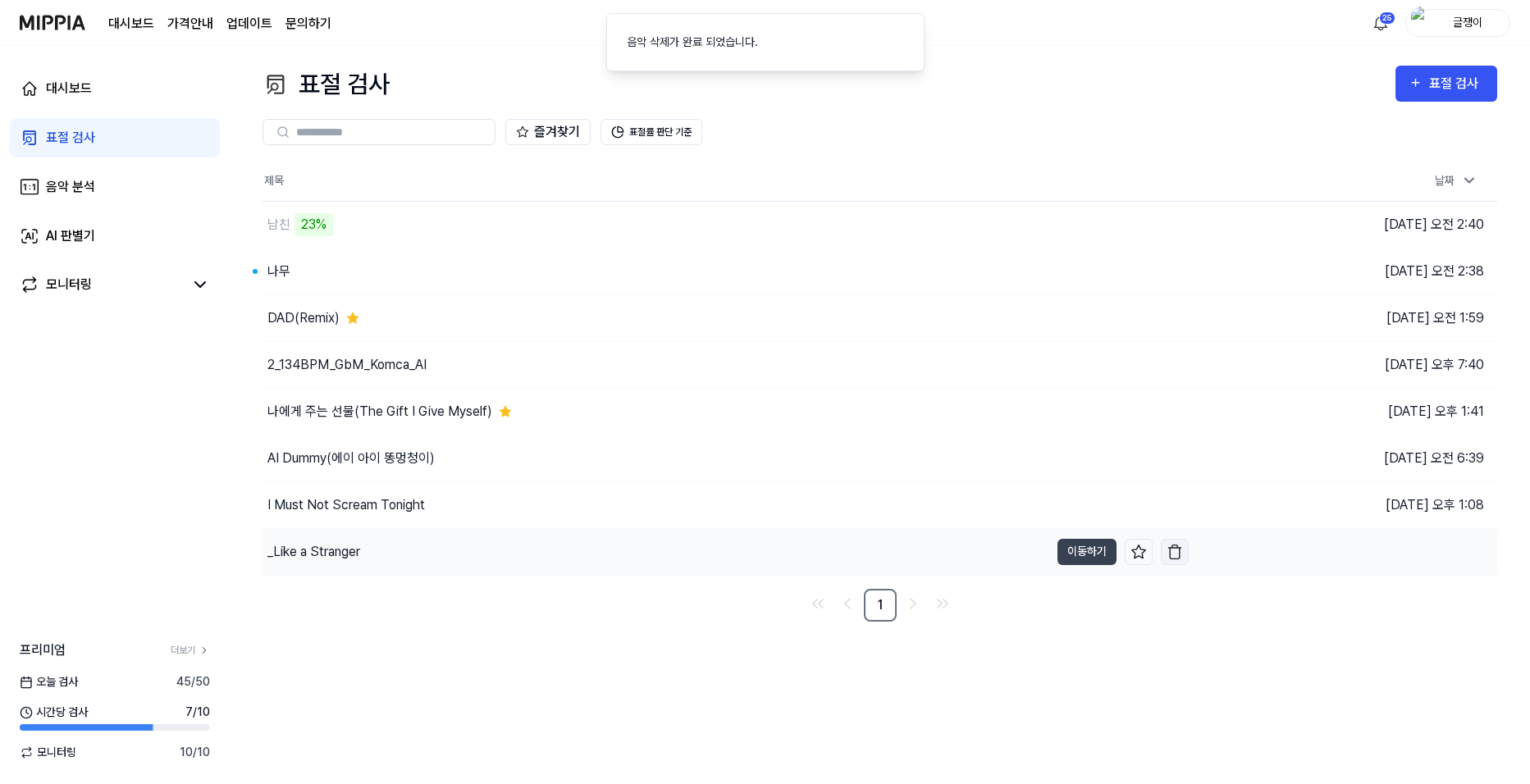
click at [1179, 550] on img "button" at bounding box center [1174, 552] width 17 height 17
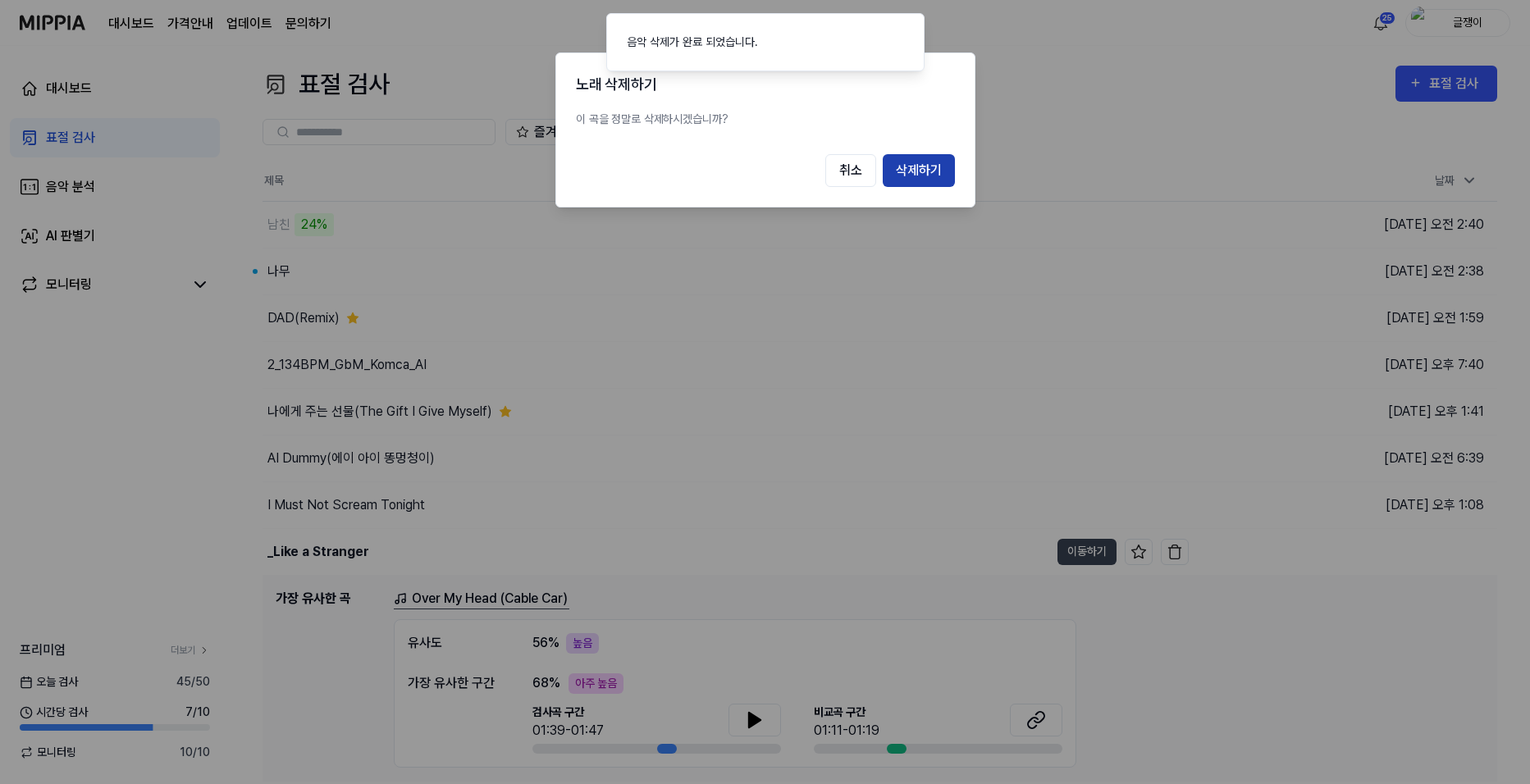
click at [925, 179] on button "삭제하기" at bounding box center [918, 170] width 72 height 33
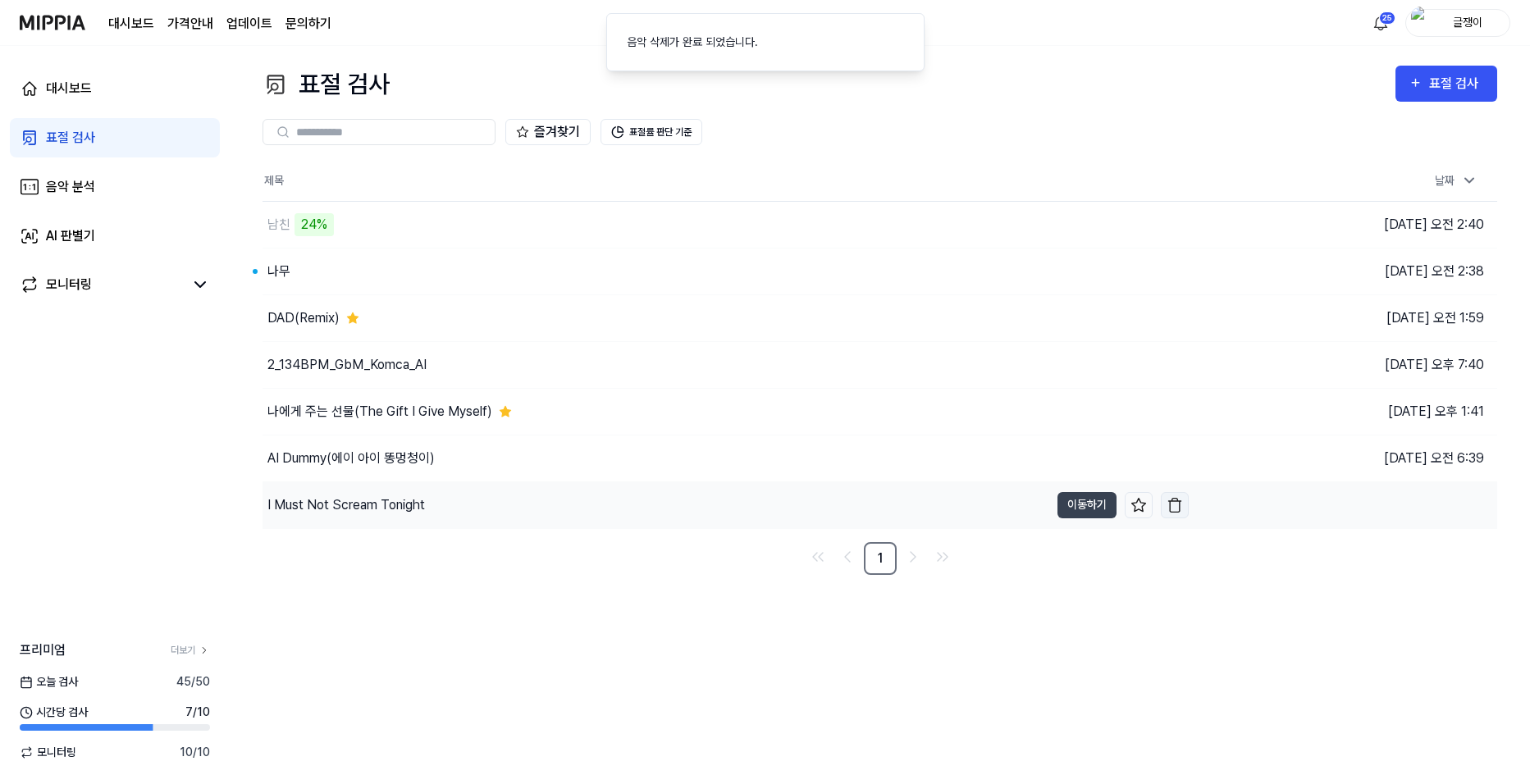
click at [1176, 506] on img "button" at bounding box center [1174, 505] width 17 height 17
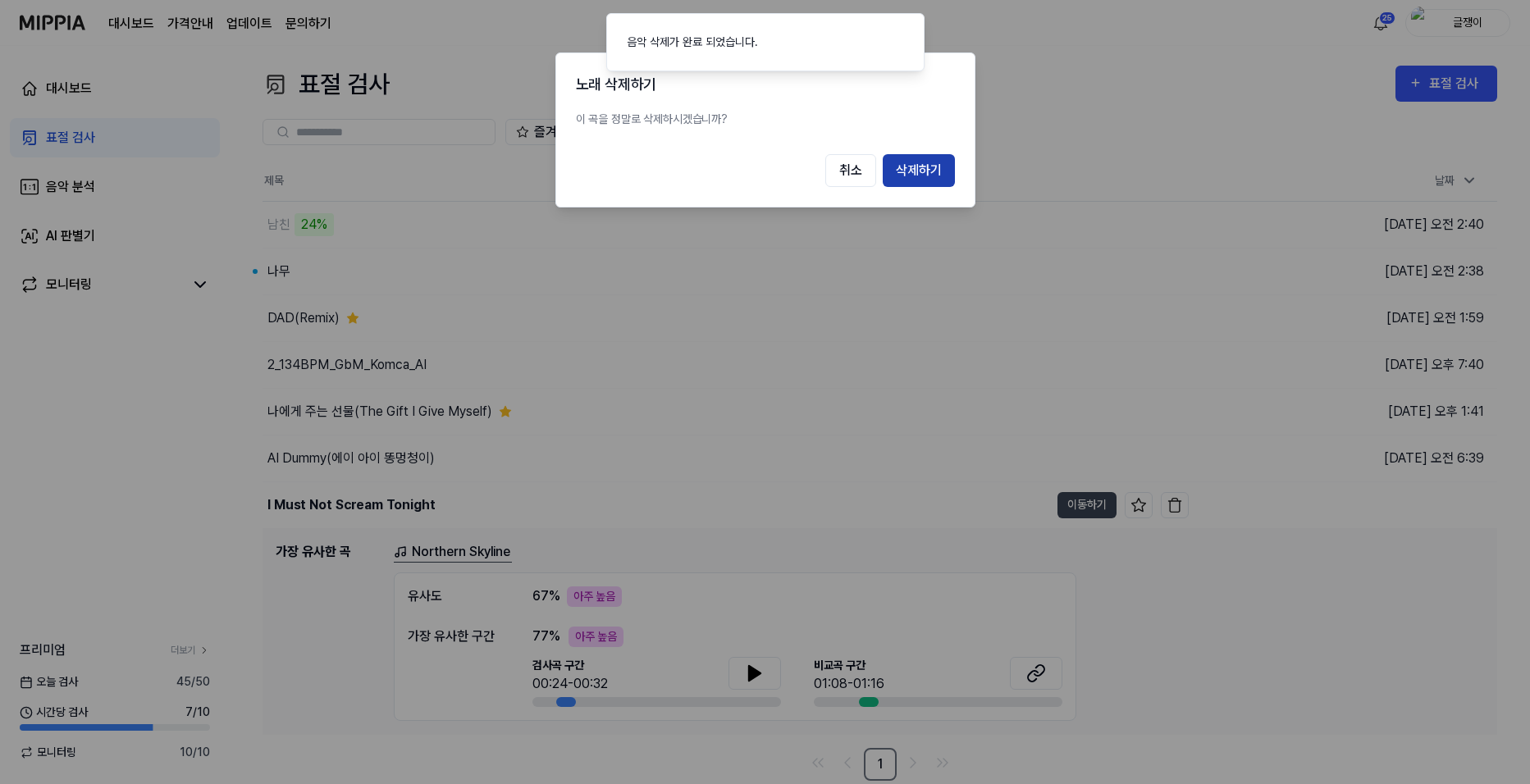
click at [918, 179] on button "삭제하기" at bounding box center [918, 170] width 72 height 33
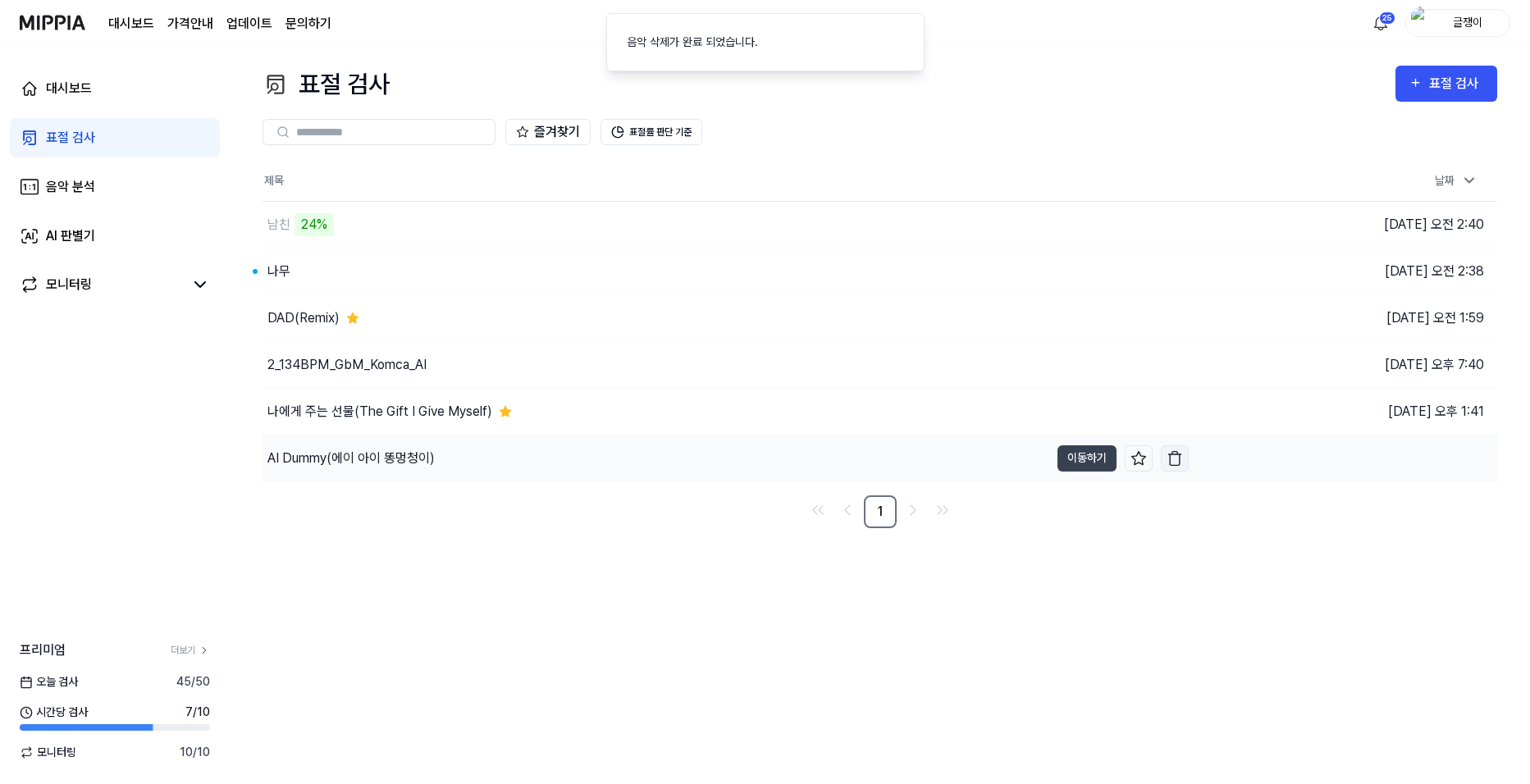
click at [1173, 459] on img "button" at bounding box center [1174, 458] width 17 height 17
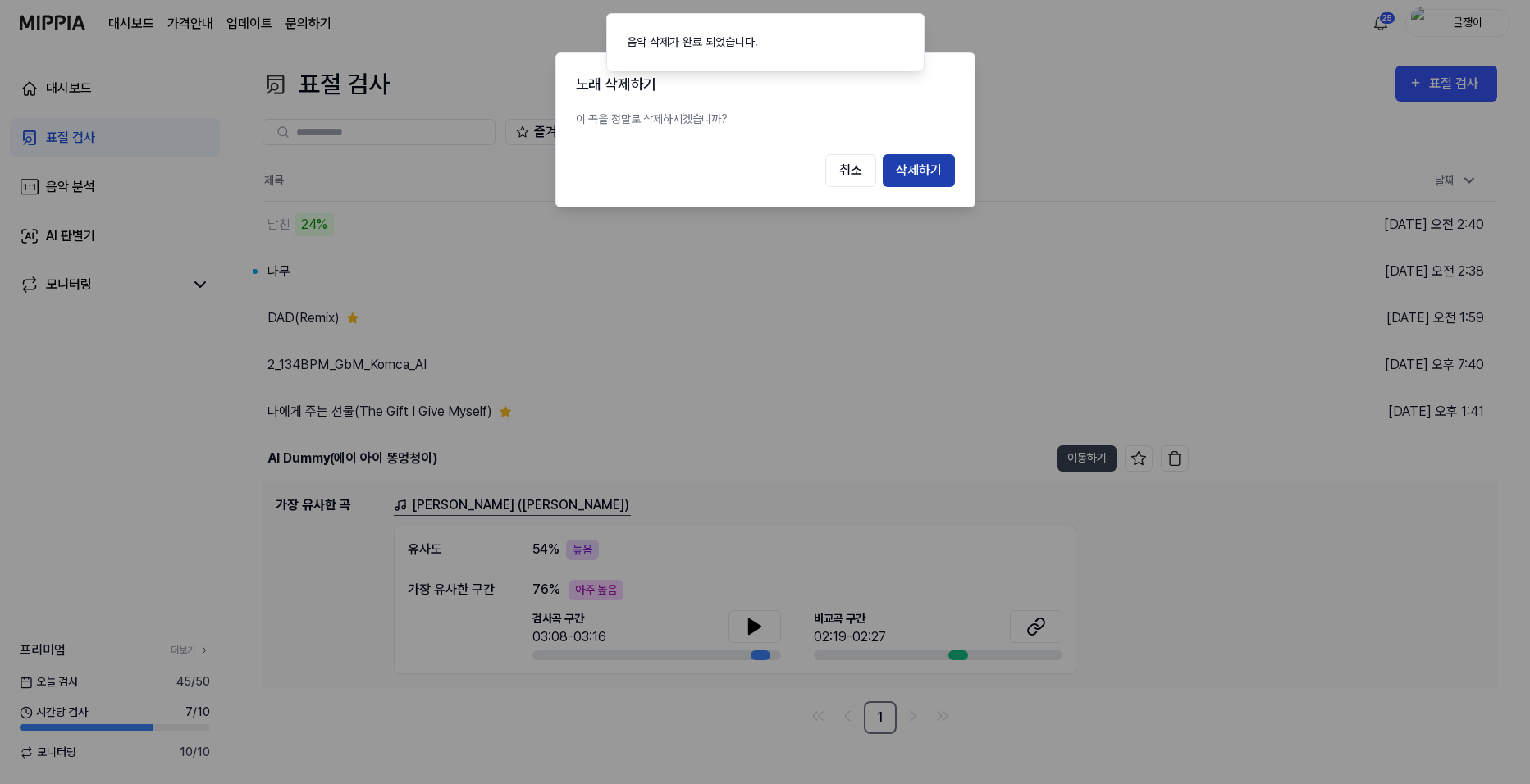
click at [929, 184] on button "삭제하기" at bounding box center [918, 170] width 72 height 33
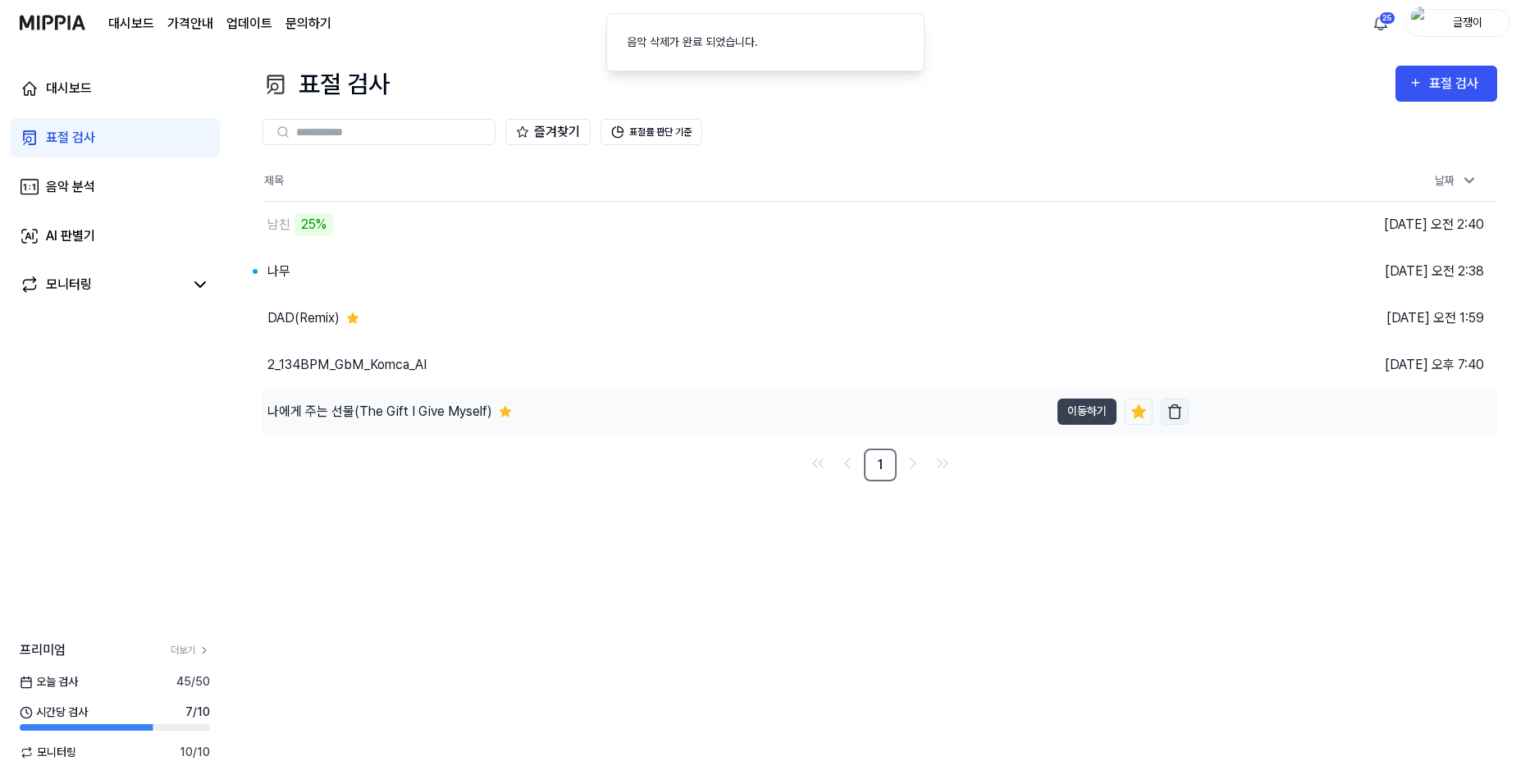
click at [1175, 415] on img "button" at bounding box center [1174, 412] width 17 height 17
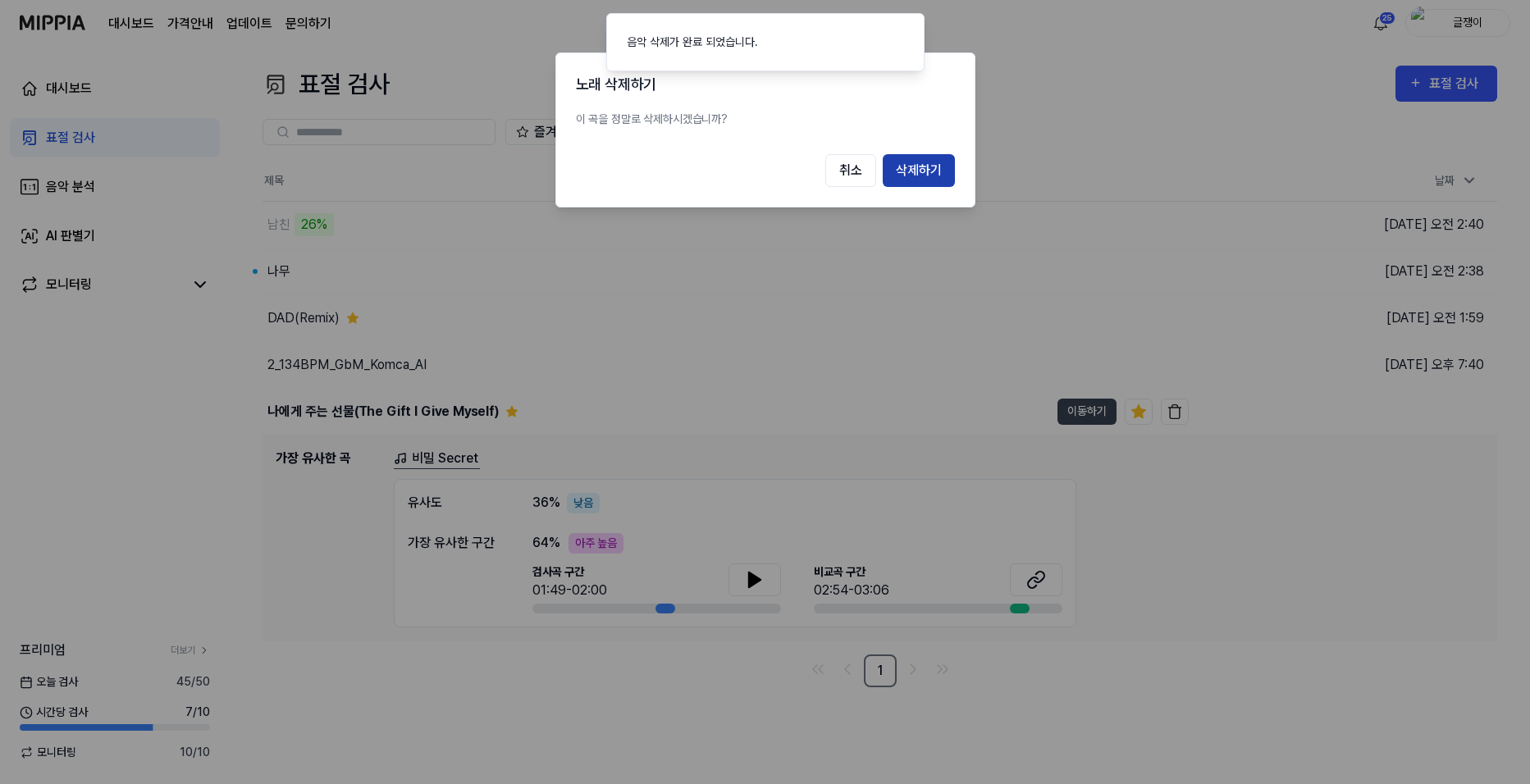
click at [922, 173] on button "삭제하기" at bounding box center [918, 170] width 72 height 33
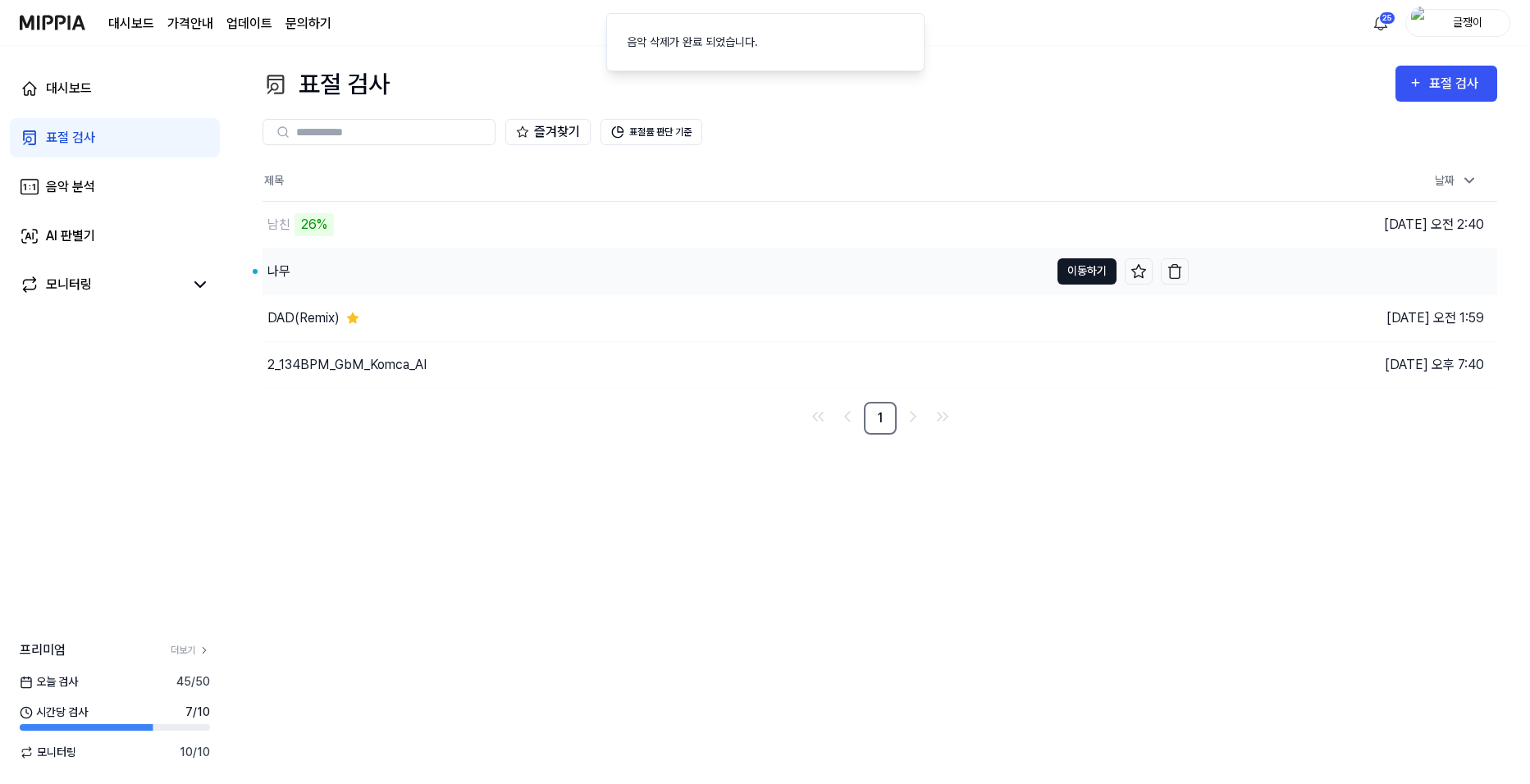
click at [1071, 272] on button "이동하기" at bounding box center [1087, 271] width 59 height 27
click at [1072, 266] on button "이동하기" at bounding box center [1087, 271] width 59 height 27
click at [1136, 272] on icon at bounding box center [1138, 271] width 17 height 17
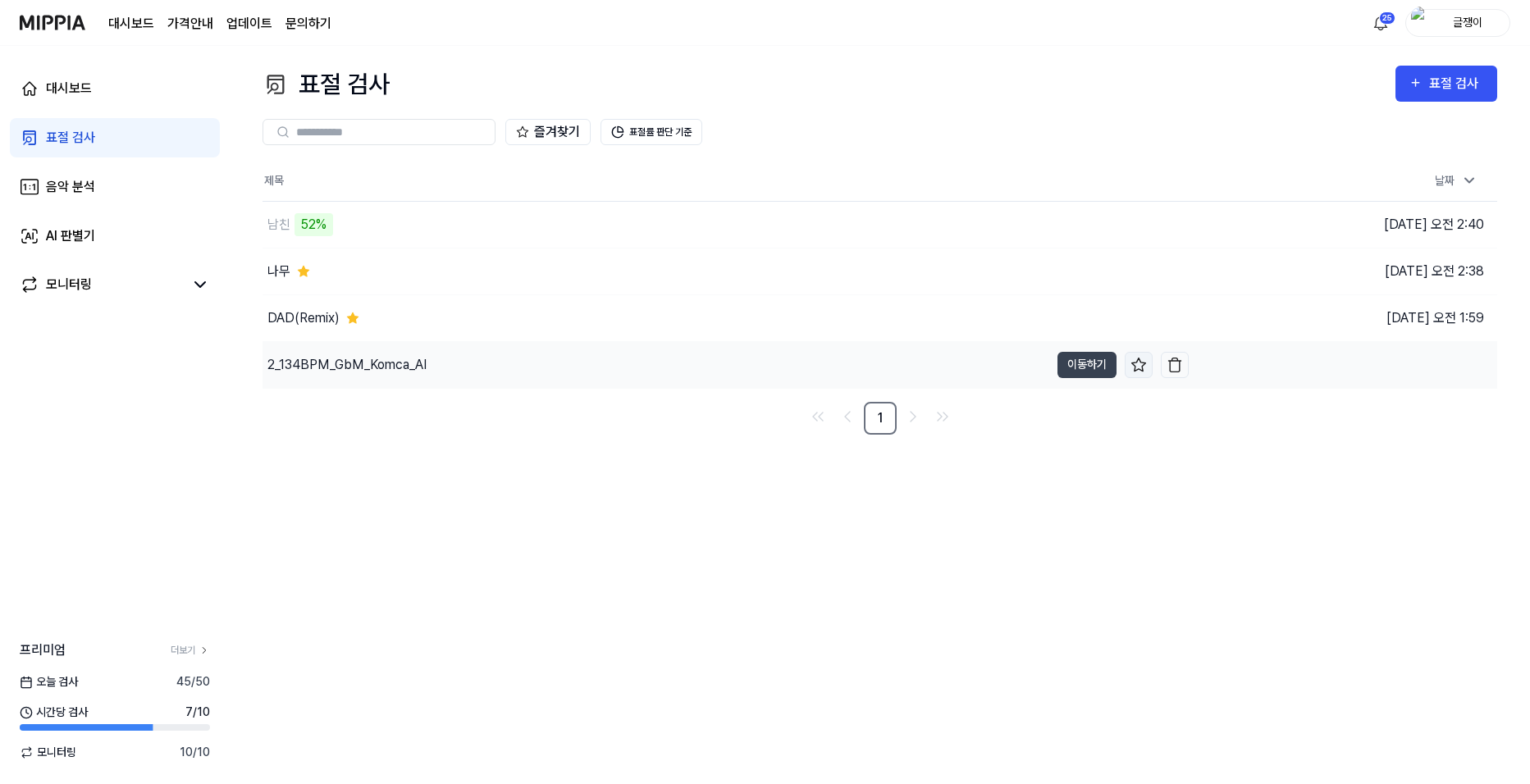
click at [1139, 364] on icon at bounding box center [1138, 364] width 17 height 17
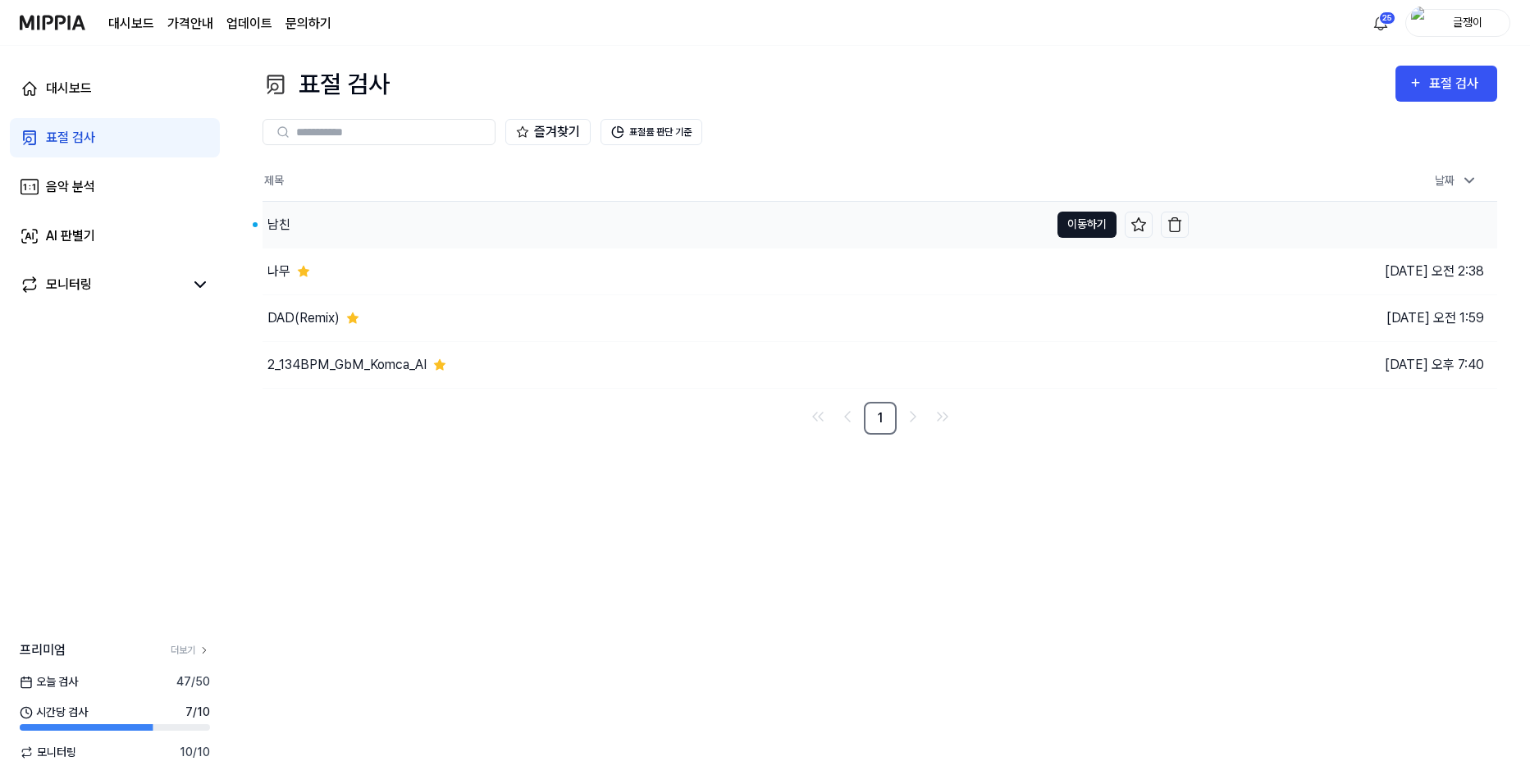
click at [1075, 217] on button "이동하기" at bounding box center [1087, 225] width 59 height 27
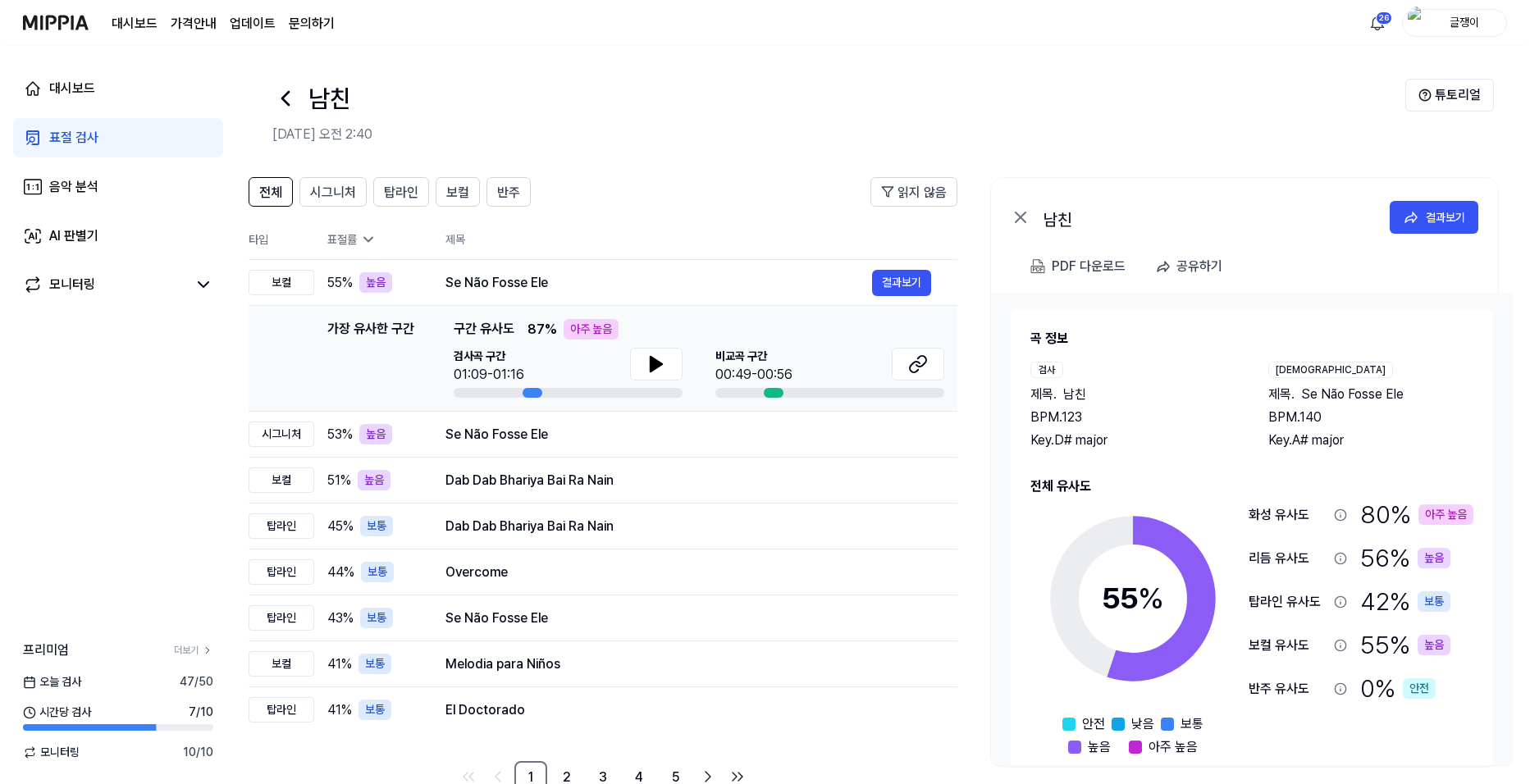
scroll to position [0, 29]
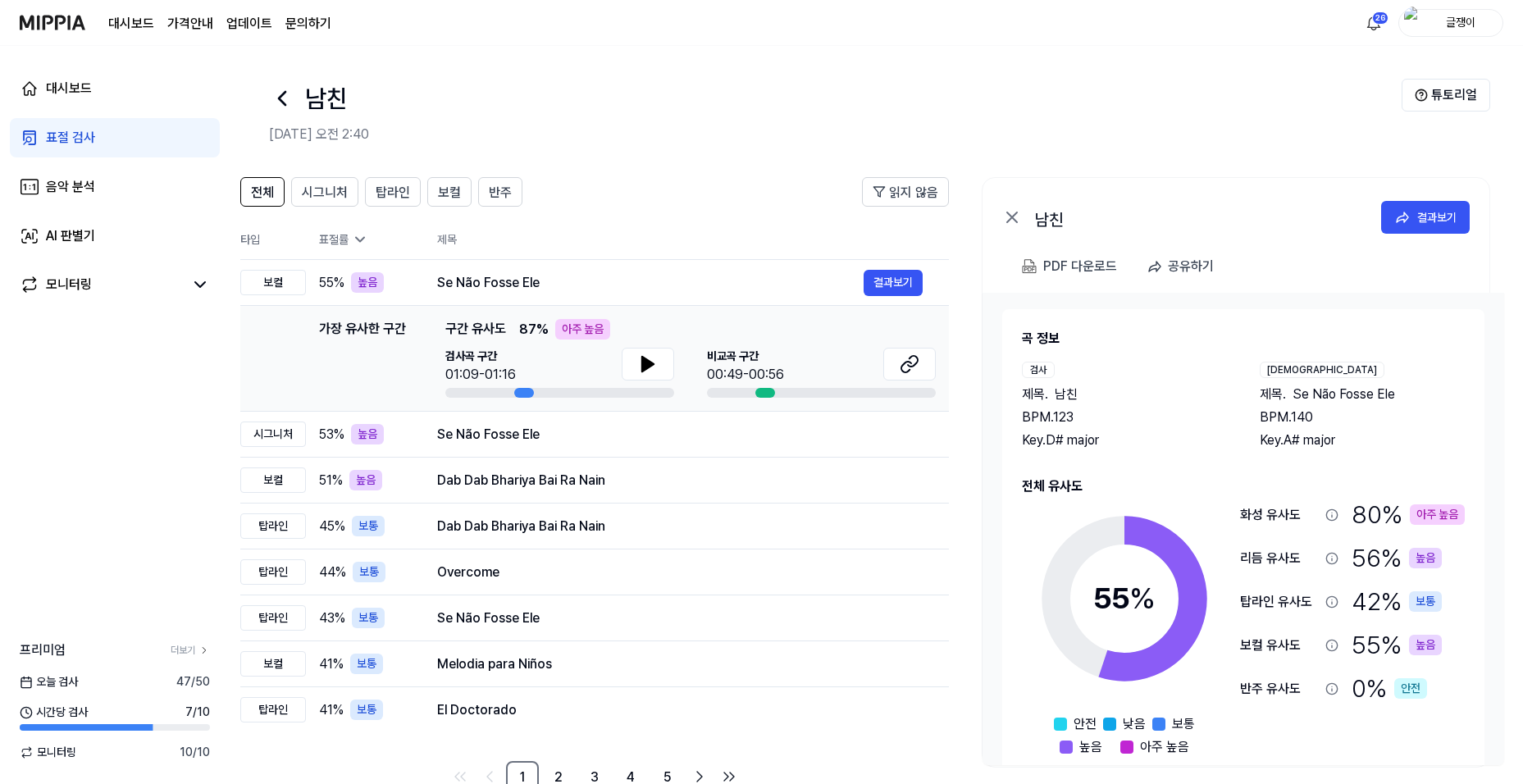
drag, startPoint x: 1479, startPoint y: 711, endPoint x: 1439, endPoint y: 685, distance: 47.7
click at [1218, 685] on div "화성 유사도 80 % 아주 높음 리듬 유사도 56 % 높음 탑라인 유사도 42 % 보통 보컬 유사도 55 % 높음 반주 유사도 0 % 안전" at bounding box center [1353, 623] width 225 height 254
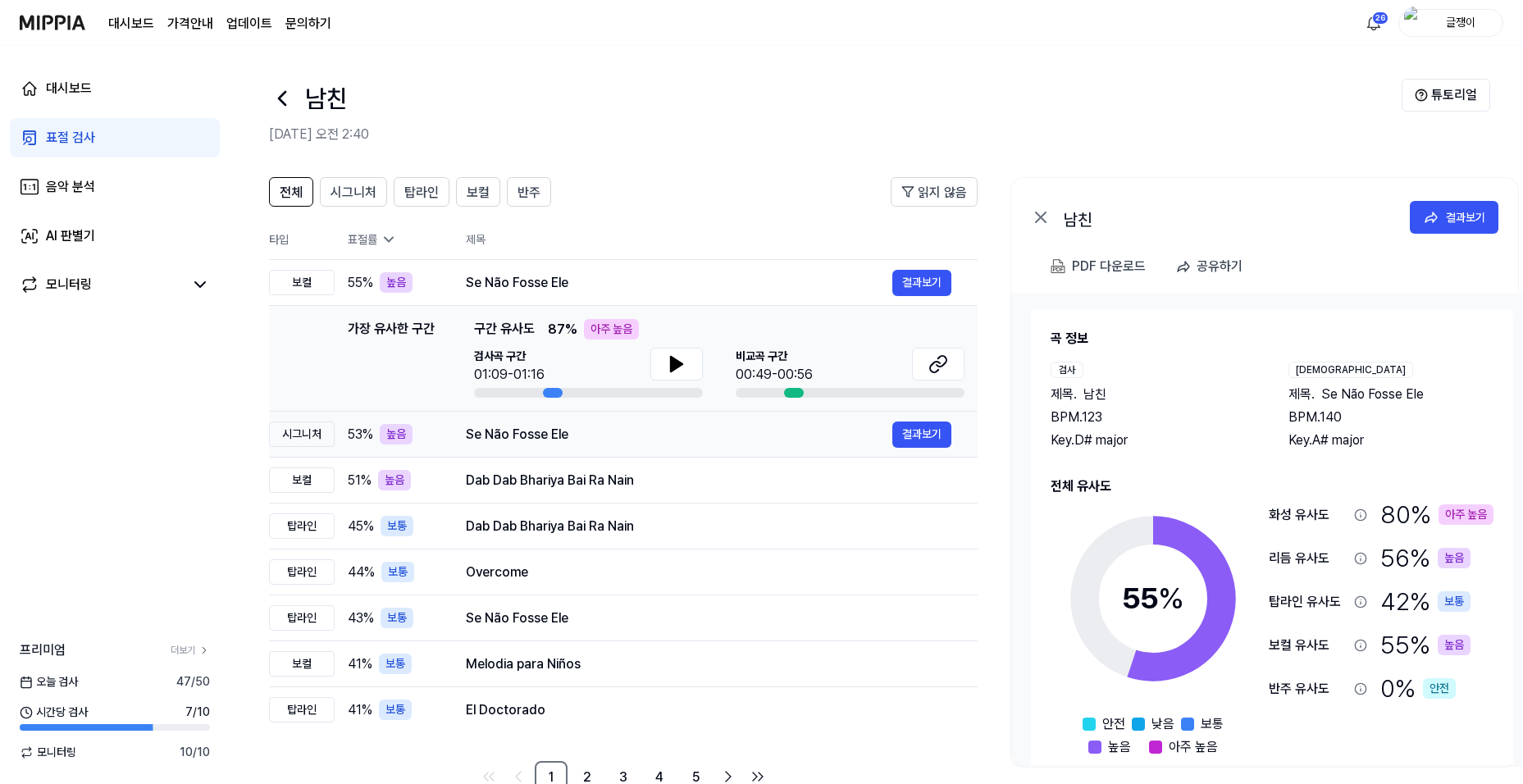
click at [582, 434] on div "Se Não Fosse Ele" at bounding box center [679, 434] width 427 height 20
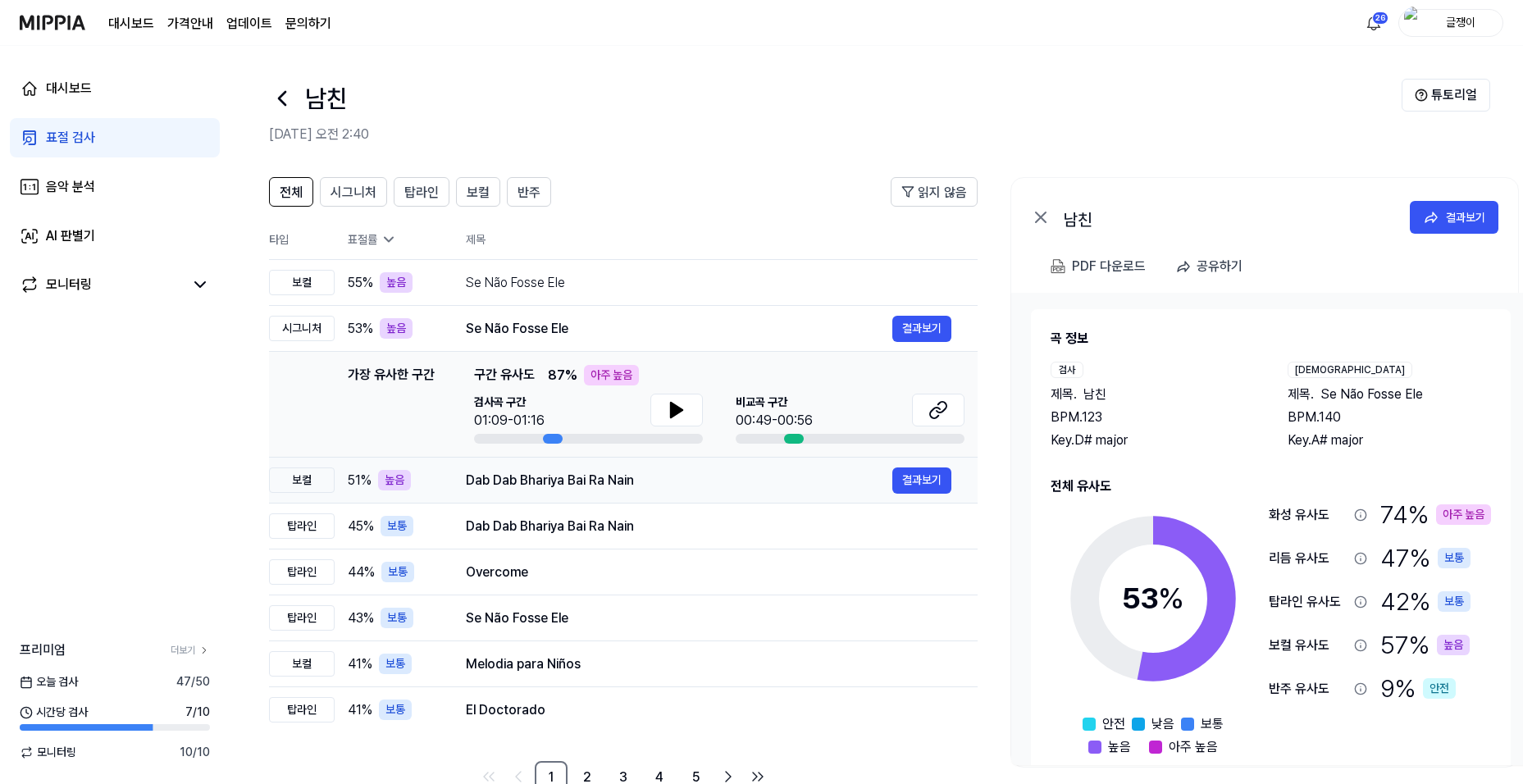
click at [586, 484] on div "Dab Dab Bhariya Bai Ra Nain" at bounding box center [679, 481] width 427 height 20
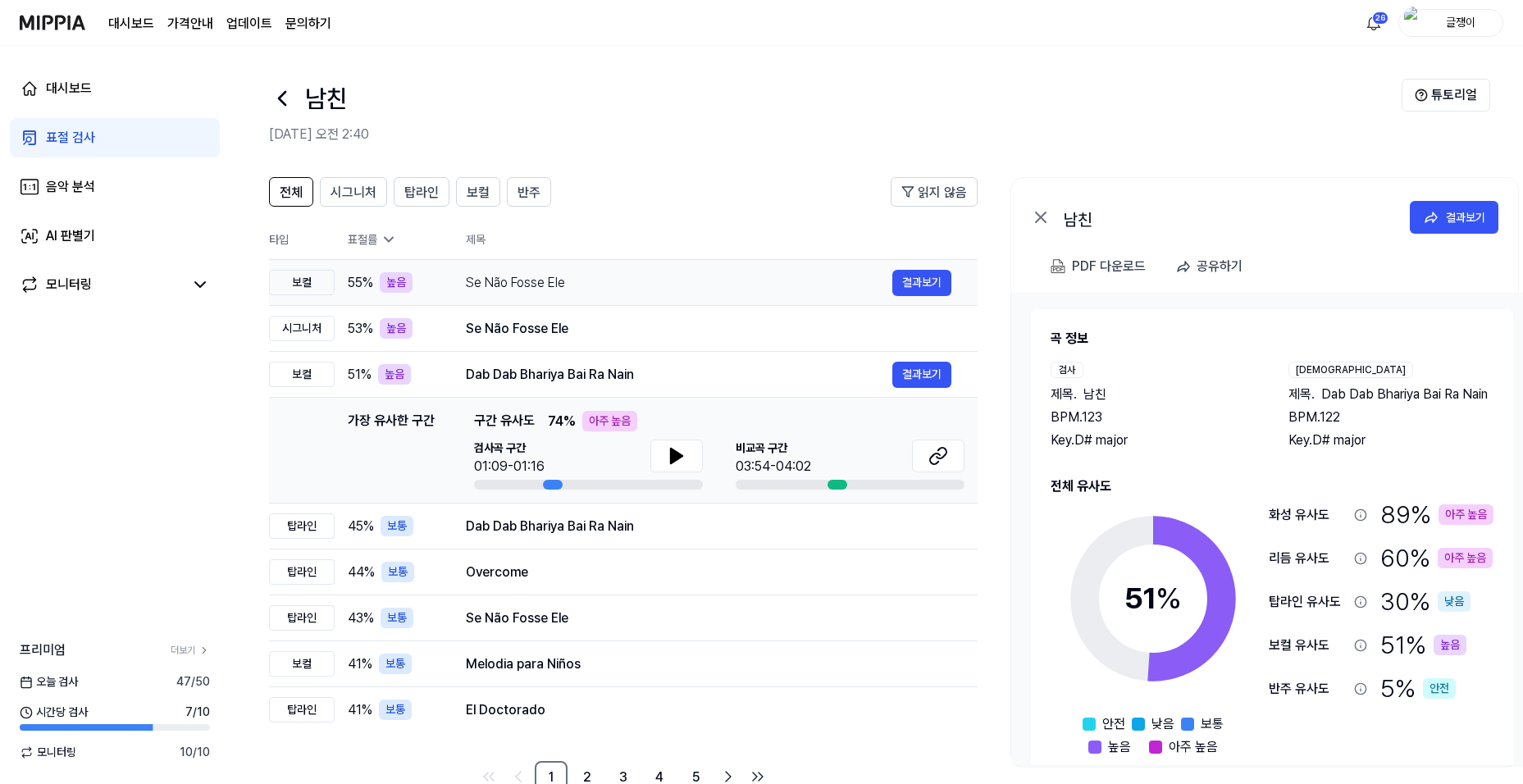
click at [527, 278] on div "Se Não Fosse Ele" at bounding box center [679, 283] width 427 height 20
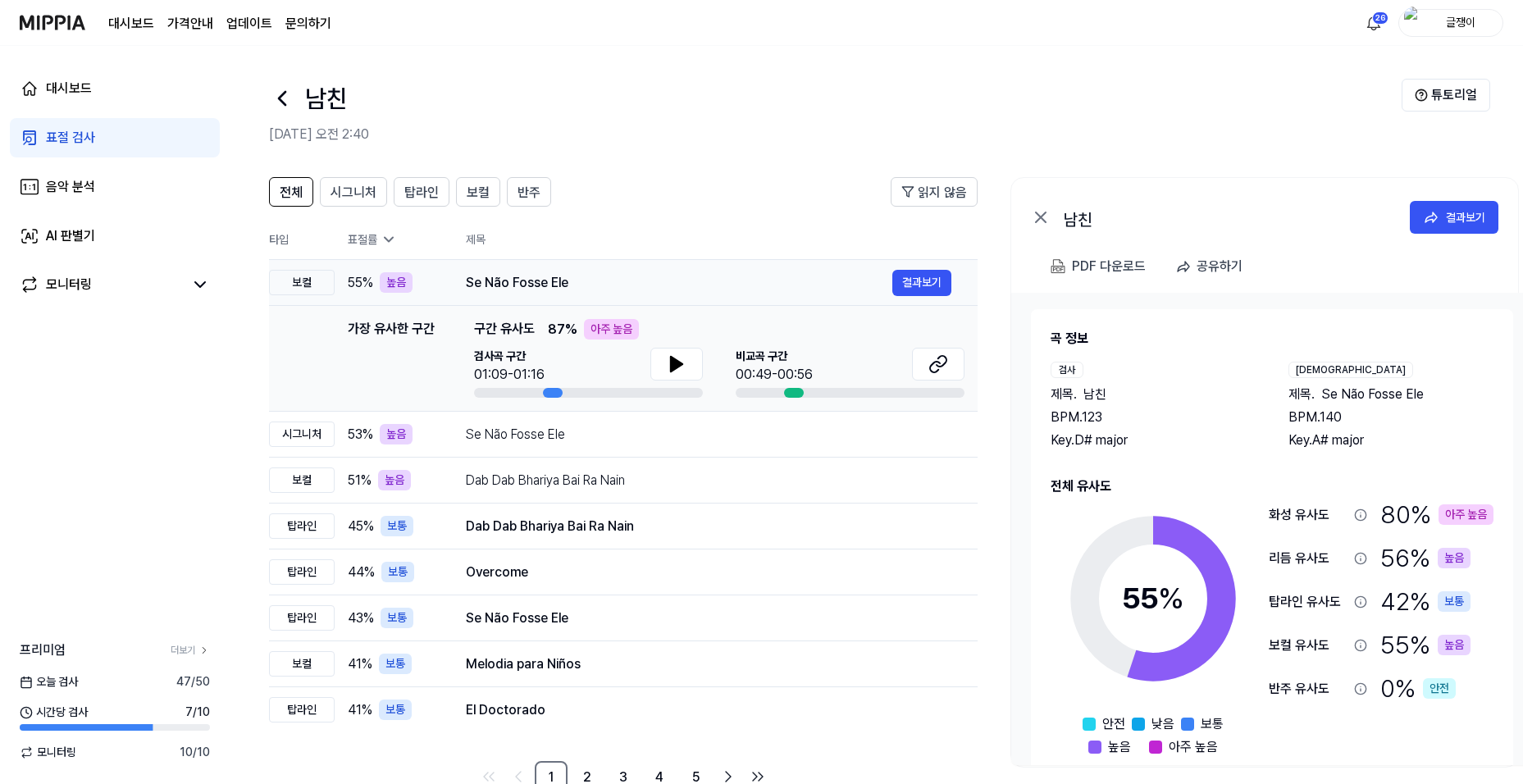
click at [537, 283] on div "Se Não Fosse Ele" at bounding box center [679, 283] width 427 height 20
click at [1098, 267] on div "PDF 다운로드" at bounding box center [1108, 267] width 74 height 22
click at [832, 437] on div "Se Não Fosse Ele" at bounding box center [679, 434] width 427 height 20
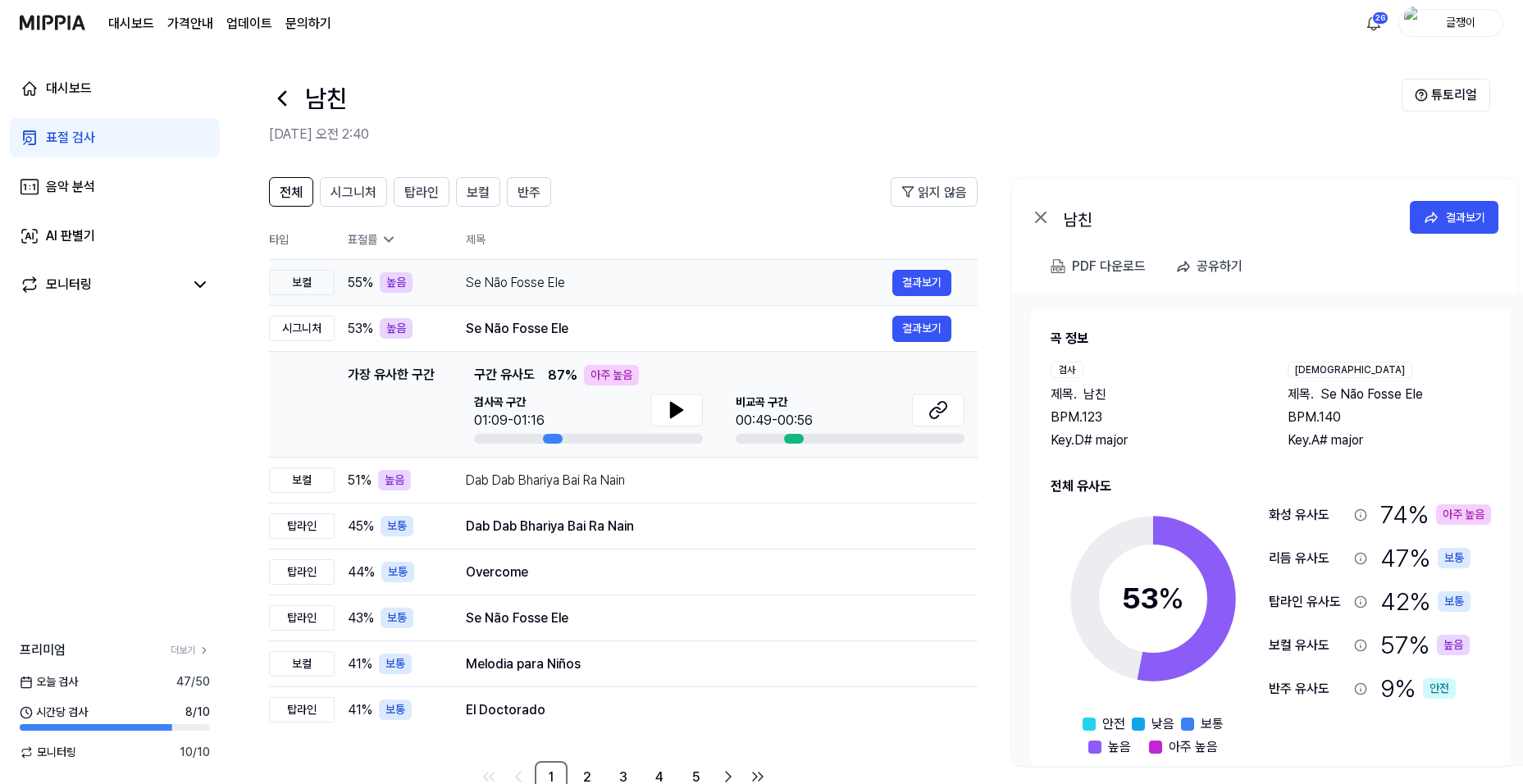
click at [617, 277] on div "Se Não Fosse Ele" at bounding box center [679, 283] width 427 height 20
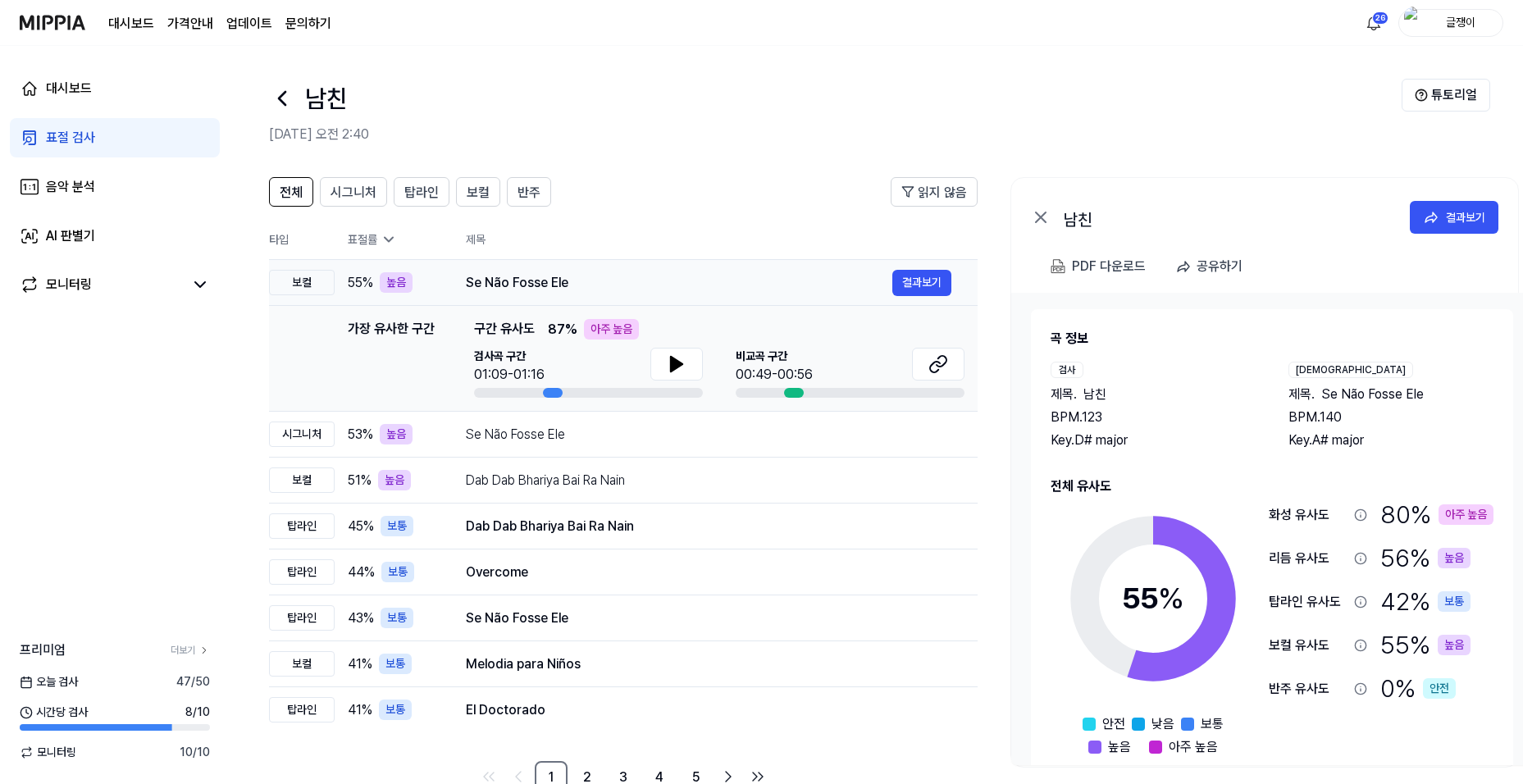
click at [515, 278] on div "Se Não Fosse Ele" at bounding box center [679, 283] width 427 height 20
click at [522, 483] on div "Dab Dab Bhariya Bai Ra Nain" at bounding box center [679, 481] width 427 height 20
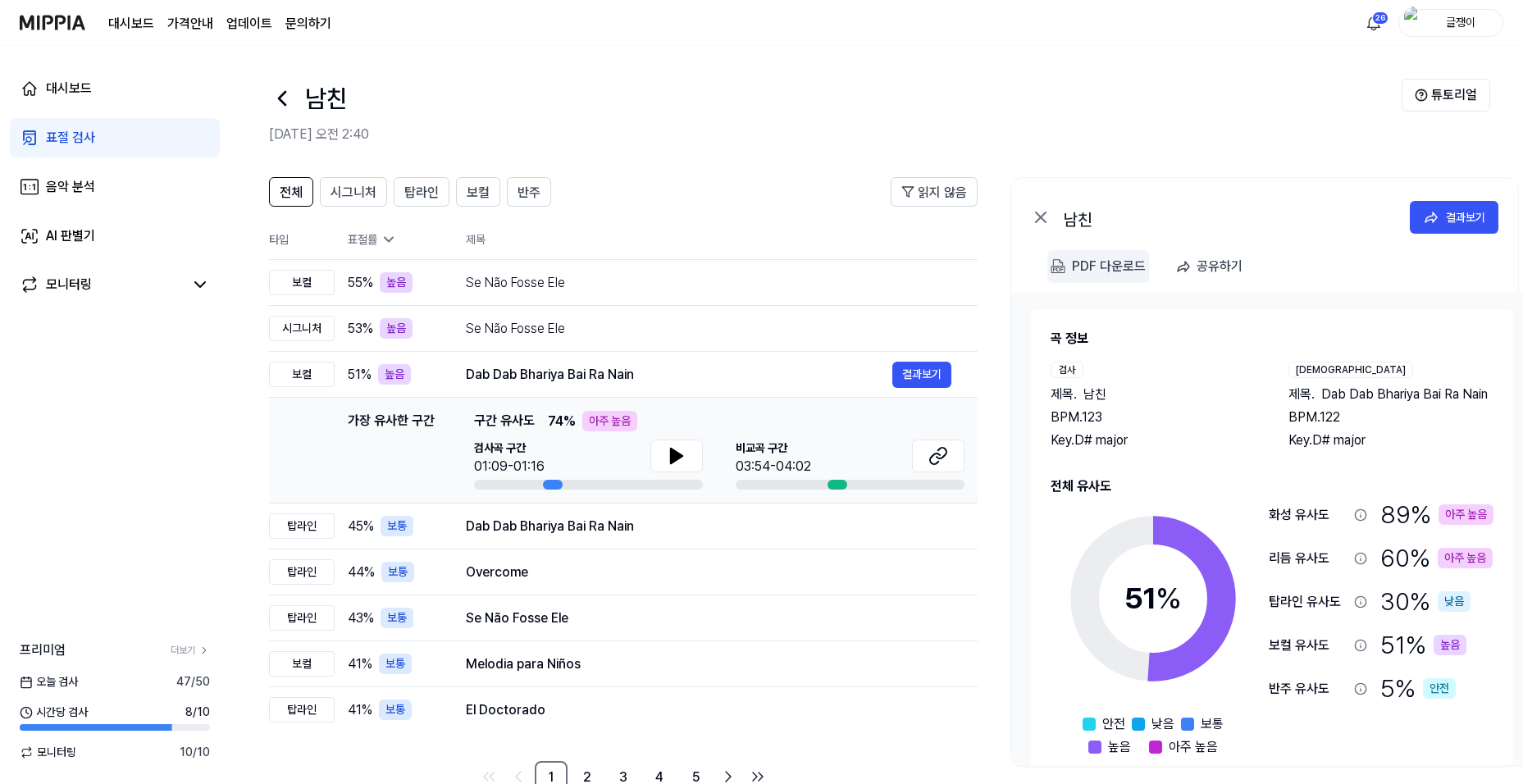
click at [1090, 264] on div "PDF 다운로드" at bounding box center [1108, 267] width 74 height 22
drag, startPoint x: 581, startPoint y: 273, endPoint x: 599, endPoint y: 274, distance: 18.0
click at [581, 274] on div "Se Não Fosse Ele" at bounding box center [679, 283] width 427 height 20
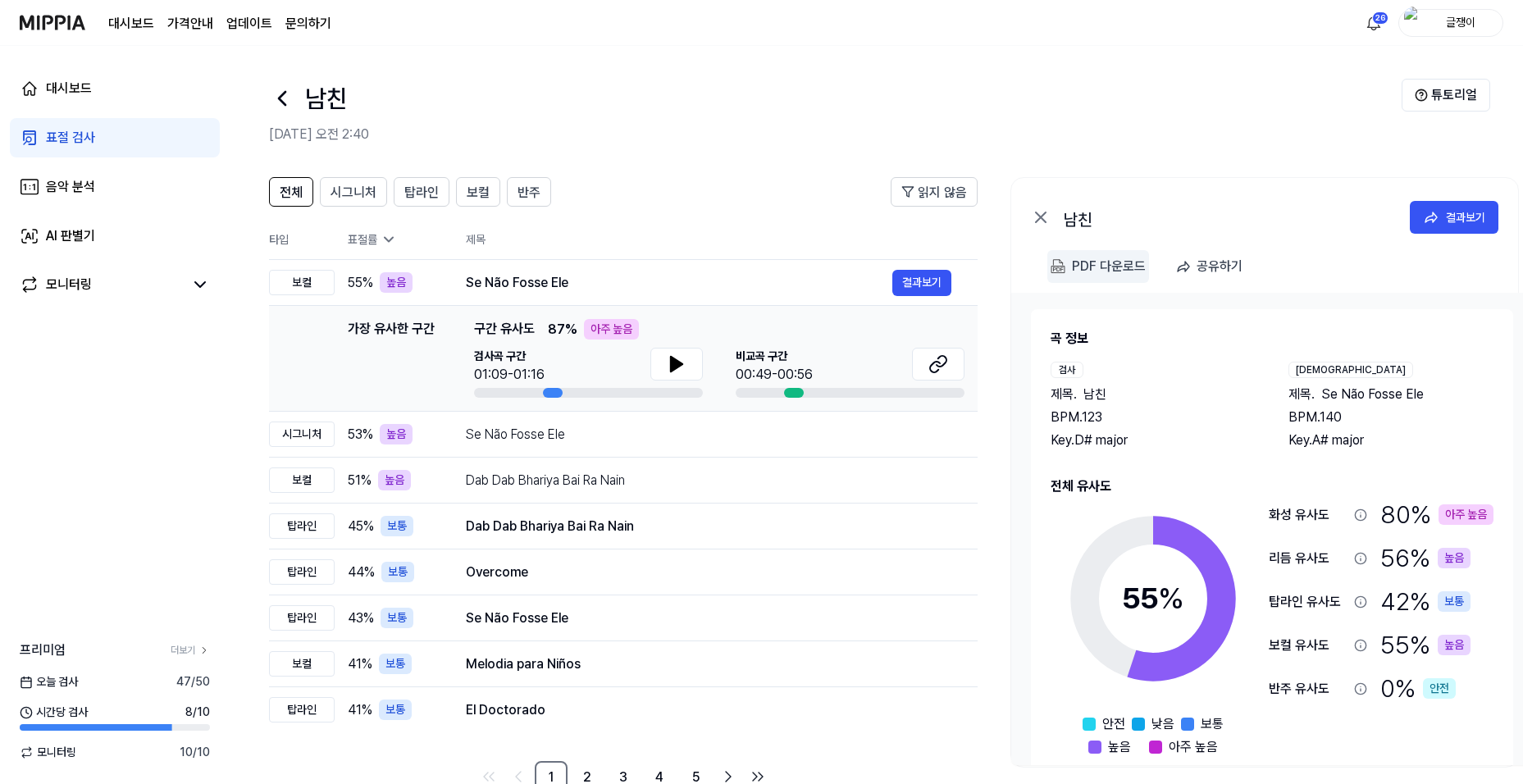
click at [1058, 266] on img at bounding box center [1058, 266] width 15 height 15
click at [74, 136] on div "표절 검사" at bounding box center [71, 138] width 49 height 20
